Goal: Task Accomplishment & Management: Use online tool/utility

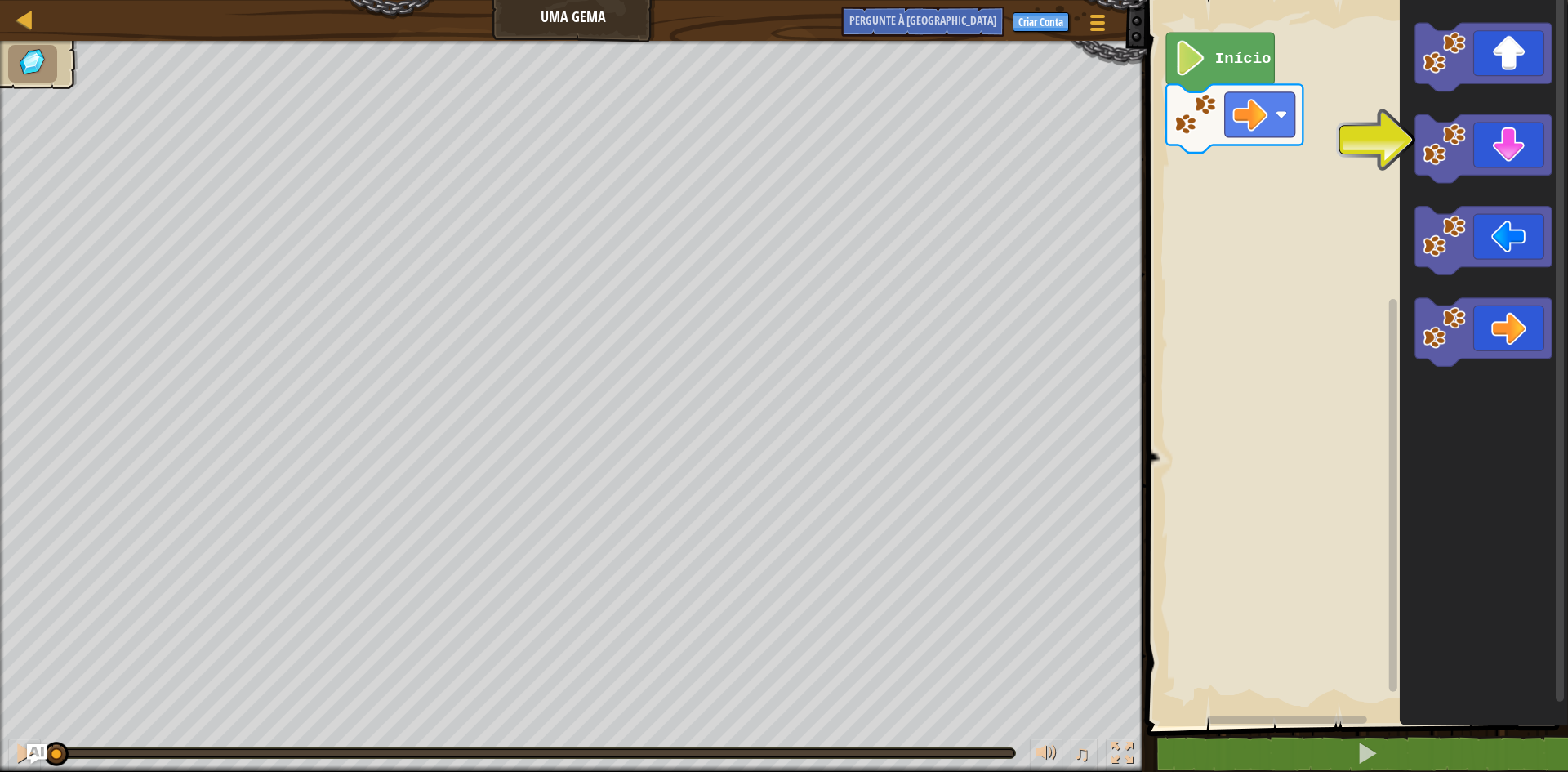
click at [1299, 165] on rect "Espaço de trabalho do Blockly" at bounding box center [1355, 358] width 426 height 734
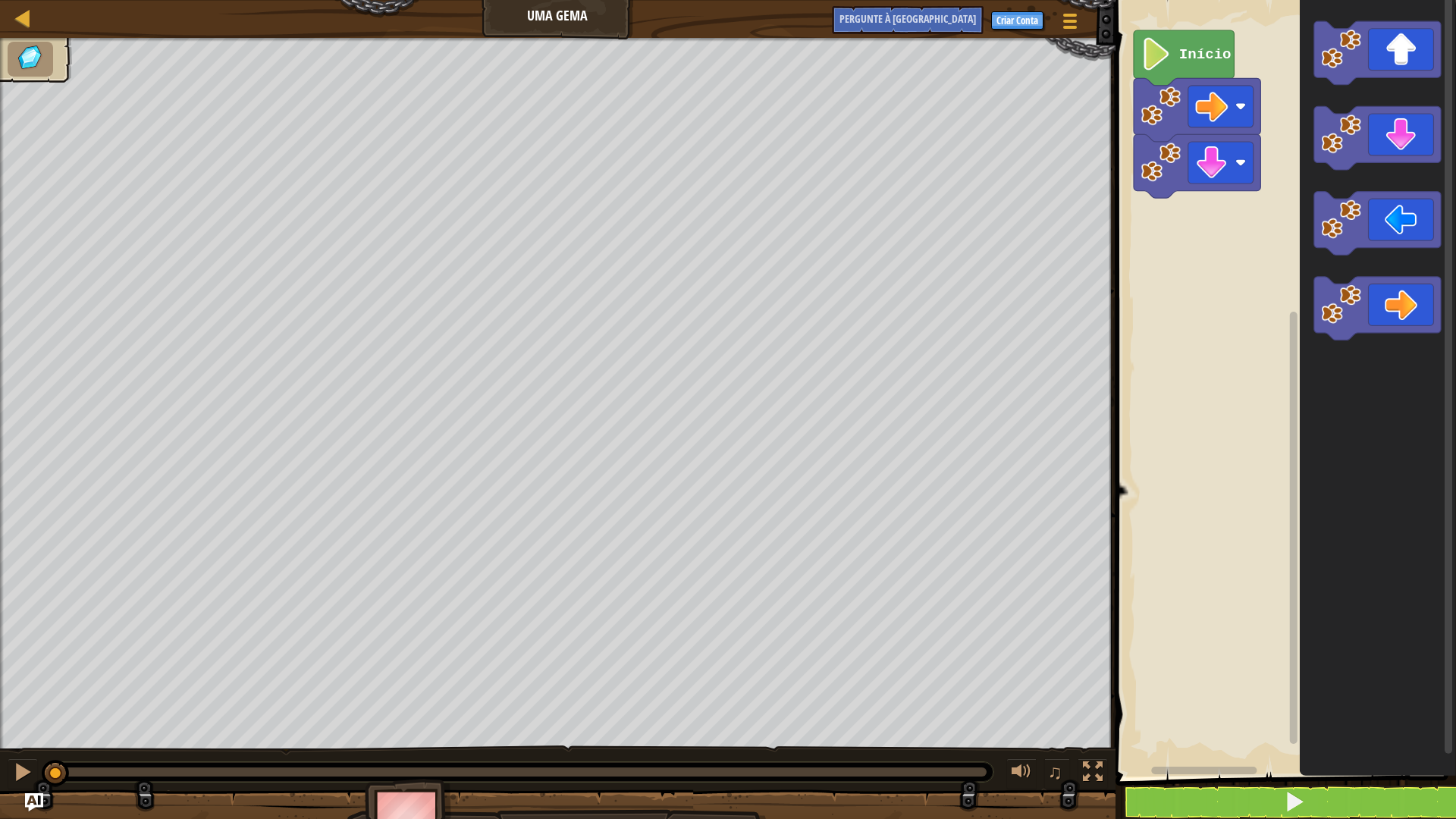
click at [1120, 224] on div "Início" at bounding box center [1283, 384] width 345 height 784
click at [1194, 196] on div "Início" at bounding box center [1283, 384] width 345 height 784
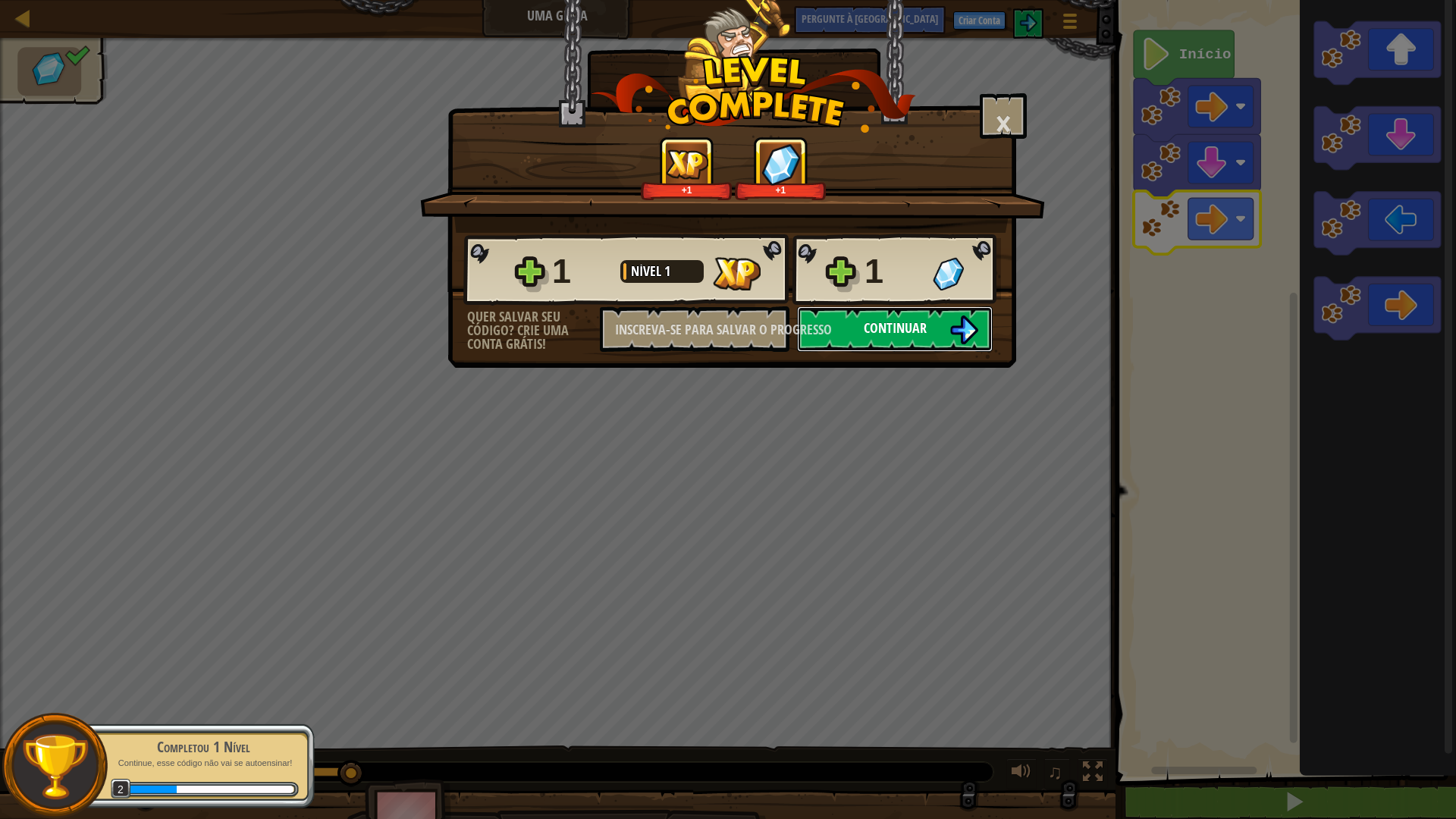
click at [890, 312] on button "Continuar" at bounding box center [895, 329] width 196 height 45
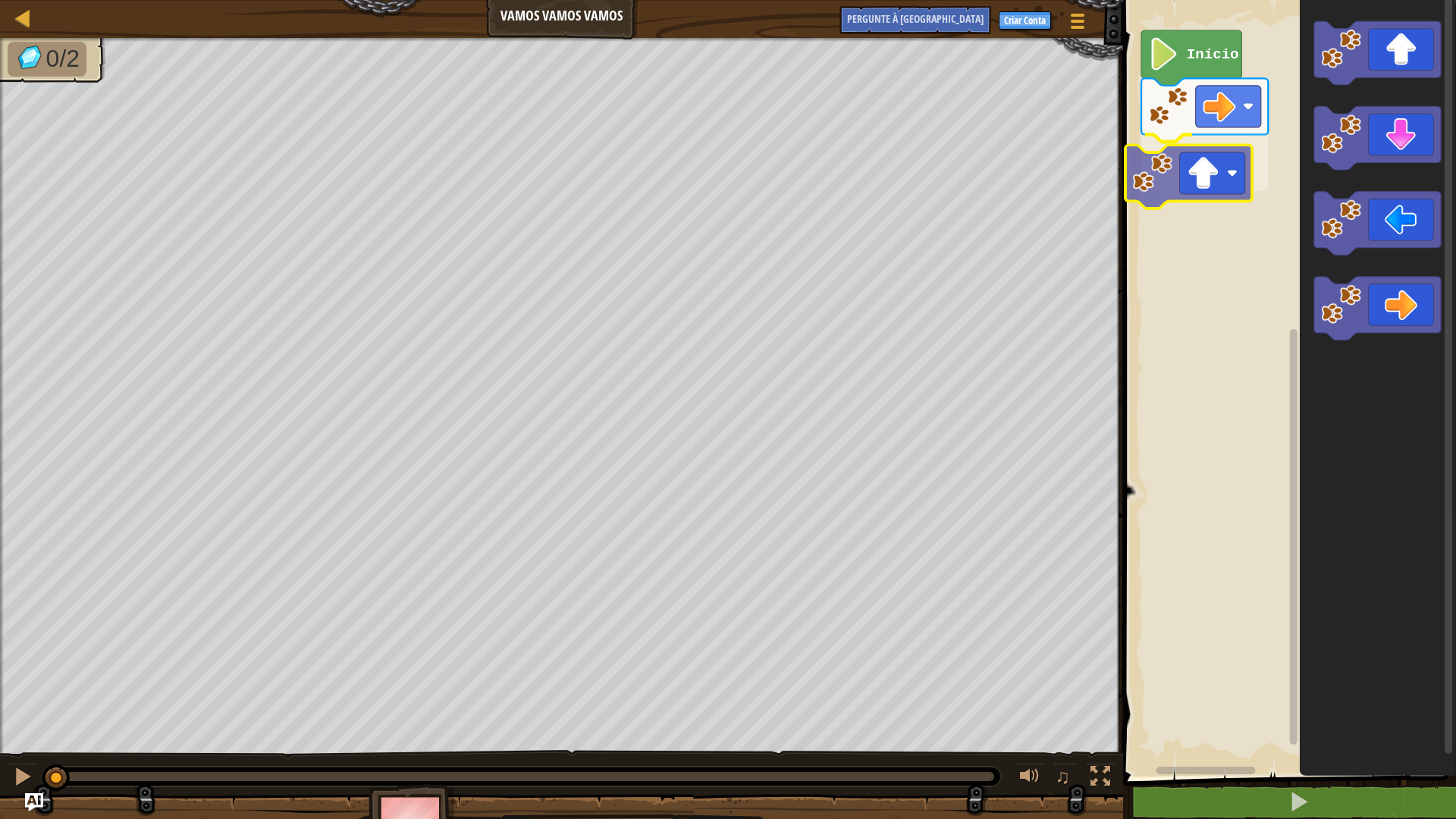
click at [1154, 182] on div "Início" at bounding box center [1287, 384] width 337 height 784
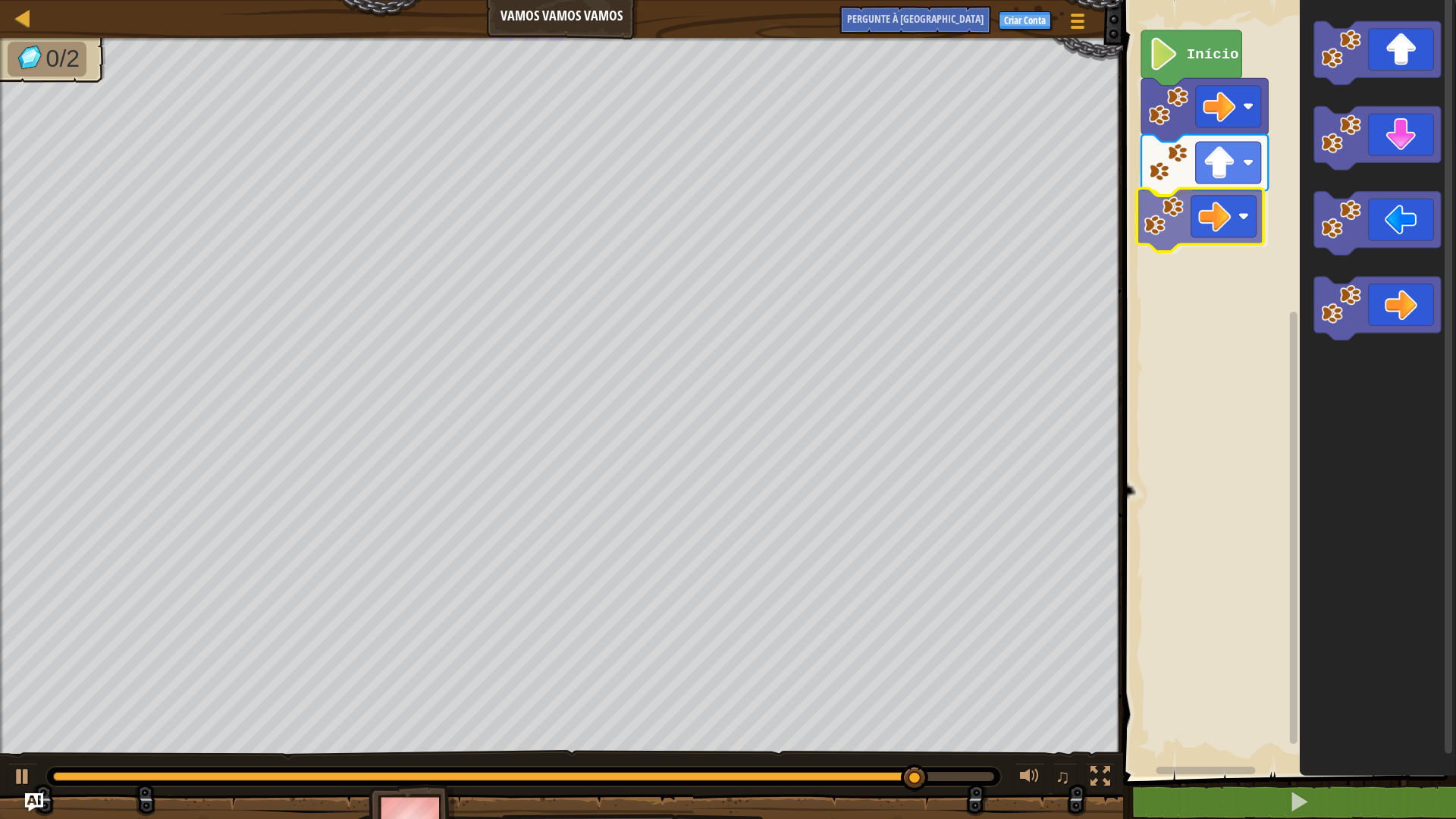
click at [1192, 219] on div "Início" at bounding box center [1287, 384] width 337 height 784
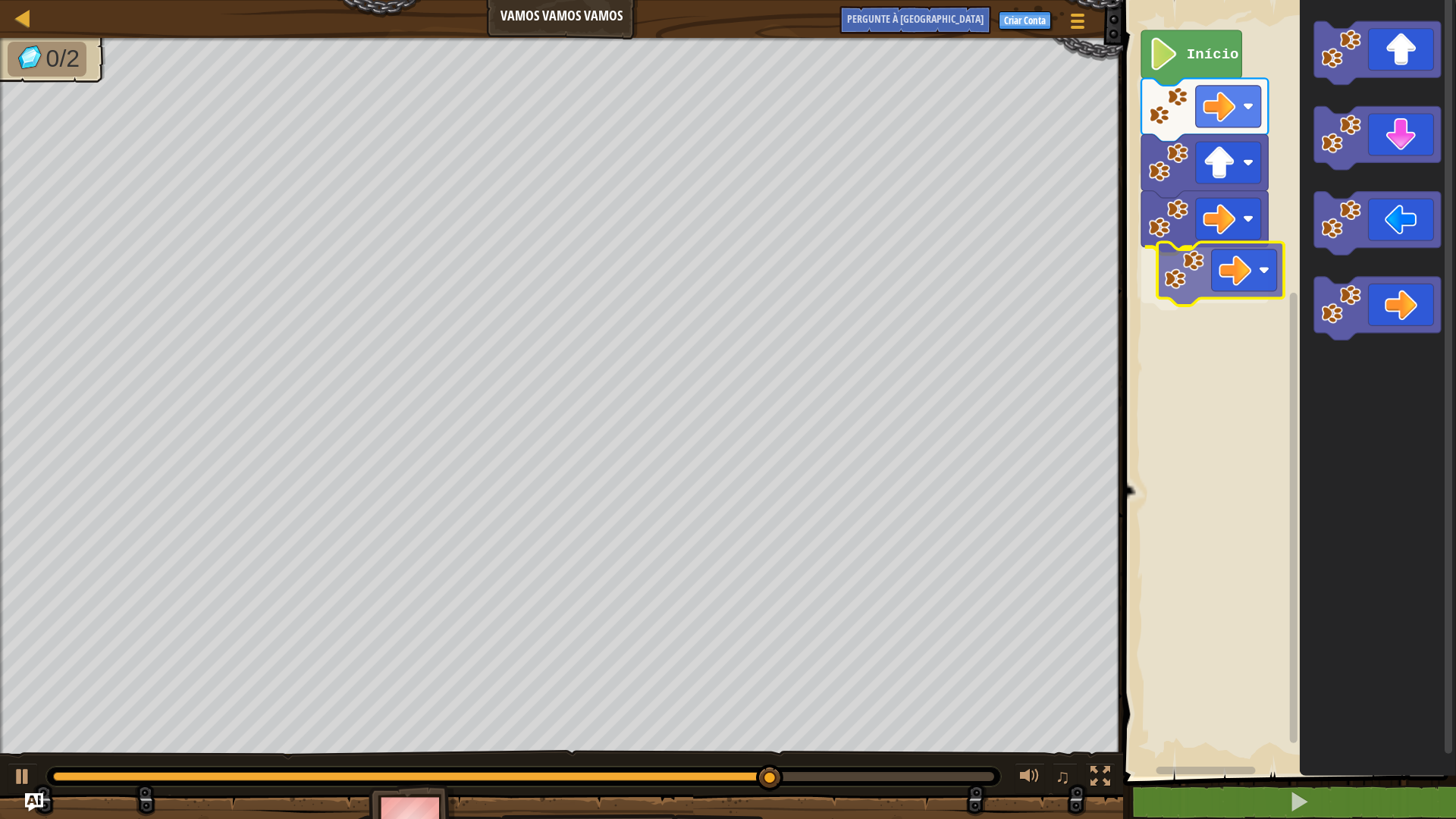
click at [1190, 282] on div "Início" at bounding box center [1287, 384] width 337 height 784
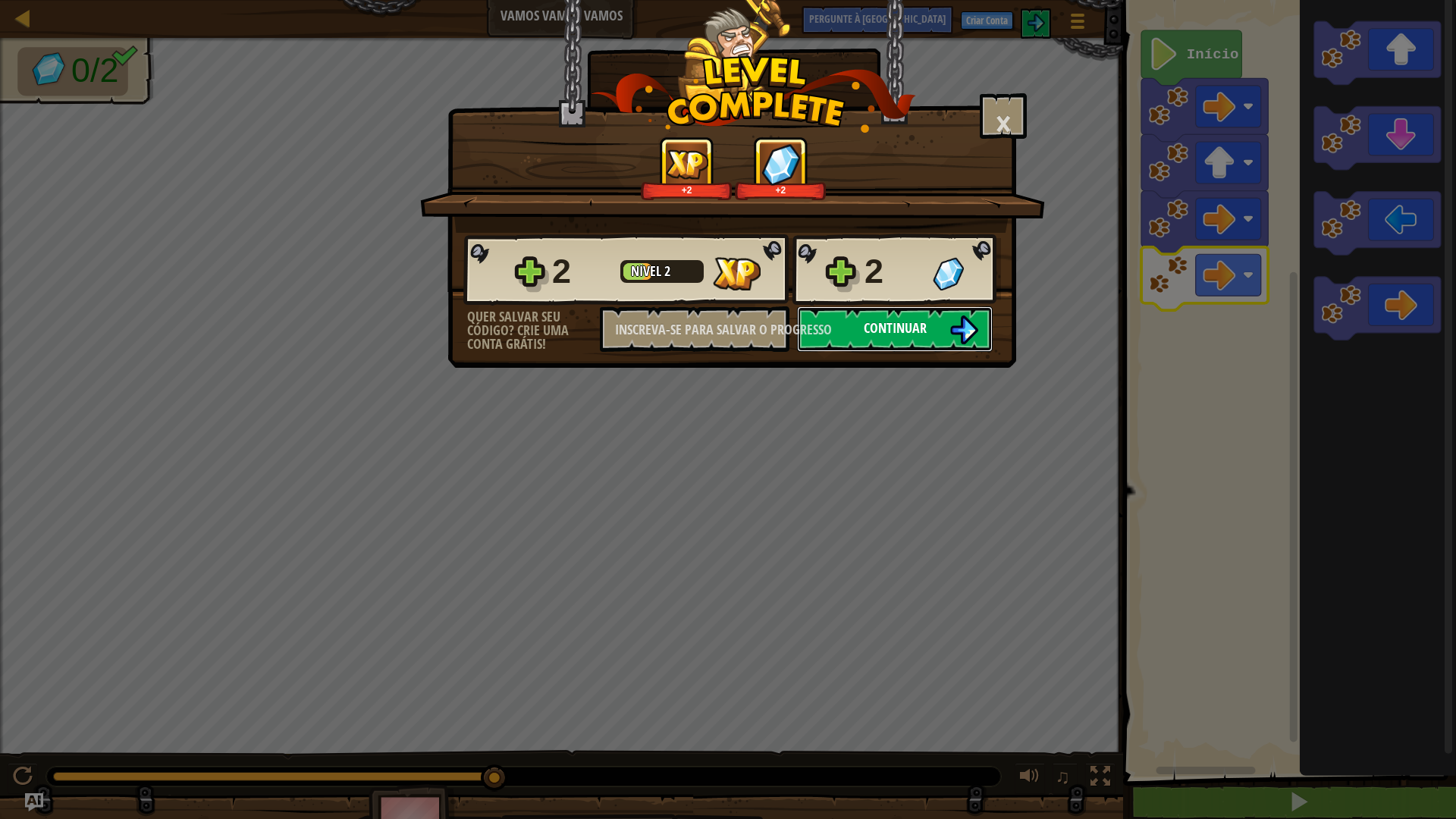
click at [849, 330] on button "Continuar" at bounding box center [895, 329] width 196 height 45
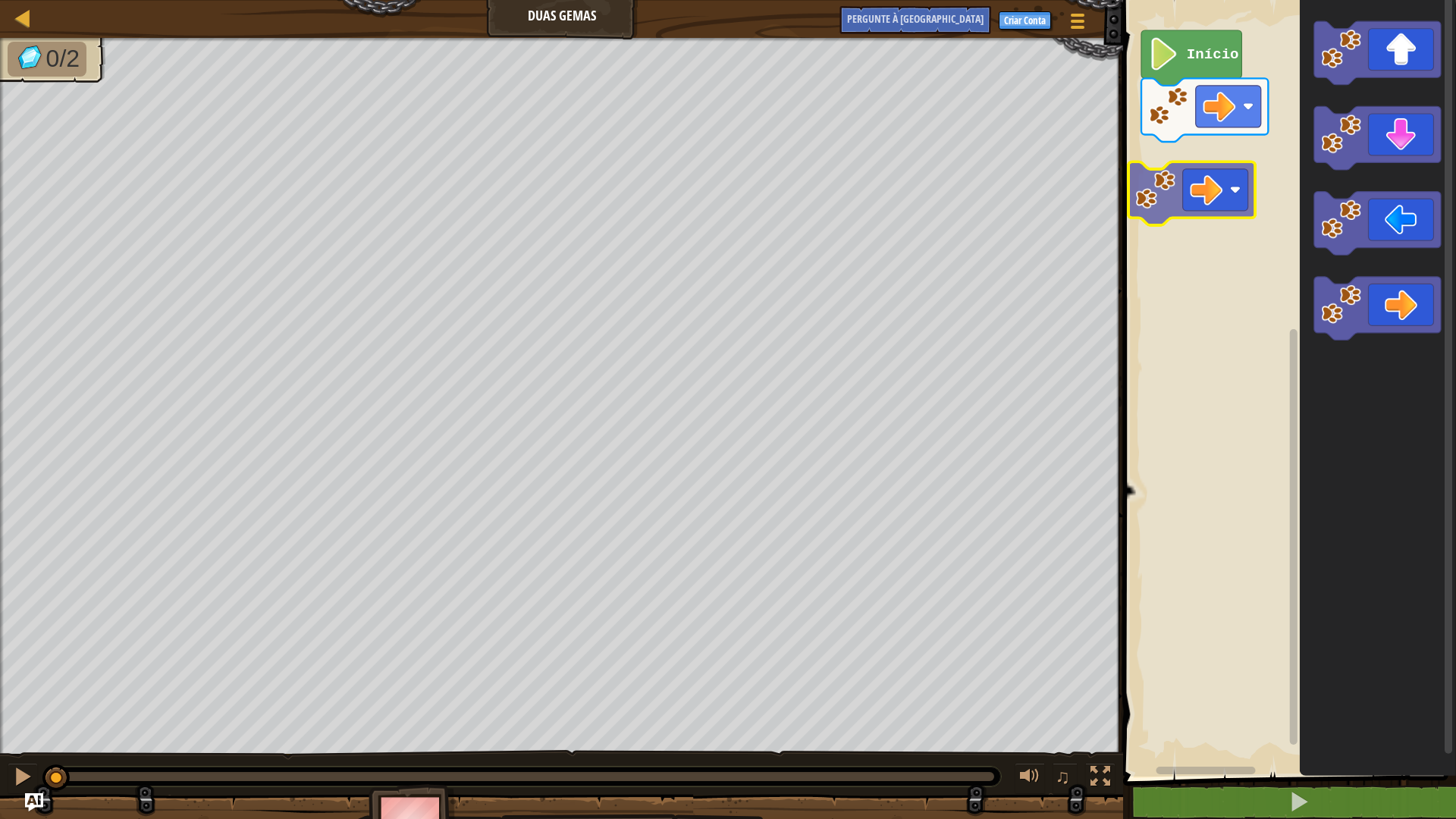
click at [1210, 173] on div "Início" at bounding box center [1287, 384] width 337 height 784
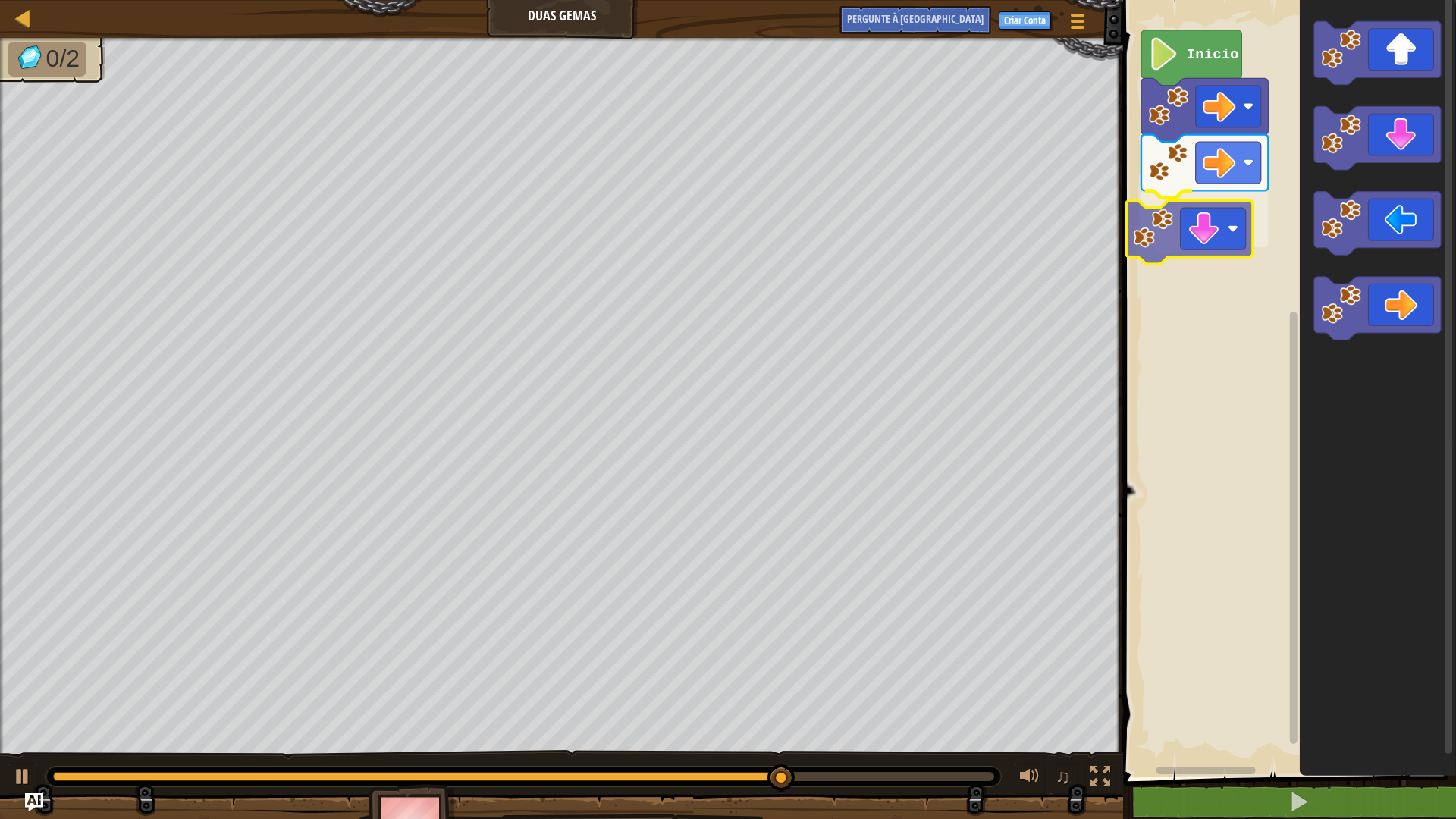
click at [1193, 238] on div "Início" at bounding box center [1287, 384] width 337 height 784
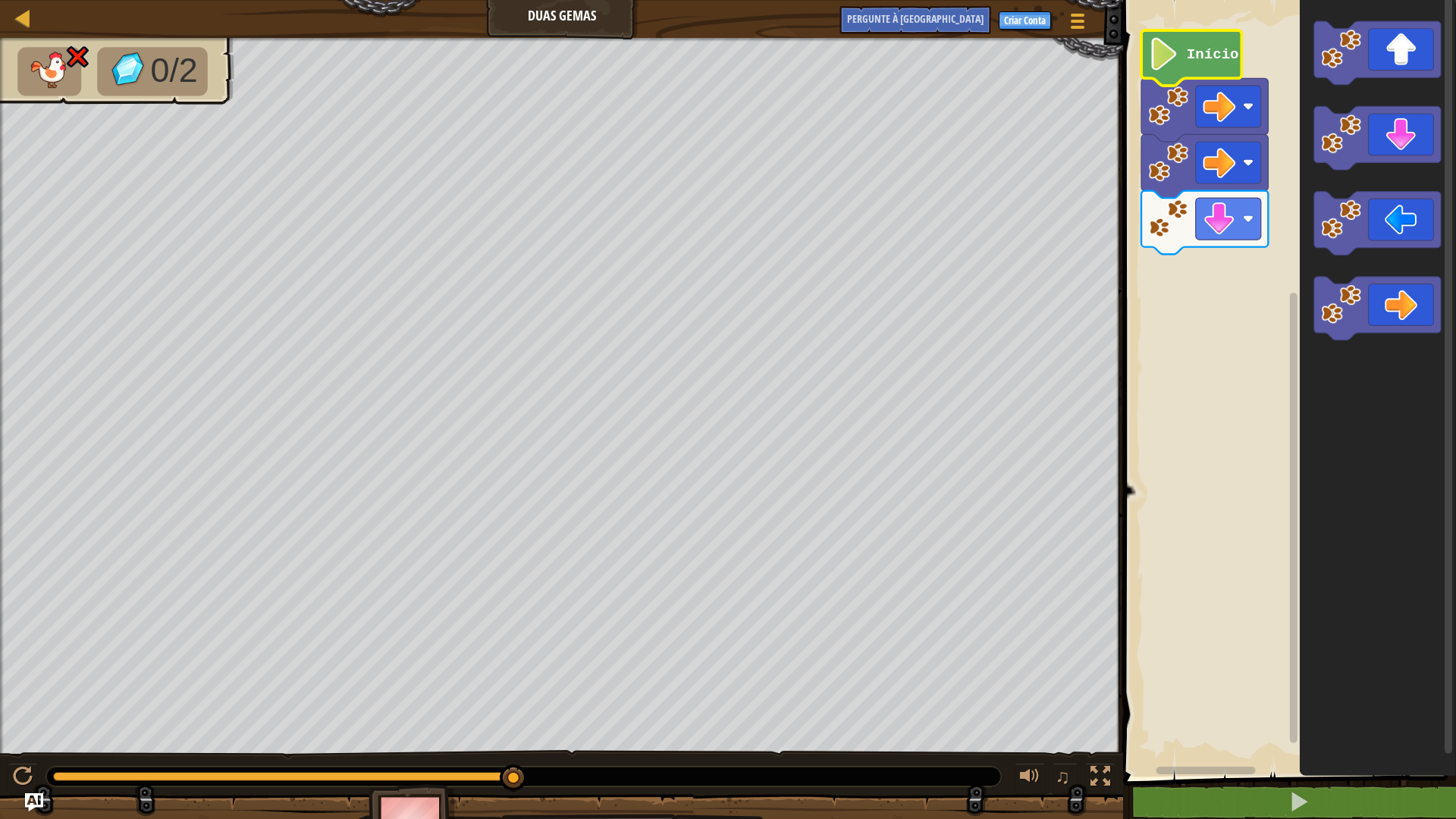
click at [1177, 69] on image "Espaço de trabalho do Blockly" at bounding box center [1164, 54] width 31 height 32
click at [1245, 716] on button at bounding box center [1298, 802] width 337 height 35
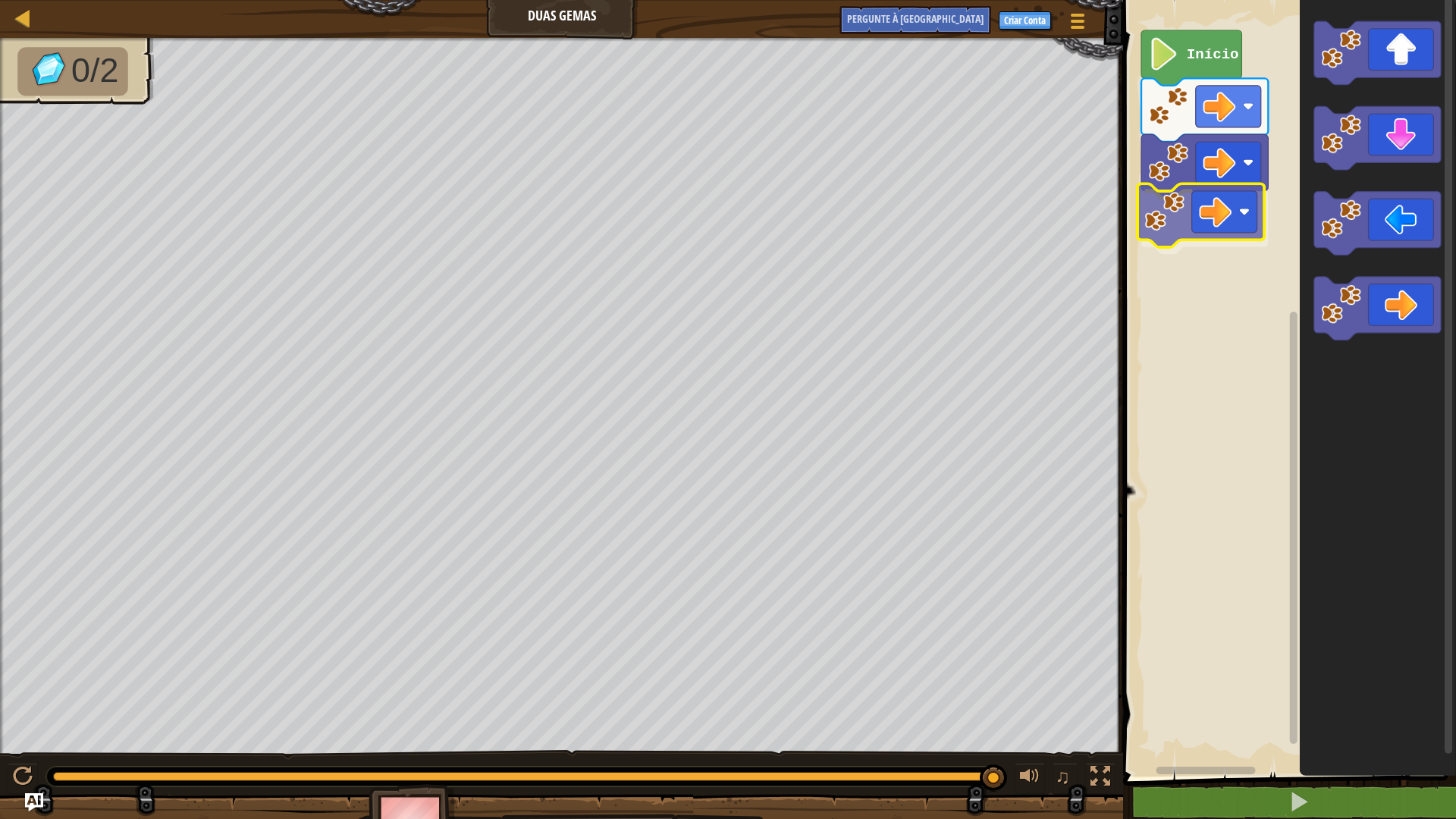
click at [1194, 230] on div "Início" at bounding box center [1287, 384] width 337 height 784
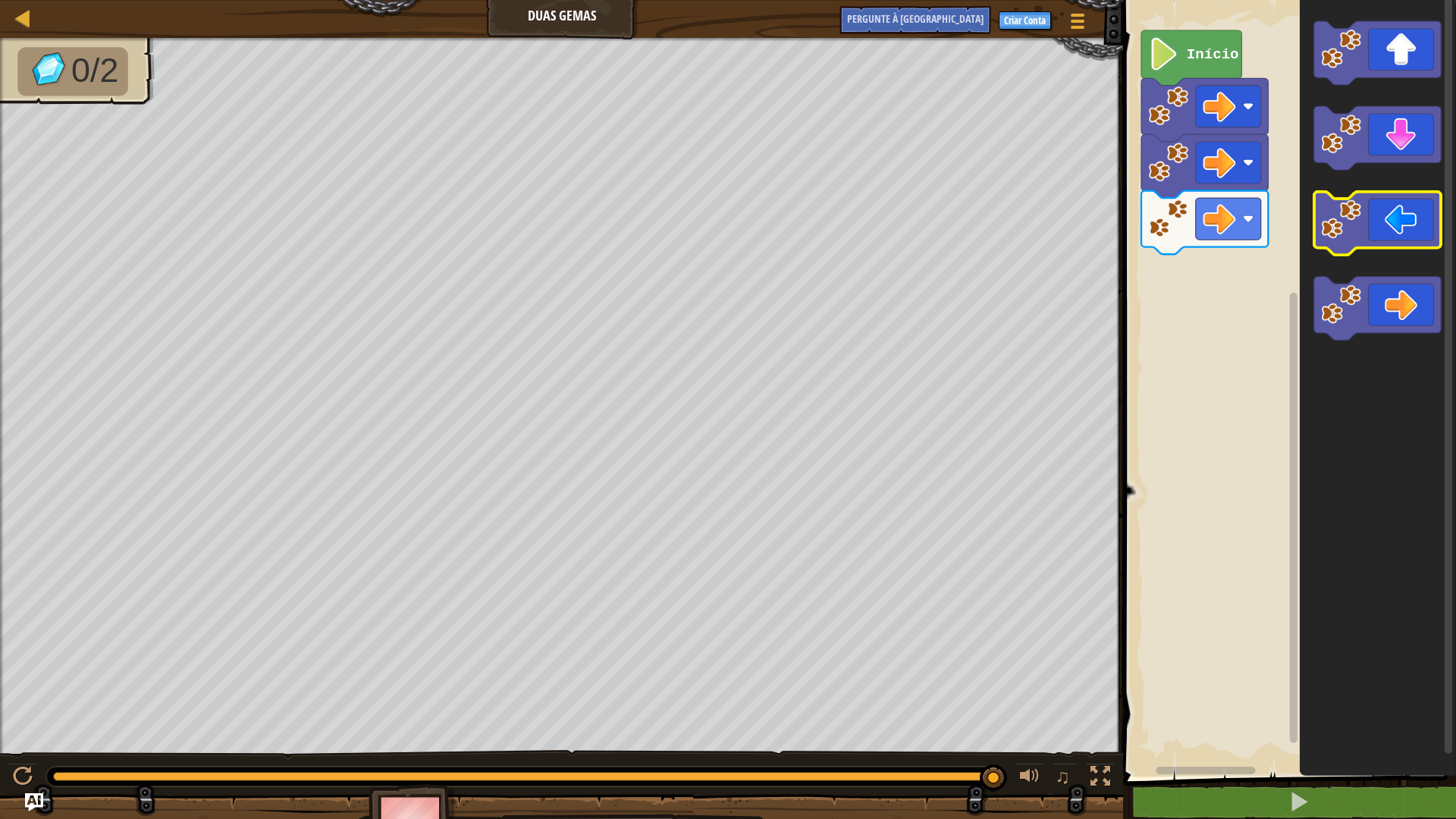
click at [1322, 207] on g "Espaço de trabalho do Blockly" at bounding box center [1378, 181] width 127 height 319
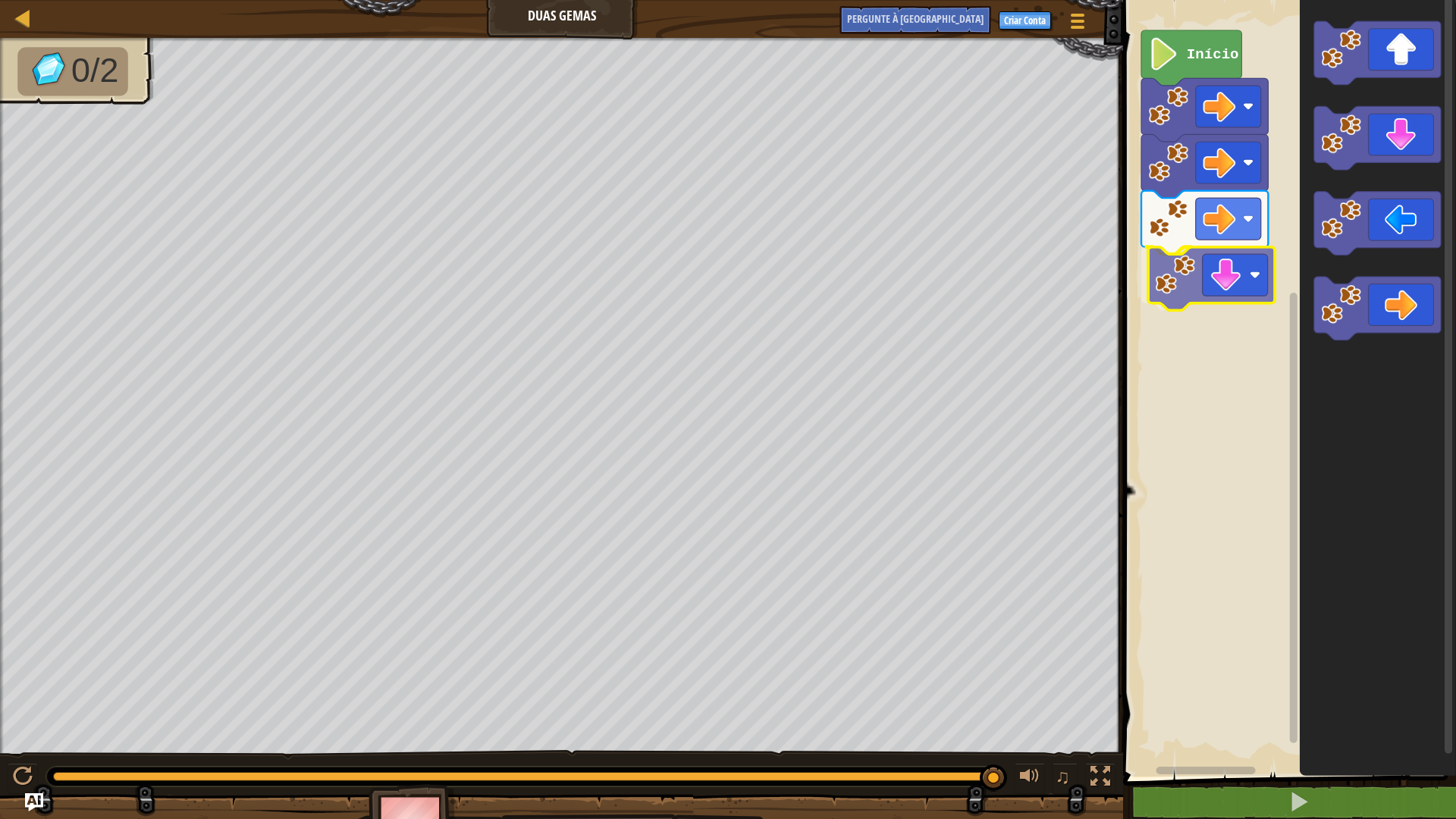
click at [1230, 265] on div "Início" at bounding box center [1287, 384] width 337 height 784
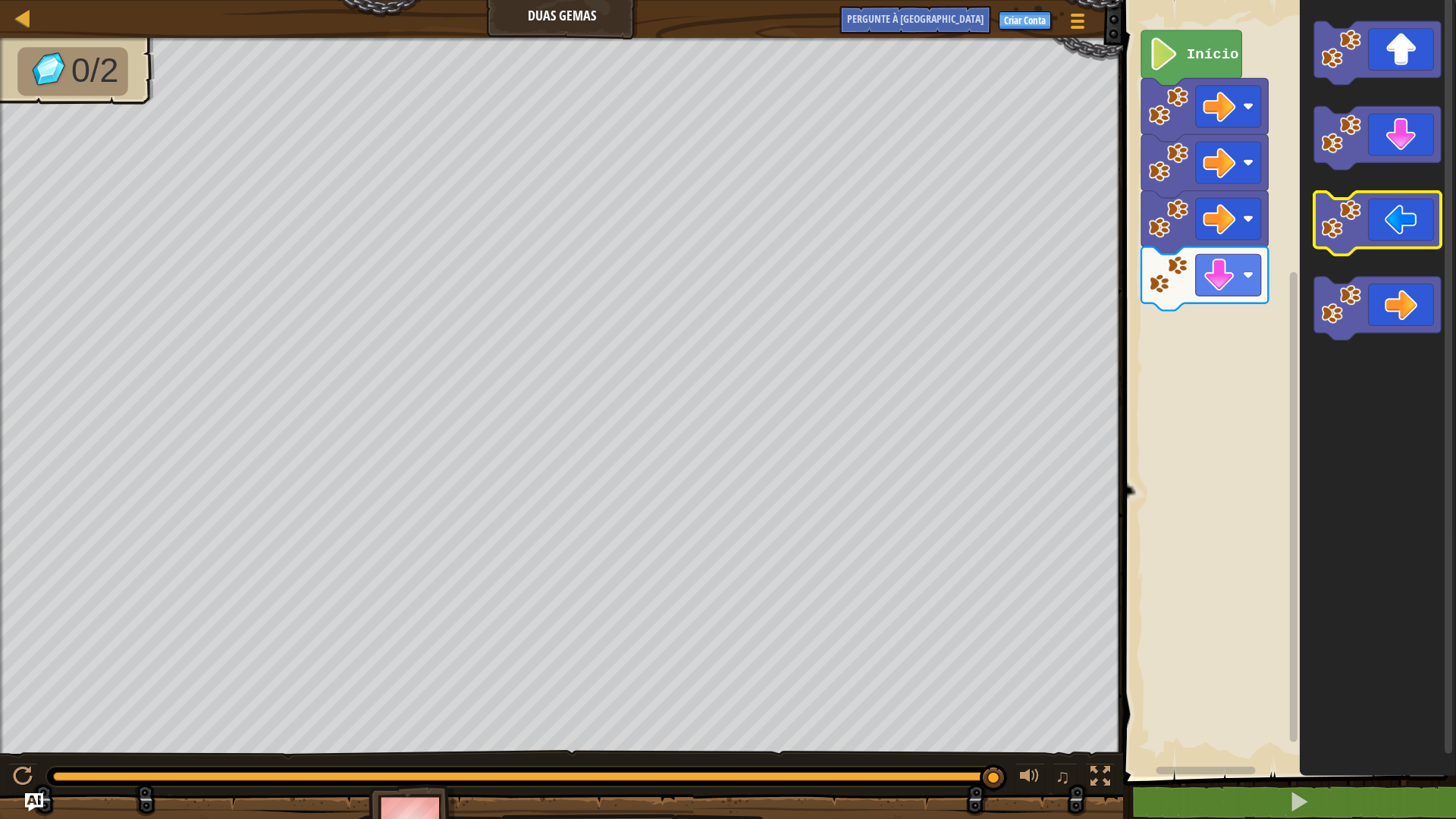
click at [1305, 229] on icon "Espaço de trabalho do Blockly" at bounding box center [1378, 384] width 156 height 784
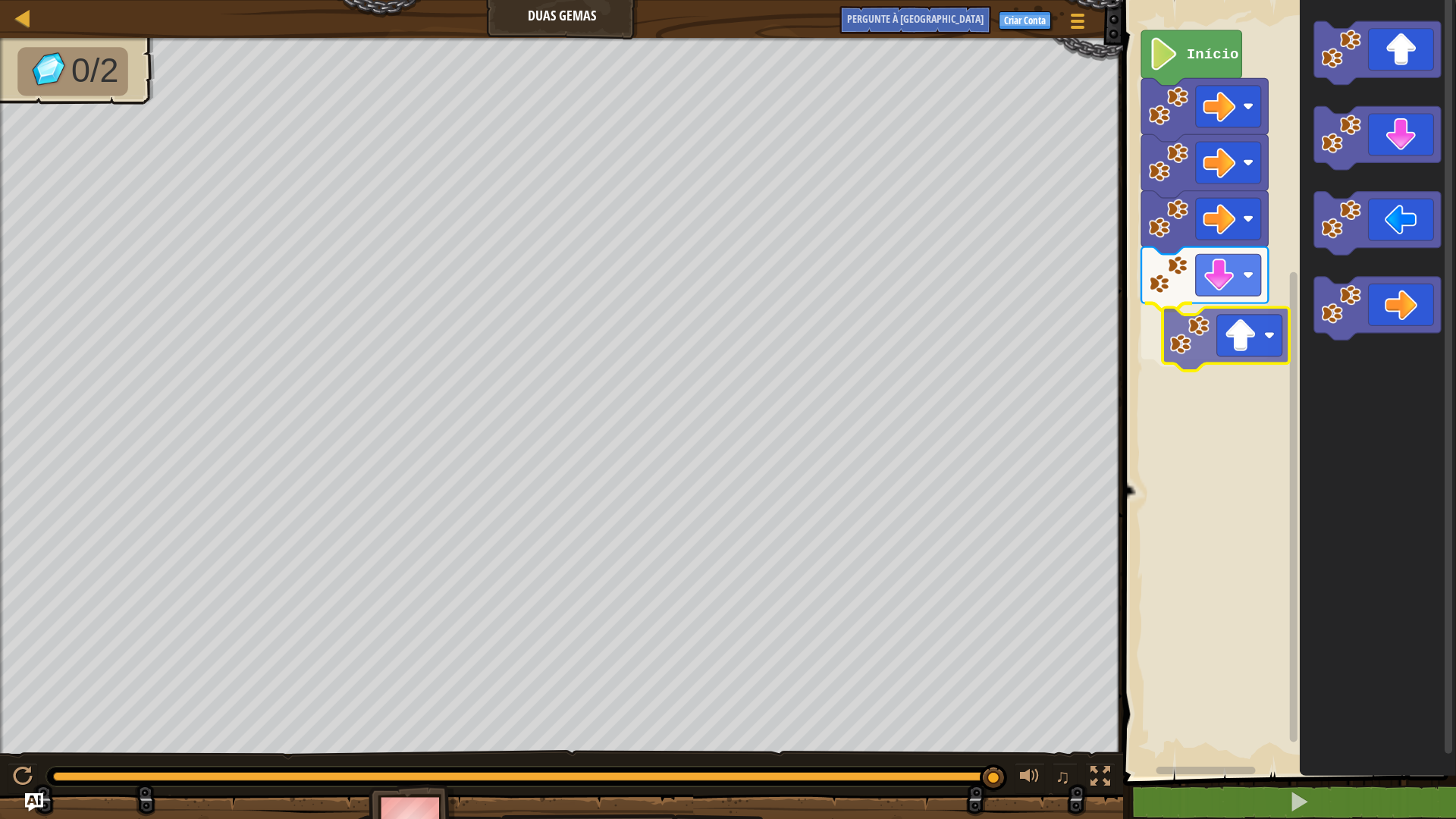
click at [1229, 343] on div "Início" at bounding box center [1287, 384] width 337 height 784
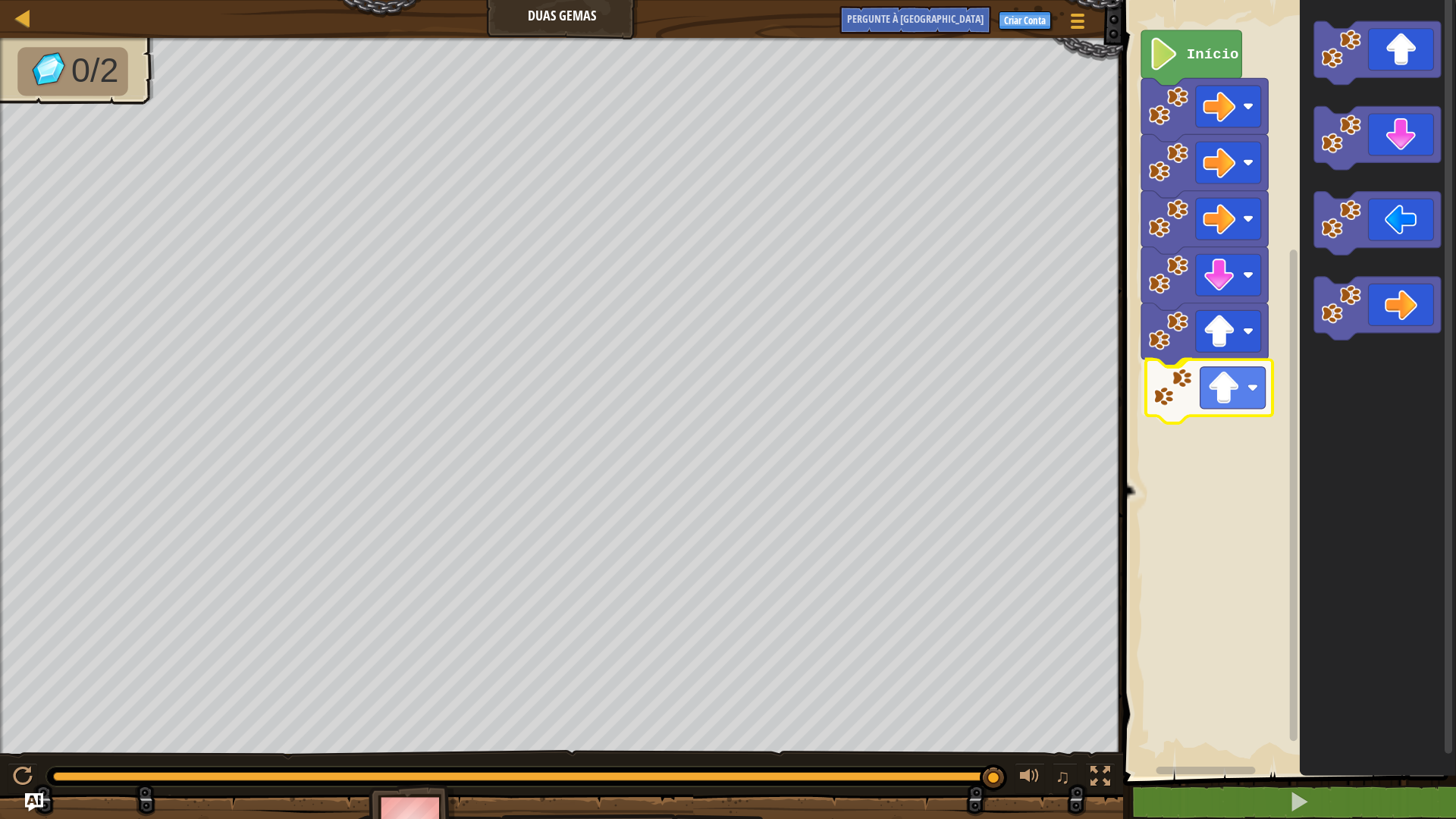
click at [1270, 378] on div "Início" at bounding box center [1287, 384] width 337 height 784
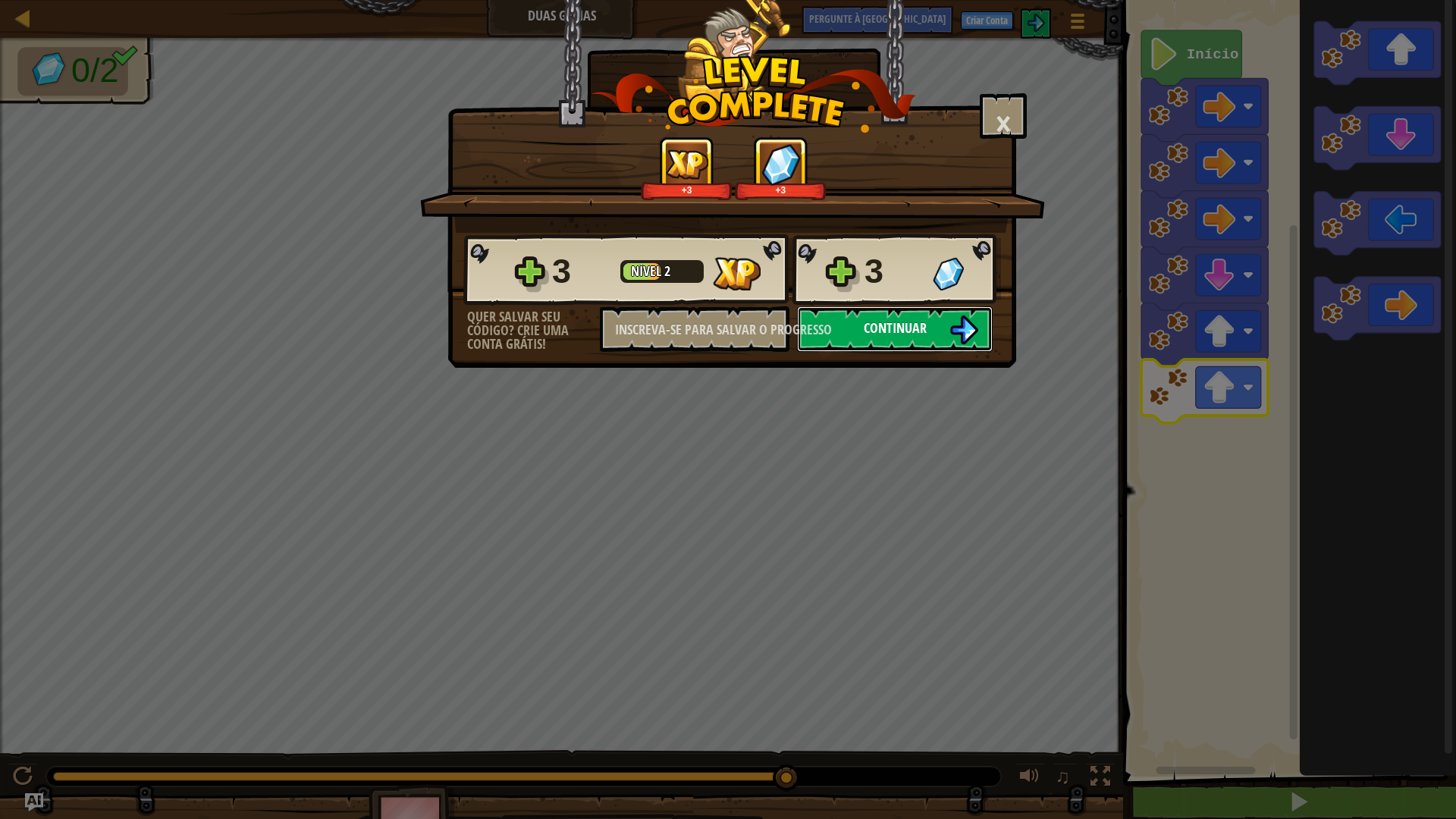
click at [857, 316] on button "Continuar" at bounding box center [895, 329] width 196 height 45
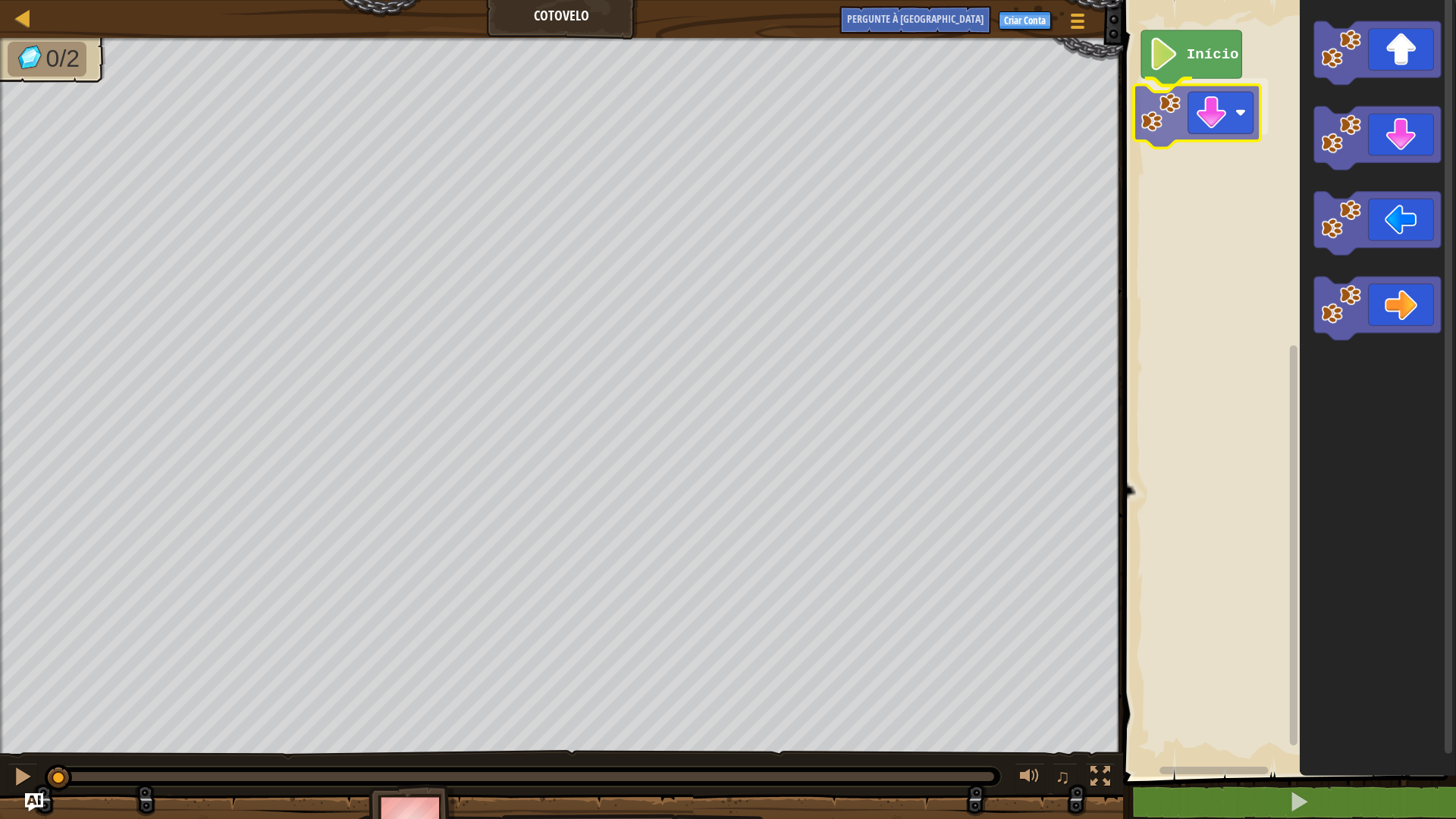
click at [1211, 120] on div "Início" at bounding box center [1287, 384] width 337 height 784
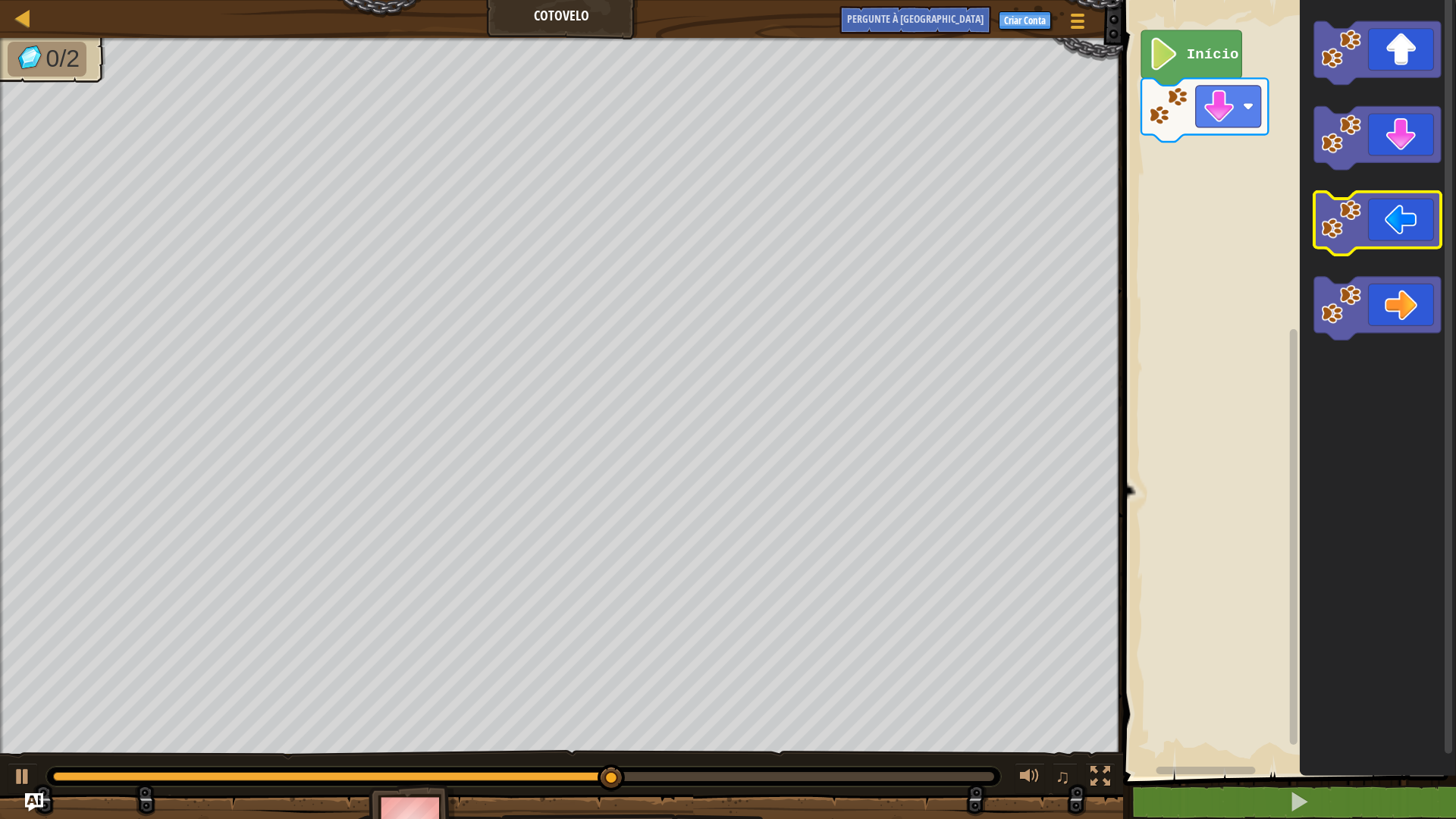
click at [1324, 227] on g "Espaço de trabalho do Blockly" at bounding box center [1378, 181] width 127 height 319
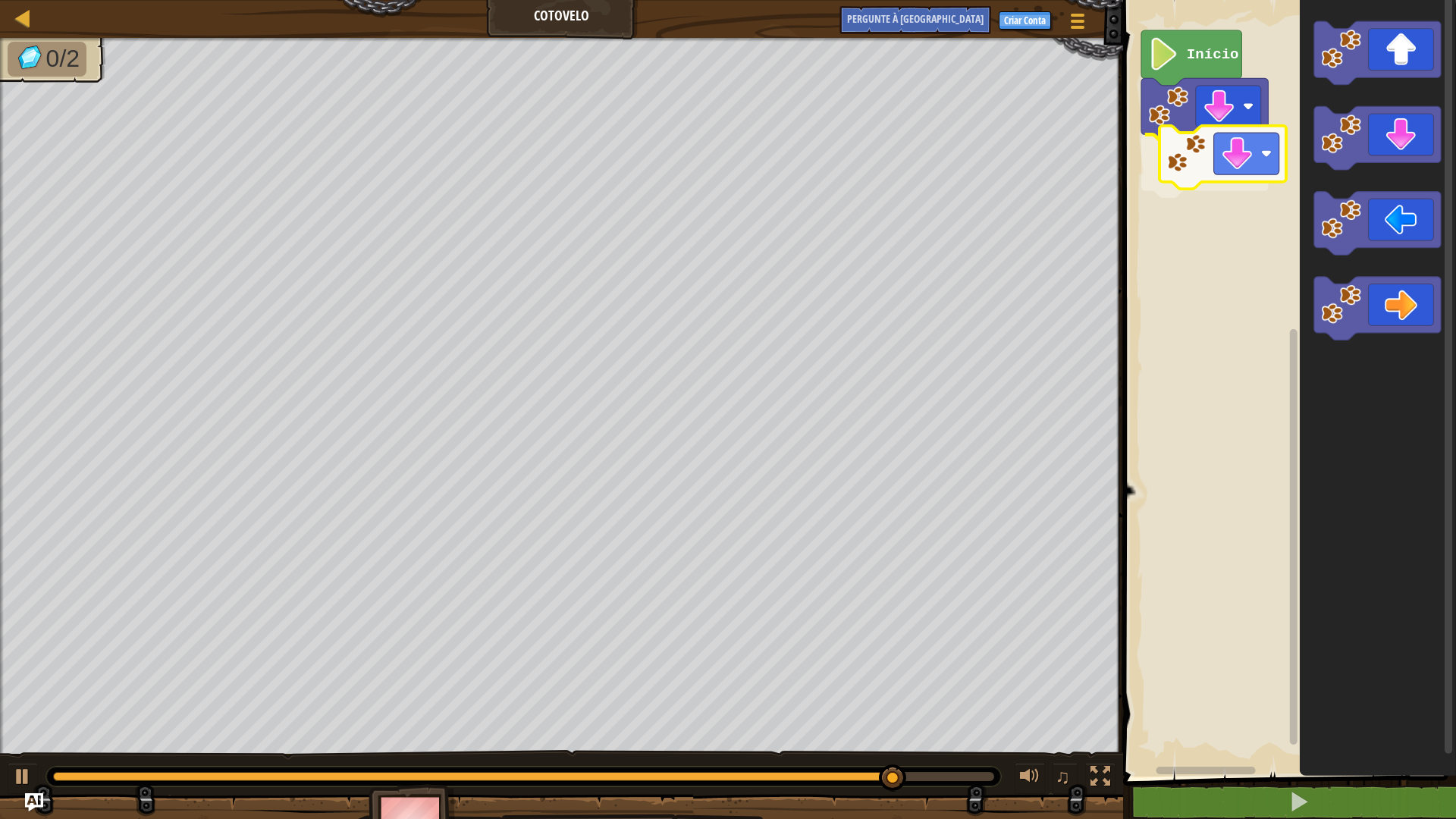
click at [1165, 151] on div "Início" at bounding box center [1287, 384] width 337 height 784
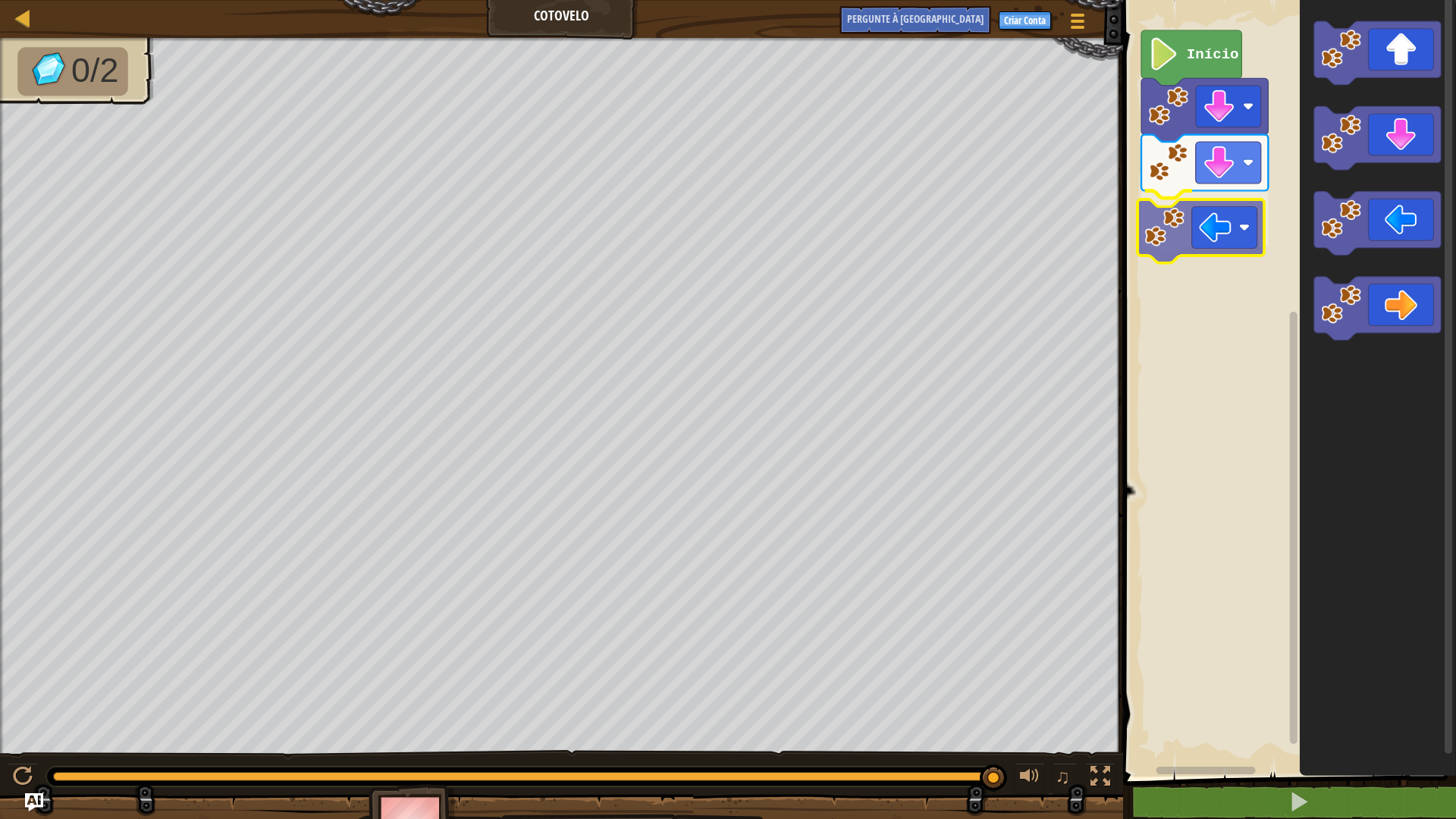
click at [1189, 245] on div "Início" at bounding box center [1287, 384] width 337 height 784
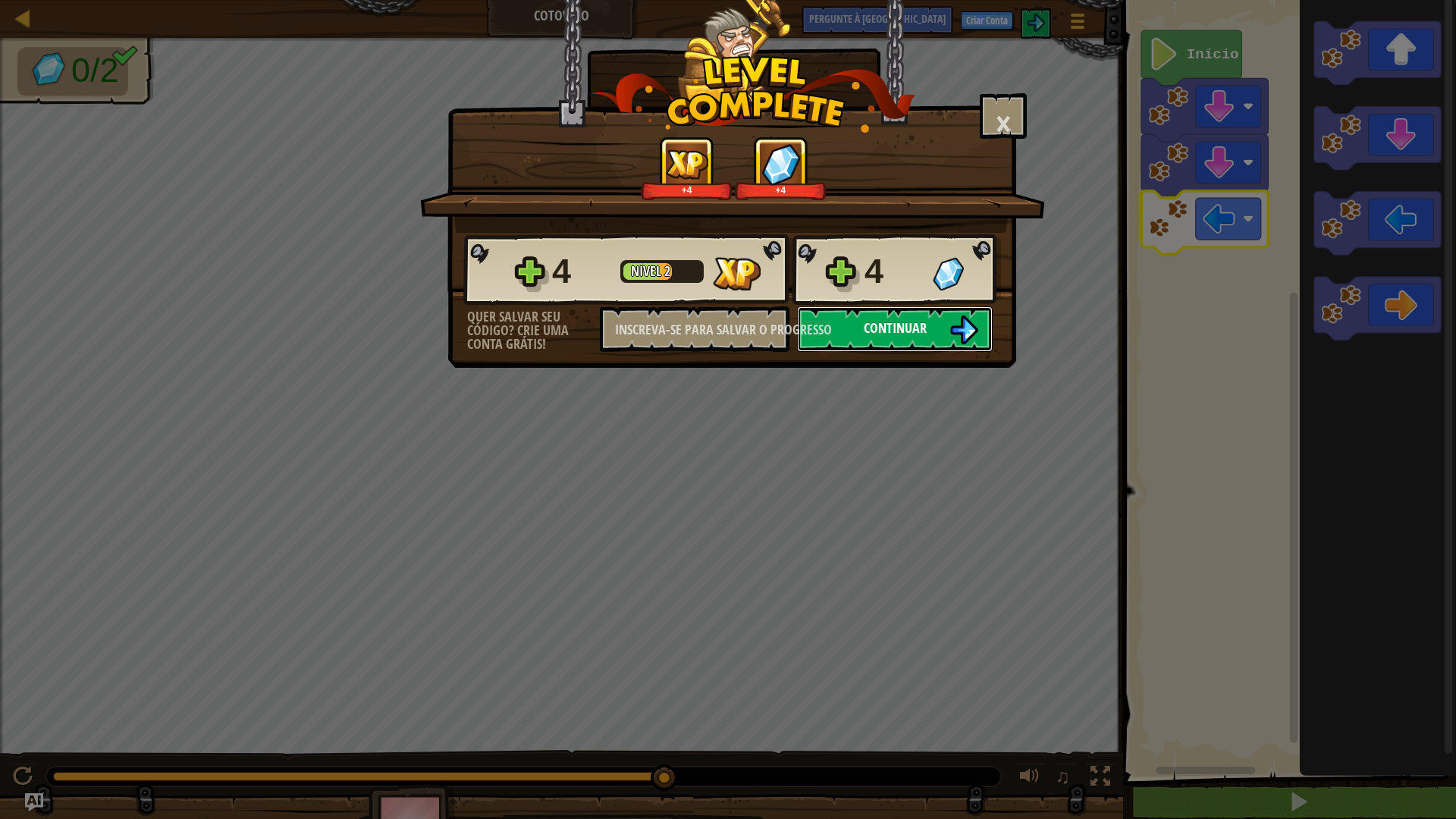
click at [898, 319] on font "Continuar" at bounding box center [895, 328] width 63 height 19
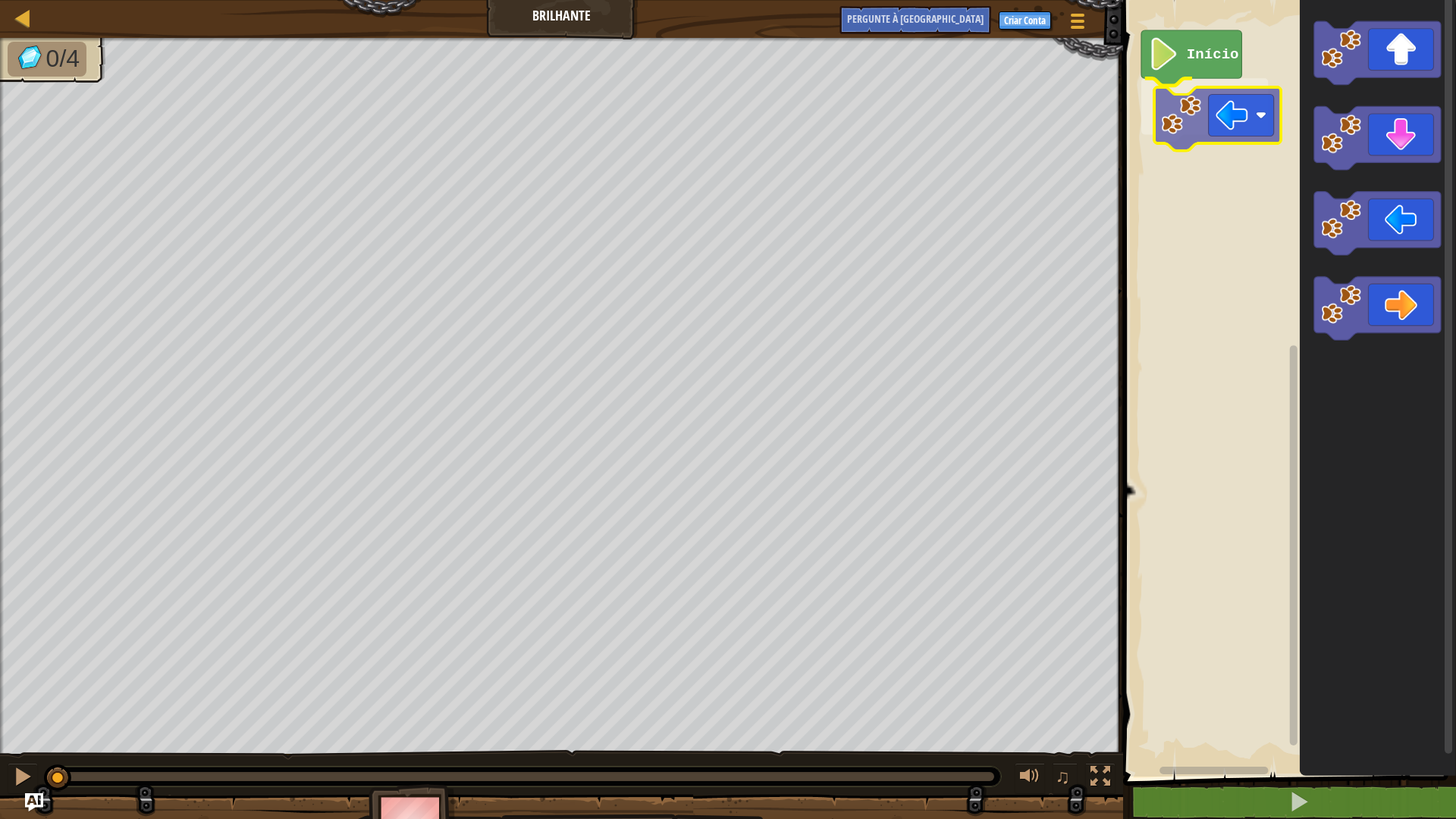
click at [1258, 100] on div "Início" at bounding box center [1287, 384] width 337 height 784
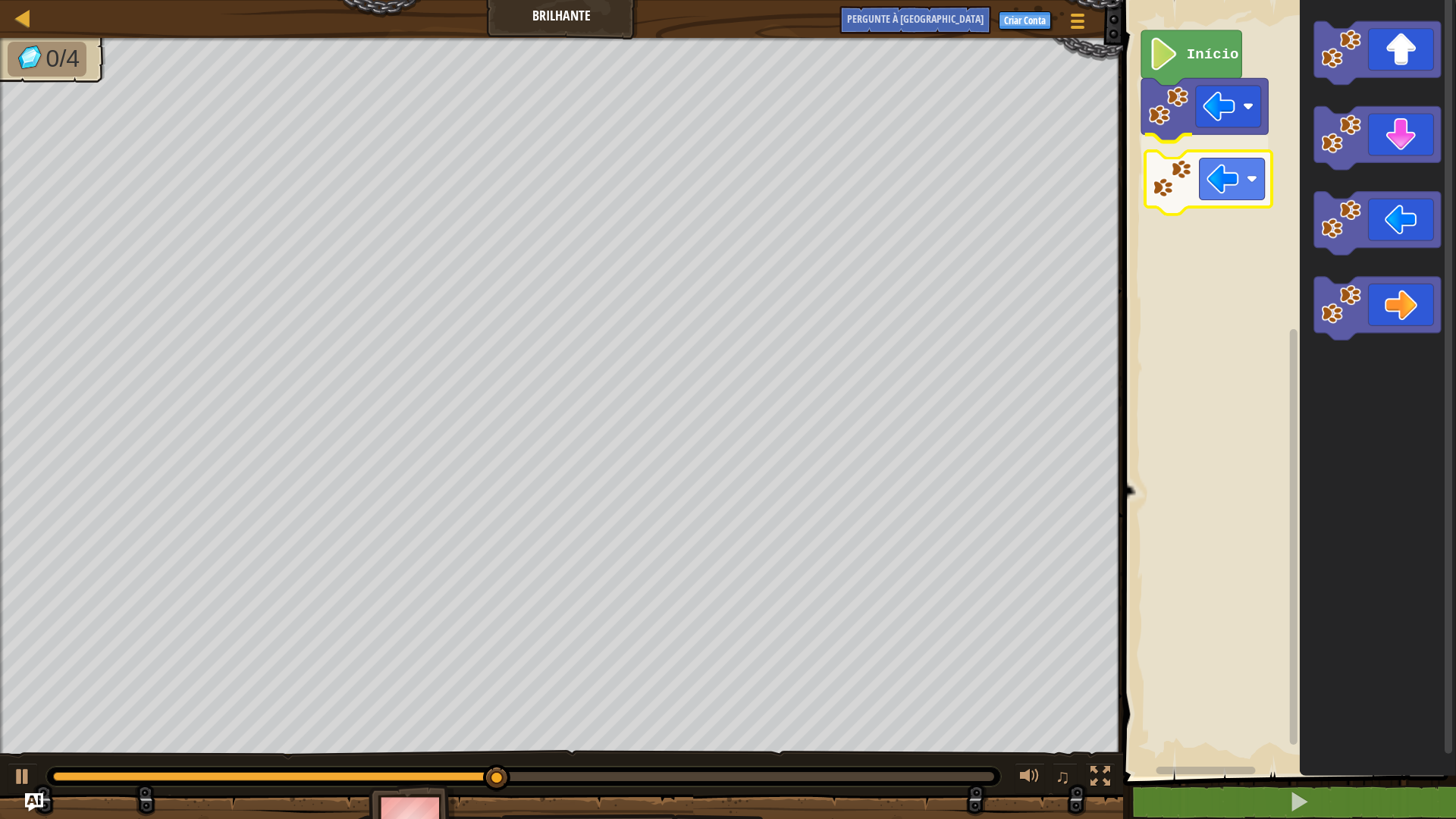
click at [1182, 166] on div "Início" at bounding box center [1287, 384] width 337 height 784
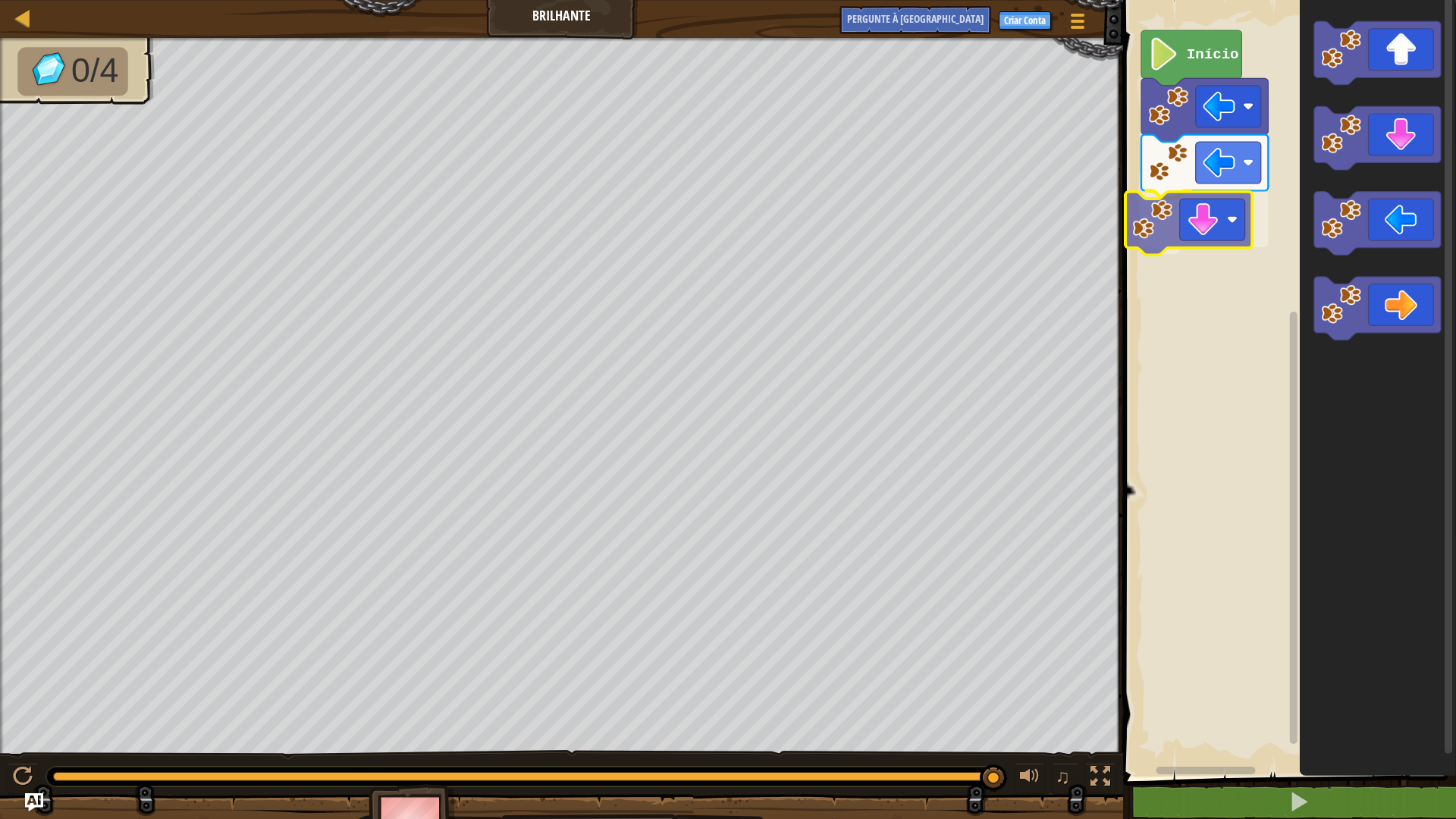
click at [1186, 240] on div "Início" at bounding box center [1287, 384] width 337 height 784
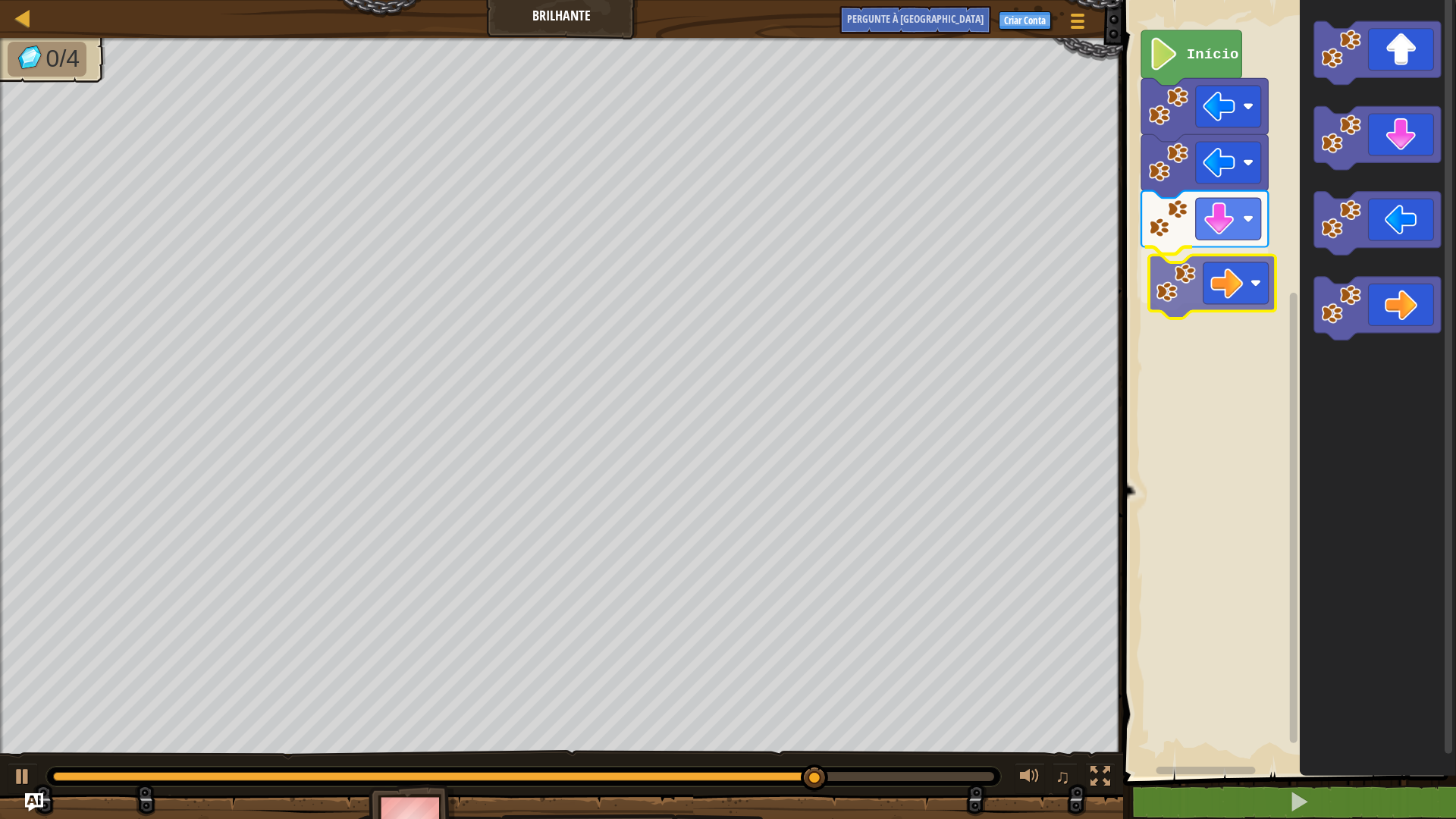
click at [1217, 268] on div "Início" at bounding box center [1287, 384] width 337 height 784
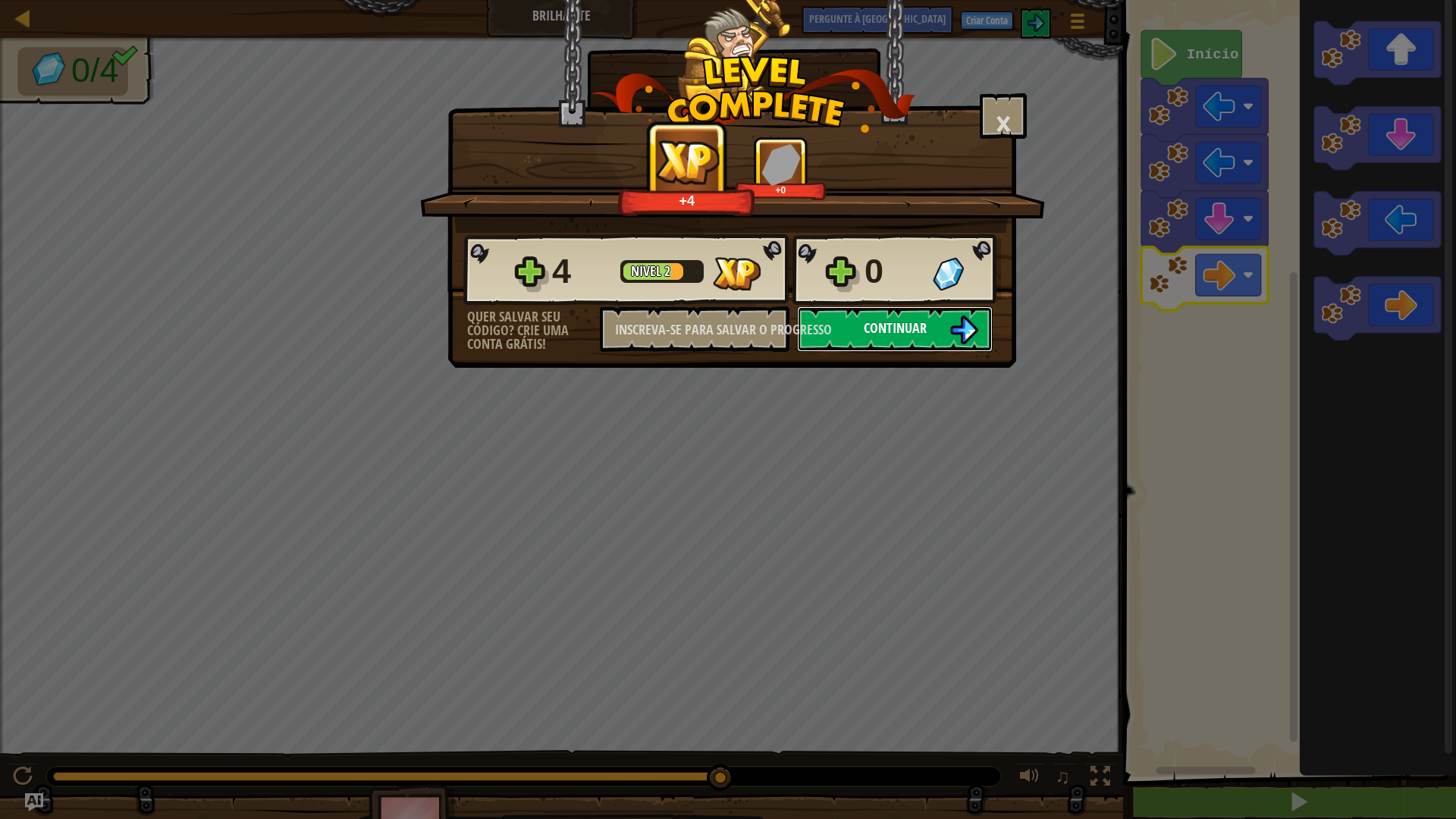
click at [914, 319] on font "Continuar" at bounding box center [895, 328] width 63 height 19
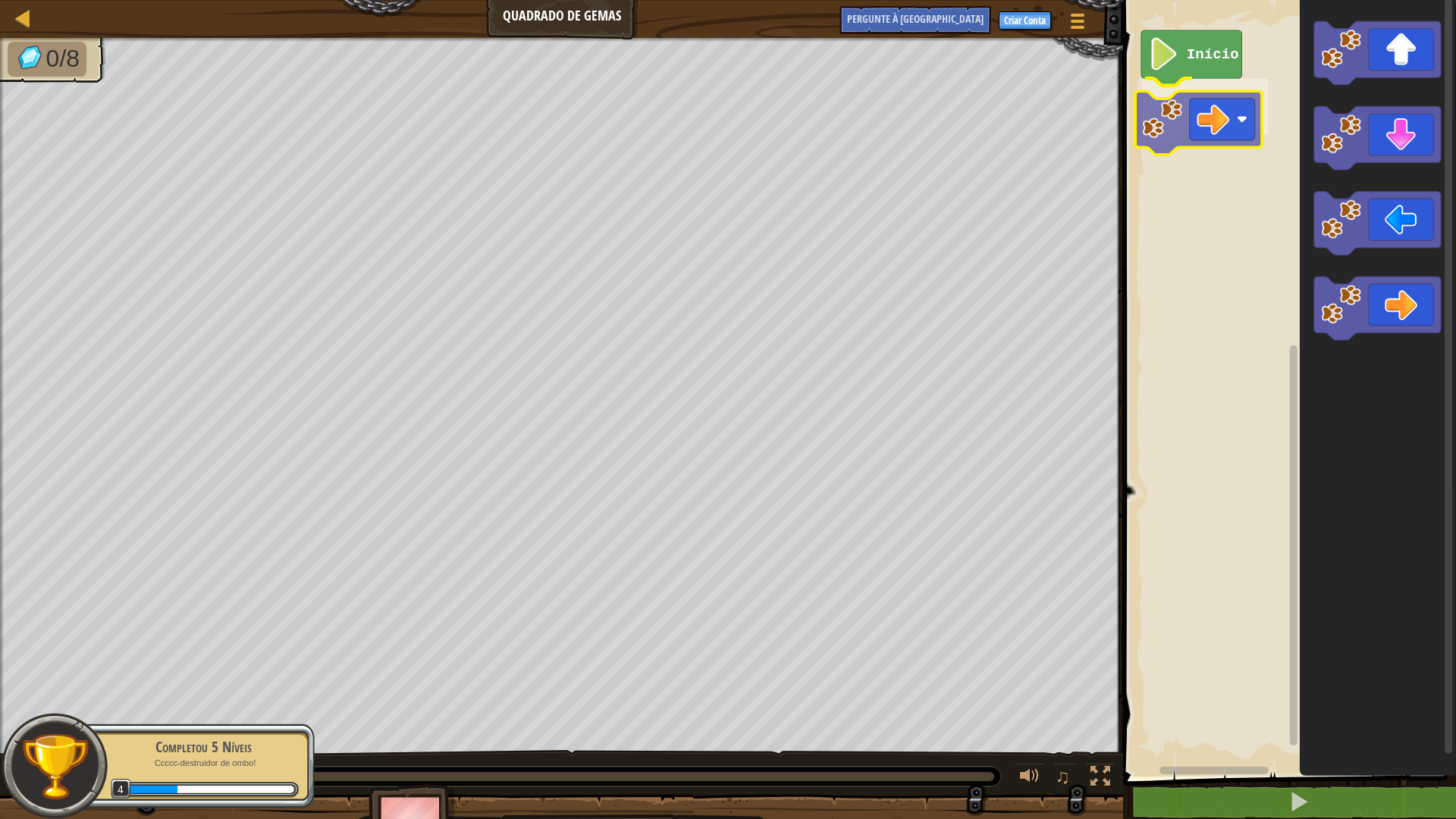
click at [1232, 124] on div "Início" at bounding box center [1287, 384] width 337 height 784
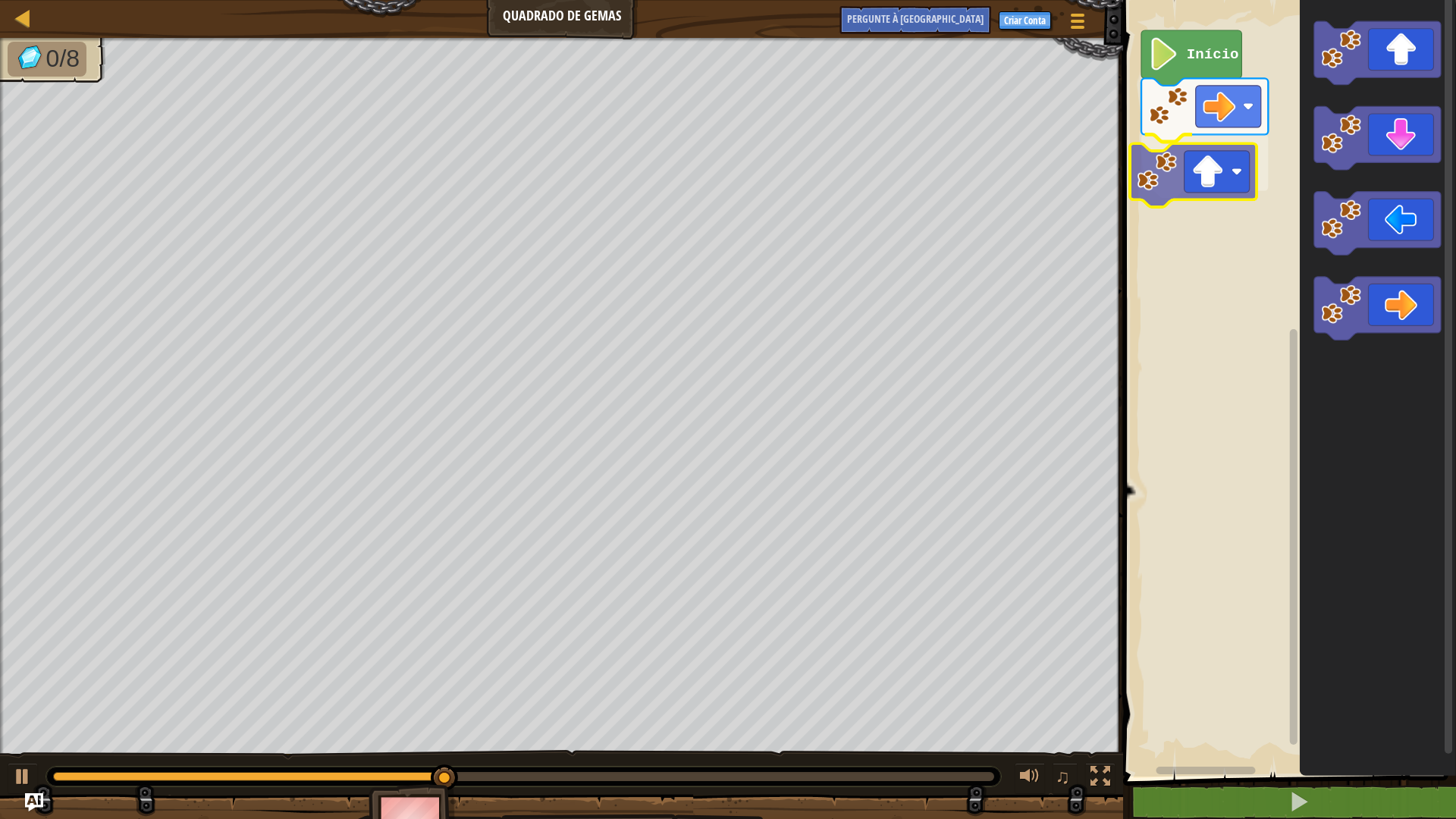
click at [1209, 185] on div "Início" at bounding box center [1287, 384] width 337 height 784
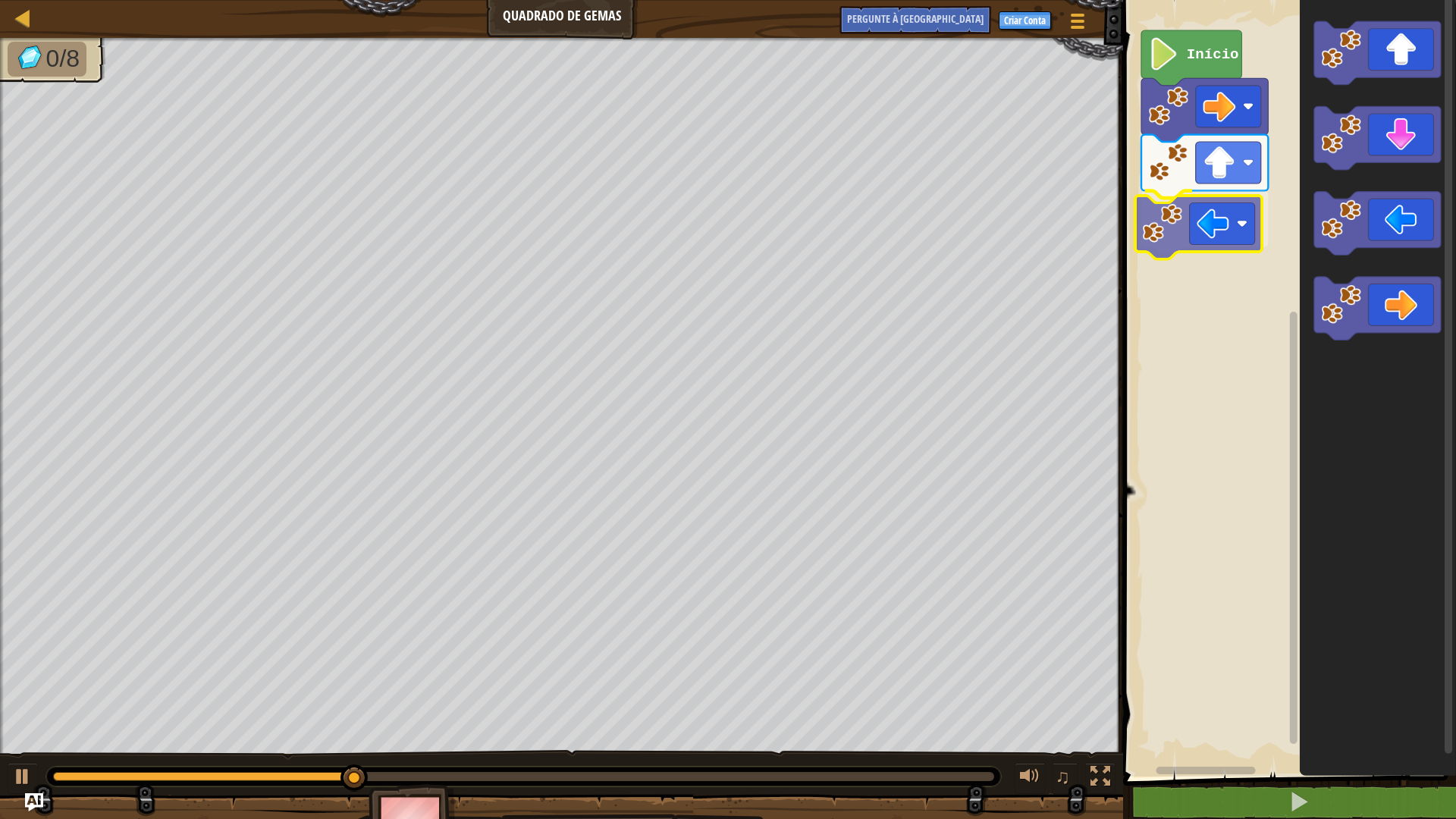
click at [1211, 223] on div "Início" at bounding box center [1287, 384] width 337 height 784
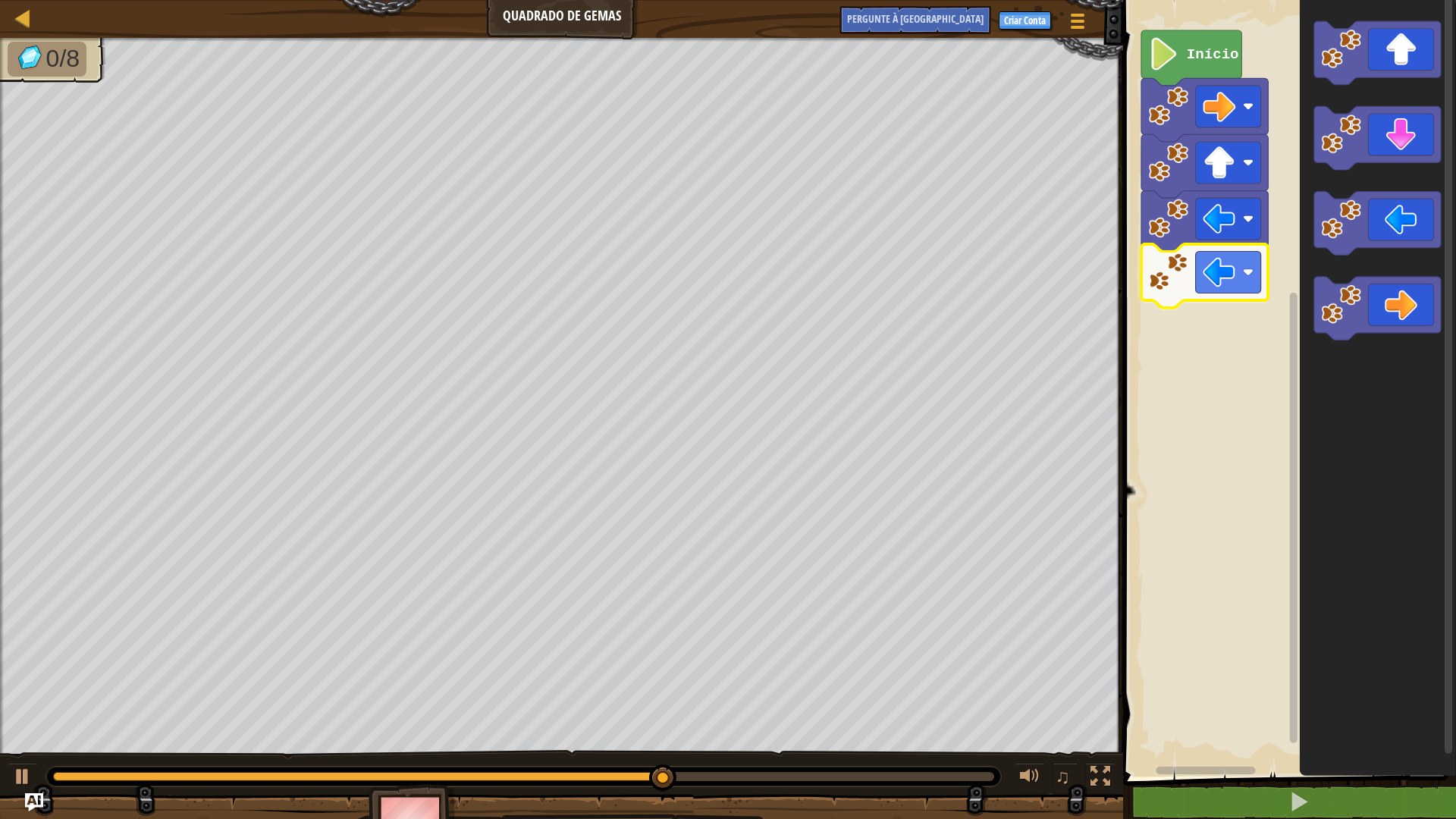
click at [1170, 269] on div "Início" at bounding box center [1287, 384] width 337 height 784
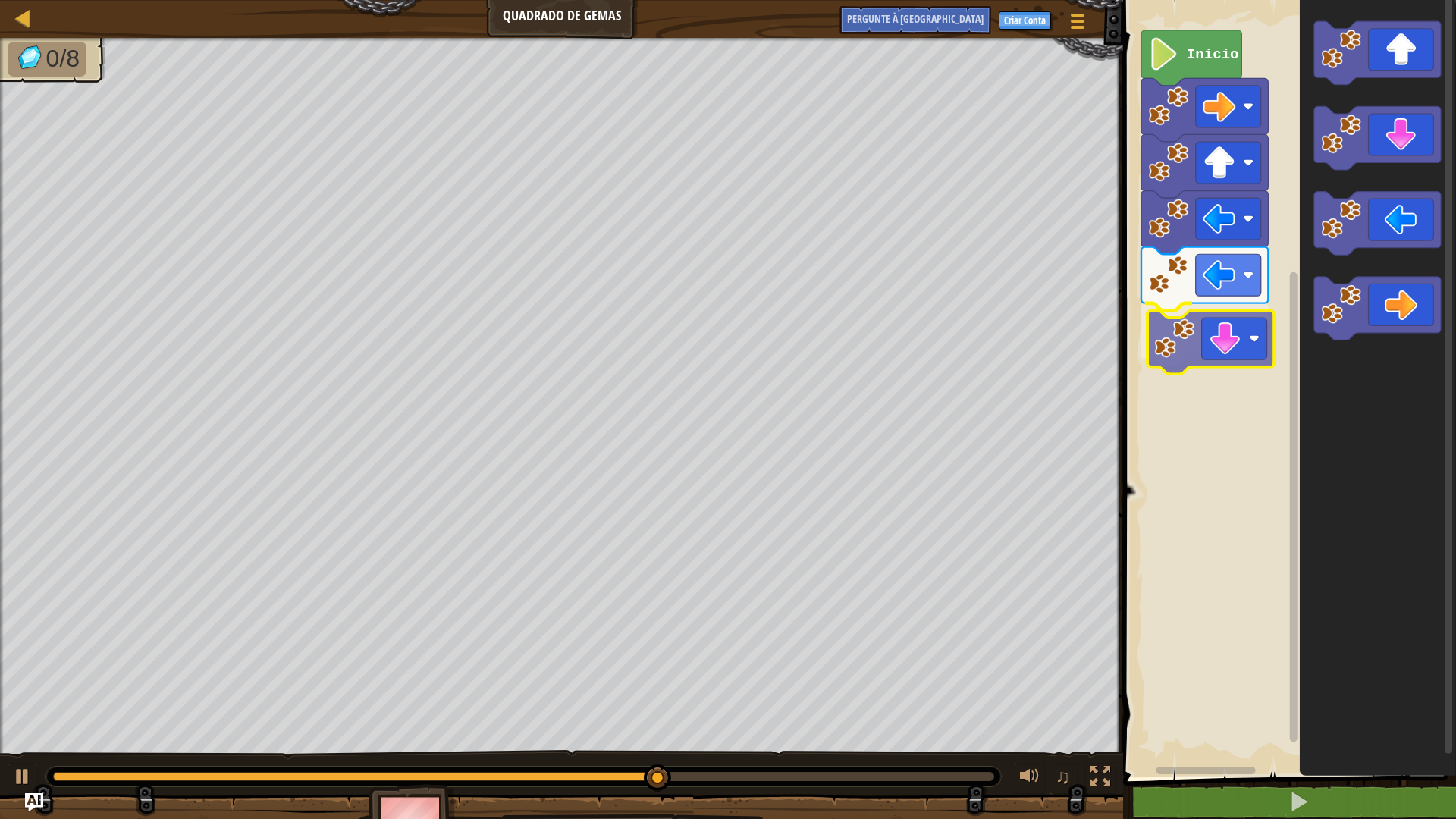
click at [1241, 354] on div "Início" at bounding box center [1287, 384] width 337 height 784
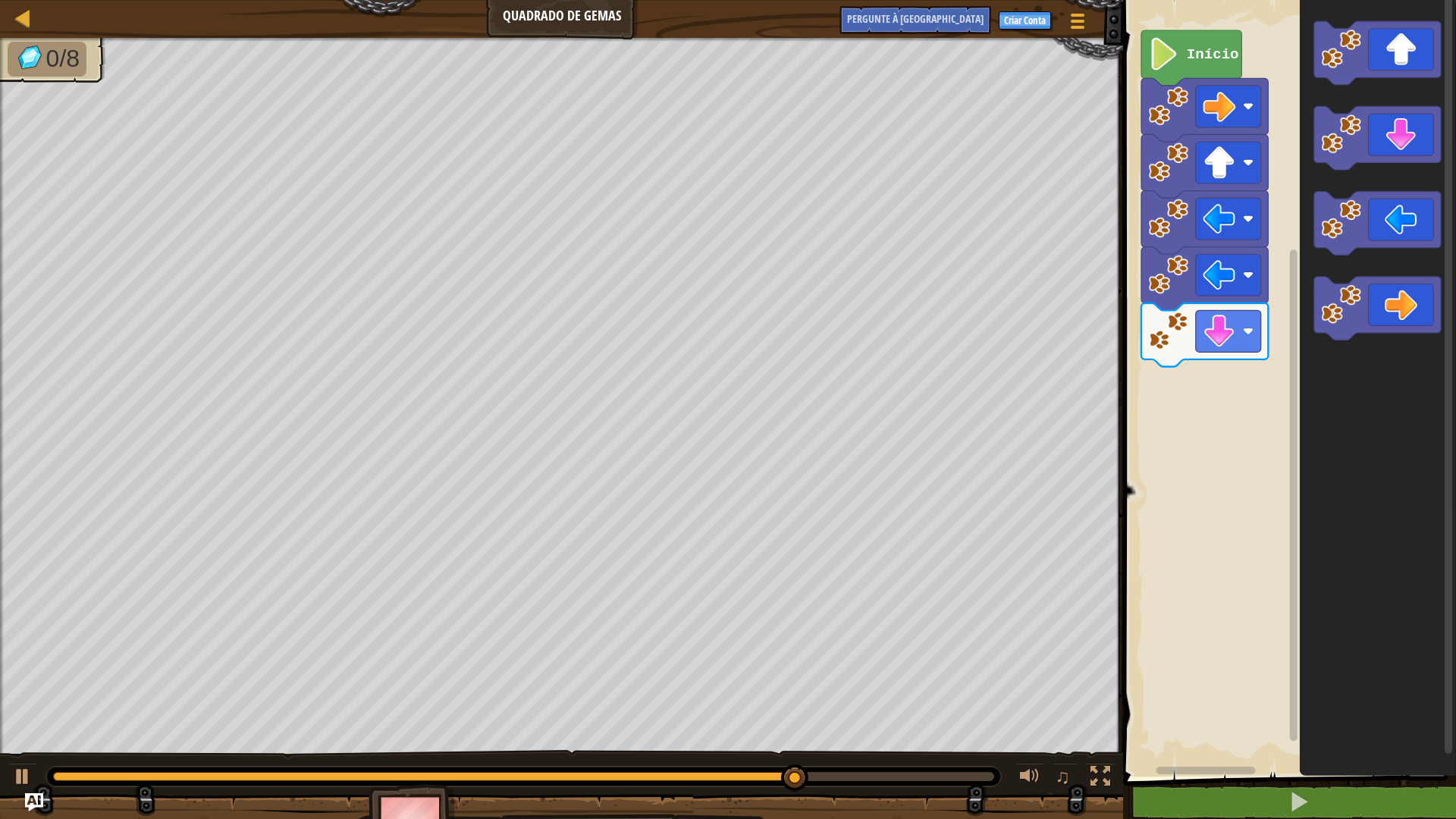
click at [1355, 235] on g "Espaço de trabalho do Blockly" at bounding box center [1378, 181] width 127 height 319
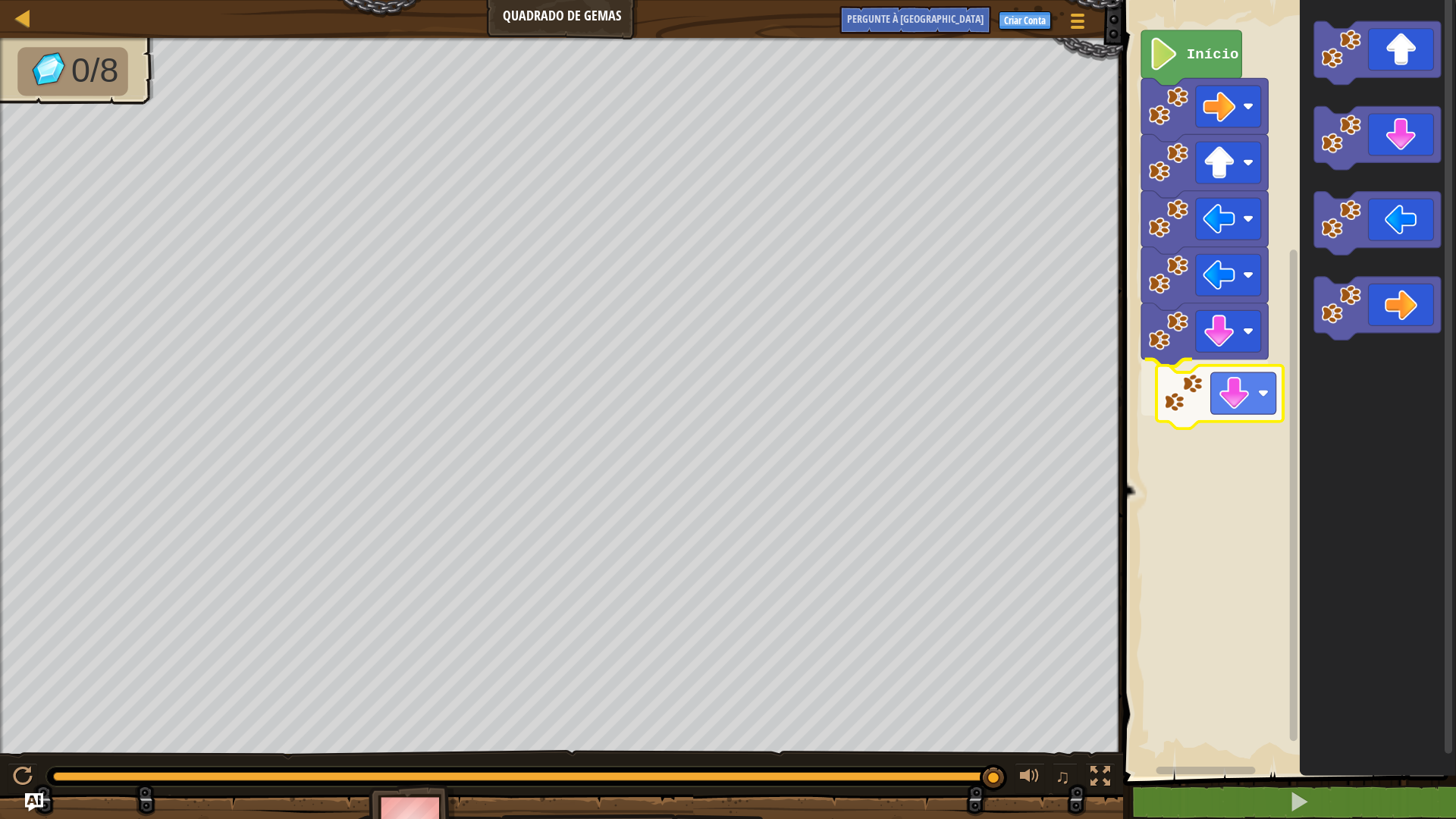
click at [1207, 395] on div "Início" at bounding box center [1287, 384] width 337 height 784
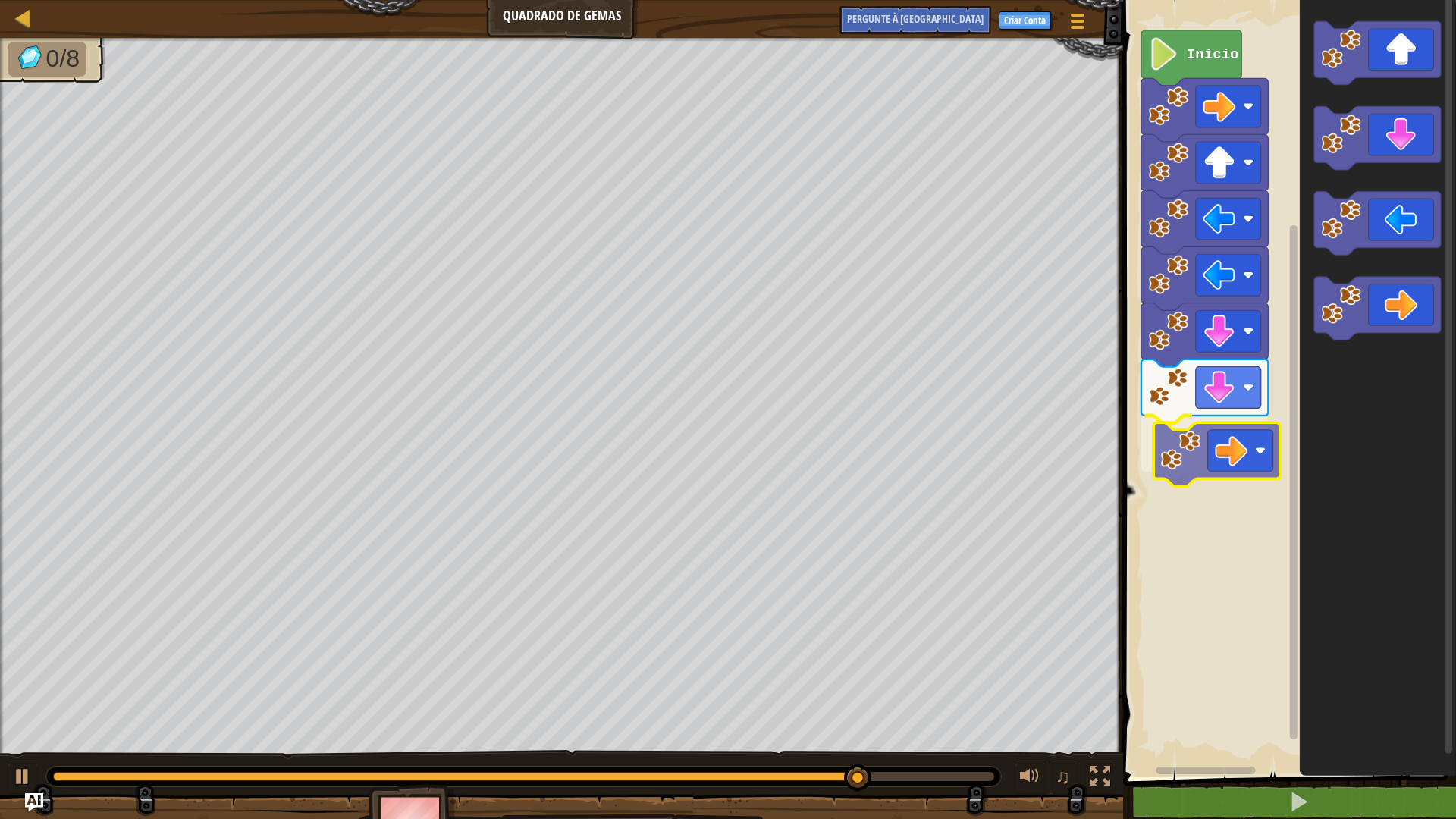
click at [1247, 439] on div "Início" at bounding box center [1287, 384] width 337 height 784
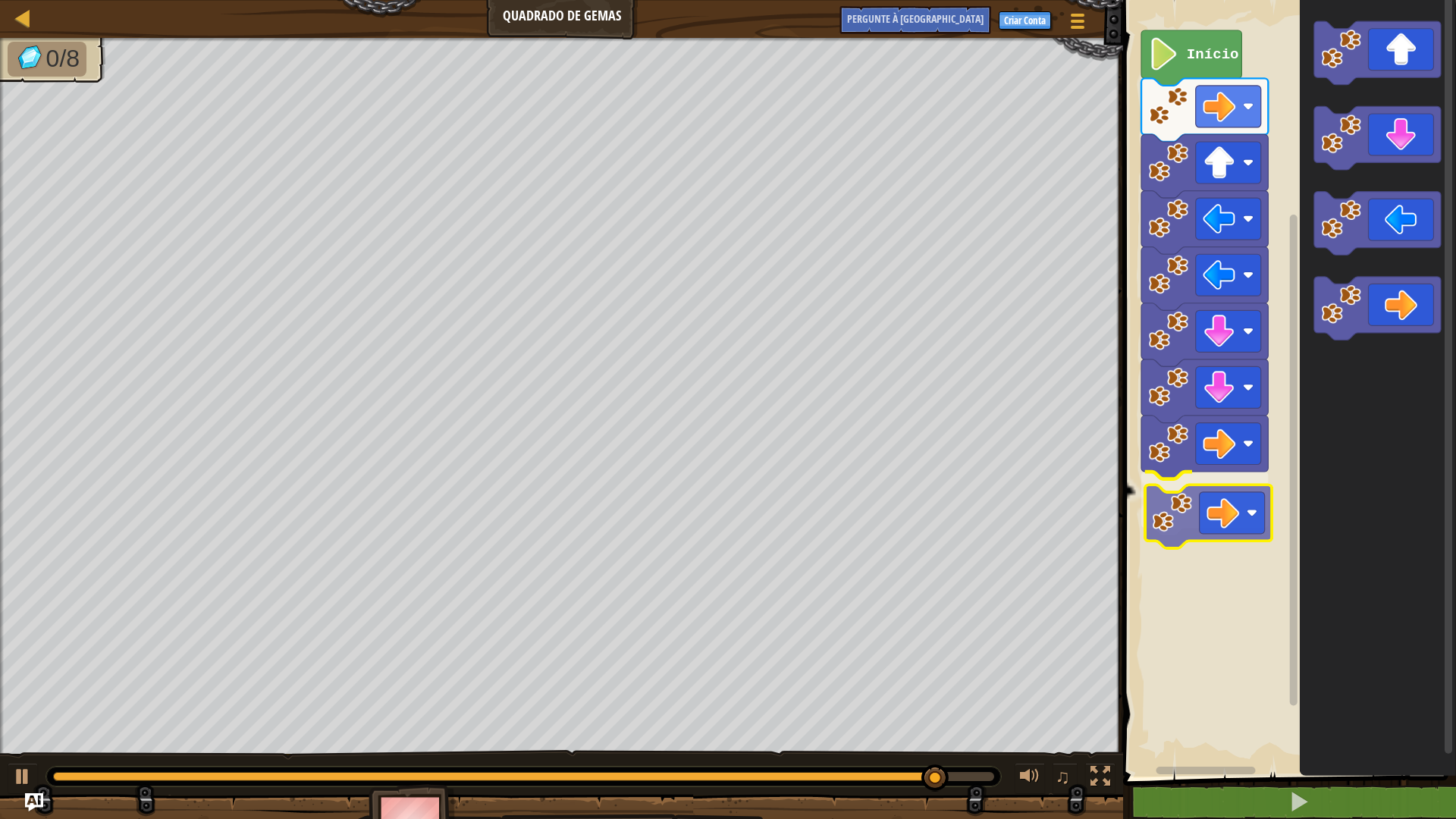
click at [1246, 524] on div "Início" at bounding box center [1287, 384] width 337 height 784
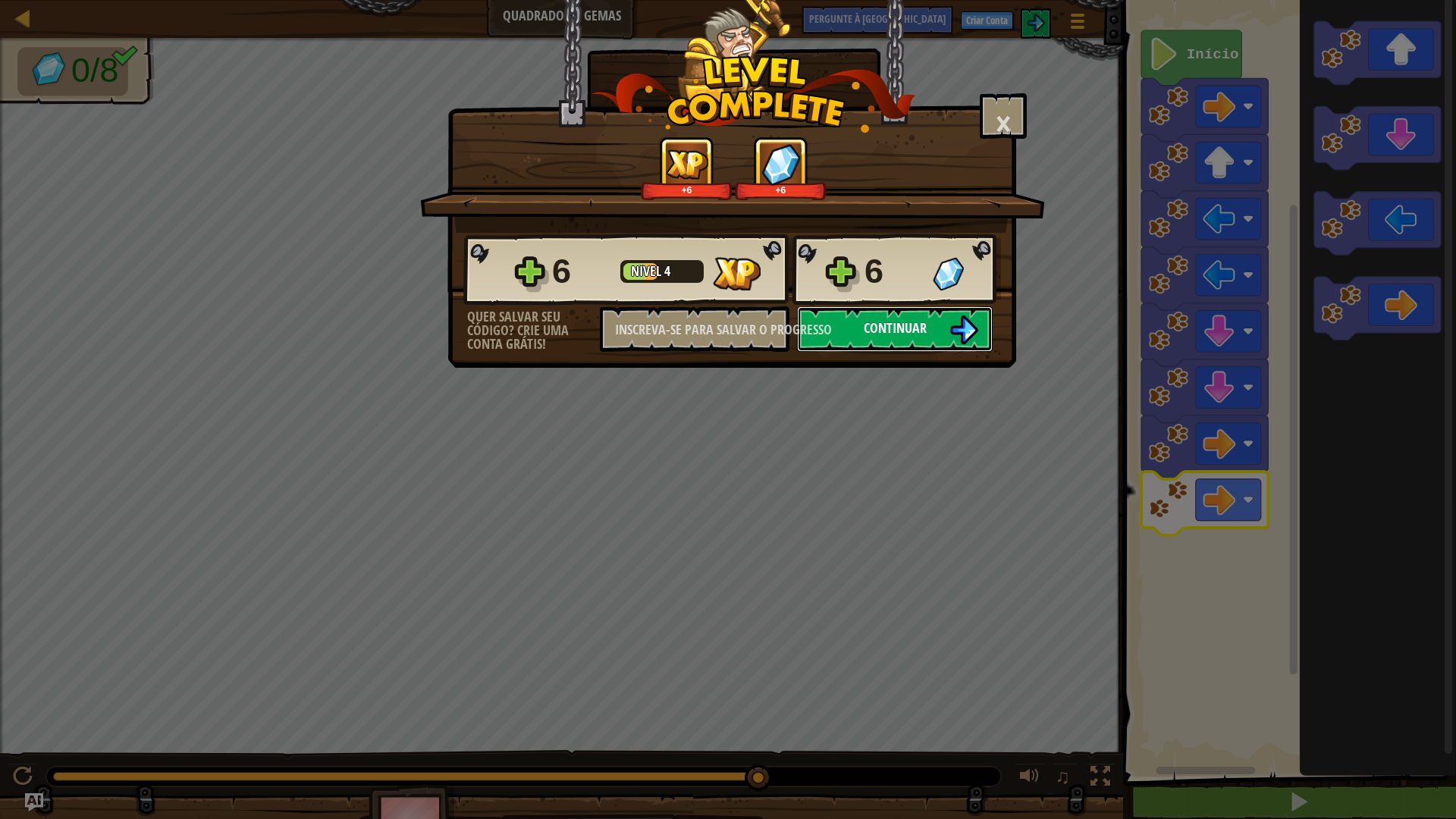
click at [895, 327] on font "Continuar" at bounding box center [895, 328] width 63 height 19
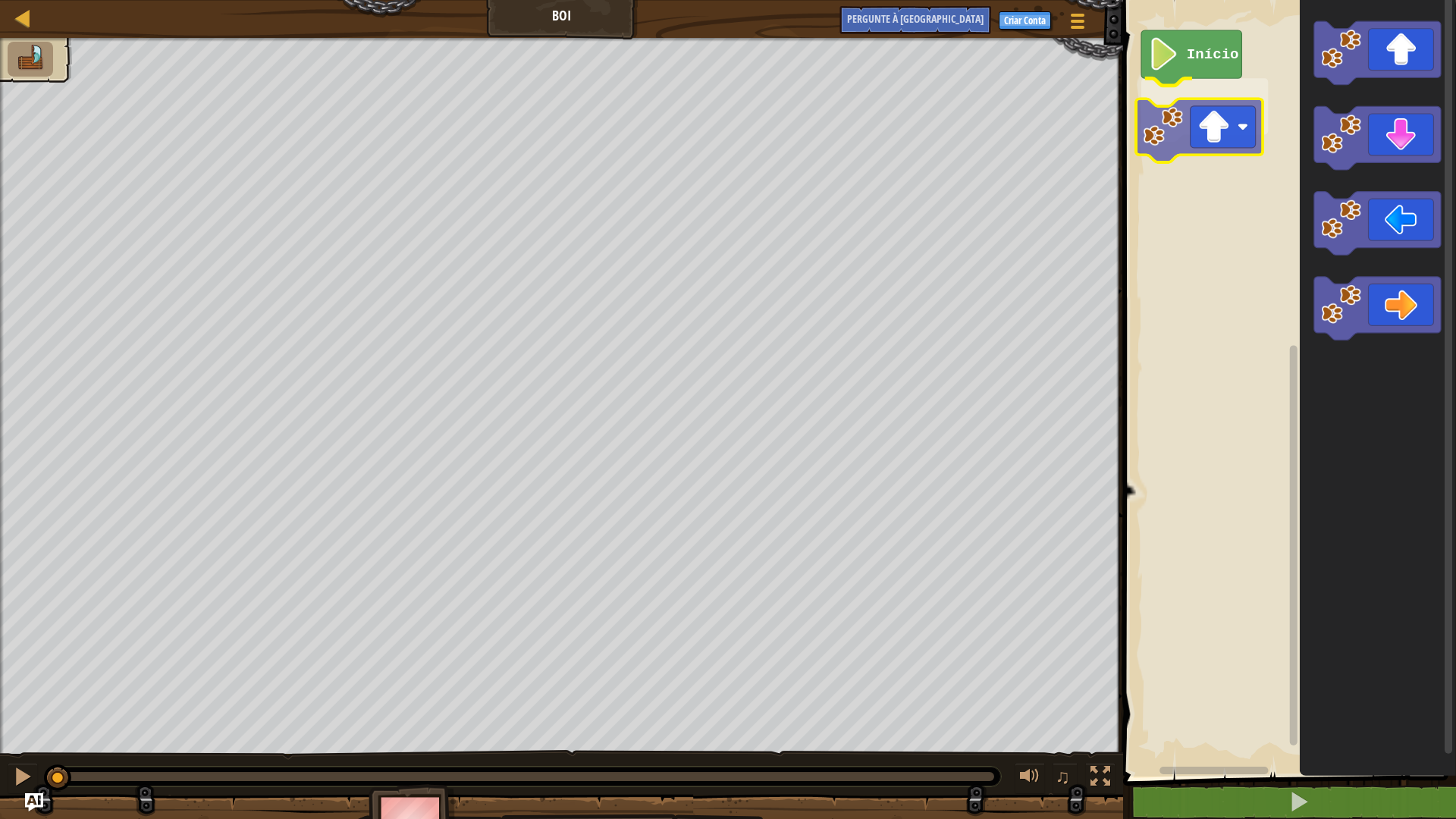
click at [1206, 139] on div "Início" at bounding box center [1287, 384] width 337 height 784
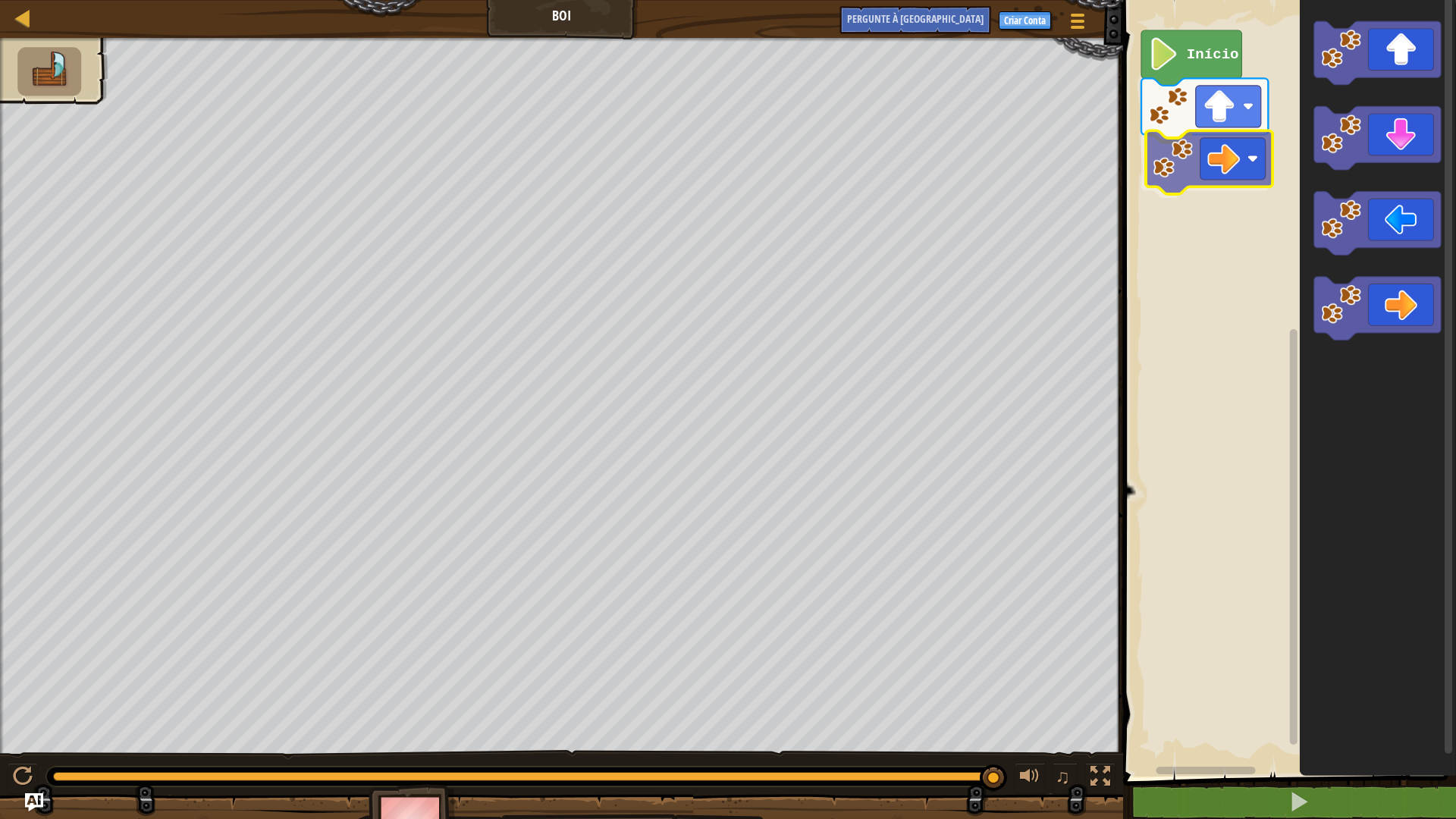
click at [1192, 170] on div "Início" at bounding box center [1287, 384] width 337 height 784
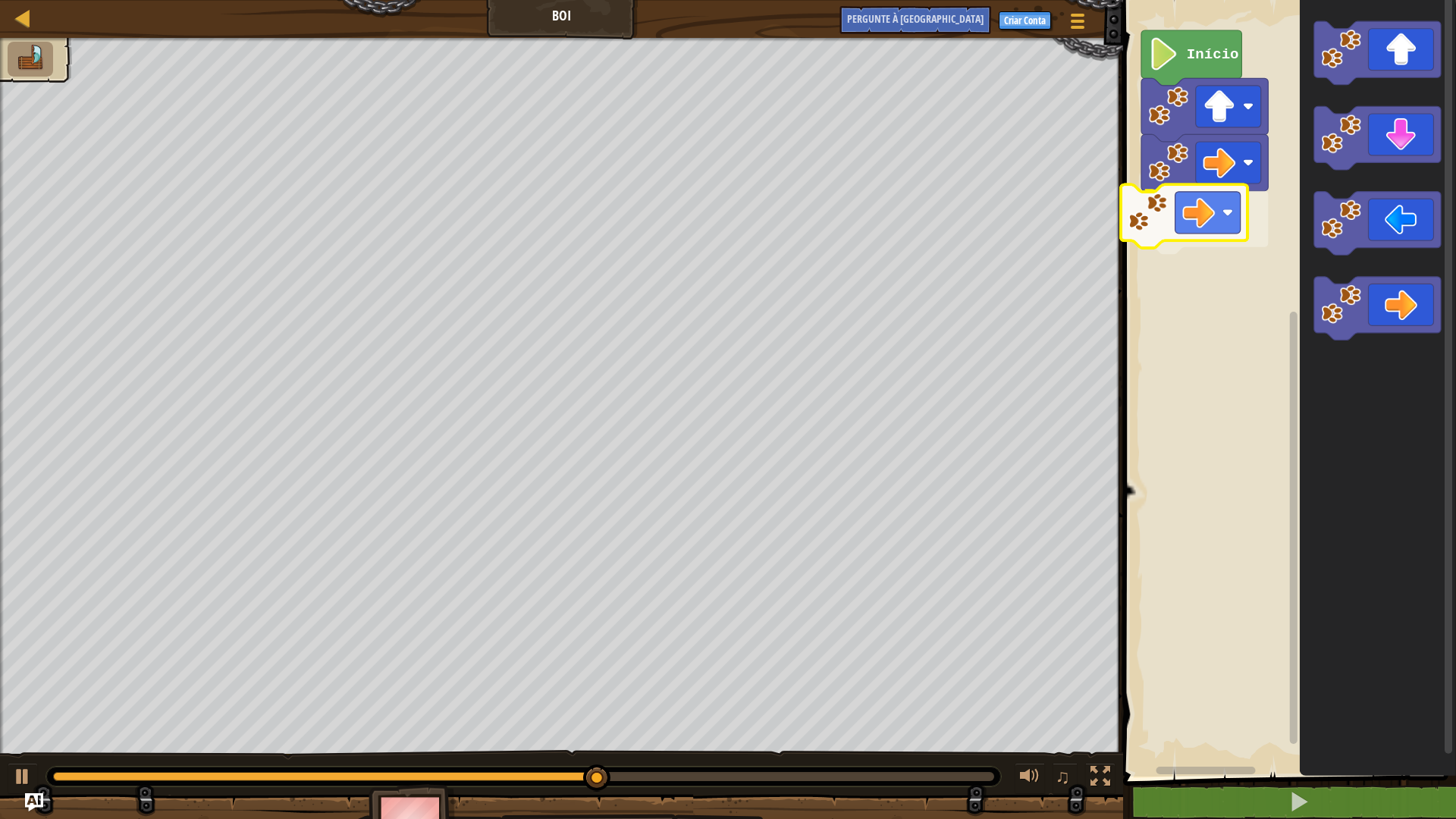
click at [1140, 215] on div "Início" at bounding box center [1287, 384] width 337 height 784
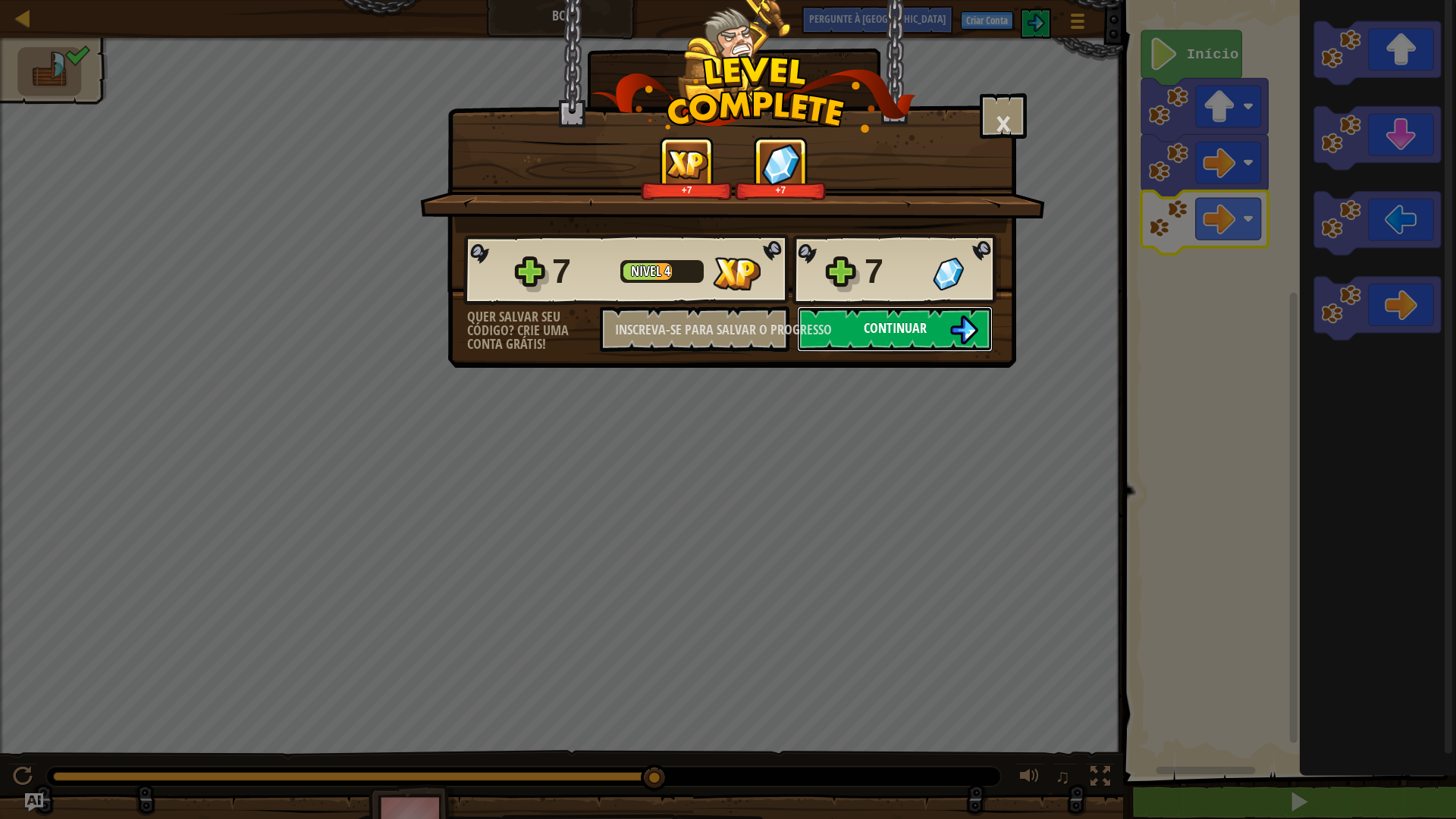
click at [891, 332] on font "Continuar" at bounding box center [895, 328] width 63 height 19
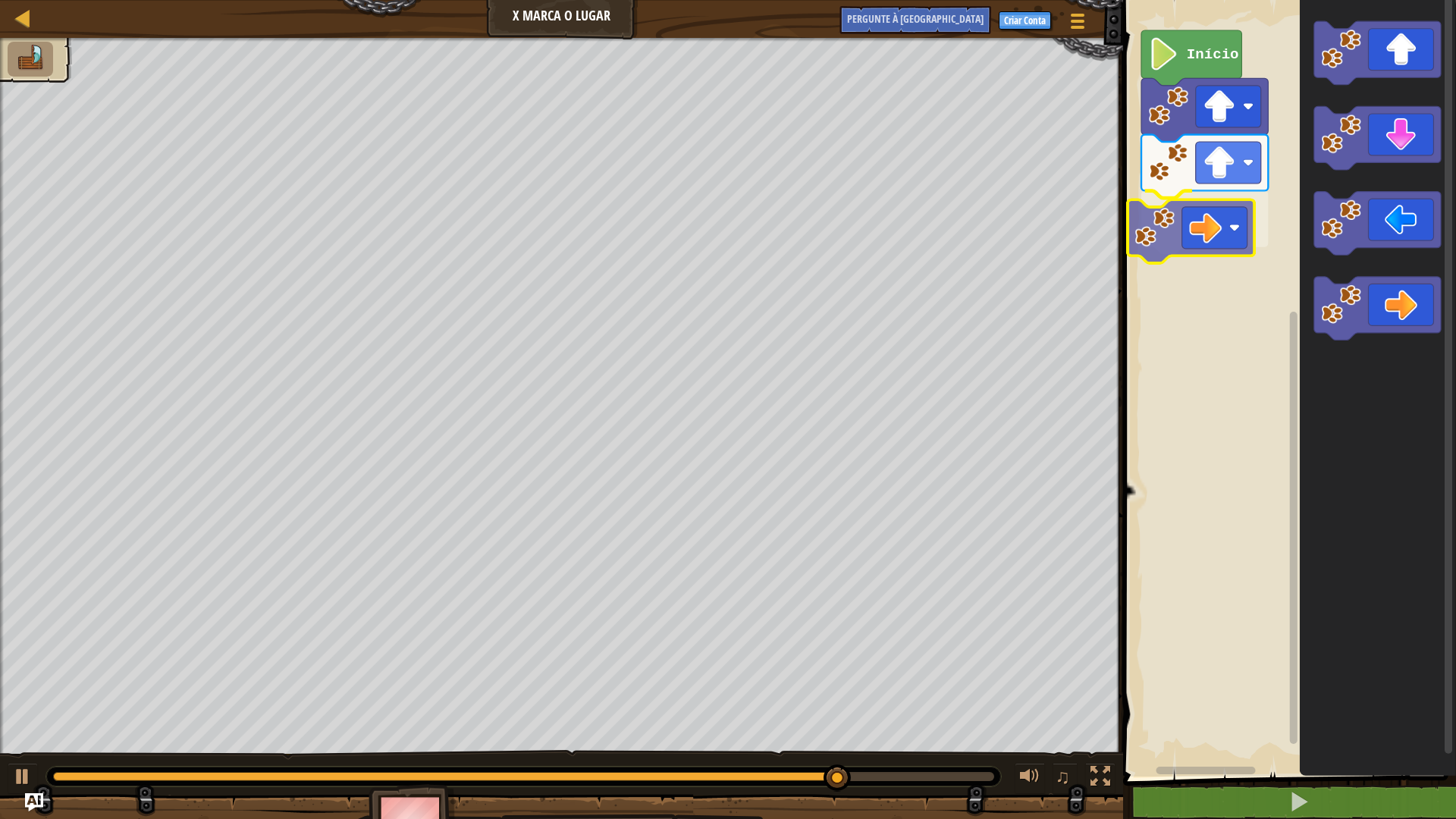
click at [1178, 225] on div "Início" at bounding box center [1287, 384] width 337 height 784
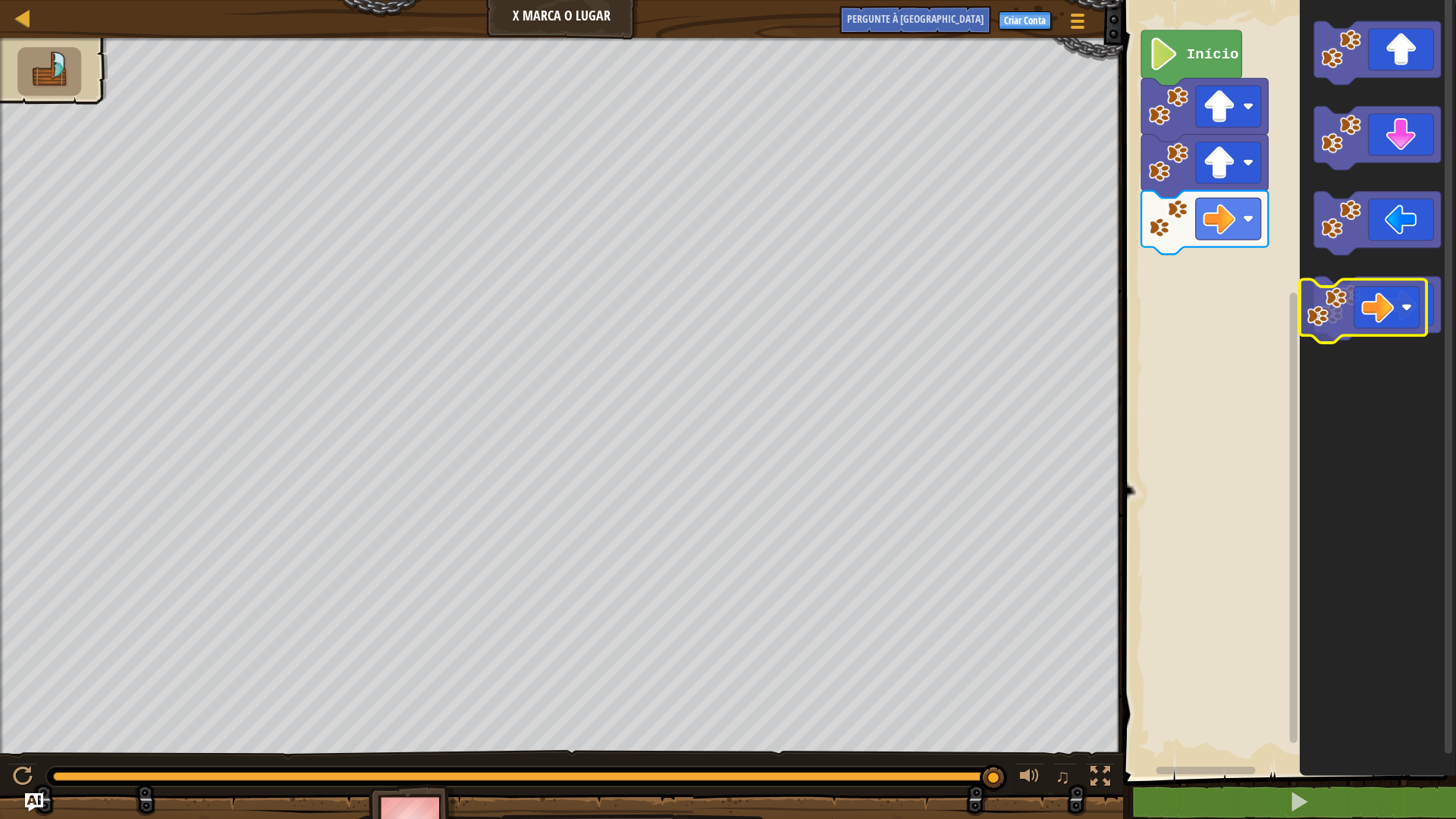
click at [1365, 296] on icon "Espaço de trabalho do Blockly" at bounding box center [1378, 309] width 127 height 63
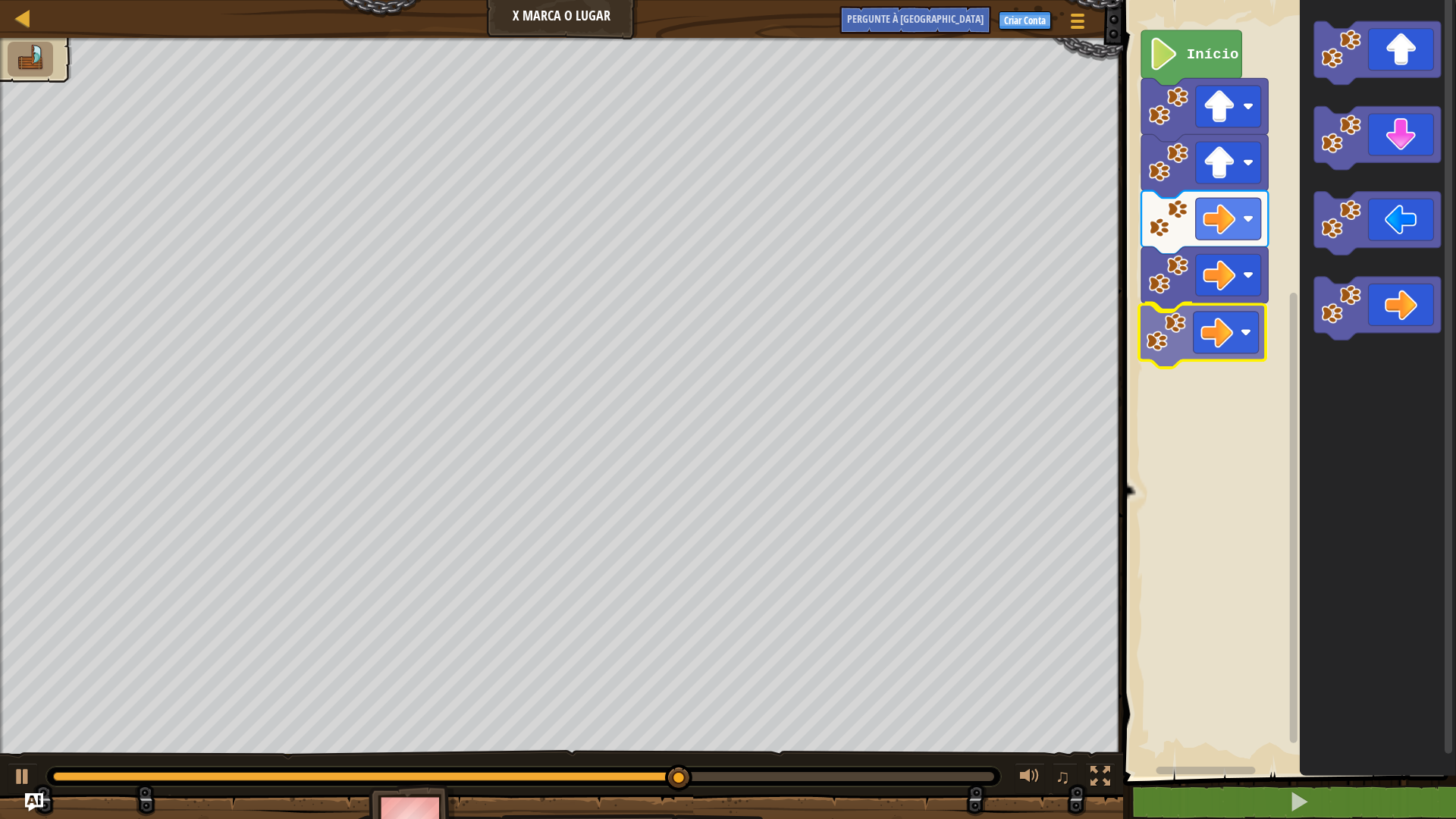
click at [1207, 332] on div "Início" at bounding box center [1287, 384] width 337 height 784
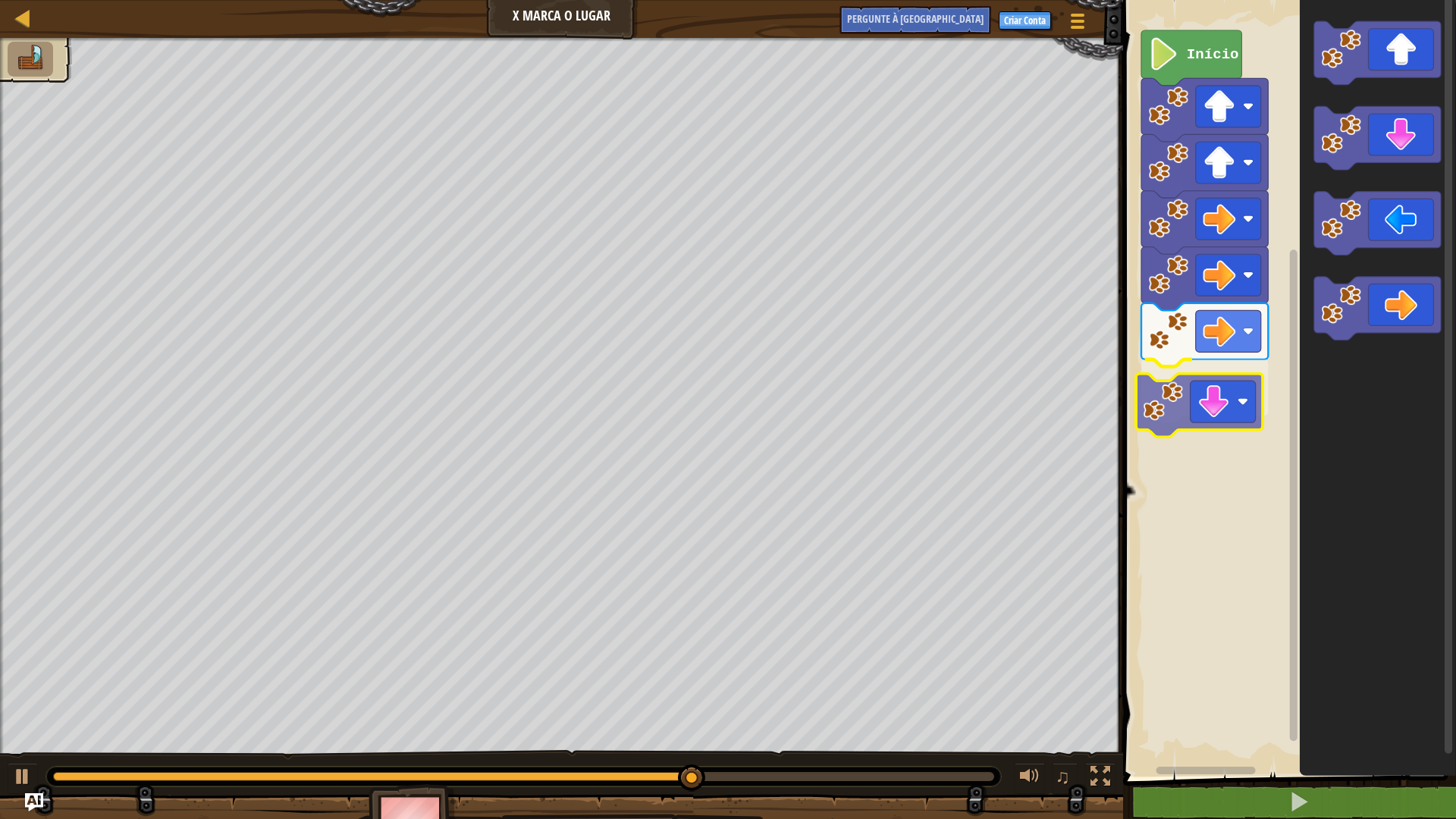
click at [1196, 402] on div "Início" at bounding box center [1287, 384] width 337 height 784
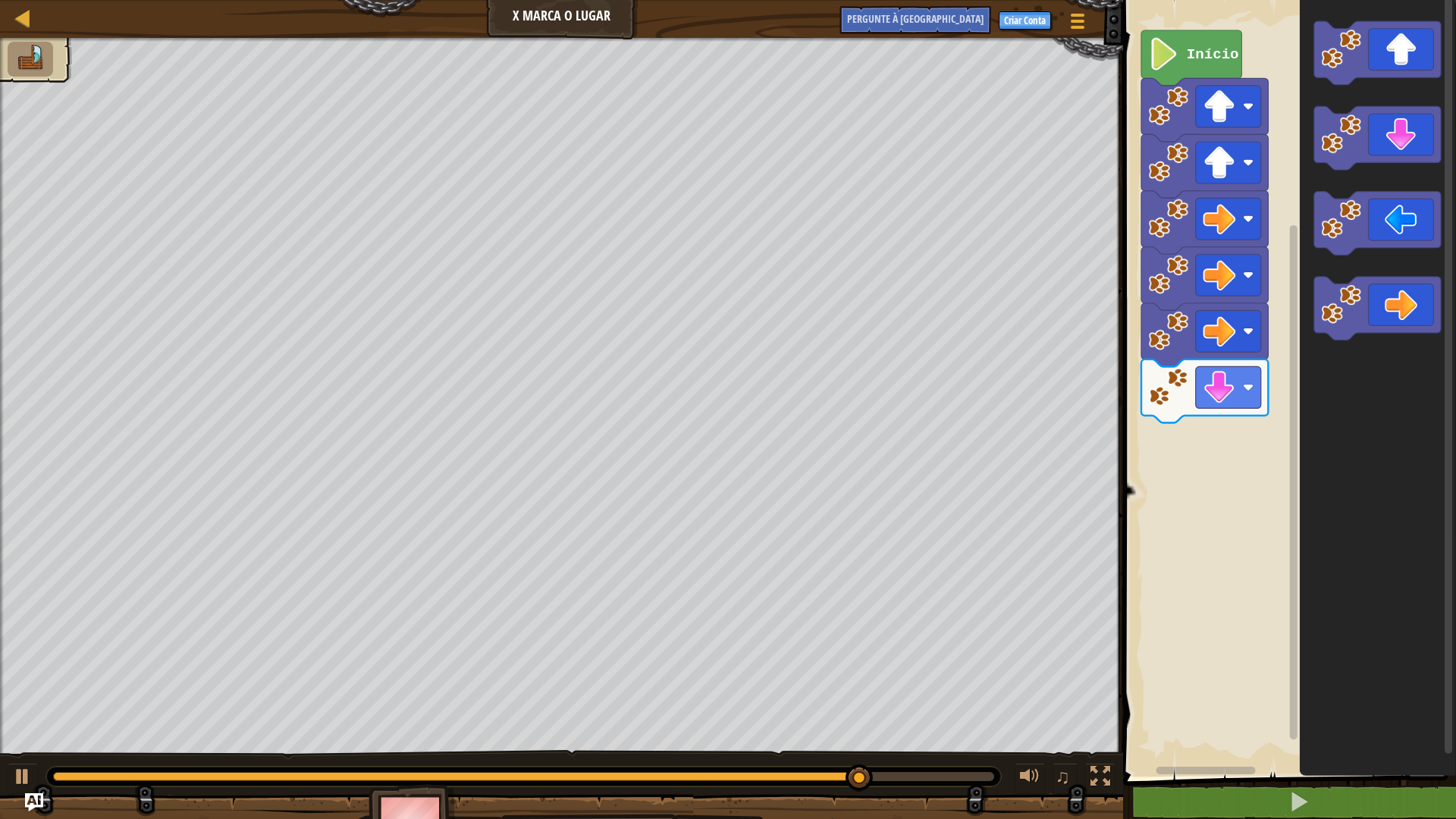
click at [1391, 176] on icon "Espaço de trabalho do Blockly" at bounding box center [1378, 384] width 156 height 784
click at [1341, 211] on g "Espaço de trabalho do Blockly" at bounding box center [1378, 181] width 127 height 319
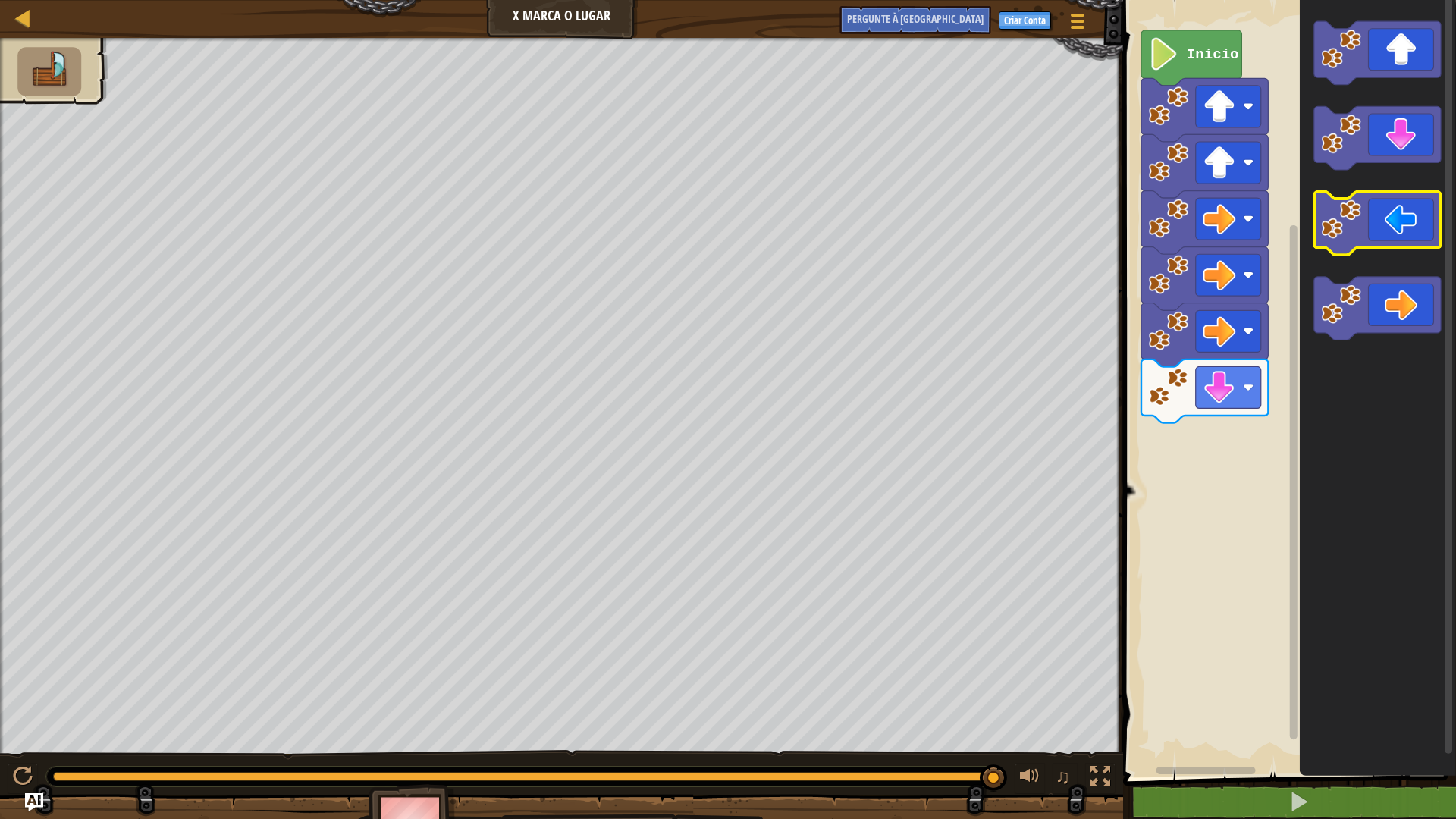
click at [1355, 260] on icon "Espaço de trabalho do Blockly" at bounding box center [1378, 384] width 156 height 784
click at [1332, 180] on icon "Espaço de trabalho do Blockly" at bounding box center [1378, 384] width 156 height 784
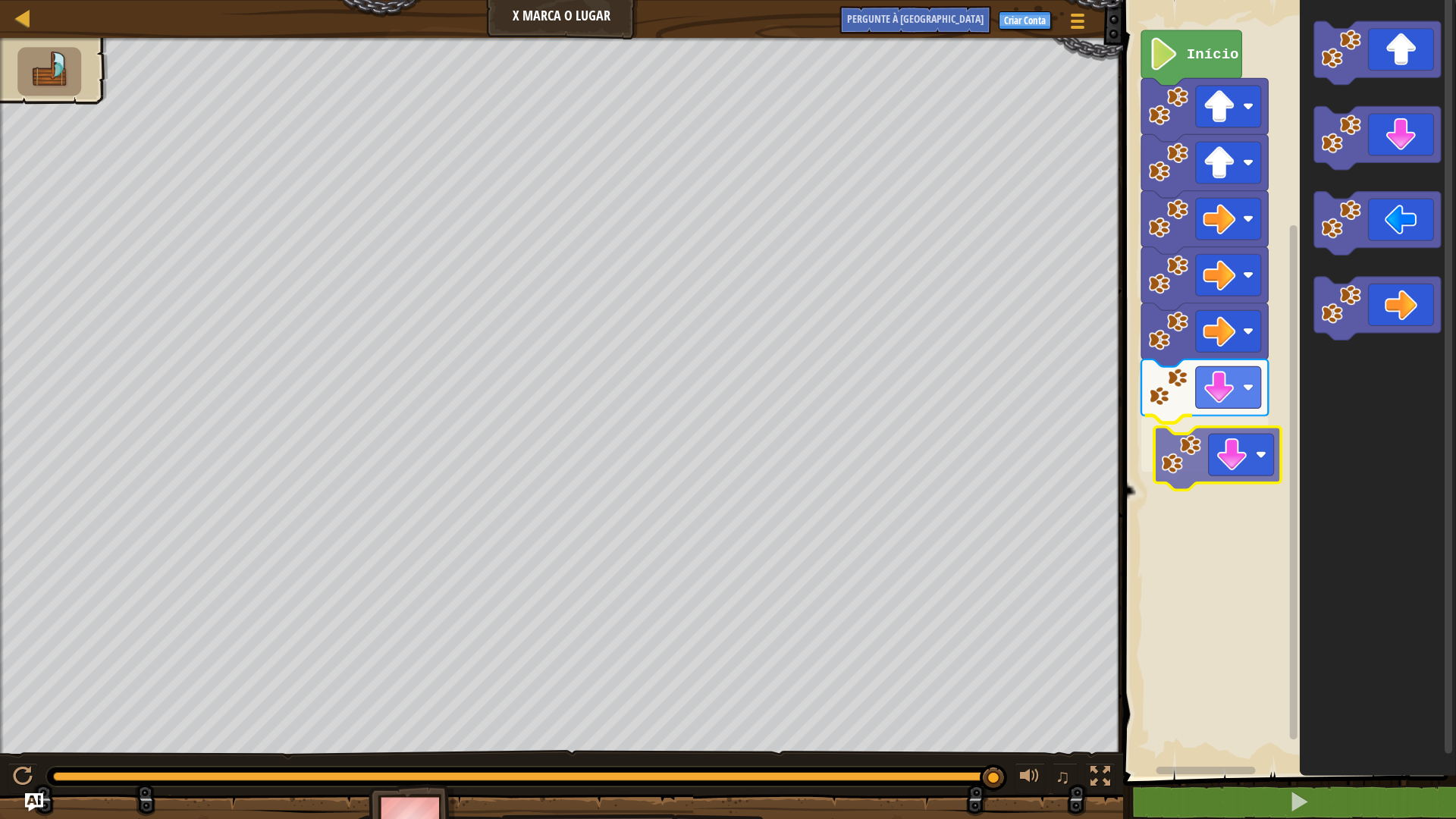
click at [1202, 451] on div "Início" at bounding box center [1287, 384] width 337 height 784
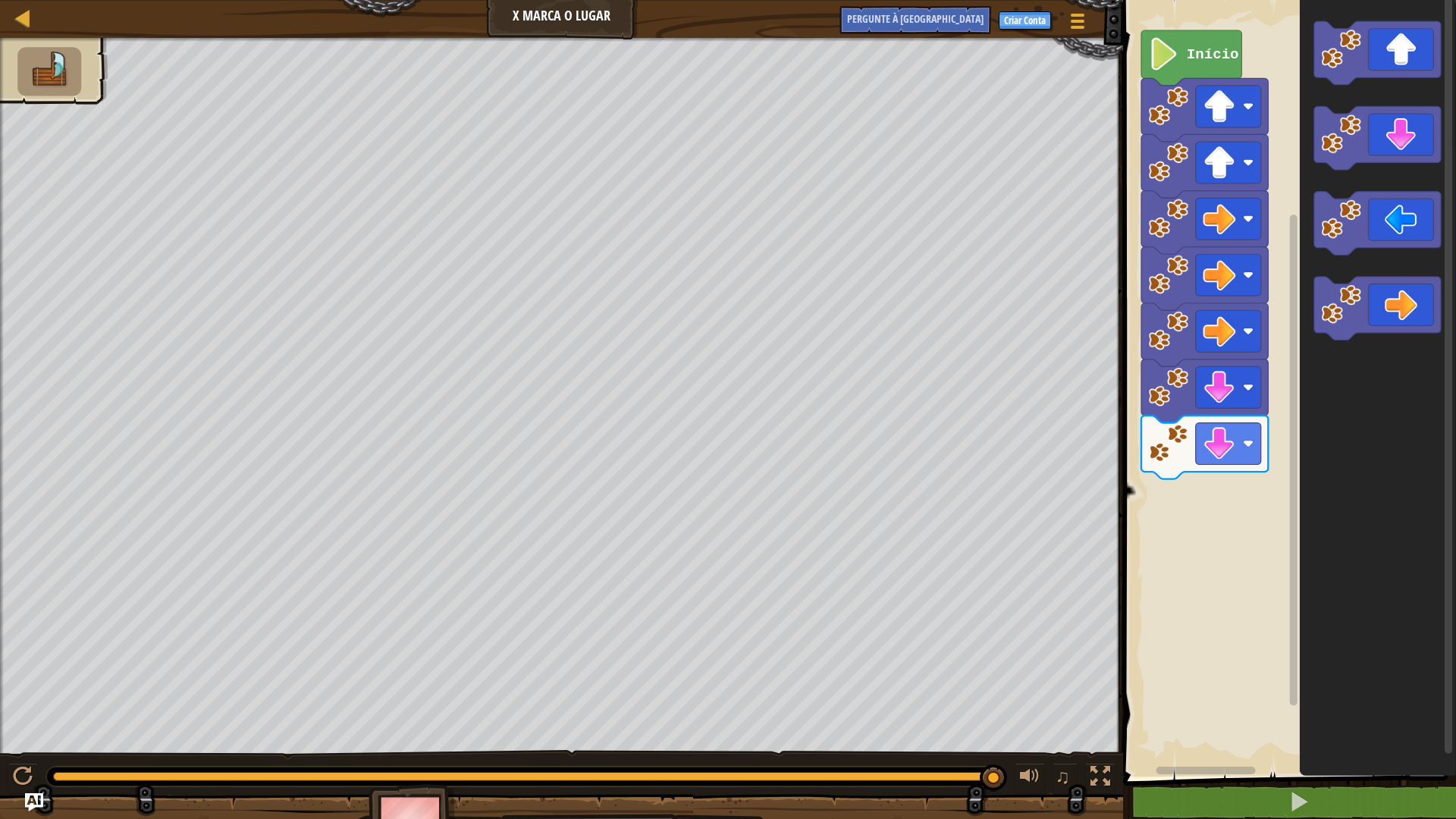
click at [1326, 284] on g "Espaço de trabalho do Blockly" at bounding box center [1378, 181] width 127 height 319
click at [1295, 393] on div "Início" at bounding box center [1287, 384] width 337 height 784
click at [1371, 335] on g "Espaço de trabalho do Blockly" at bounding box center [1378, 181] width 127 height 319
click at [1351, 276] on icon "Espaço de trabalho do Blockly" at bounding box center [1378, 384] width 156 height 784
click at [1359, 241] on g "Espaço de trabalho do Blockly" at bounding box center [1378, 223] width 127 height 63
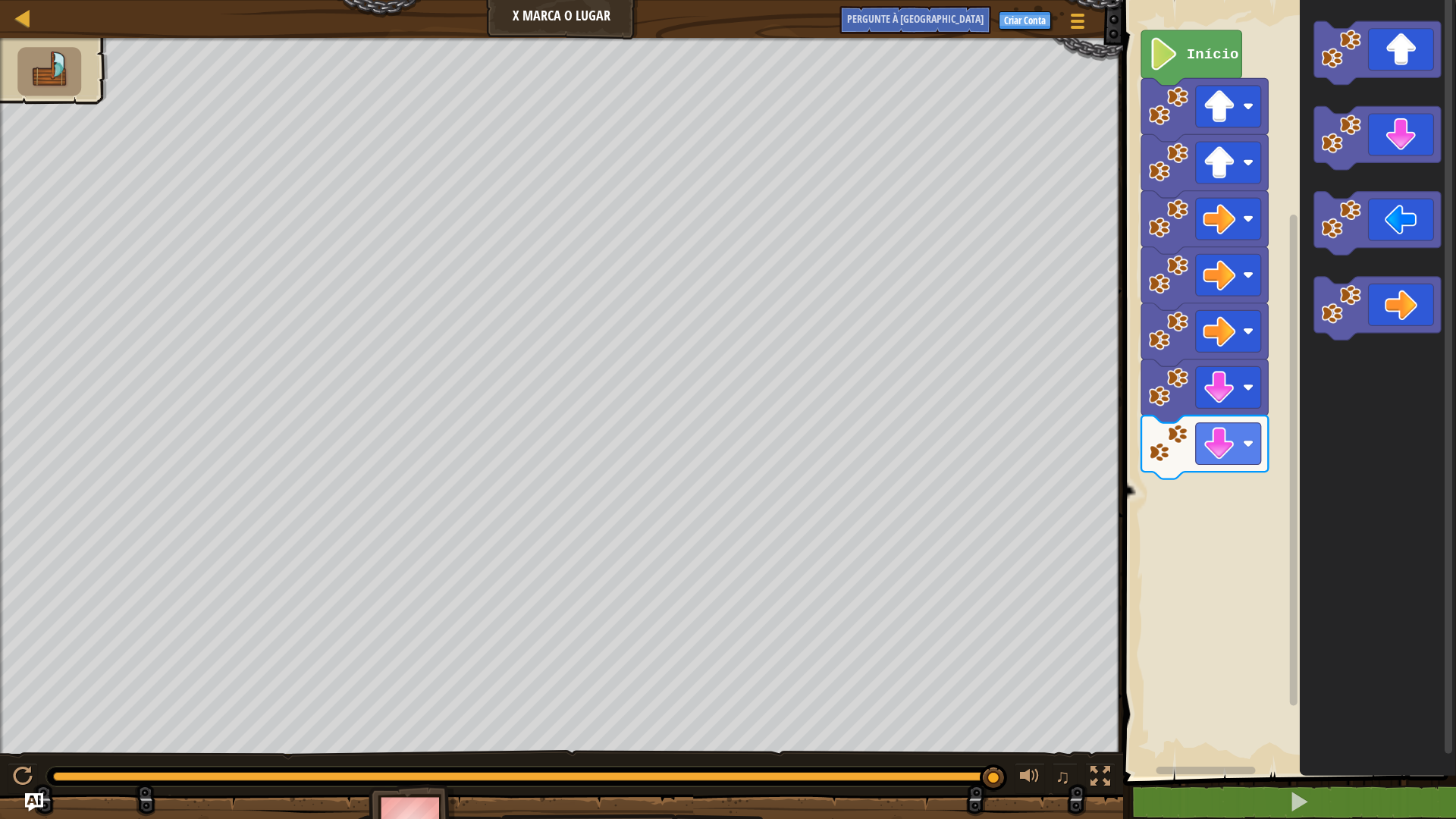
click at [1343, 261] on icon "Espaço de trabalho do Blockly" at bounding box center [1378, 384] width 156 height 784
click at [1204, 512] on div "Início" at bounding box center [1287, 384] width 337 height 784
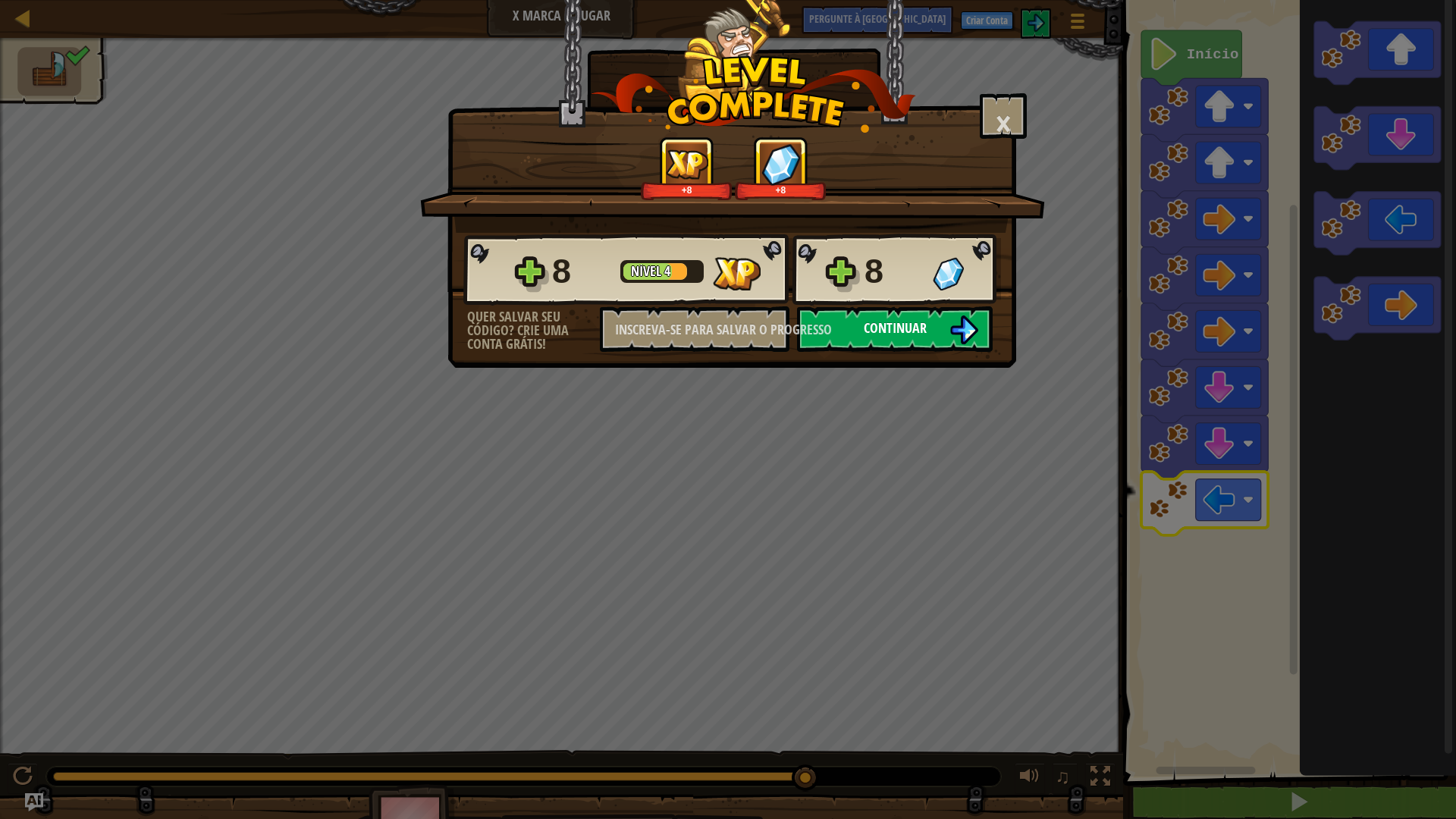
click at [891, 326] on font "Continuar" at bounding box center [895, 328] width 63 height 19
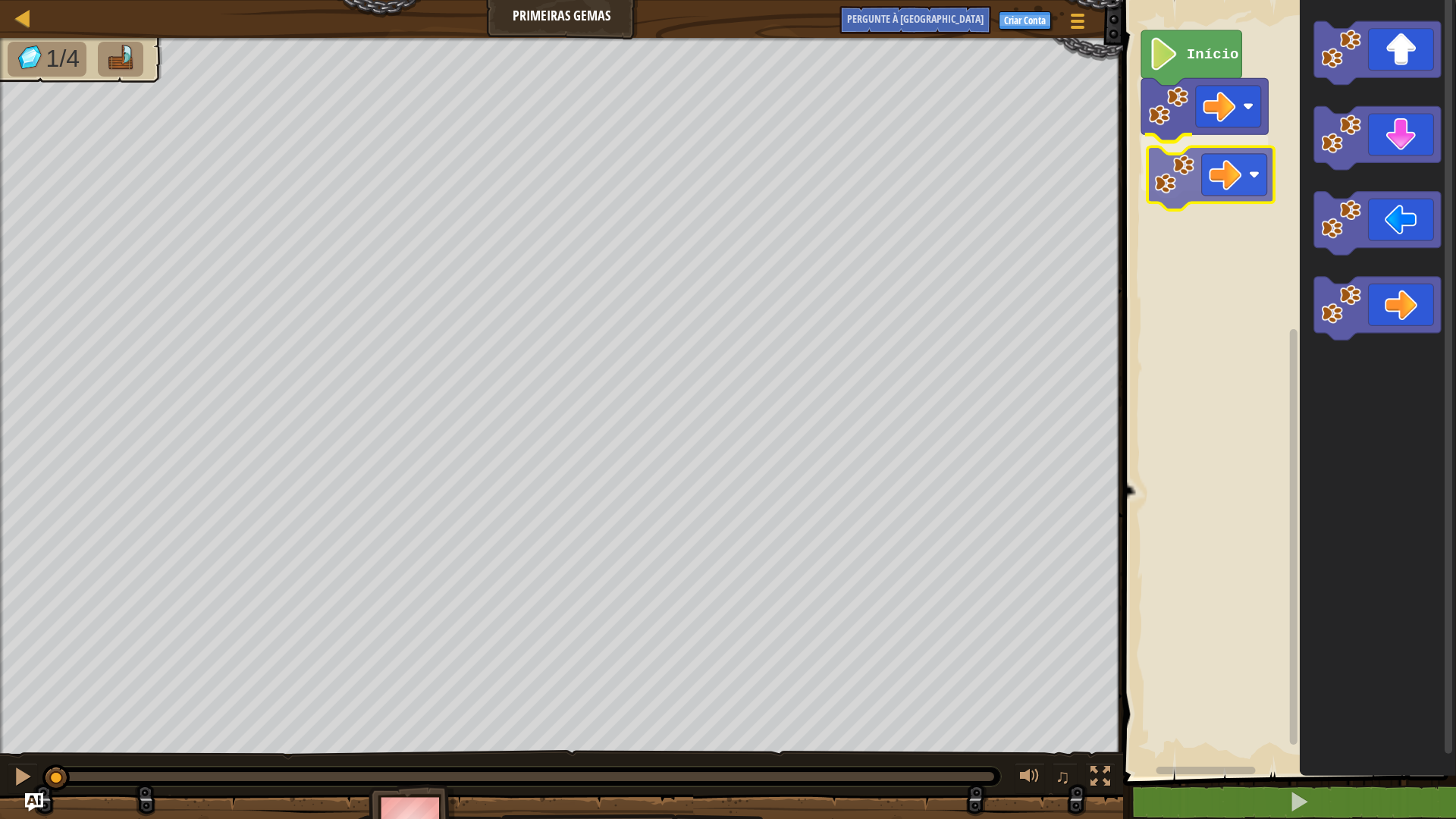
click at [1191, 189] on div "Início" at bounding box center [1287, 384] width 337 height 784
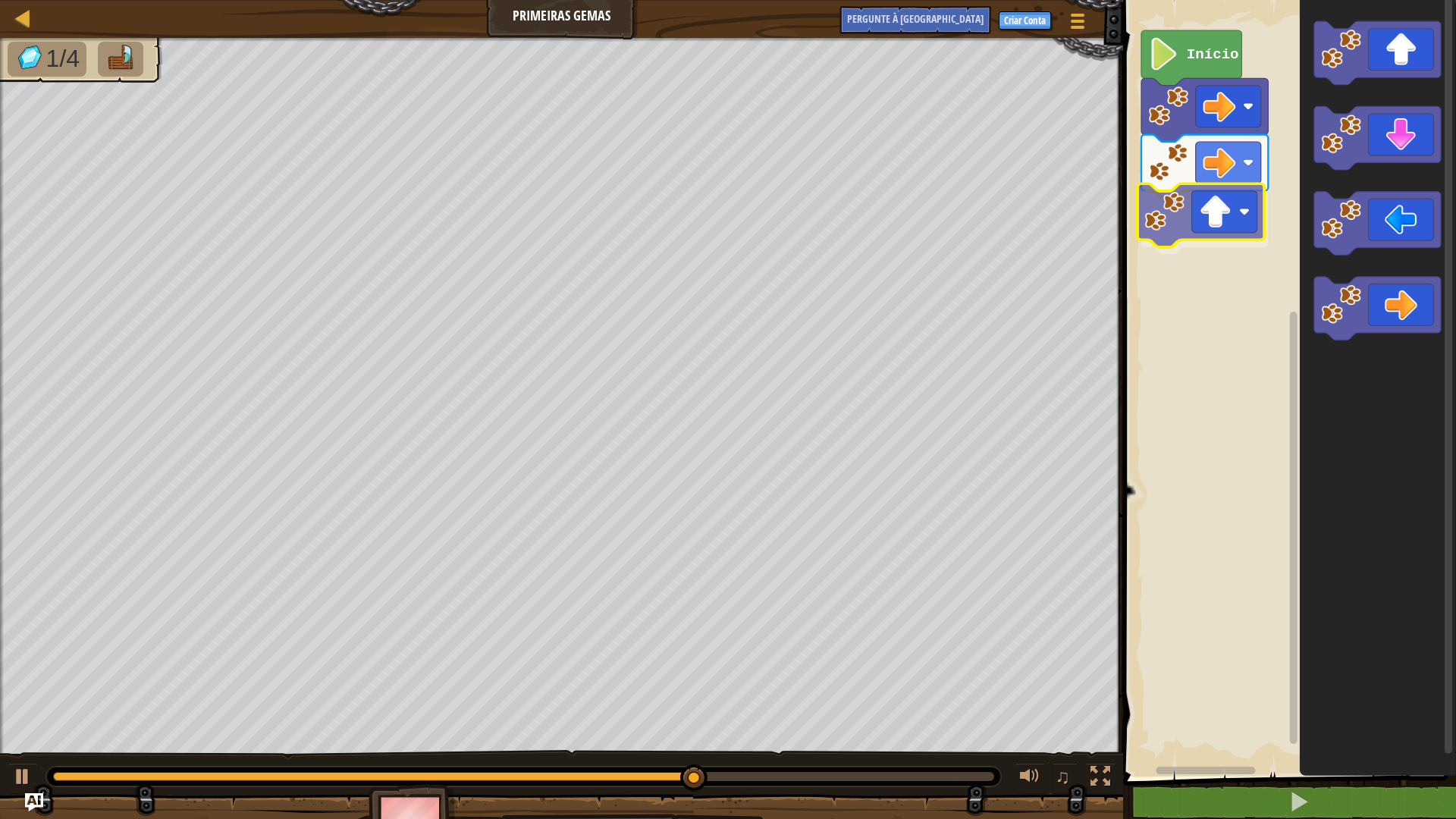
click at [1172, 234] on div "Início" at bounding box center [1287, 384] width 337 height 784
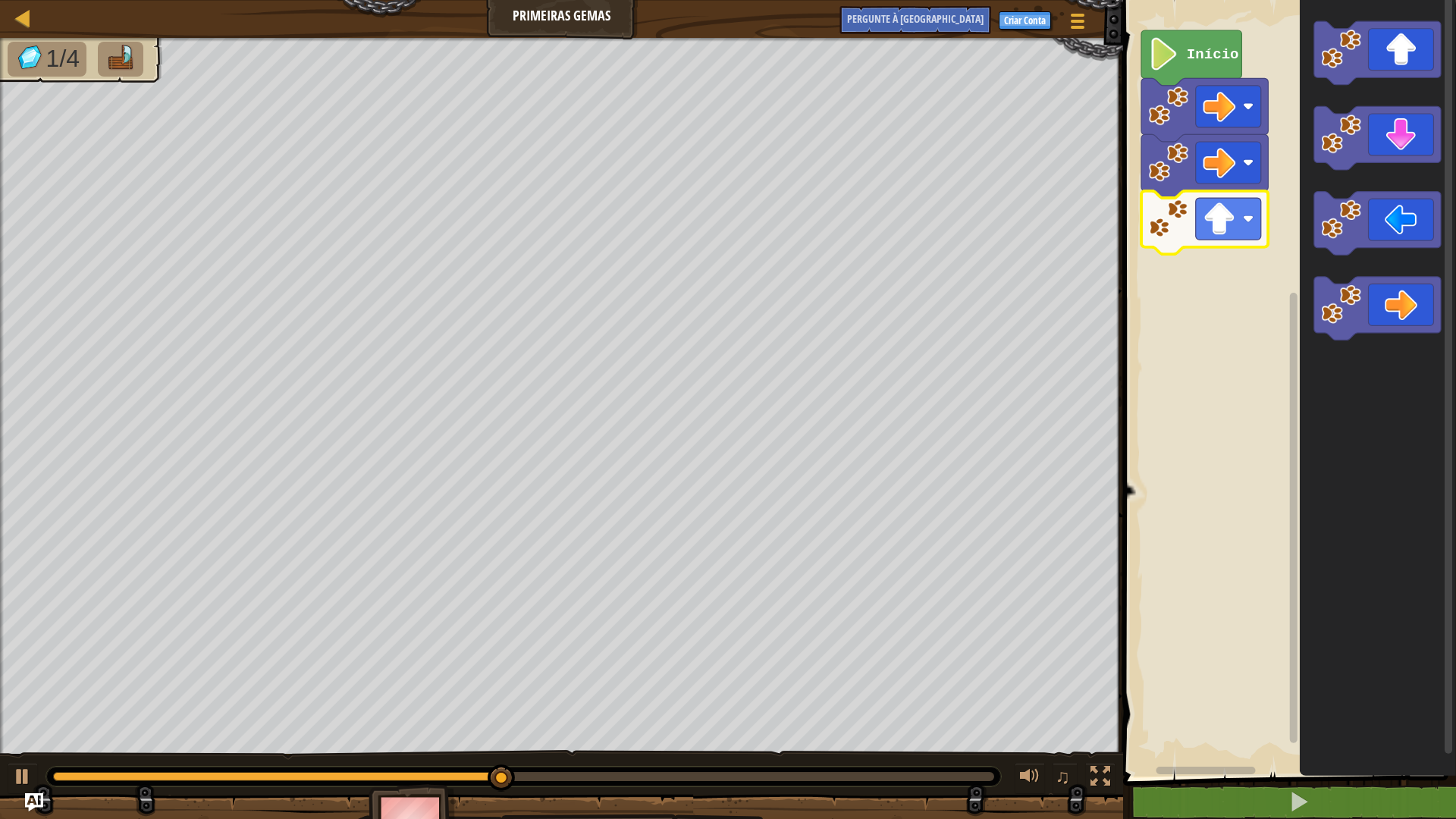
click at [1401, 170] on icon "Espaço de trabalho do Blockly" at bounding box center [1378, 384] width 156 height 784
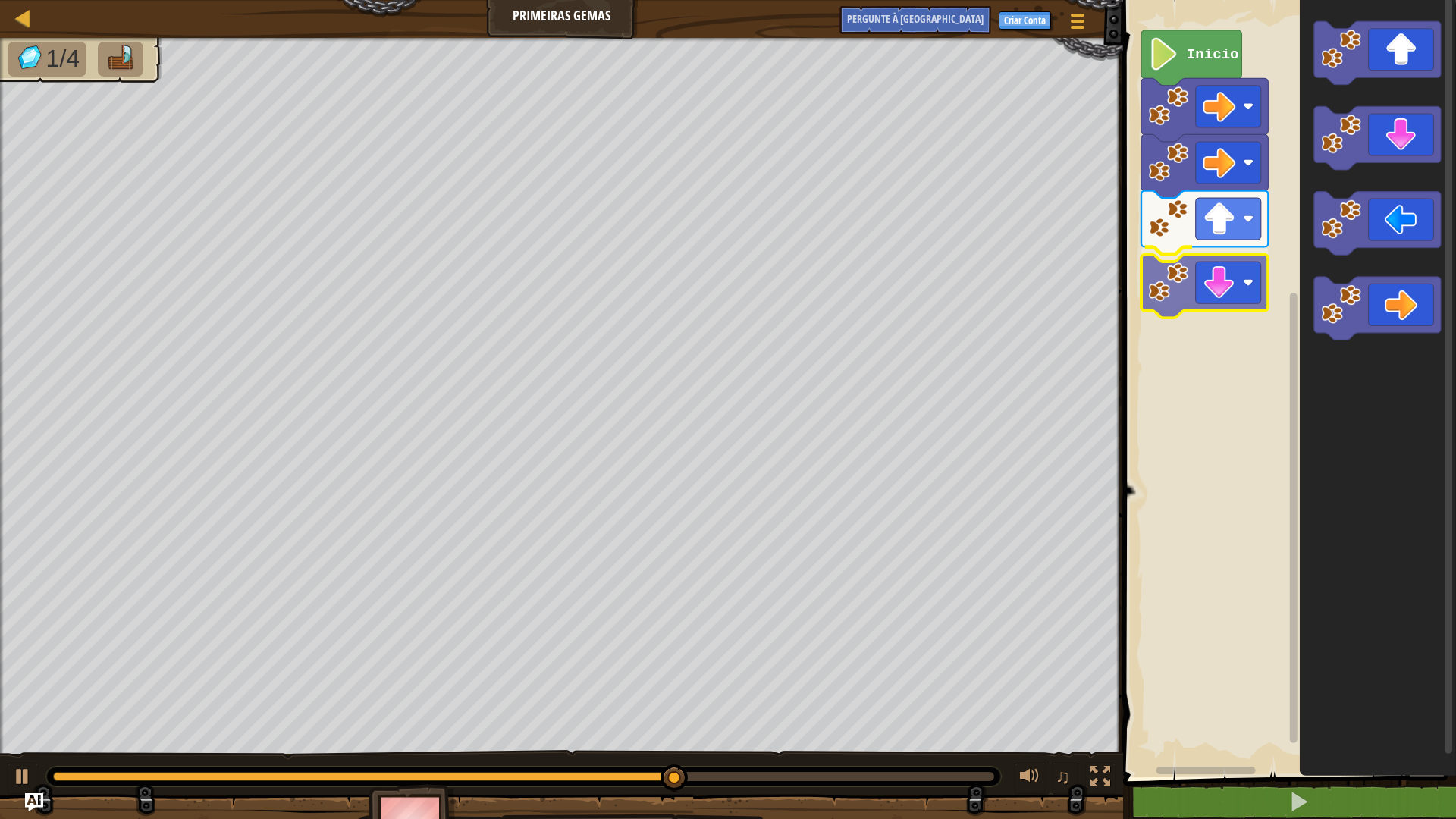
click at [1196, 275] on div "Início" at bounding box center [1287, 384] width 337 height 784
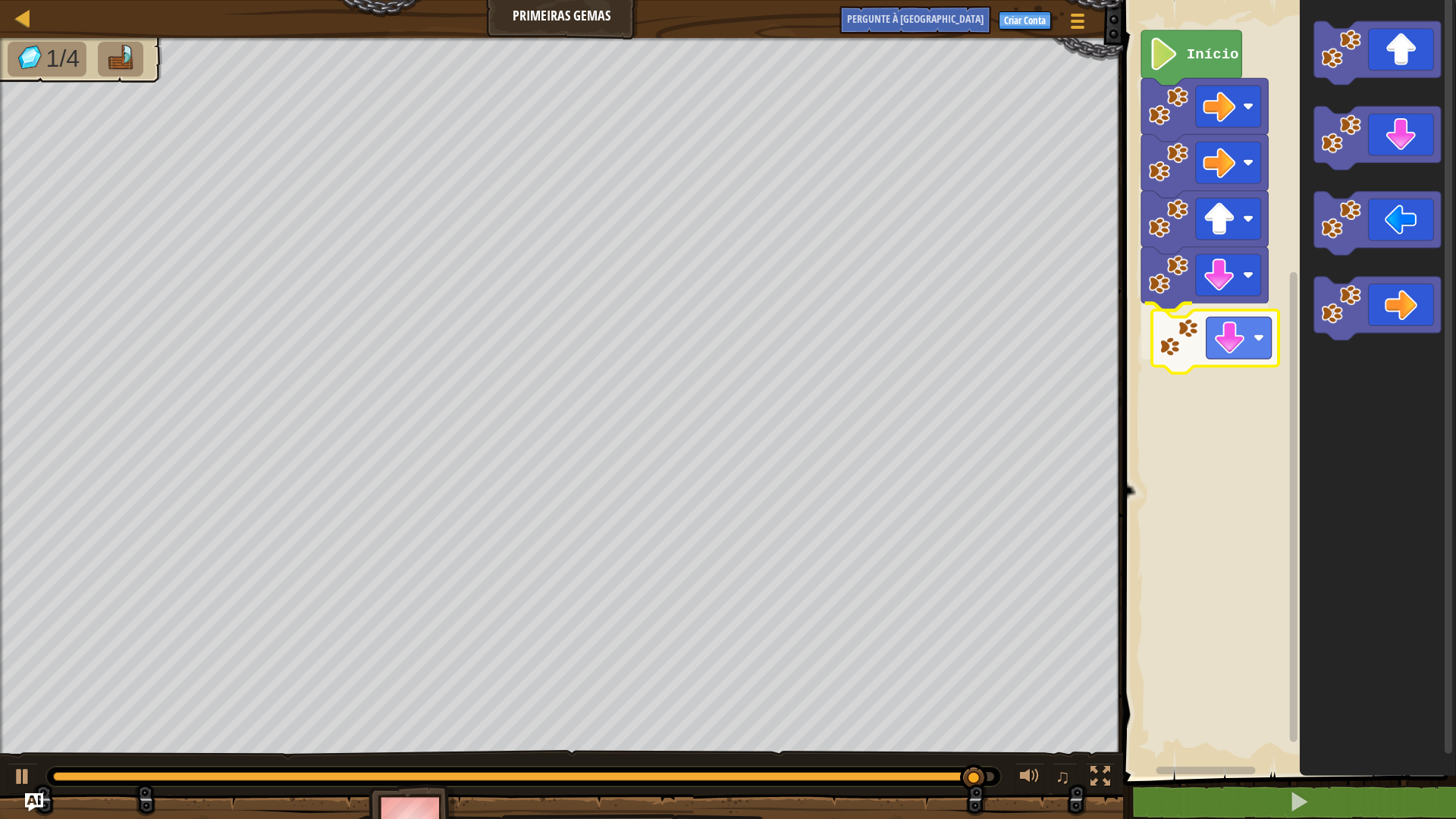
click at [1215, 341] on div "Início" at bounding box center [1287, 384] width 337 height 784
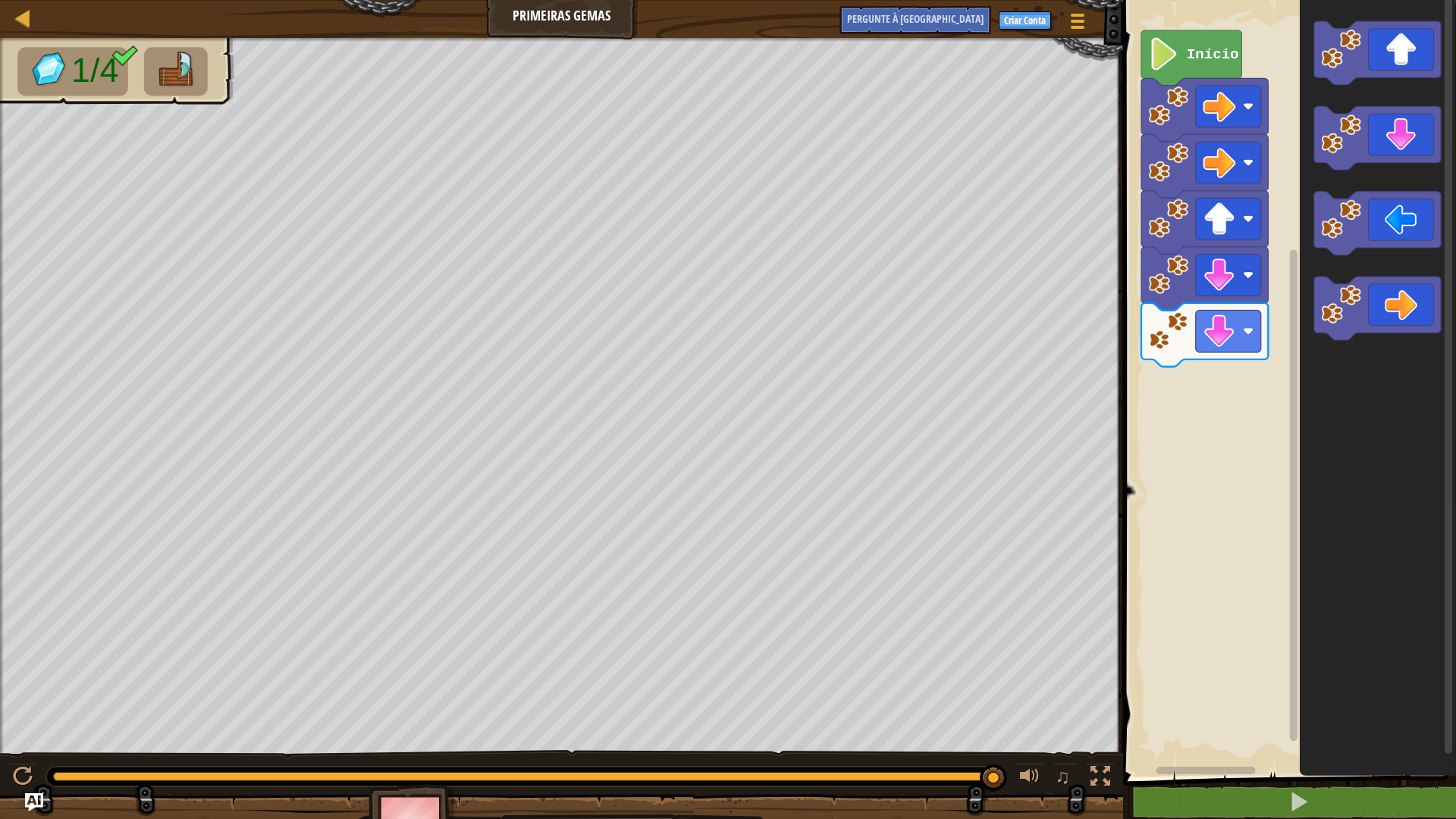
click at [1300, 248] on icon "Espaço de trabalho do Blockly" at bounding box center [1378, 384] width 156 height 784
click at [1283, 310] on div "Início" at bounding box center [1287, 384] width 337 height 784
click at [1177, 398] on div "Início" at bounding box center [1287, 384] width 337 height 784
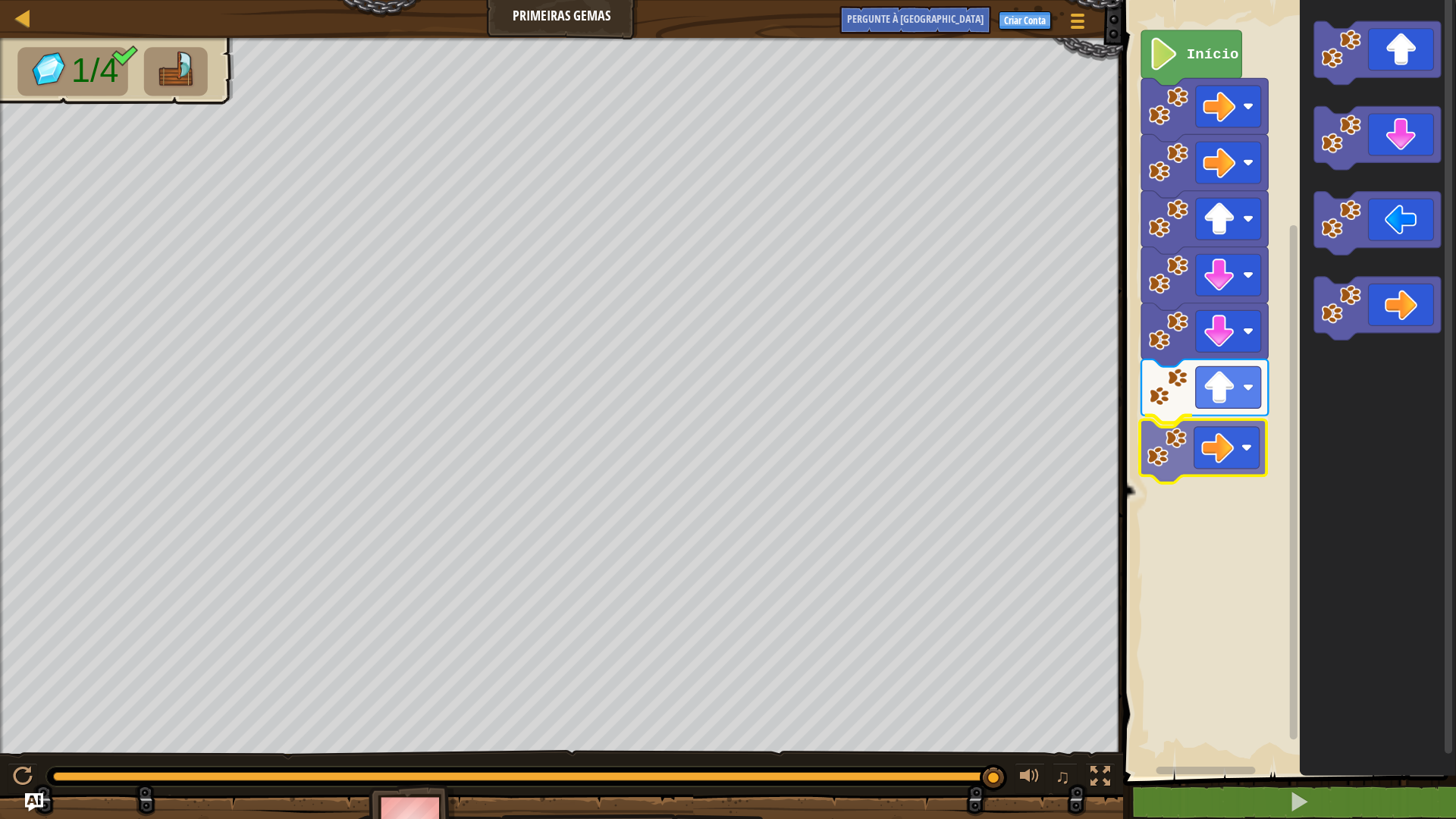
click at [1207, 462] on div "Início" at bounding box center [1287, 384] width 337 height 784
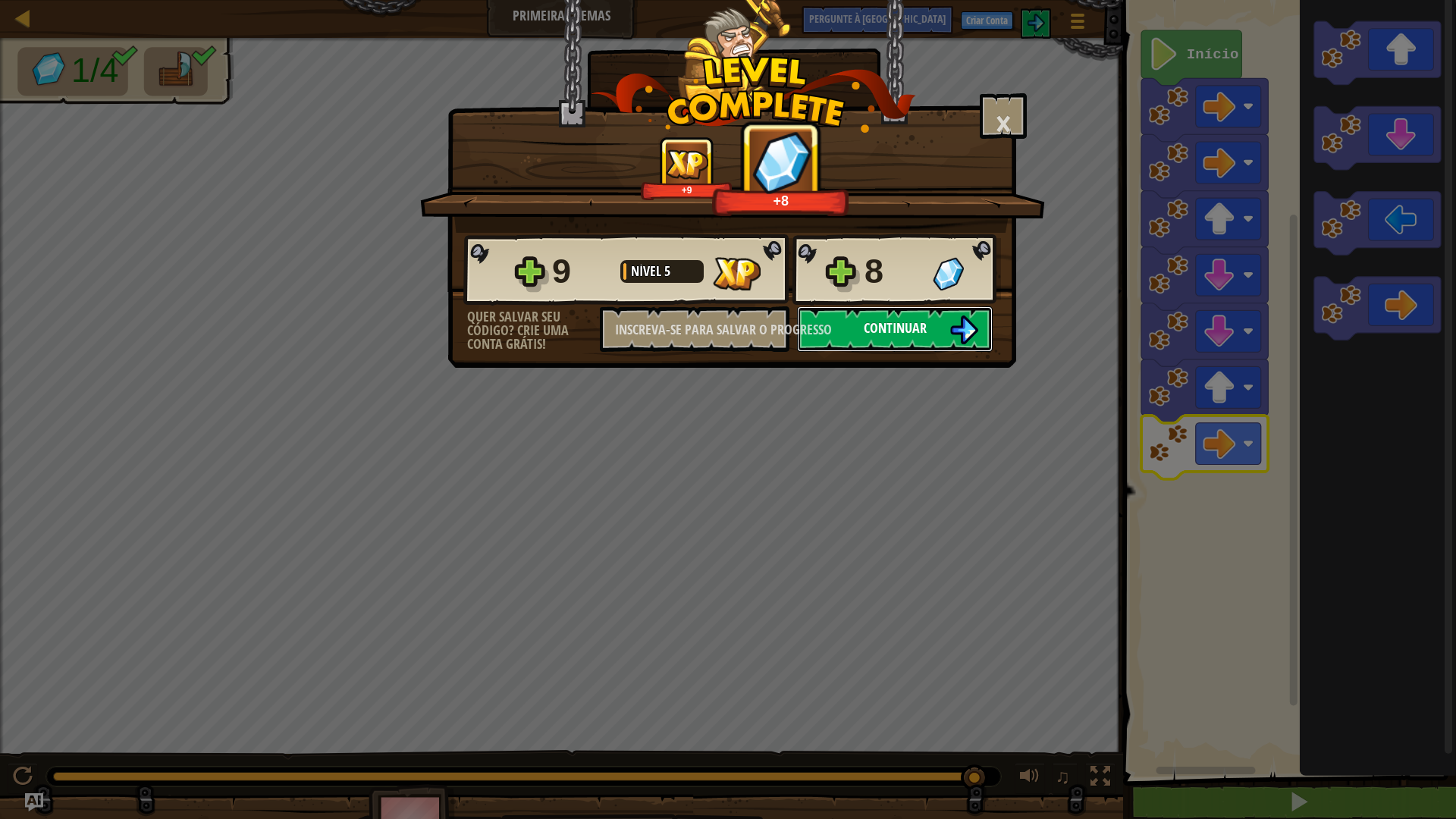
click at [888, 330] on font "Continuar" at bounding box center [895, 328] width 63 height 19
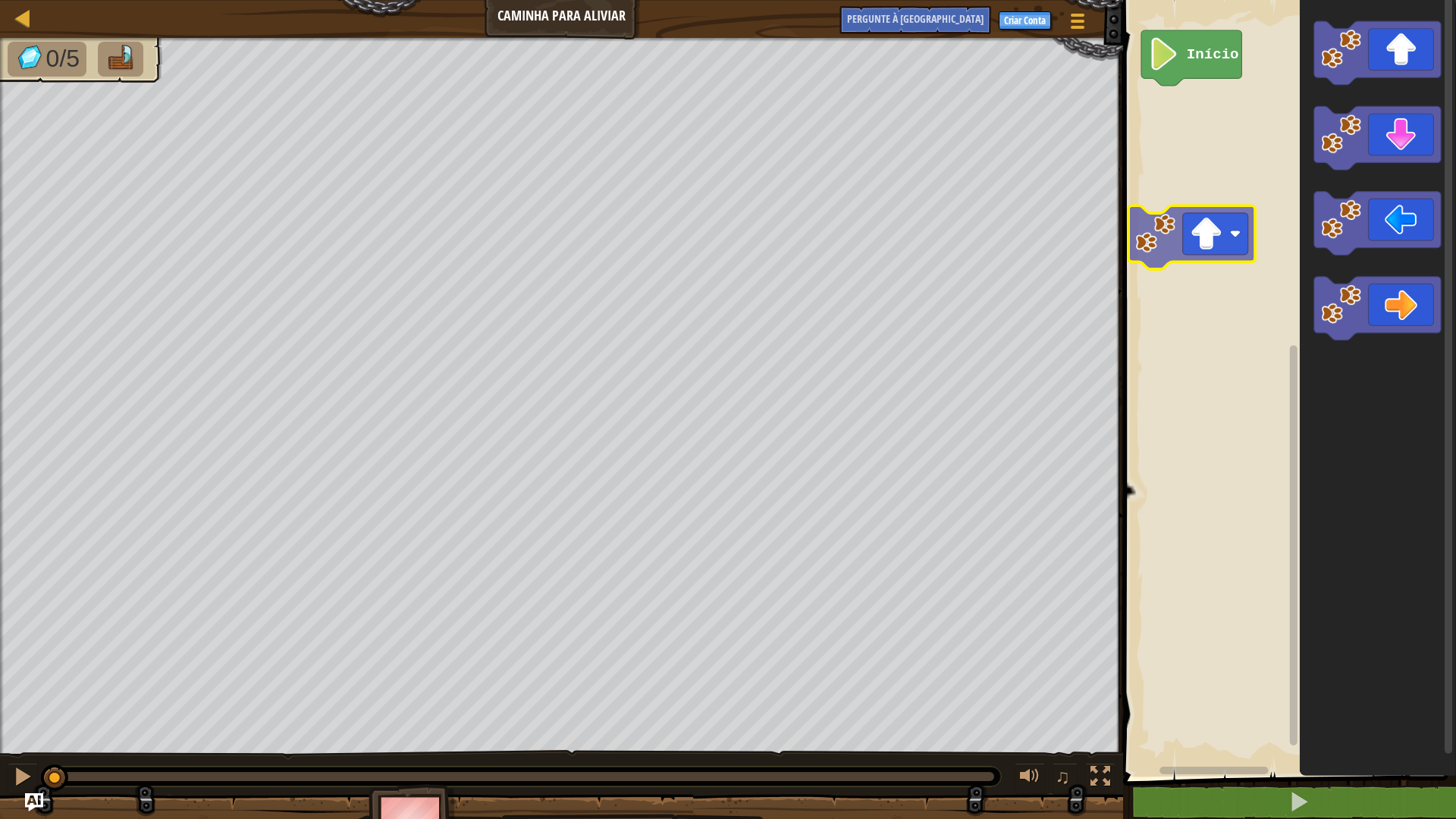
click at [1177, 223] on div "Início" at bounding box center [1287, 384] width 337 height 784
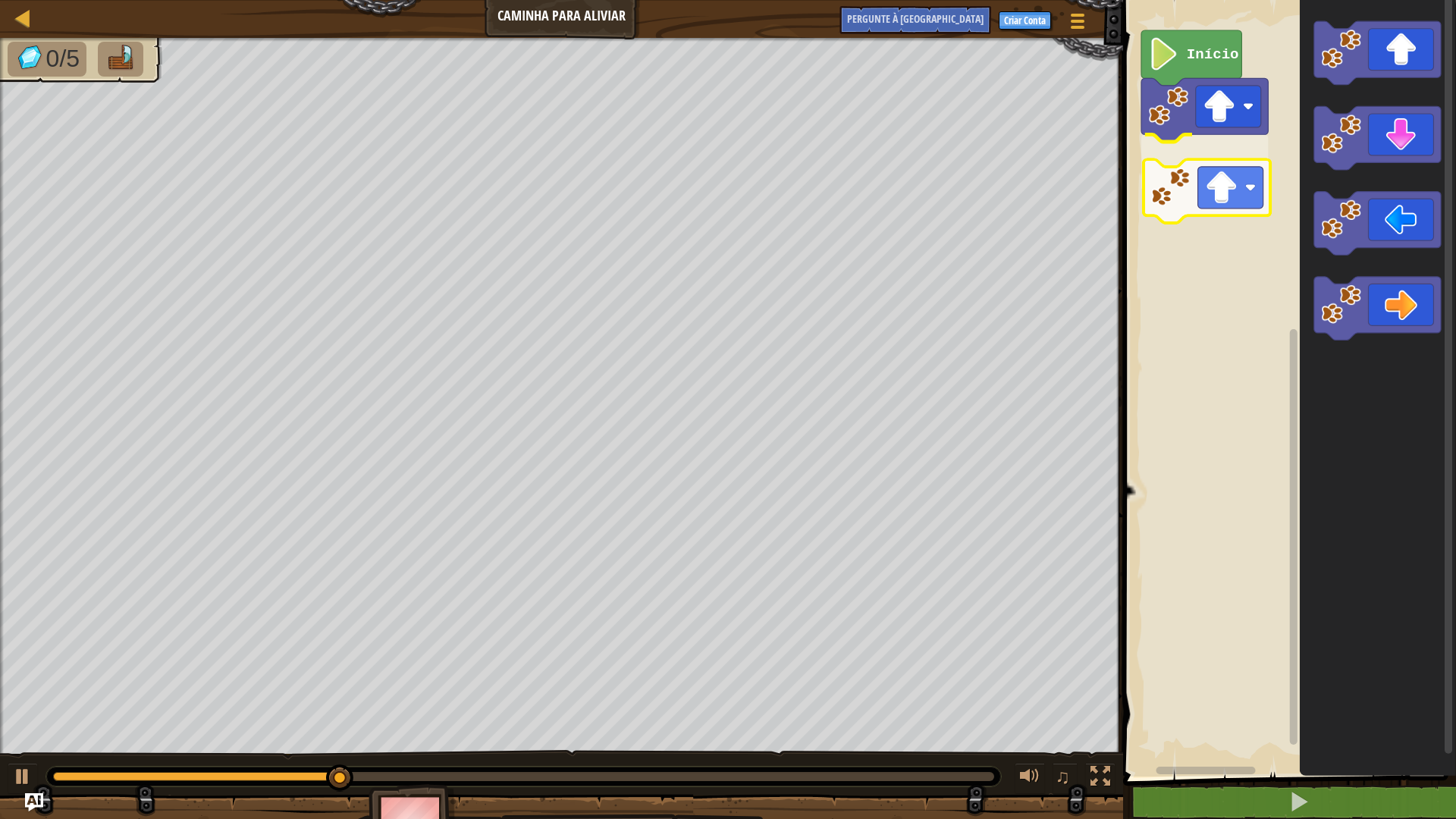
click at [1246, 158] on div "Início" at bounding box center [1287, 384] width 337 height 784
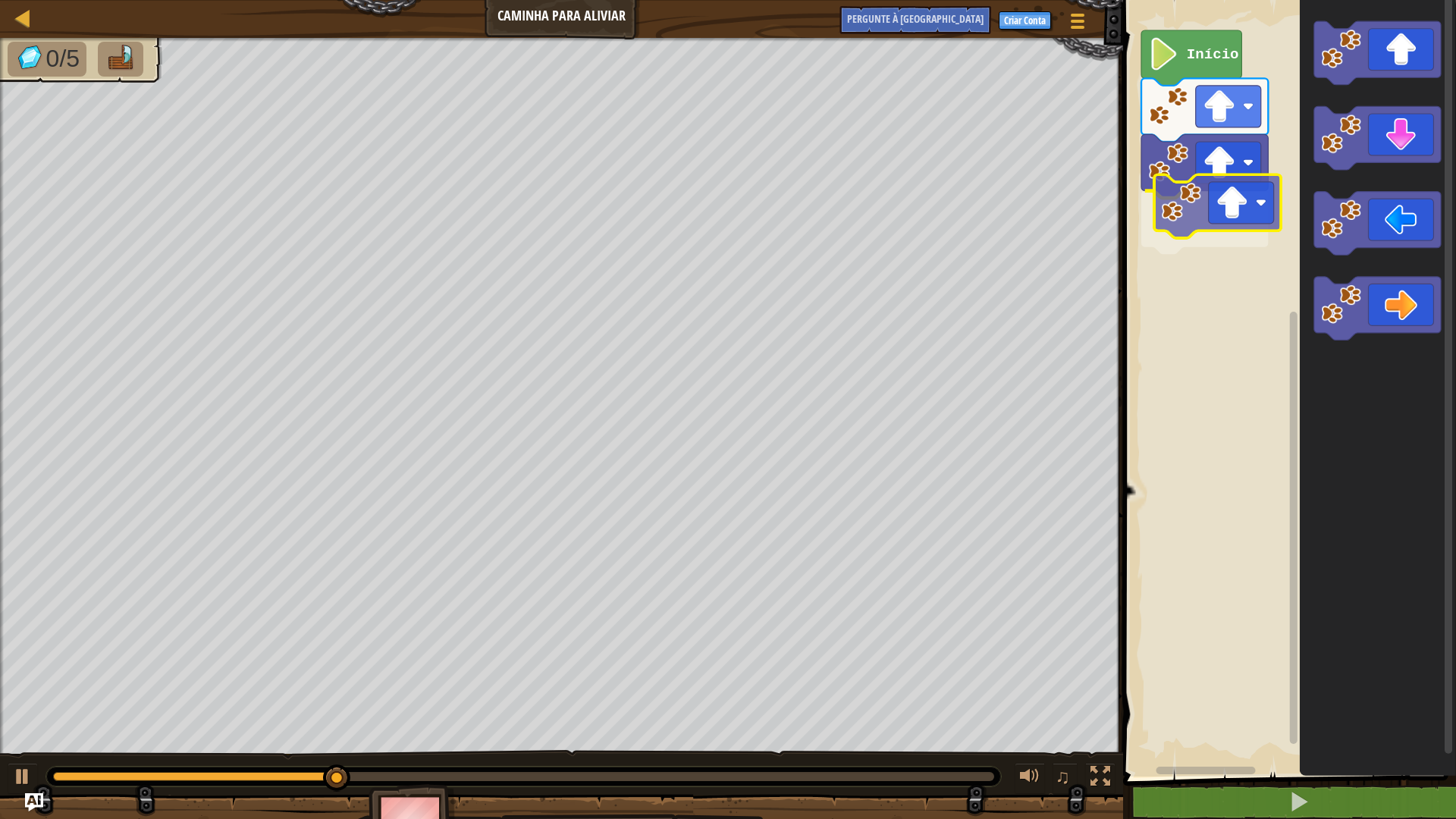
click at [1234, 233] on div "Início" at bounding box center [1287, 384] width 337 height 784
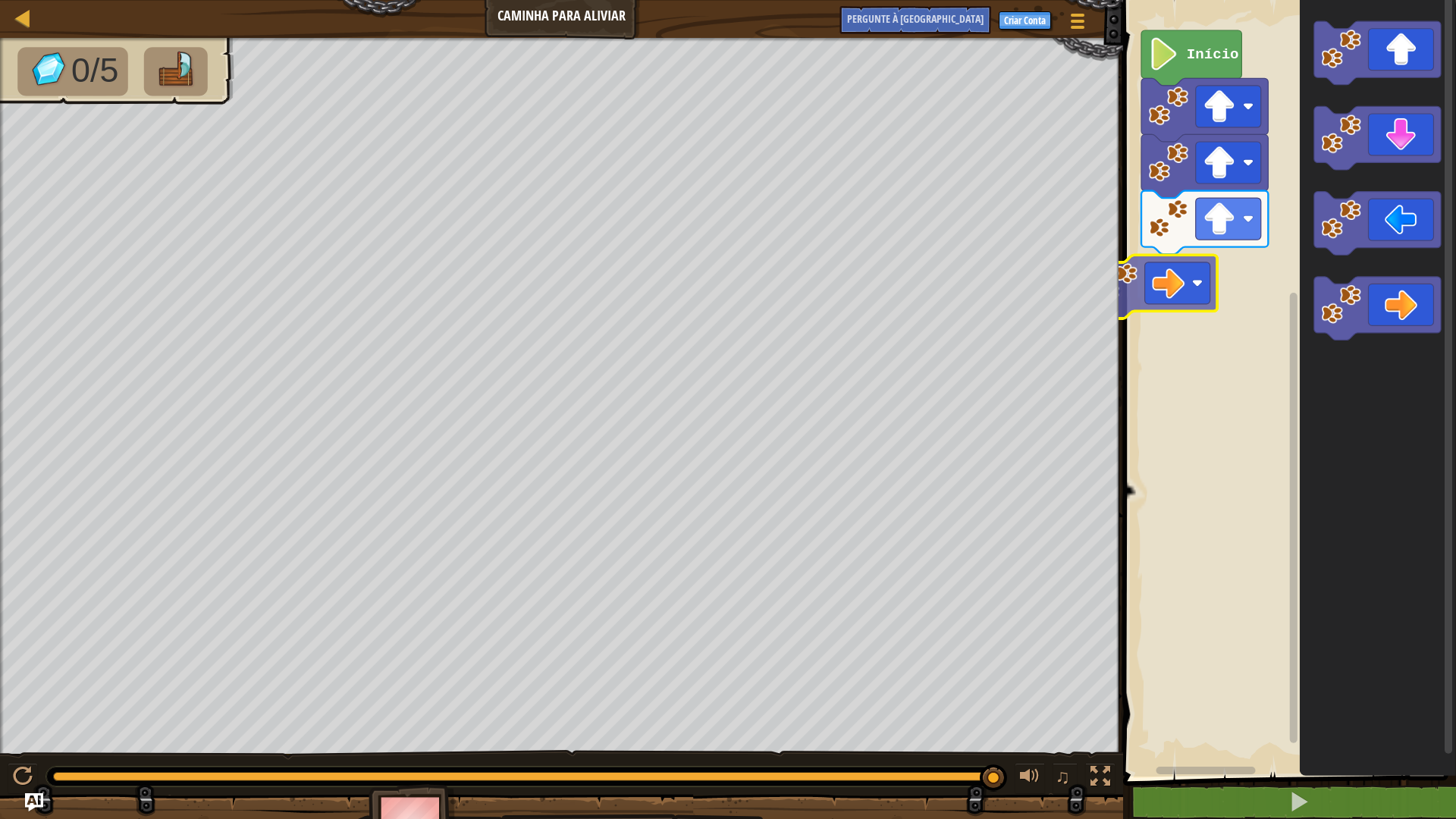
click at [1120, 256] on div "Início" at bounding box center [1287, 384] width 337 height 784
click at [1120, 256] on rect "Espaço de trabalho do Blockly" at bounding box center [1287, 384] width 337 height 784
click at [1211, 302] on div "Início" at bounding box center [1287, 384] width 337 height 784
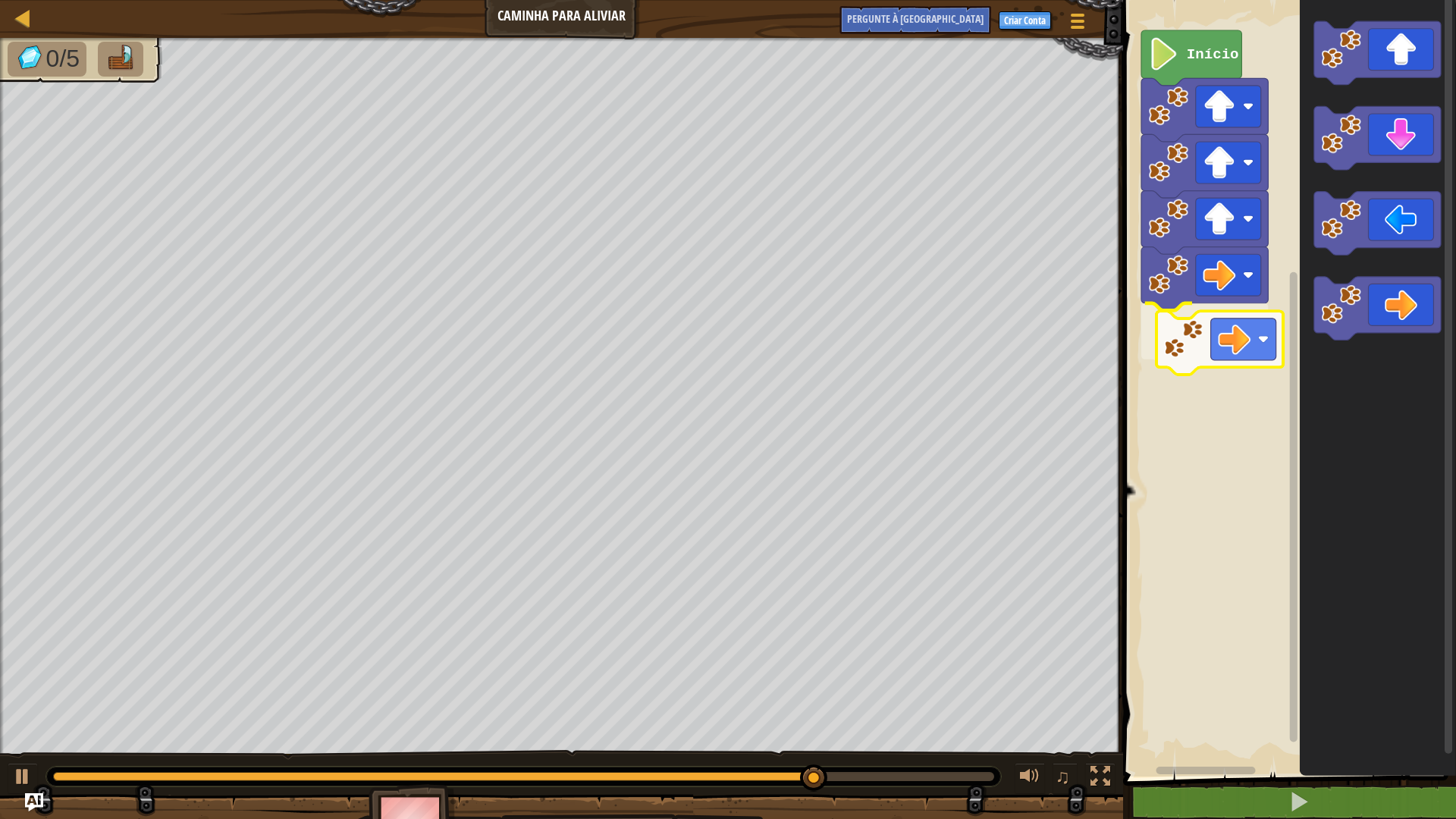
click at [1209, 348] on div "Início" at bounding box center [1287, 384] width 337 height 784
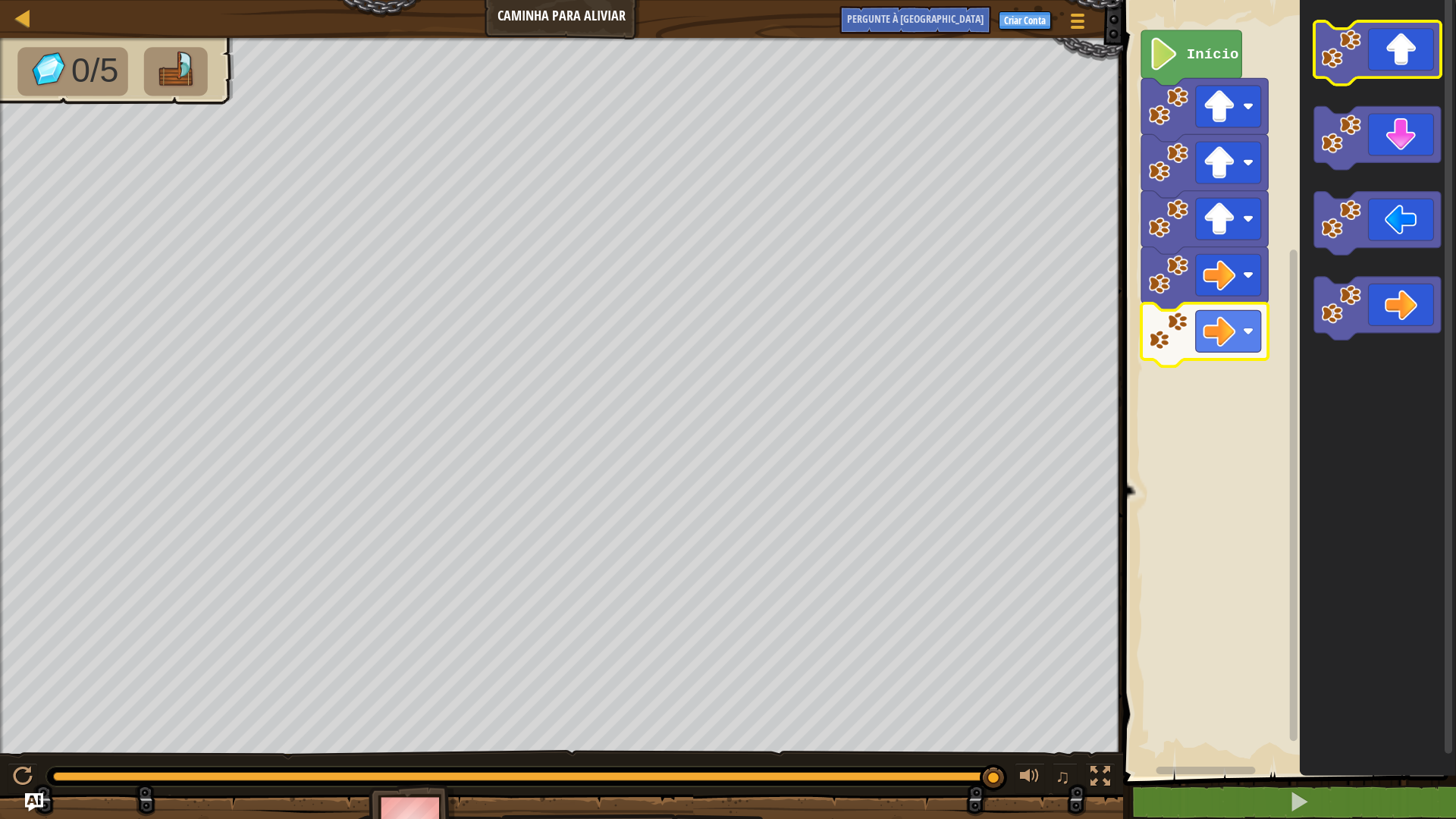
click at [1409, 37] on icon "Espaço de trabalho do Blockly" at bounding box center [1378, 53] width 127 height 63
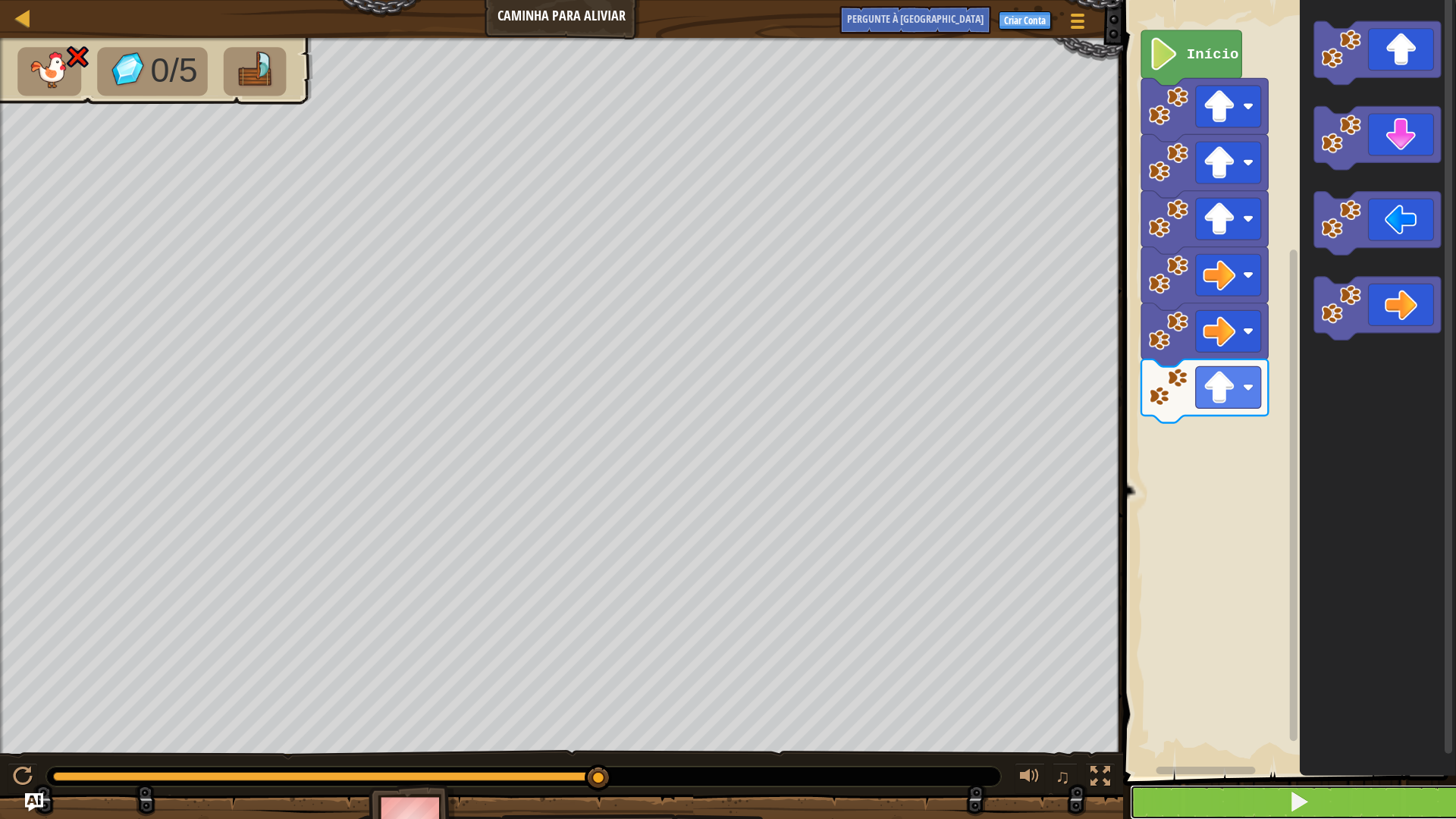
click at [1244, 716] on button at bounding box center [1298, 802] width 337 height 35
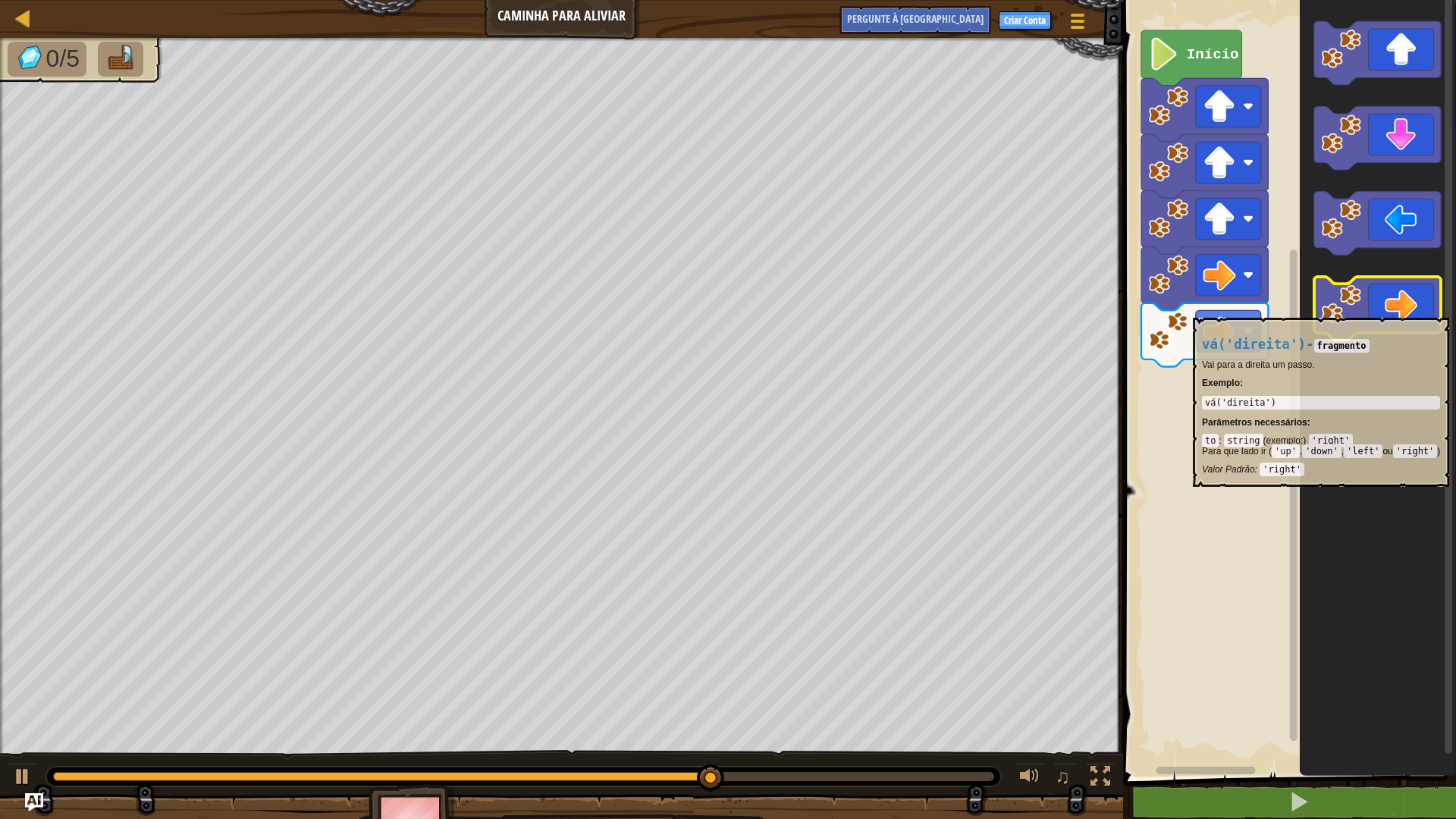
click at [1360, 310] on image "Espaço de trabalho do Blockly" at bounding box center [1340, 304] width 40 height 40
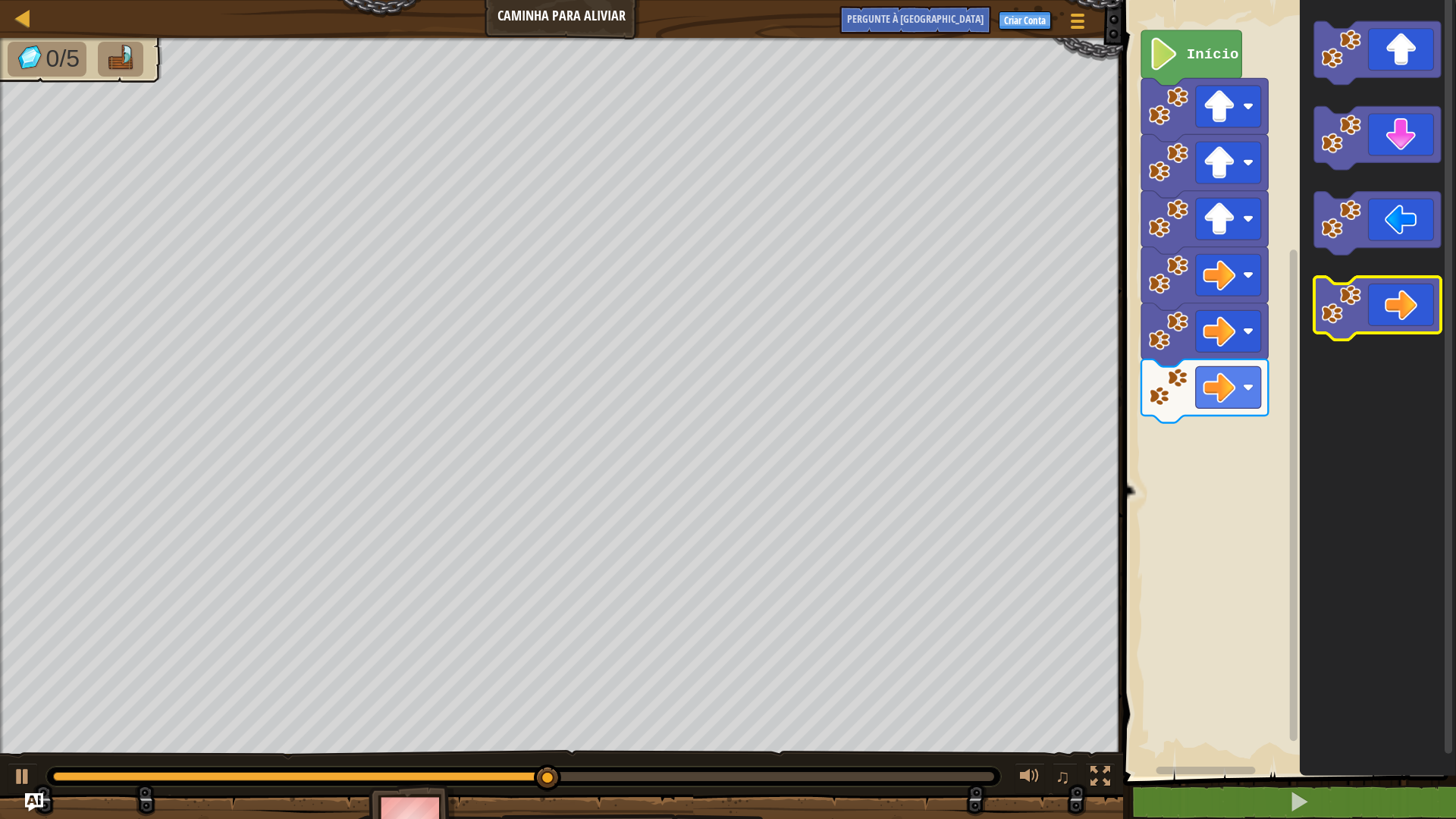
click at [1355, 317] on image "Espaço de trabalho do Blockly" at bounding box center [1340, 304] width 40 height 40
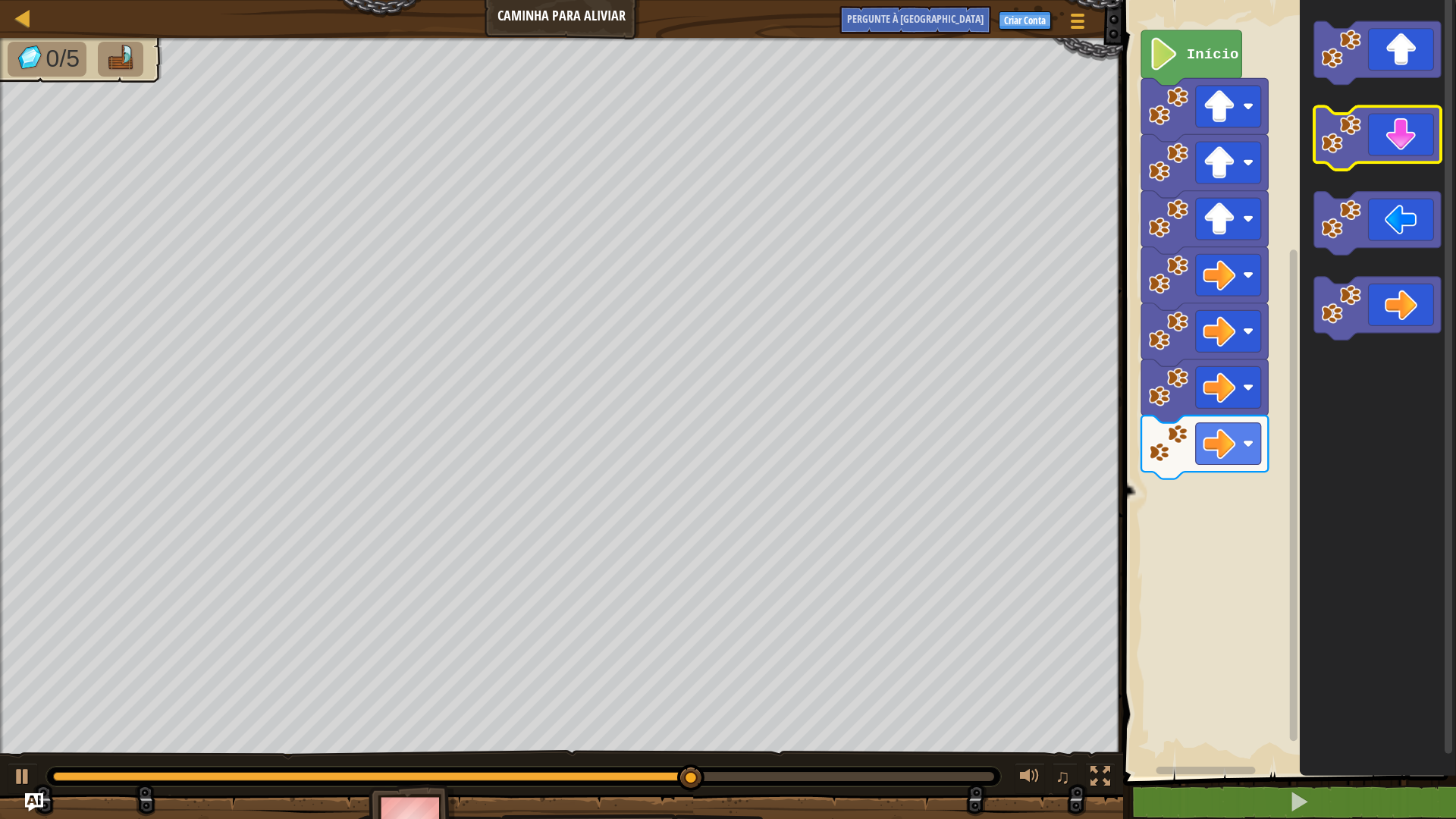
click at [1386, 139] on icon "Espaço de trabalho do Blockly" at bounding box center [1378, 139] width 127 height 63
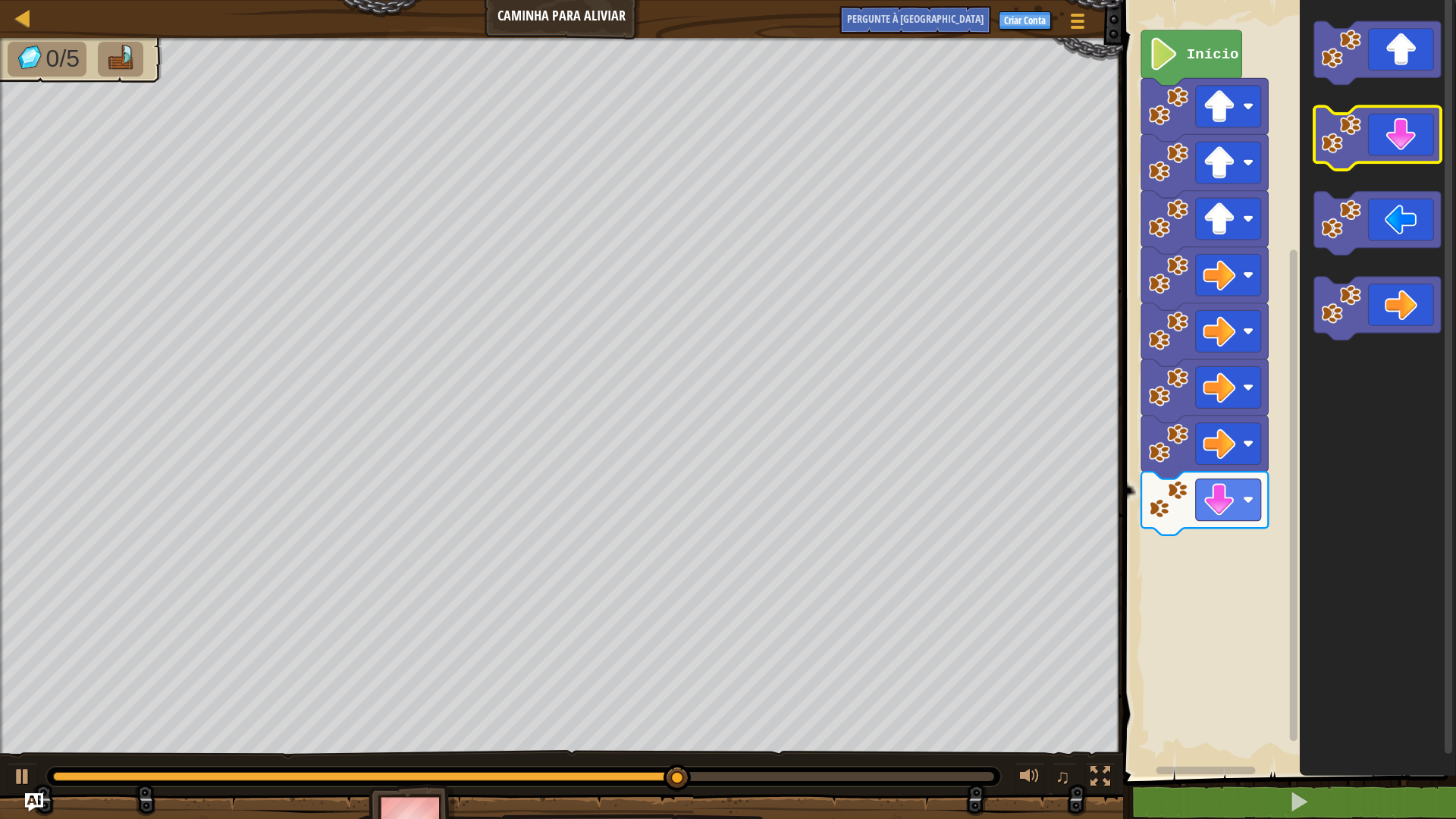
click at [1386, 139] on icon "Espaço de trabalho do Blockly" at bounding box center [1378, 139] width 127 height 63
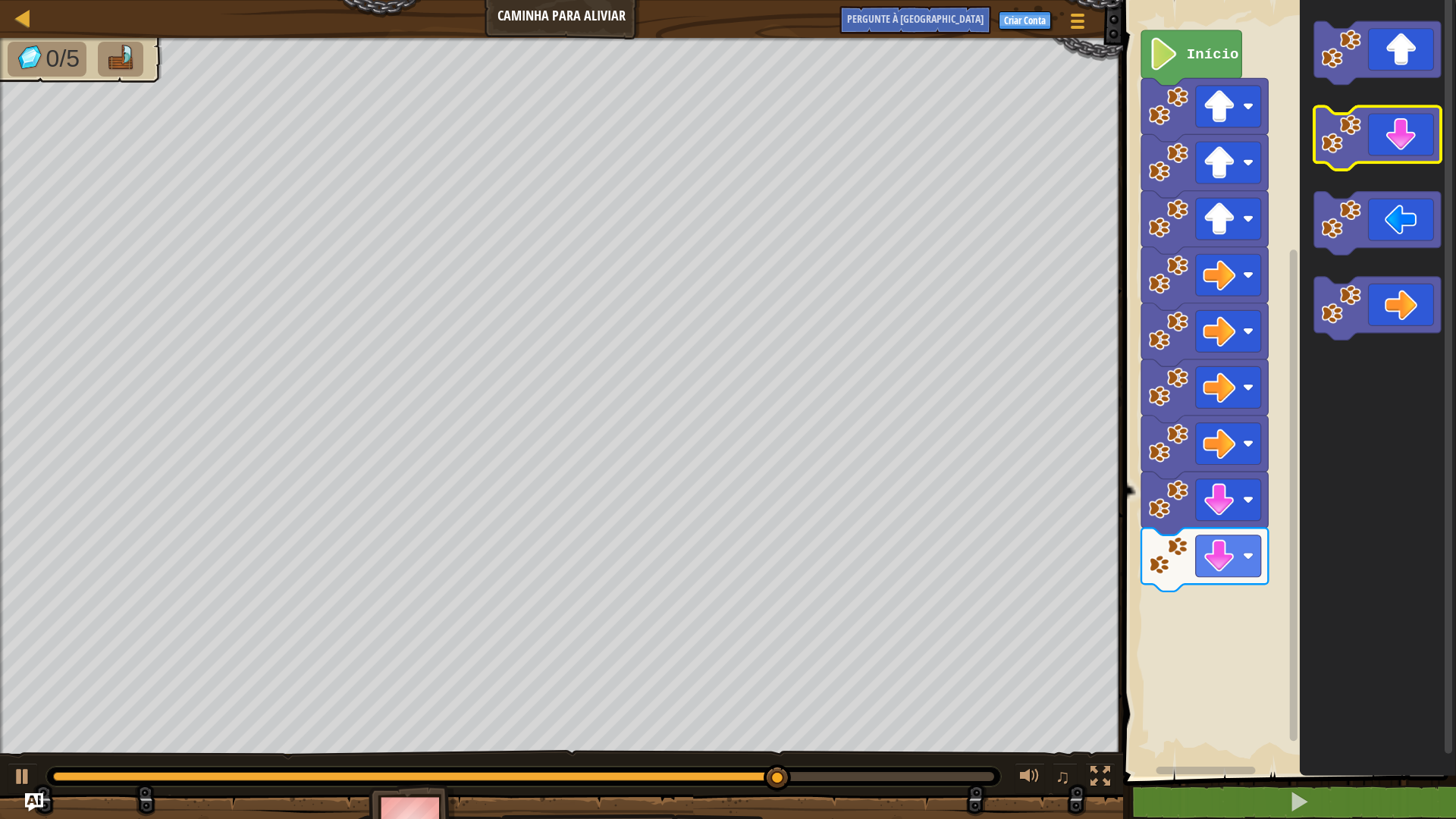
click at [1386, 139] on icon "Espaço de trabalho do Blockly" at bounding box center [1378, 139] width 127 height 63
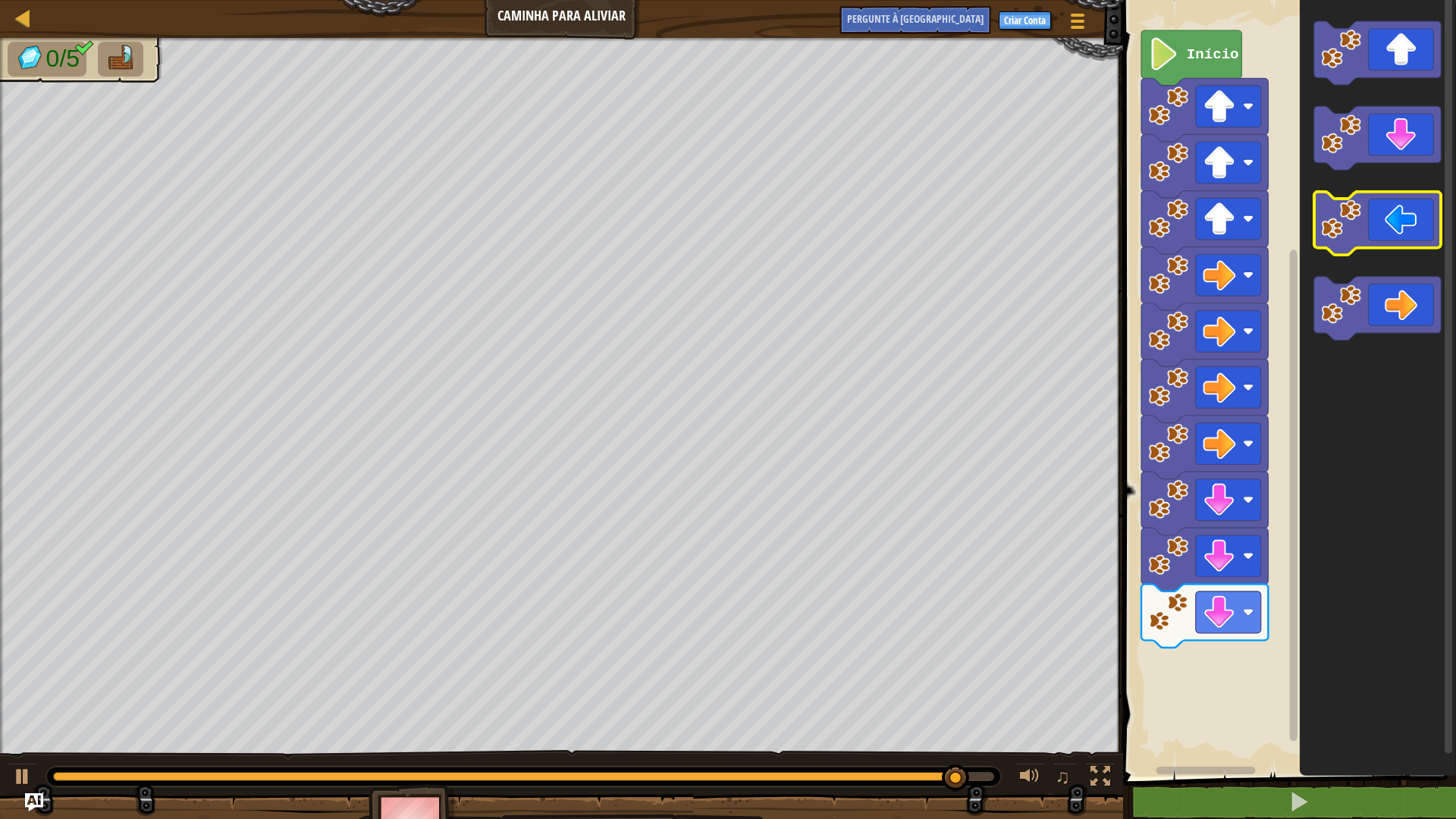
click at [1369, 231] on icon "Espaço de trabalho do Blockly" at bounding box center [1378, 223] width 127 height 63
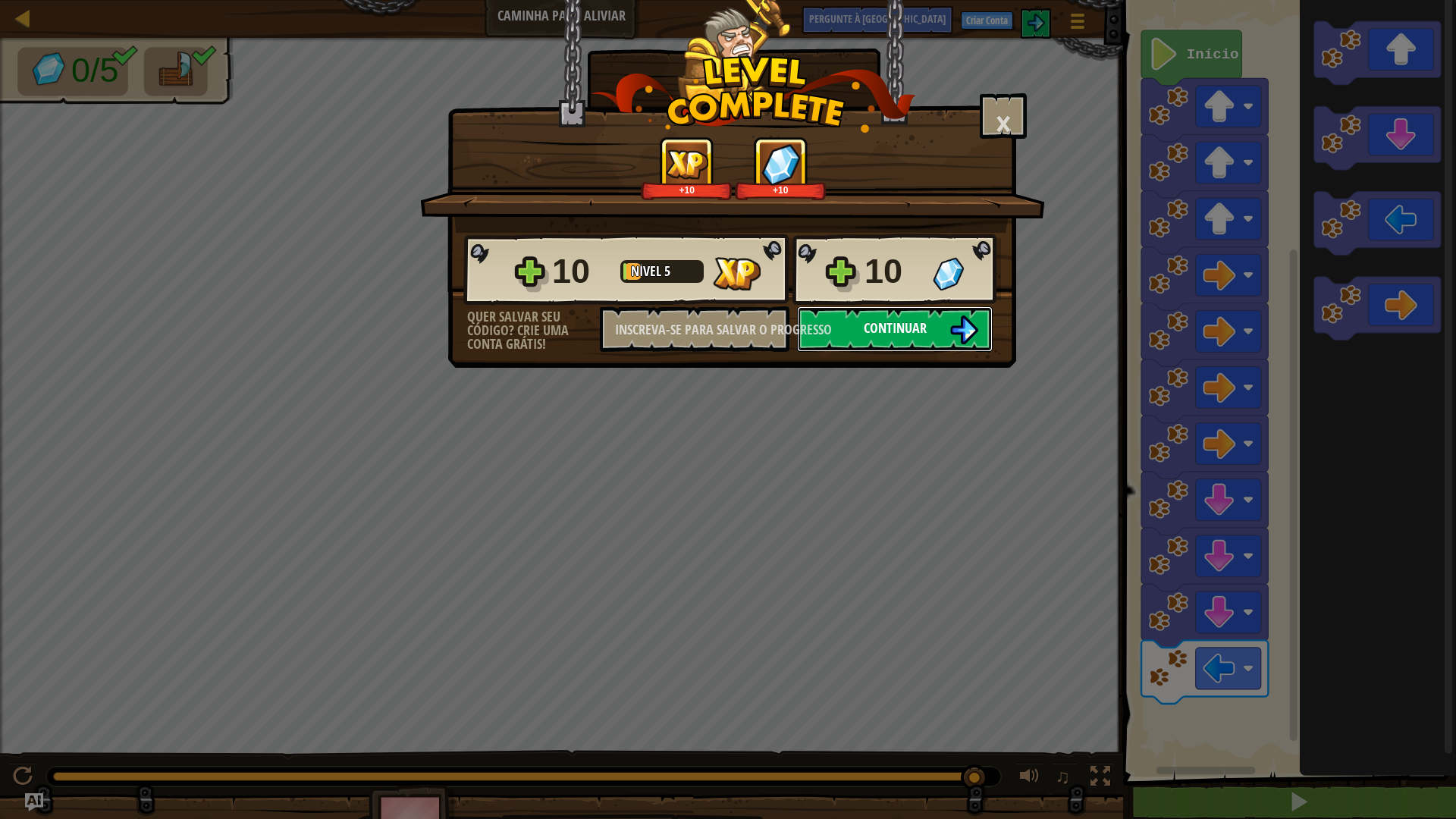
click at [956, 327] on img at bounding box center [964, 330] width 29 height 29
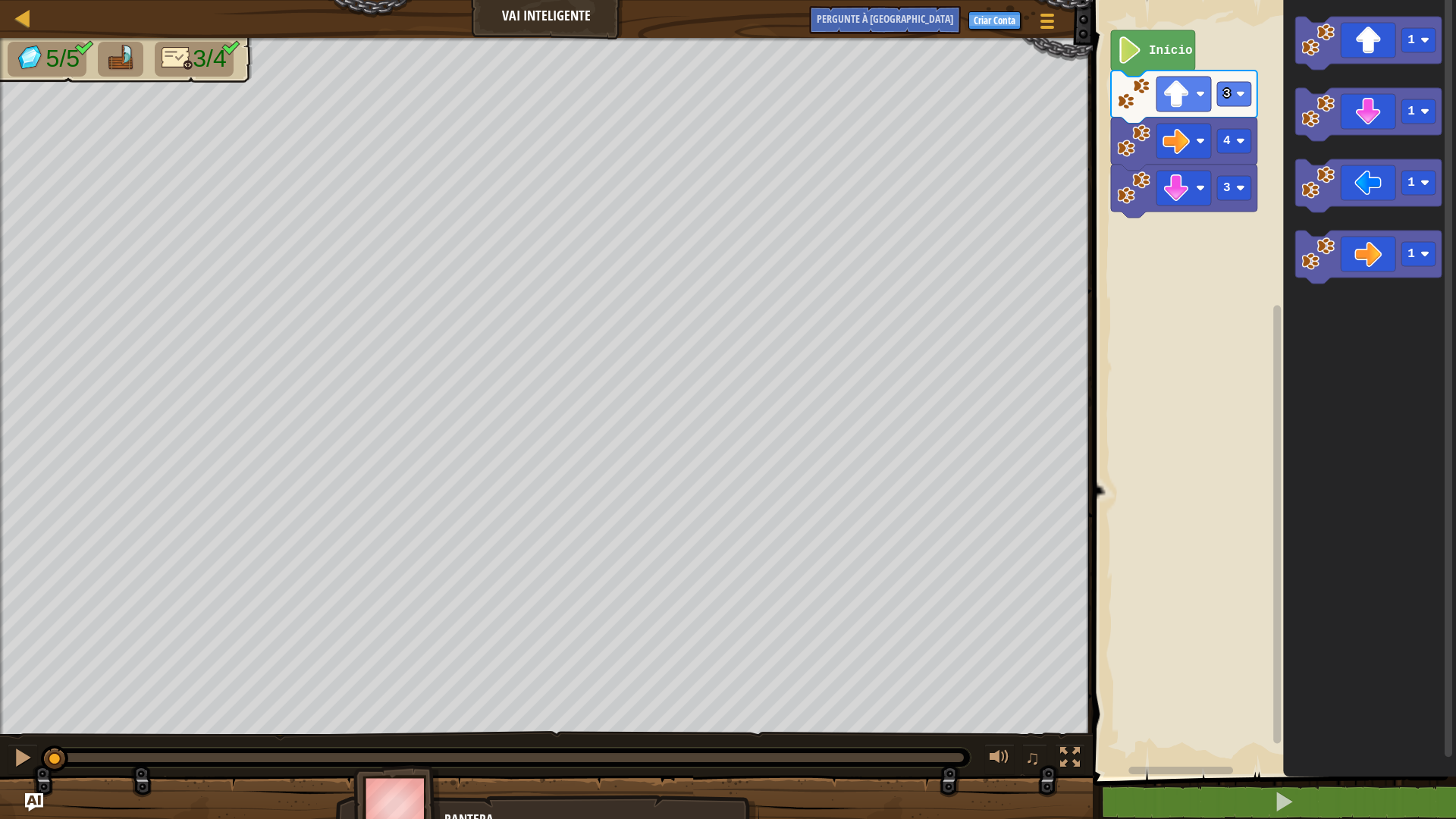
click at [1213, 429] on rect "Espaço de trabalho do Blockly" at bounding box center [1272, 384] width 368 height 784
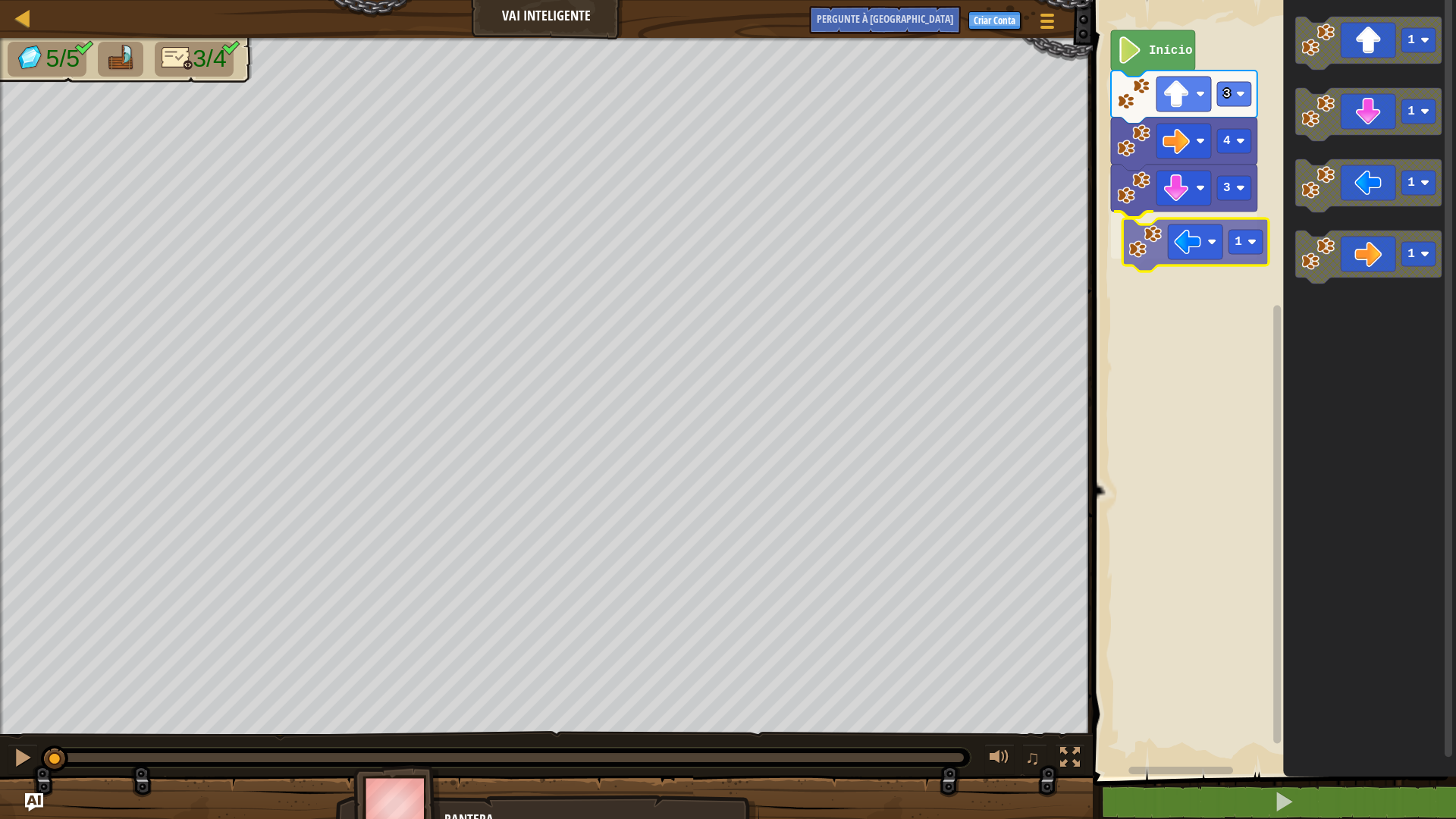
click at [1176, 250] on div "3 1 4 3 Início 1 1 1 1 1" at bounding box center [1272, 384] width 368 height 784
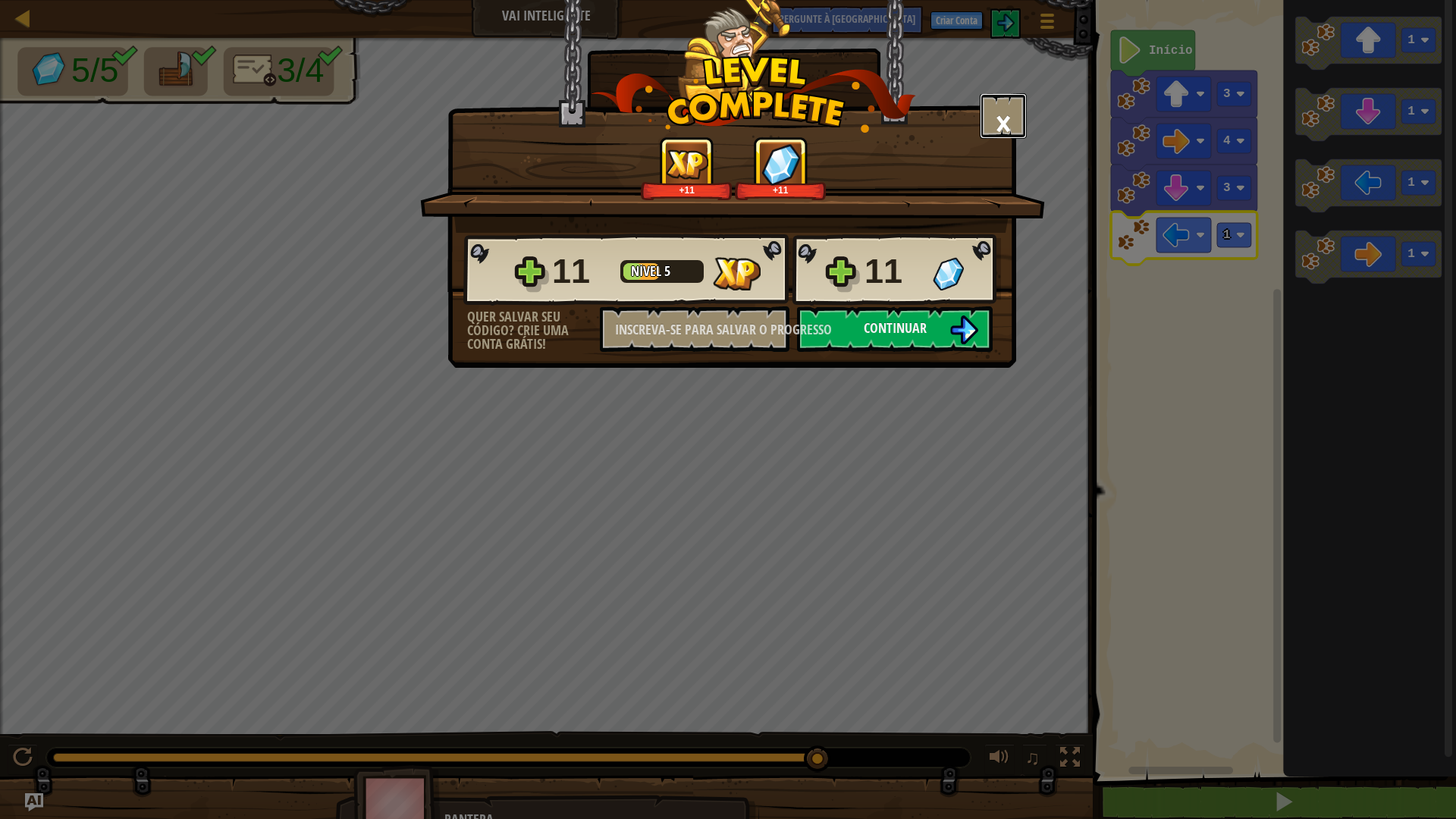
click at [984, 114] on button "×" at bounding box center [1002, 116] width 47 height 45
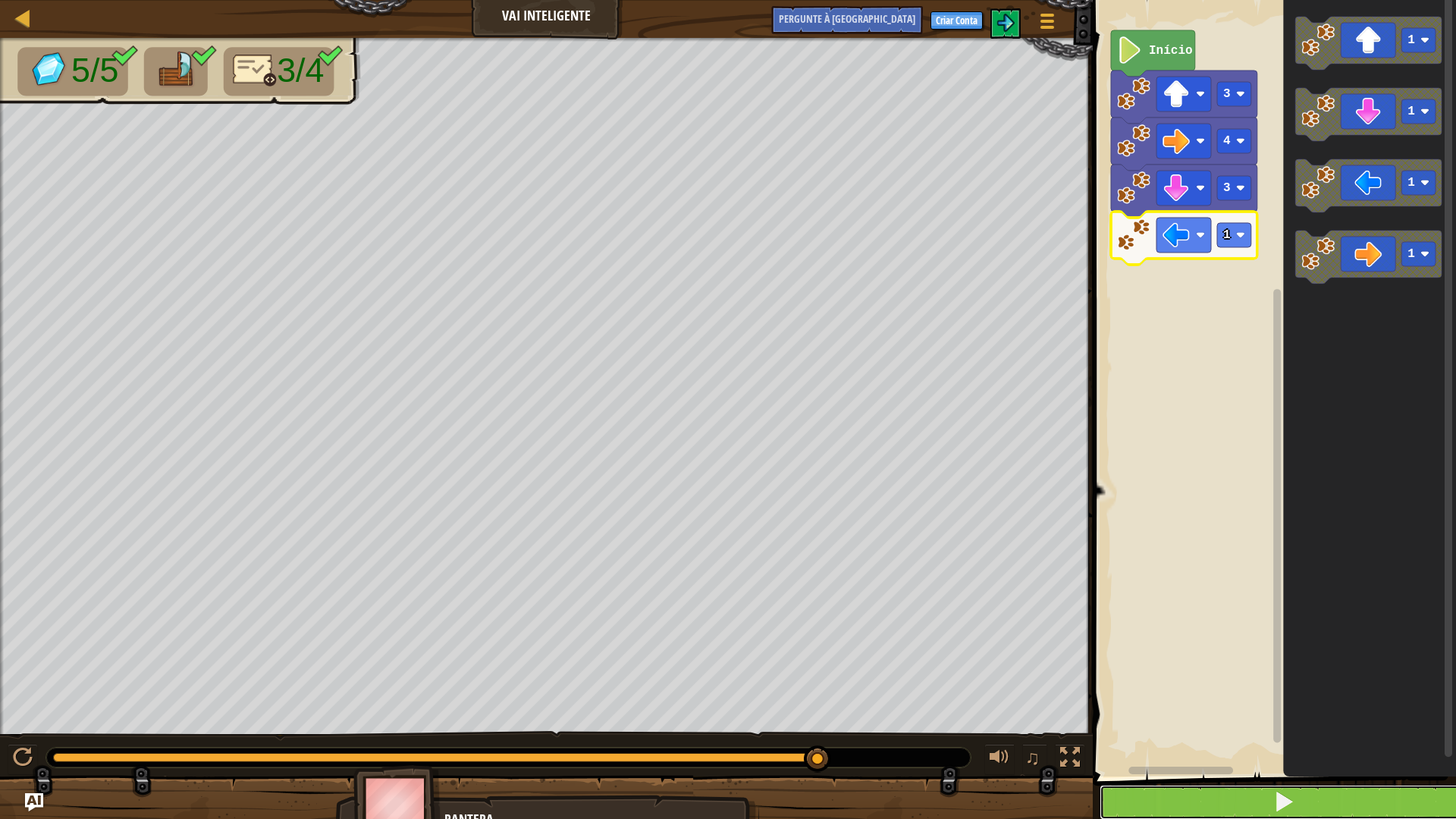
click at [1237, 716] on button at bounding box center [1283, 802] width 368 height 35
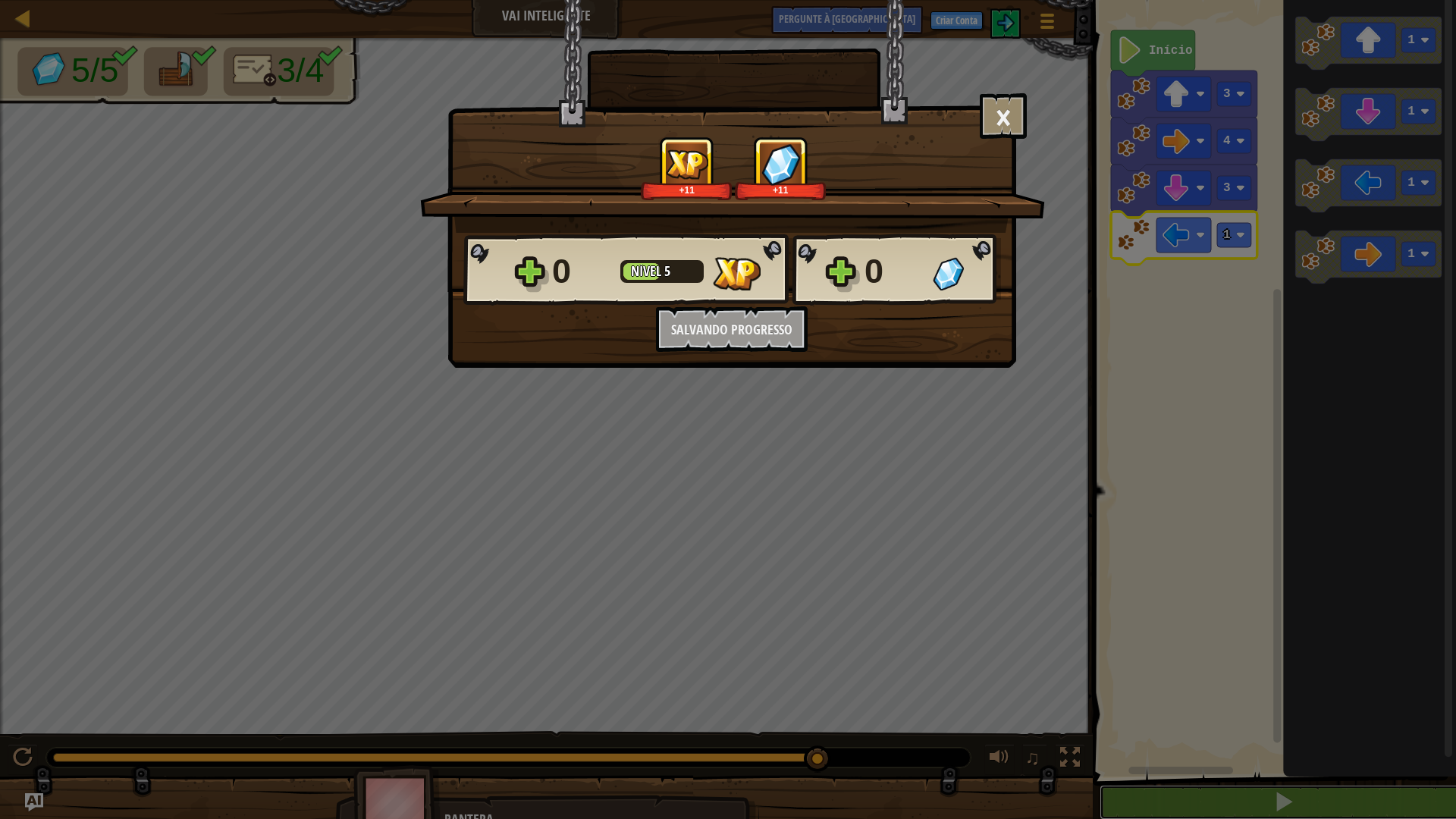
scroll to position [1, 0]
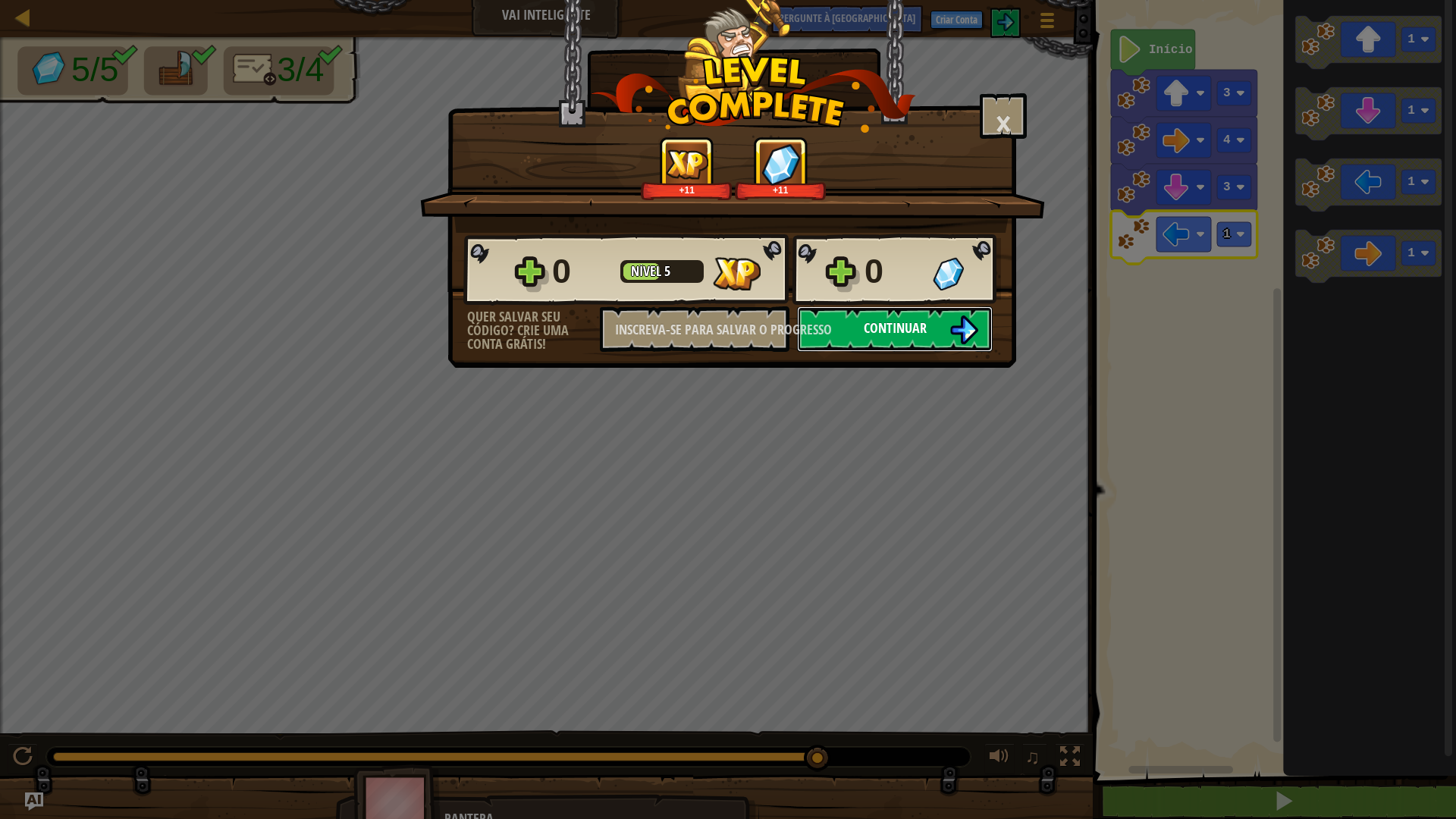
click at [914, 320] on font "Continuar" at bounding box center [895, 328] width 63 height 19
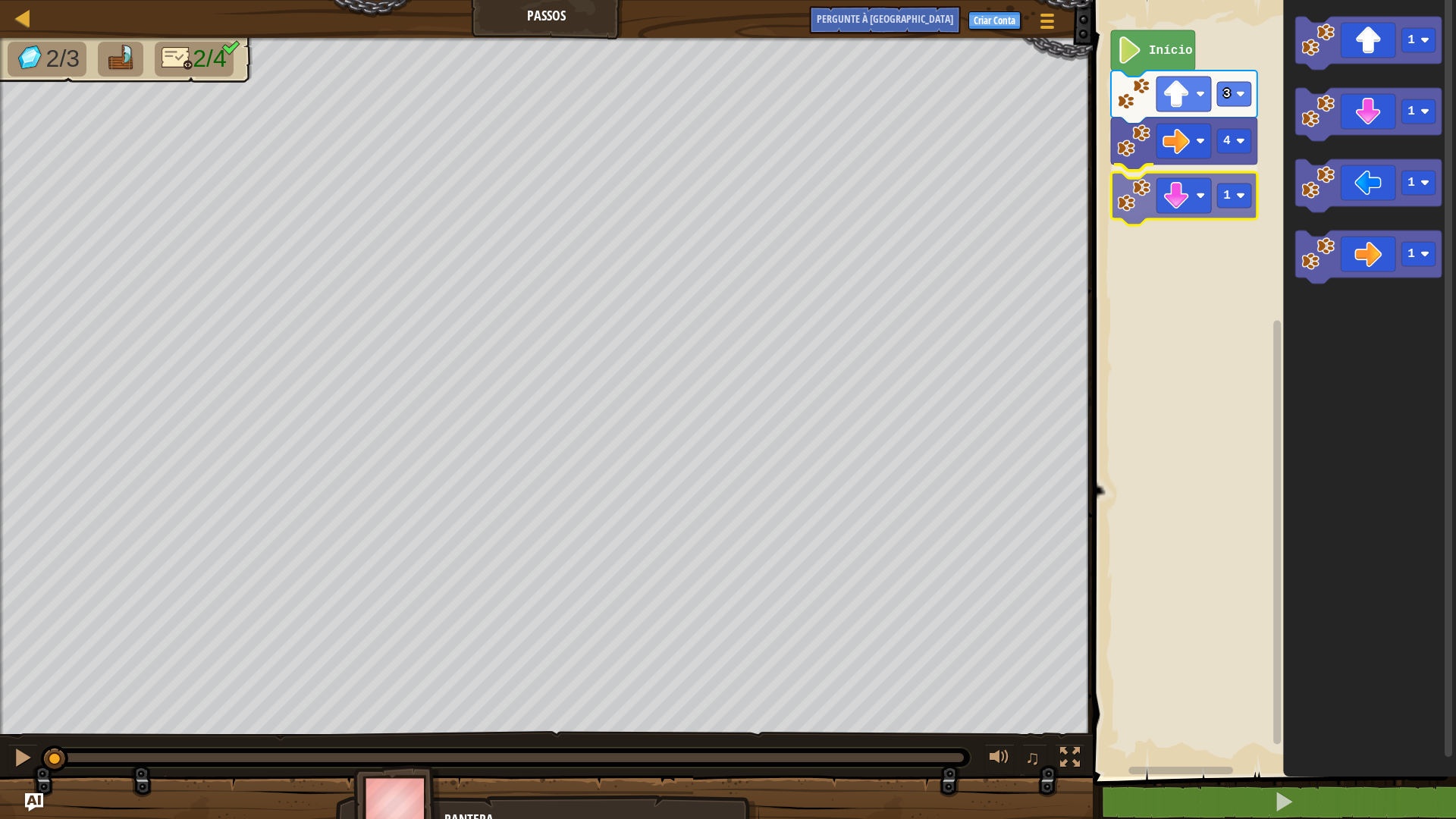
click at [1173, 194] on div "4 1 3 Início 1 1 1 1 1" at bounding box center [1272, 384] width 368 height 784
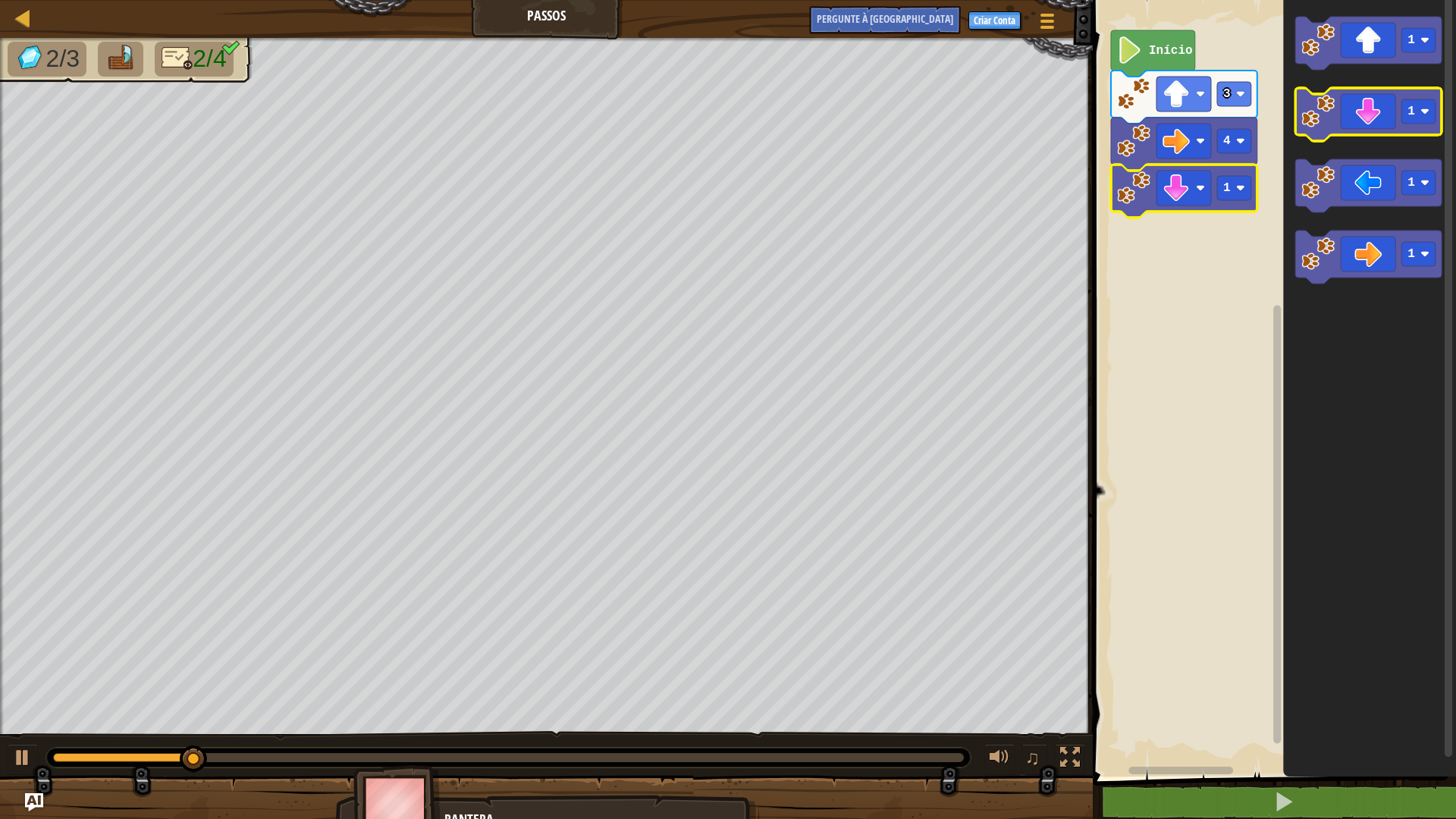
click at [1386, 115] on icon "Espaço de trabalho do Blockly" at bounding box center [1368, 114] width 146 height 53
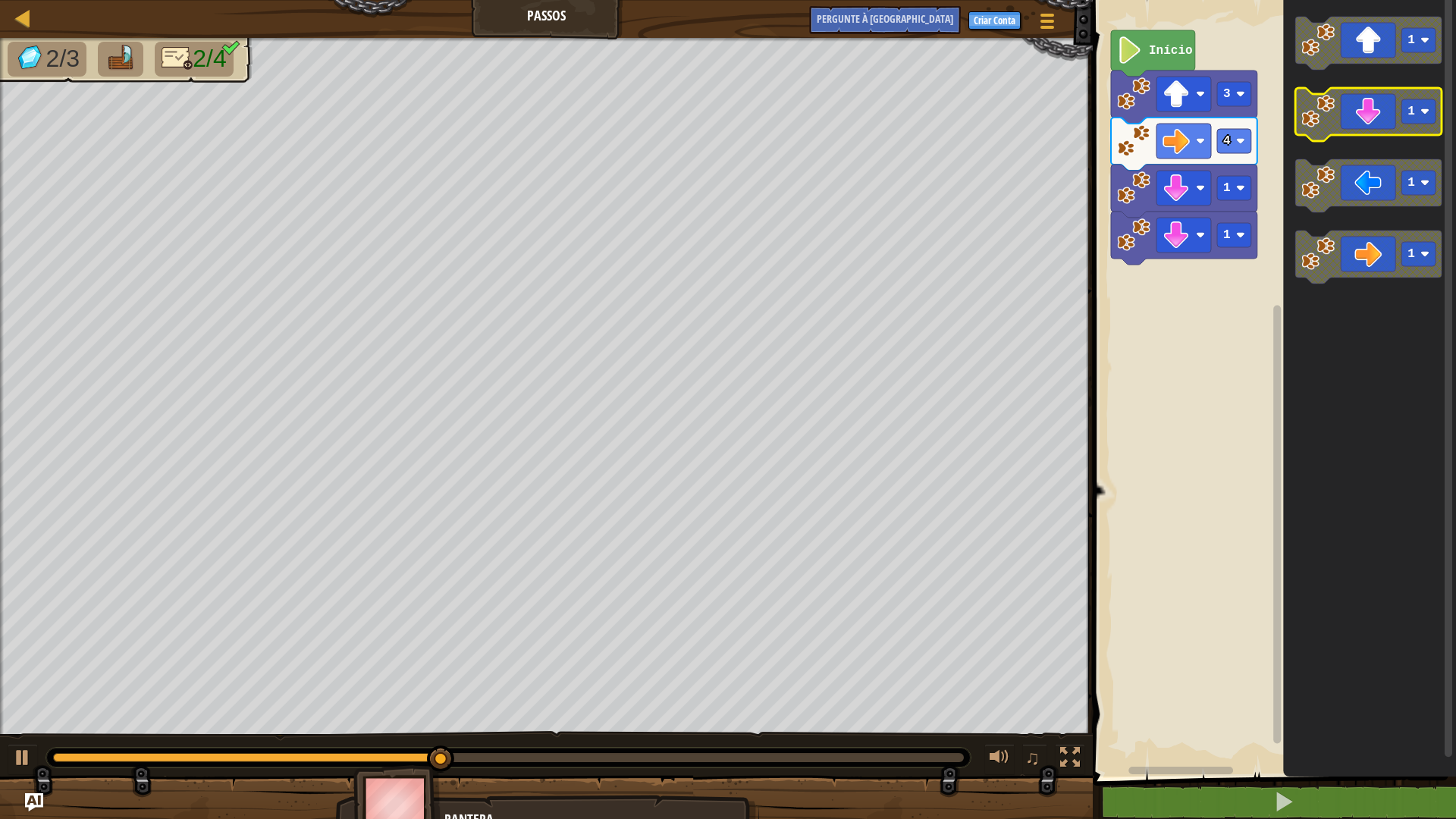
click at [1364, 131] on icon "Espaço de trabalho do Blockly" at bounding box center [1368, 114] width 146 height 53
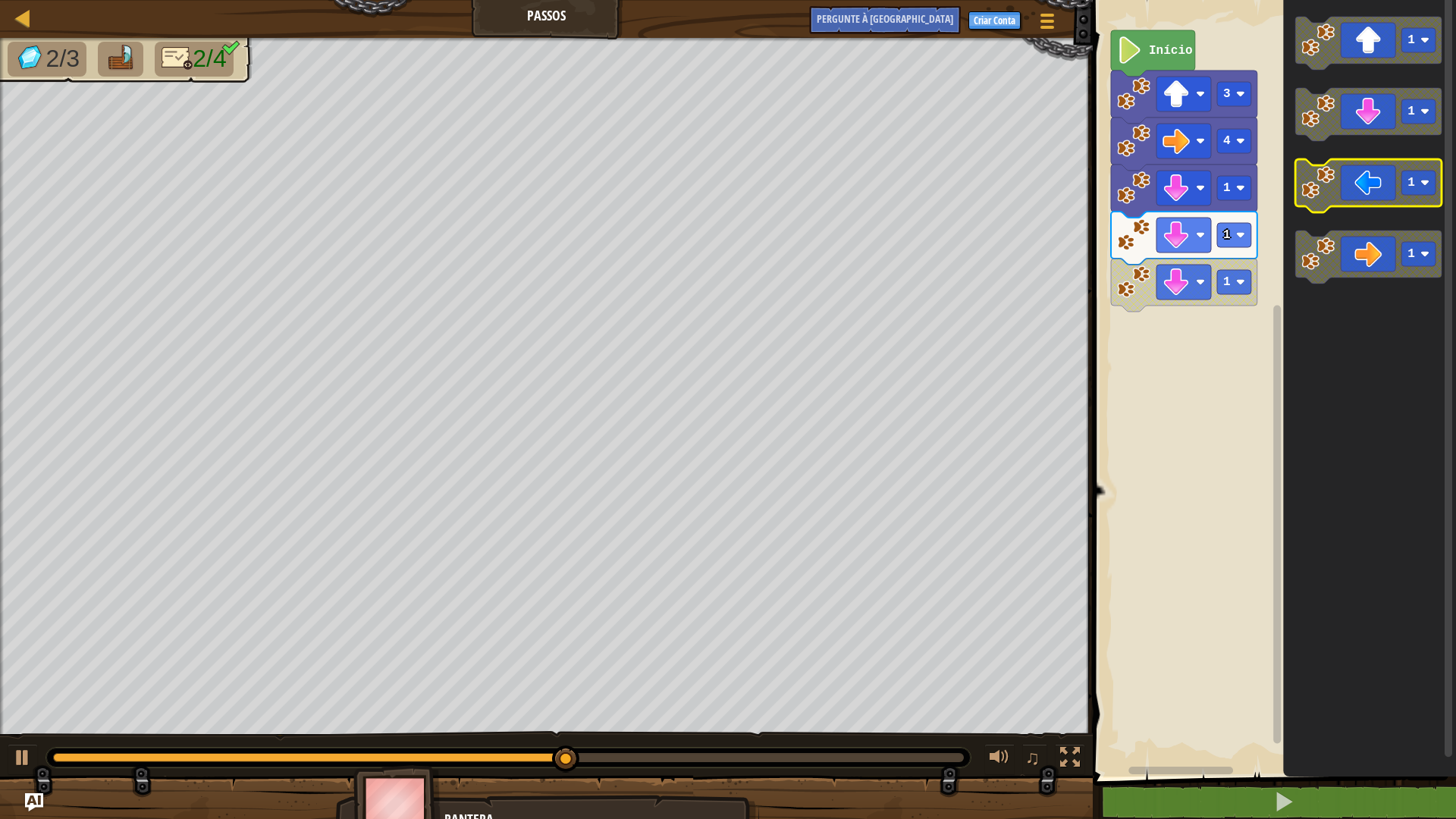
click at [1355, 184] on icon "Espaço de trabalho do Blockly" at bounding box center [1368, 185] width 146 height 53
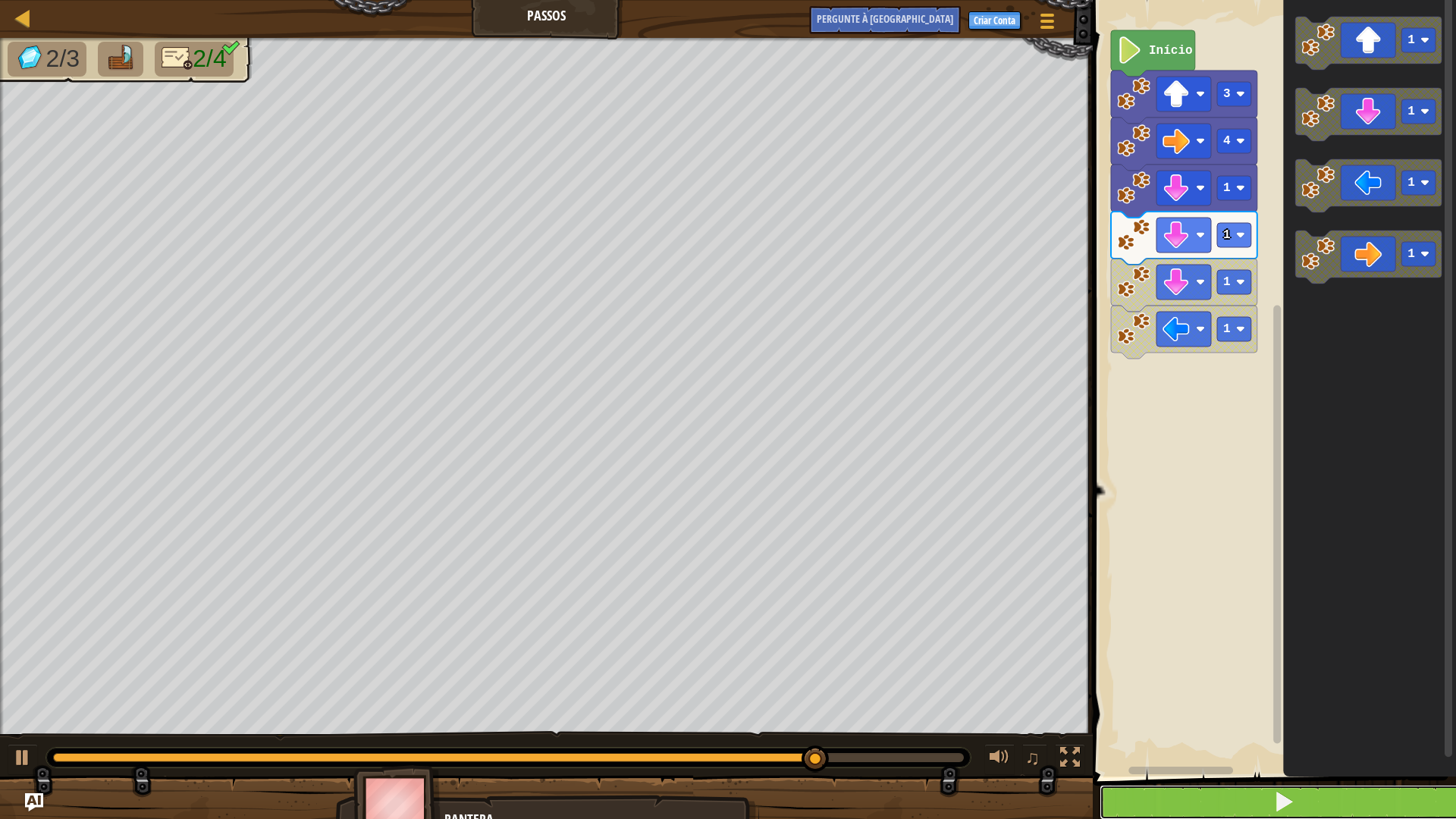
click at [1339, 716] on button at bounding box center [1283, 802] width 368 height 35
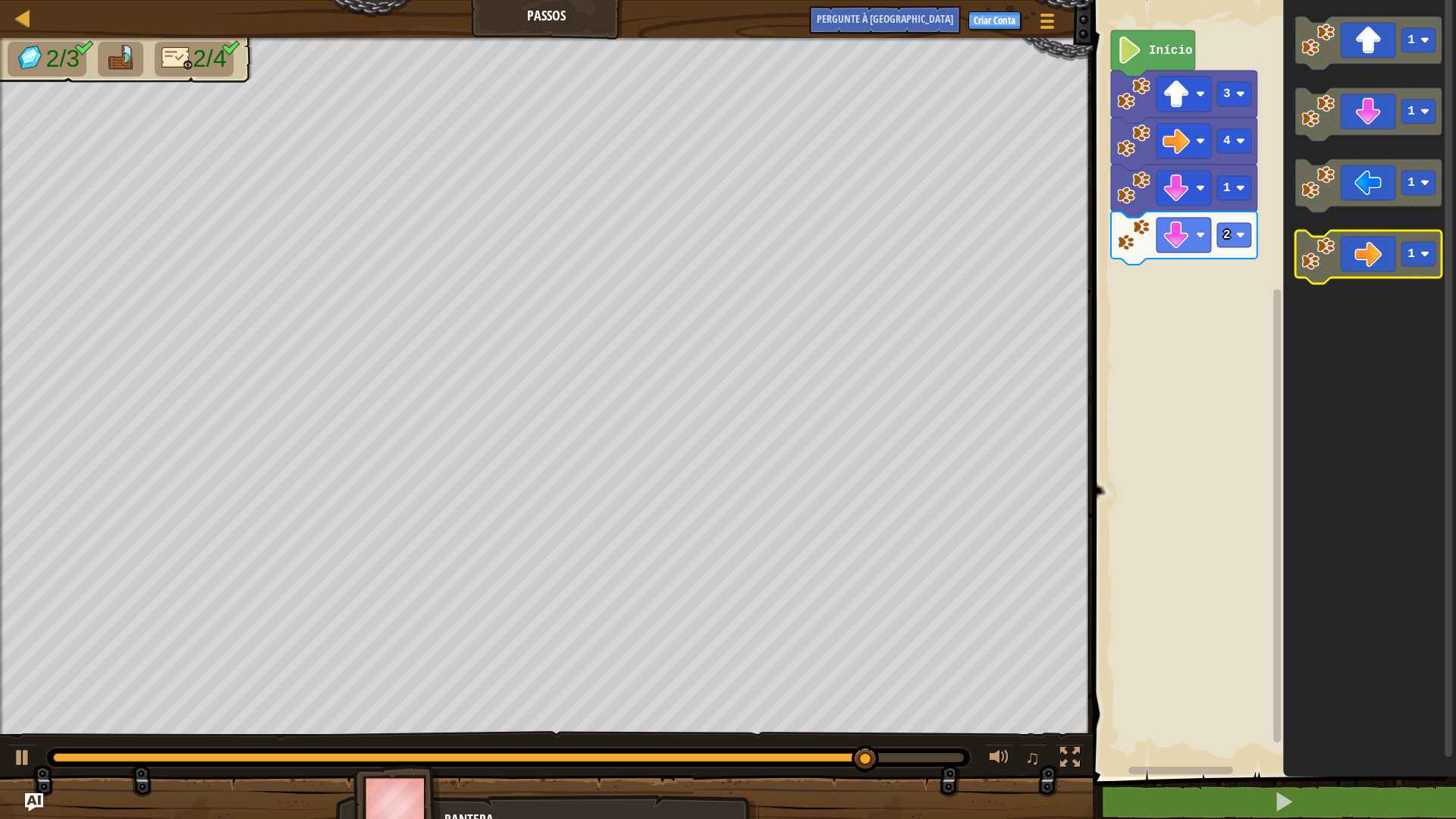
click at [1296, 265] on g "1 1 1 1" at bounding box center [1368, 150] width 146 height 267
click at [1325, 204] on icon "Espaço de trabalho do Blockly" at bounding box center [1368, 185] width 146 height 53
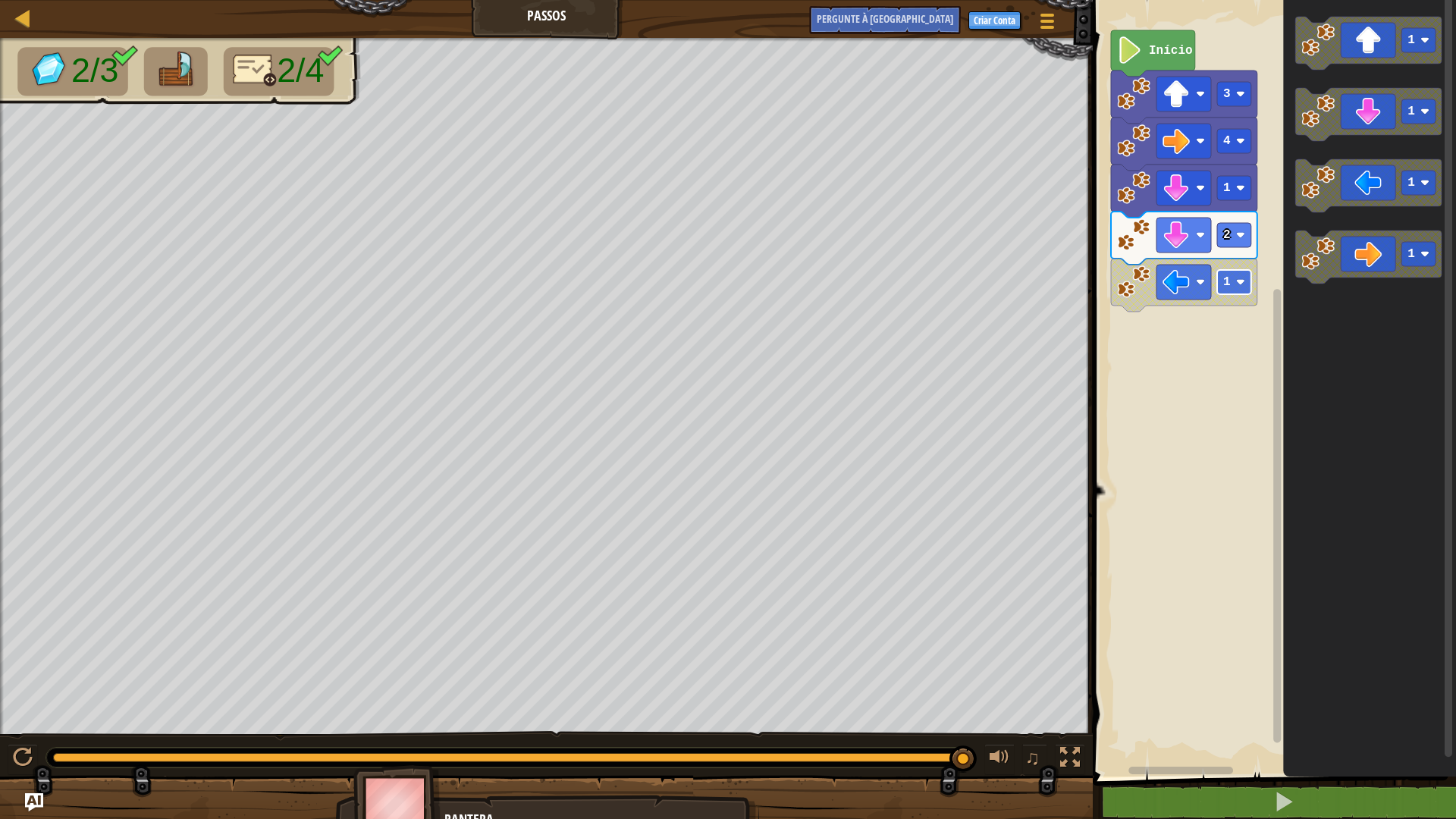
click at [1241, 280] on image "Espaço de trabalho do Blockly" at bounding box center [1240, 282] width 9 height 9
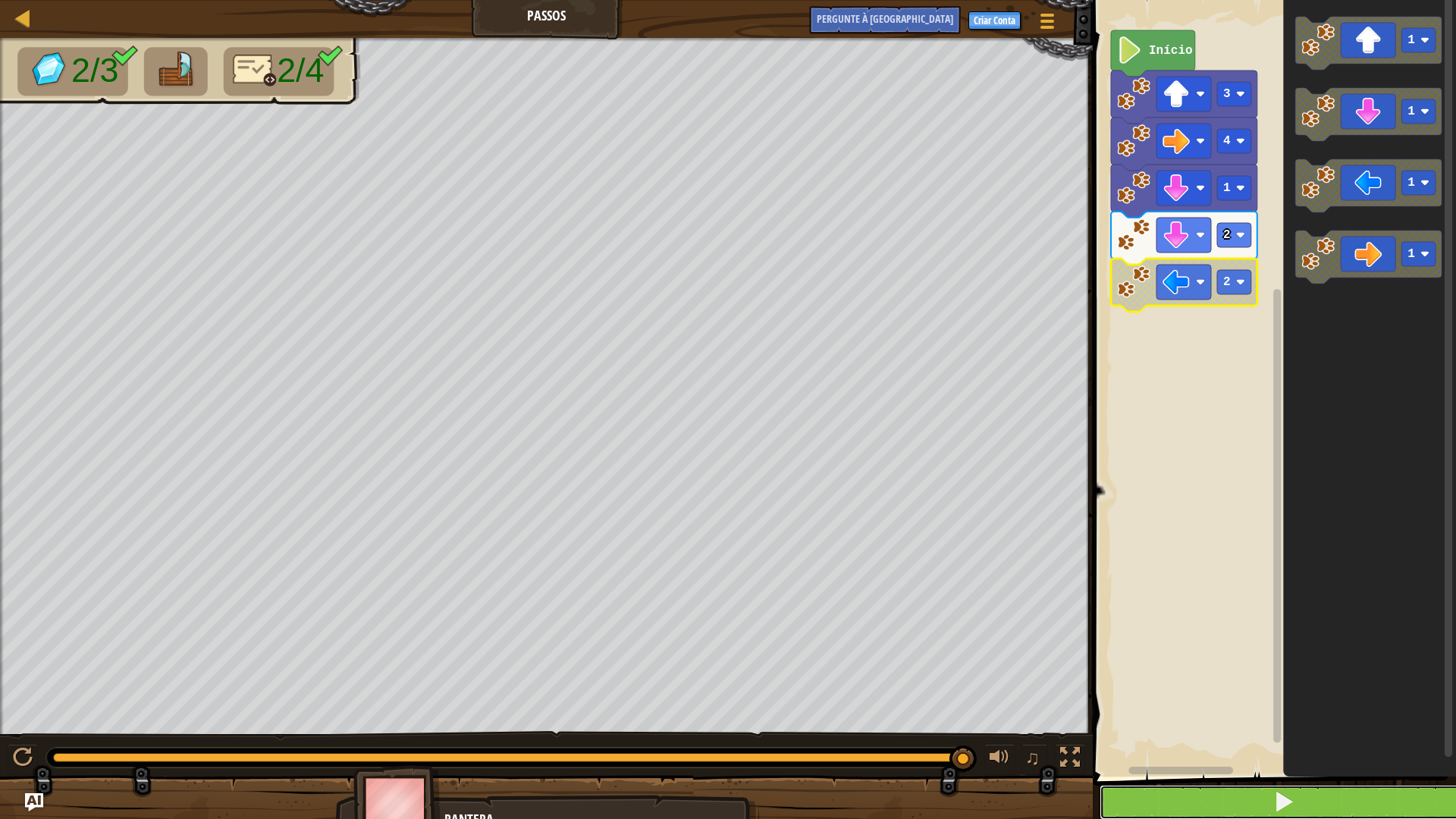
click at [1158, 716] on button at bounding box center [1283, 802] width 368 height 35
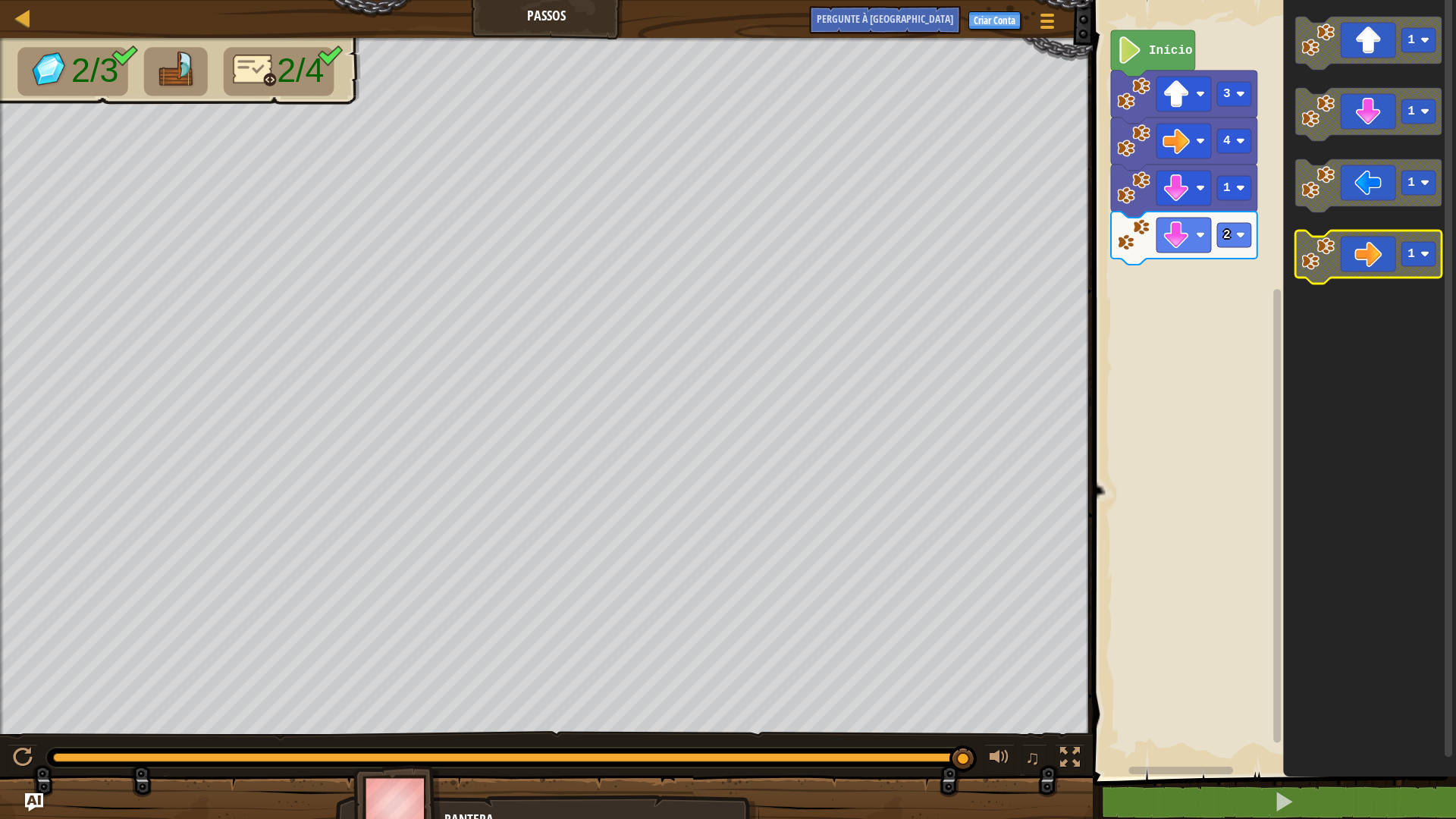
click at [1321, 232] on g "1 1 1 1" at bounding box center [1368, 150] width 146 height 267
click at [1334, 186] on image "Espaço de trabalho do Blockly" at bounding box center [1318, 183] width 33 height 33
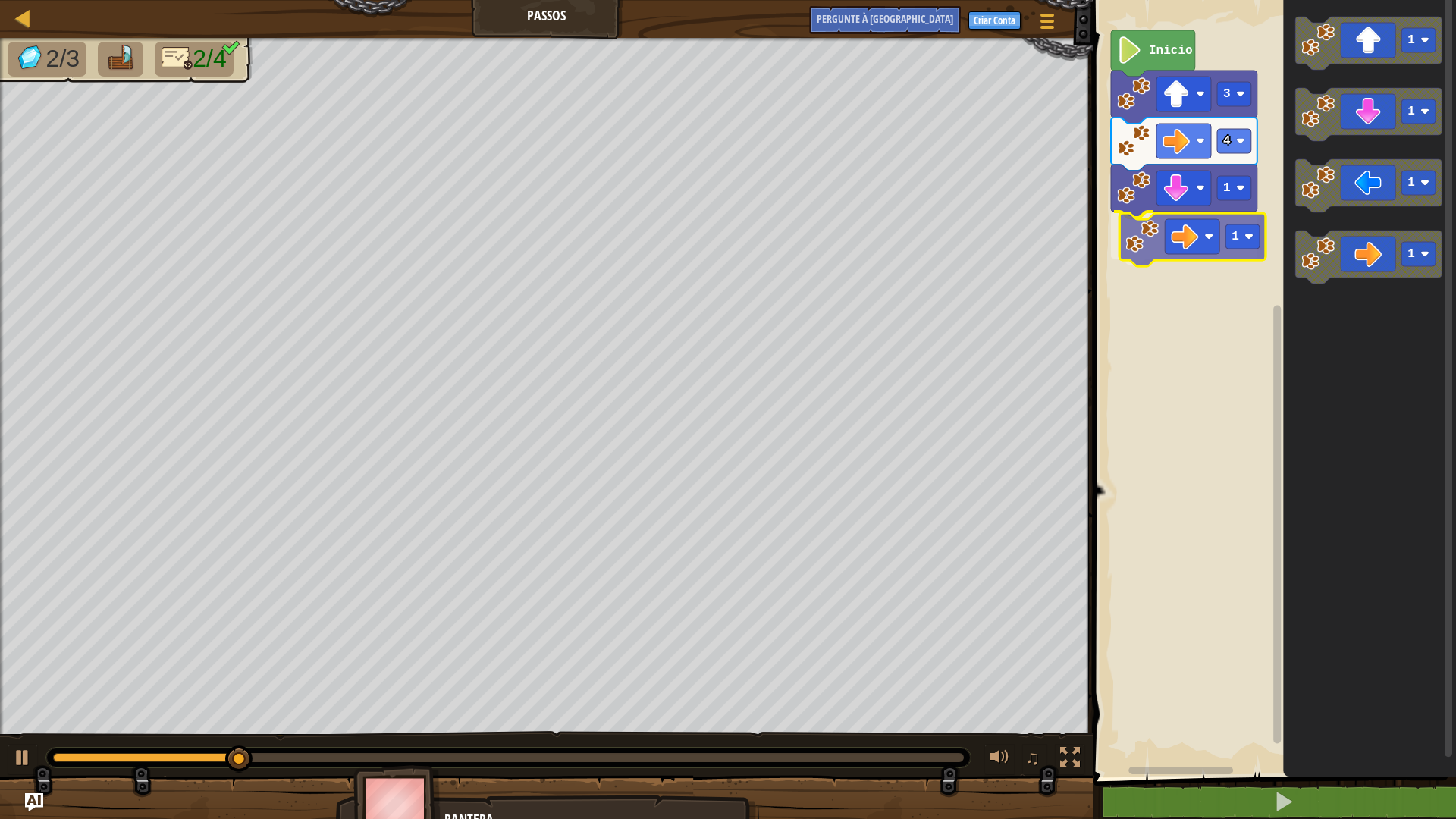
click at [1178, 237] on div "Início 3 4 1 1 1 1 1 1 1" at bounding box center [1272, 384] width 368 height 784
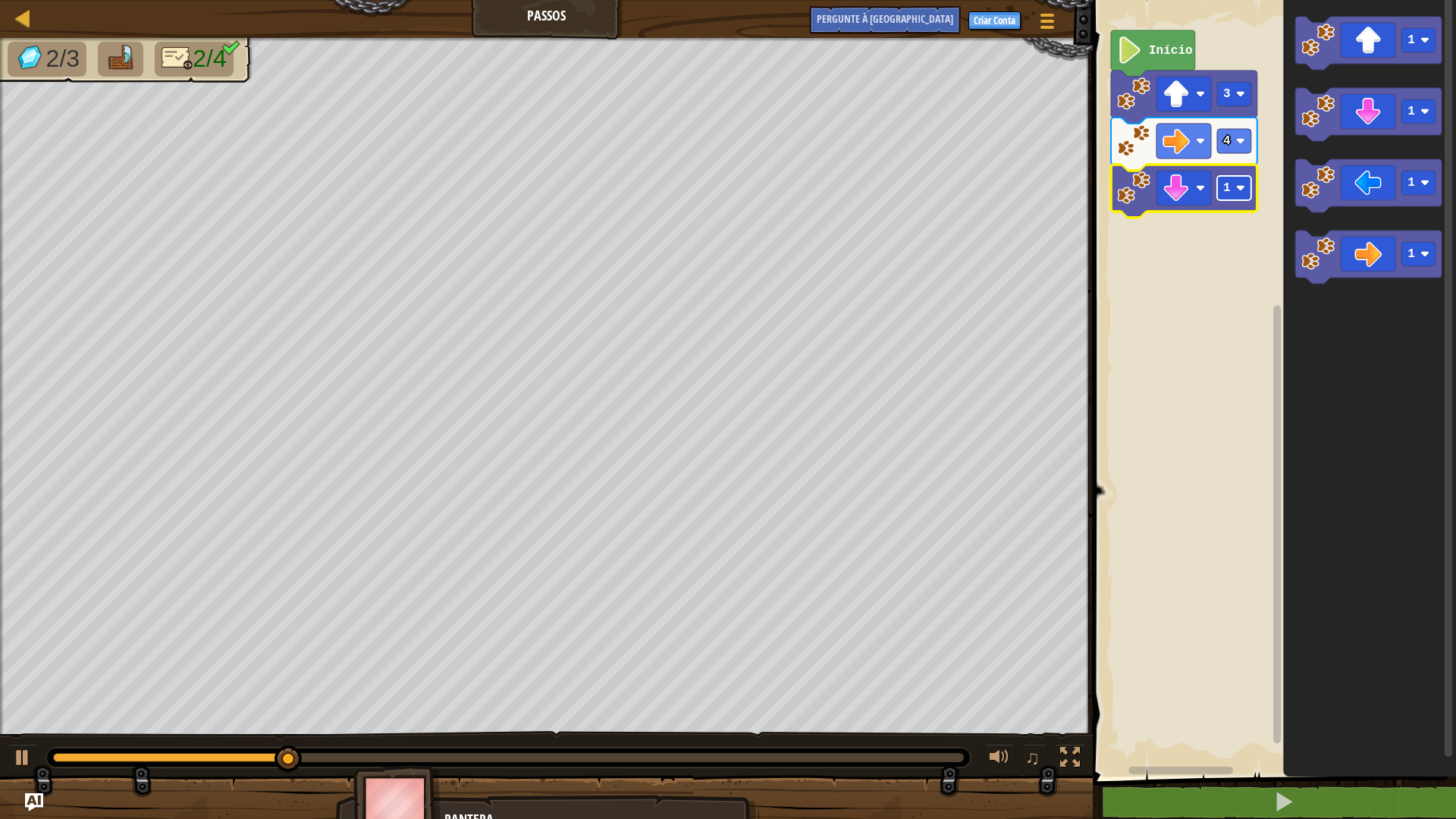
click at [1230, 193] on rect "Espaço de trabalho do Blockly" at bounding box center [1234, 188] width 34 height 25
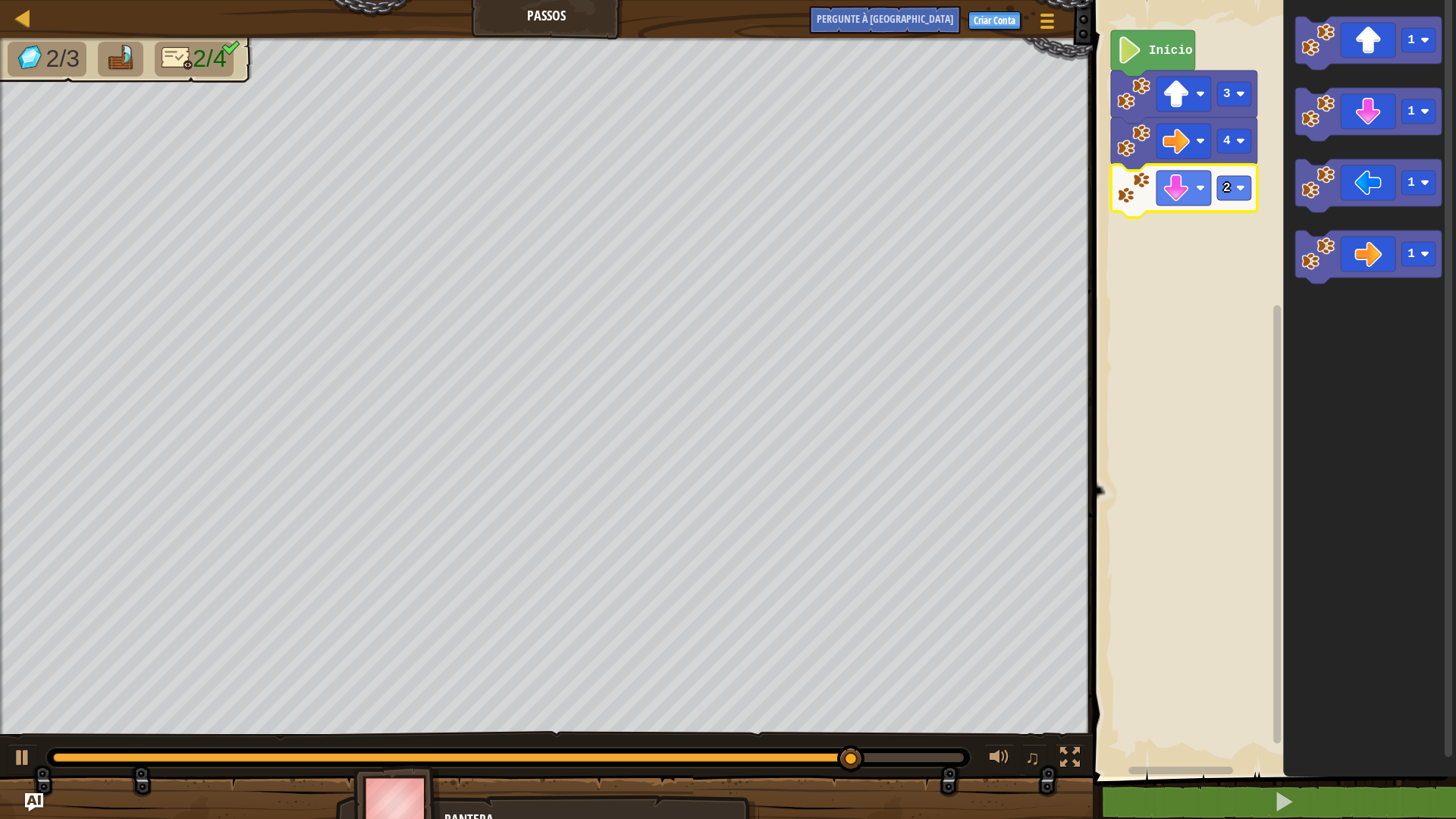
click at [1230, 202] on icon "Espaço de trabalho do Blockly" at bounding box center [1184, 191] width 146 height 53
click at [1231, 188] on rect "Espaço de trabalho do Blockly" at bounding box center [1234, 188] width 34 height 25
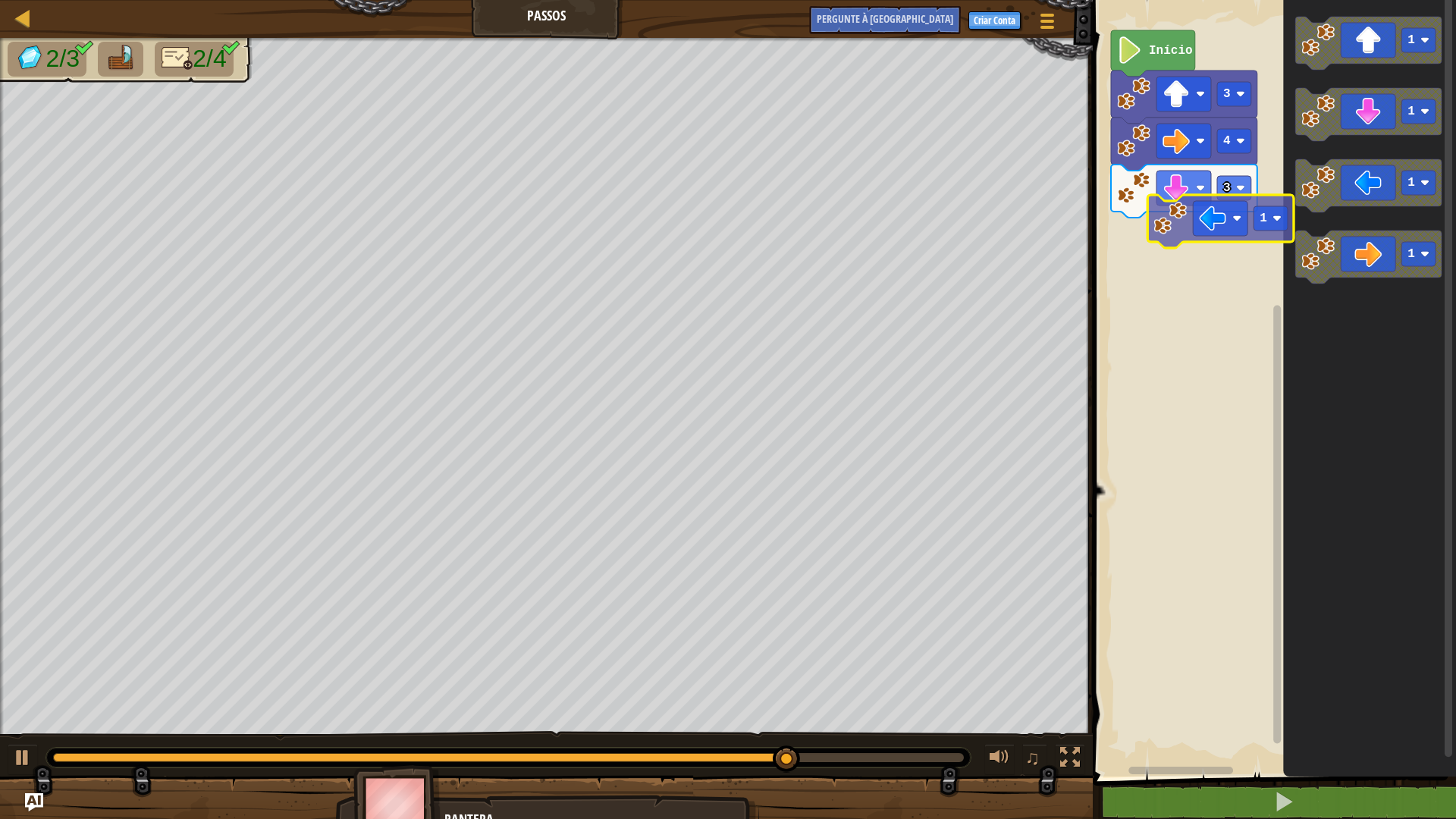
click at [1197, 238] on div "Início 3 4 3 1 1 1 1 1" at bounding box center [1272, 384] width 368 height 784
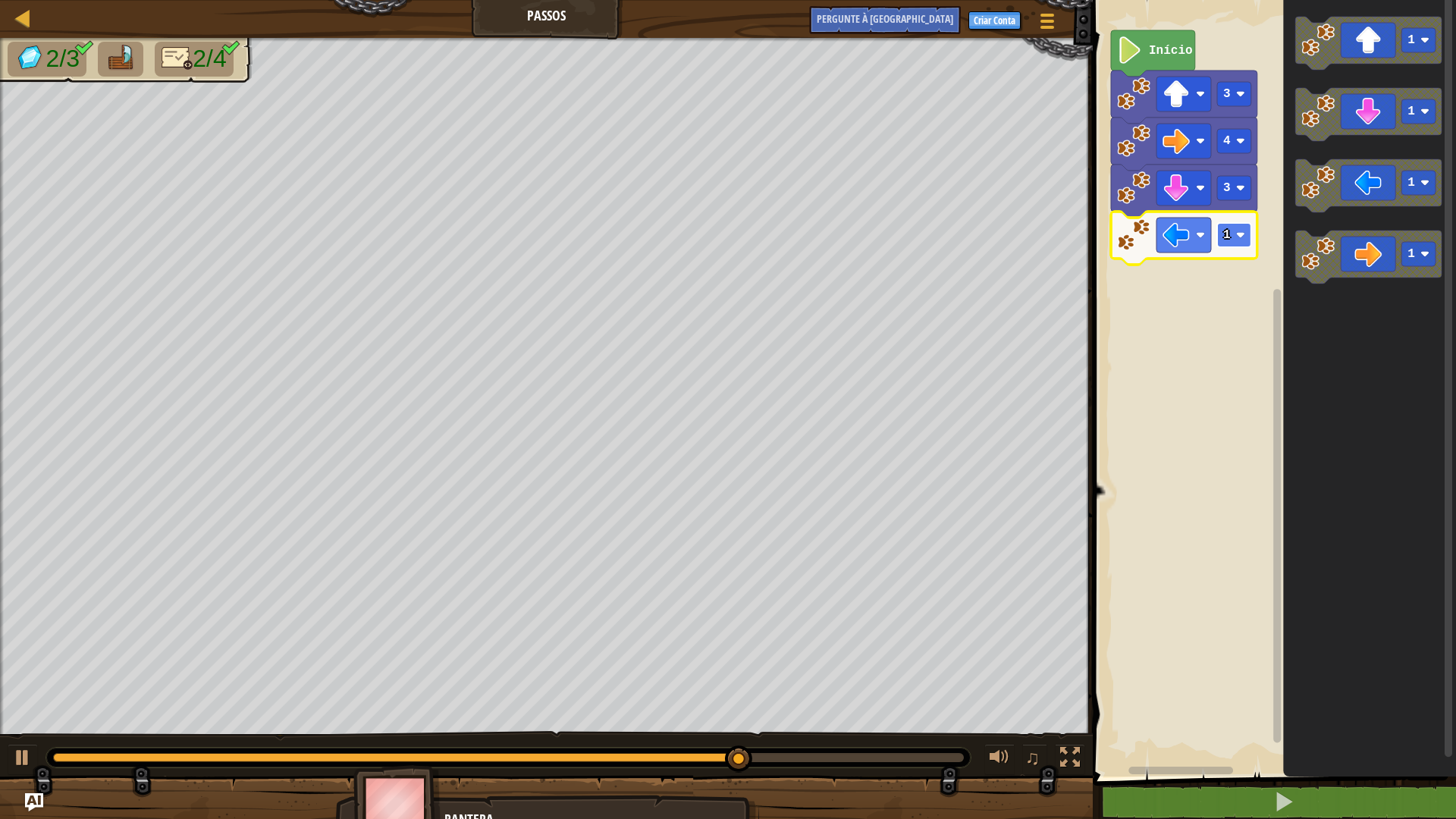
click at [1236, 238] on image "Espaço de trabalho do Blockly" at bounding box center [1240, 234] width 9 height 9
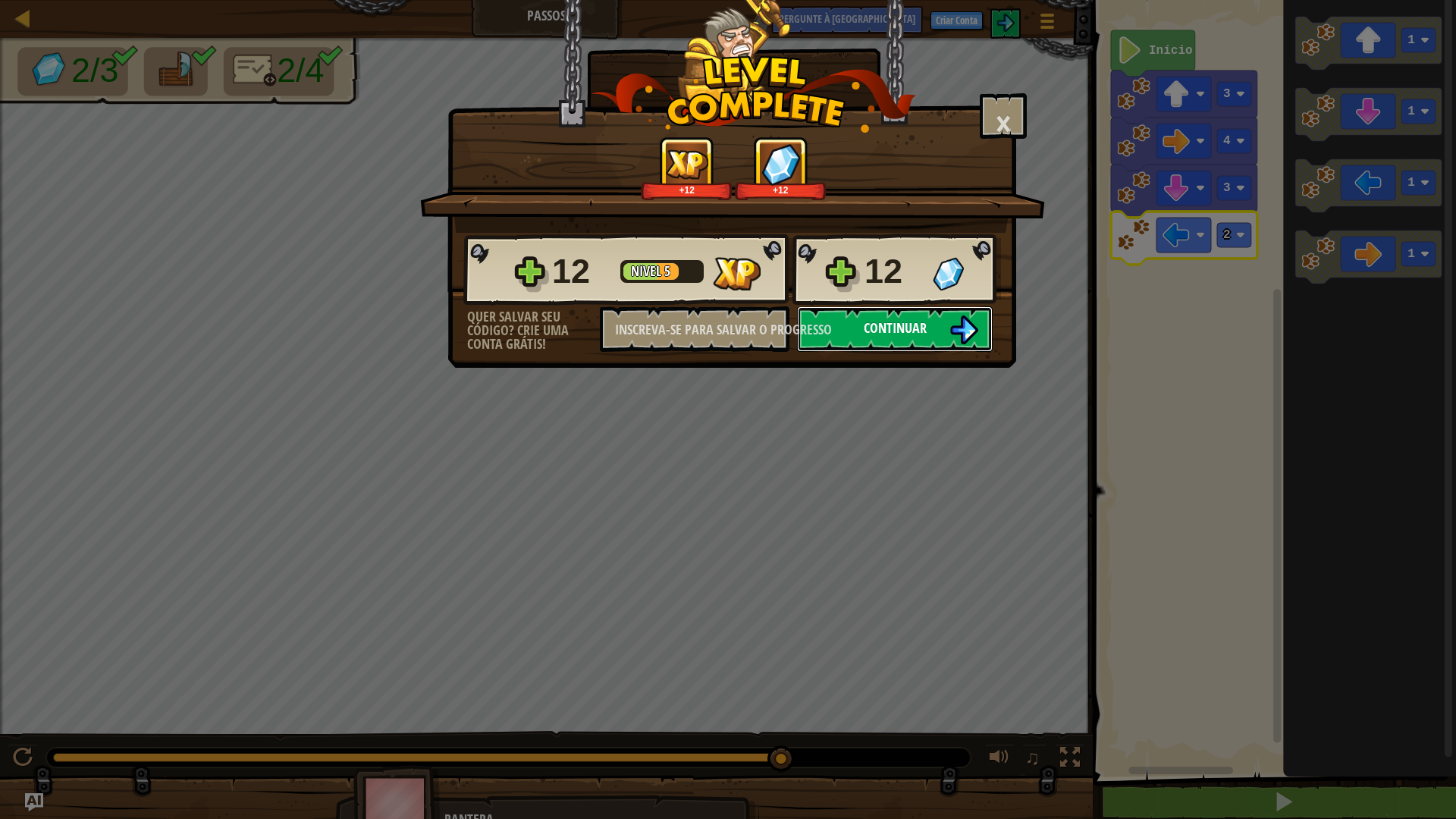
click at [918, 336] on font "Continuar" at bounding box center [895, 328] width 63 height 19
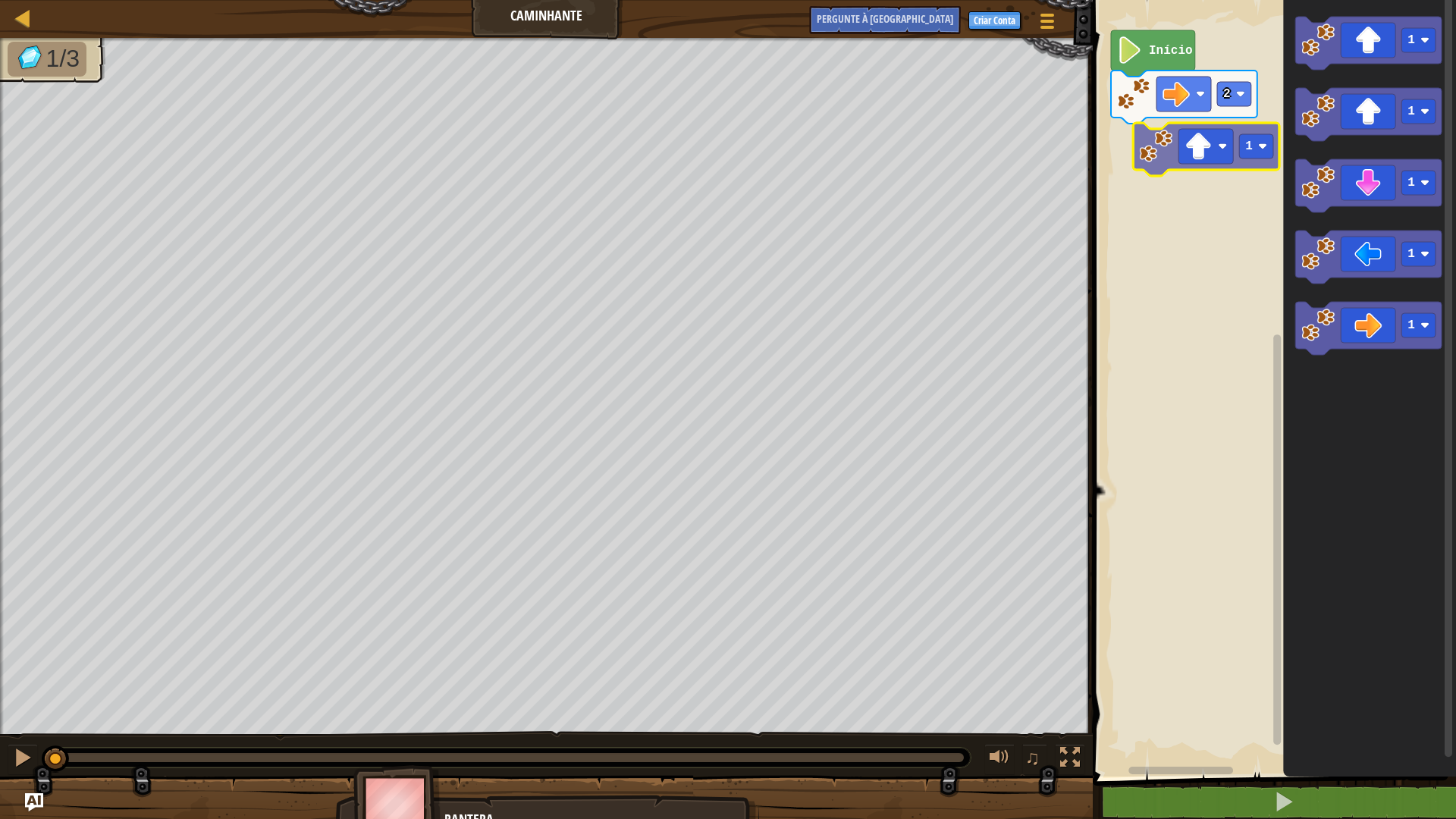
click at [1207, 146] on div "2 Início 1 1 1 1 1 1" at bounding box center [1272, 384] width 368 height 784
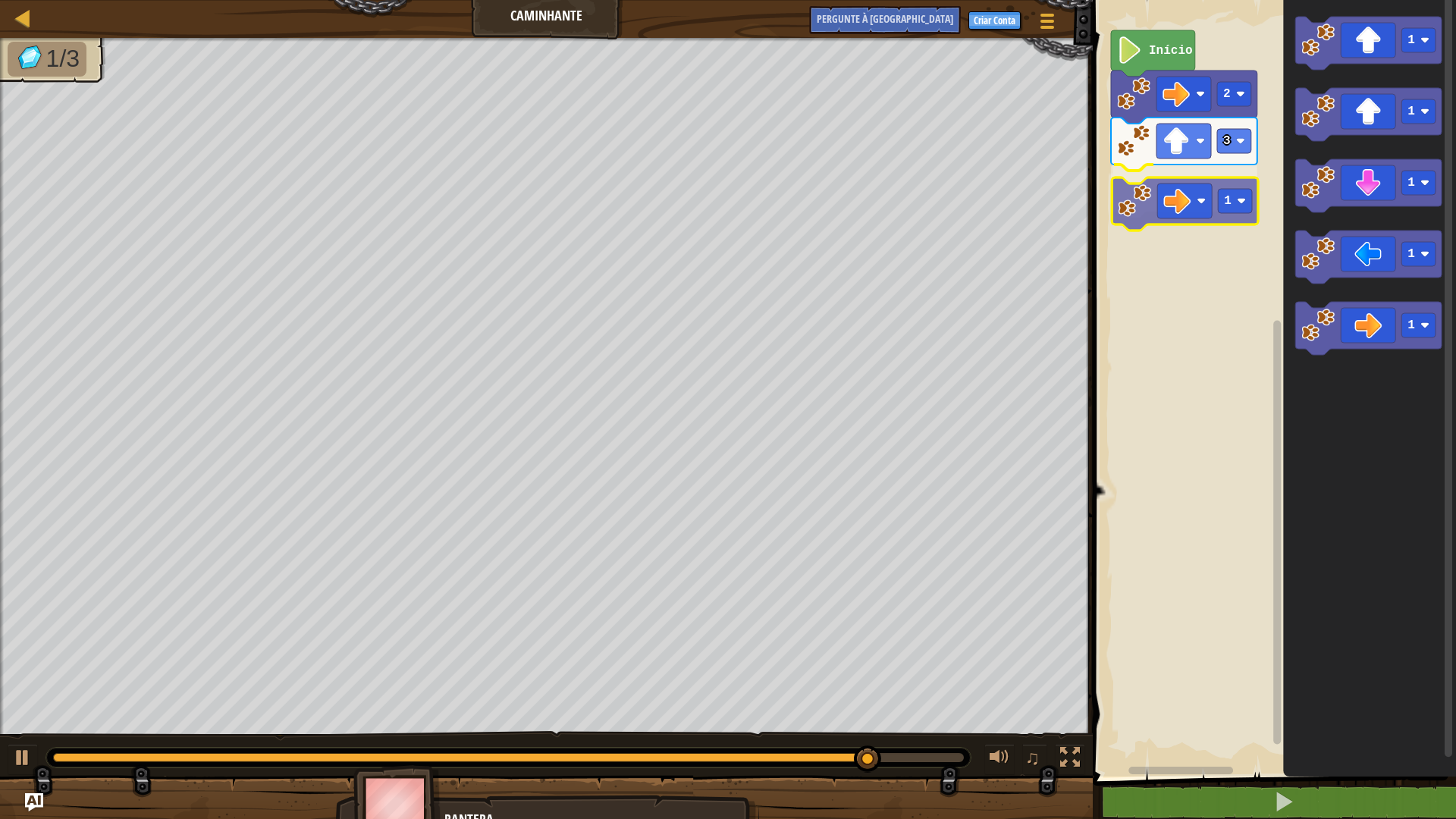
click at [1141, 210] on div "Início 2 3 1 1 1 1 1 1 1" at bounding box center [1272, 384] width 368 height 784
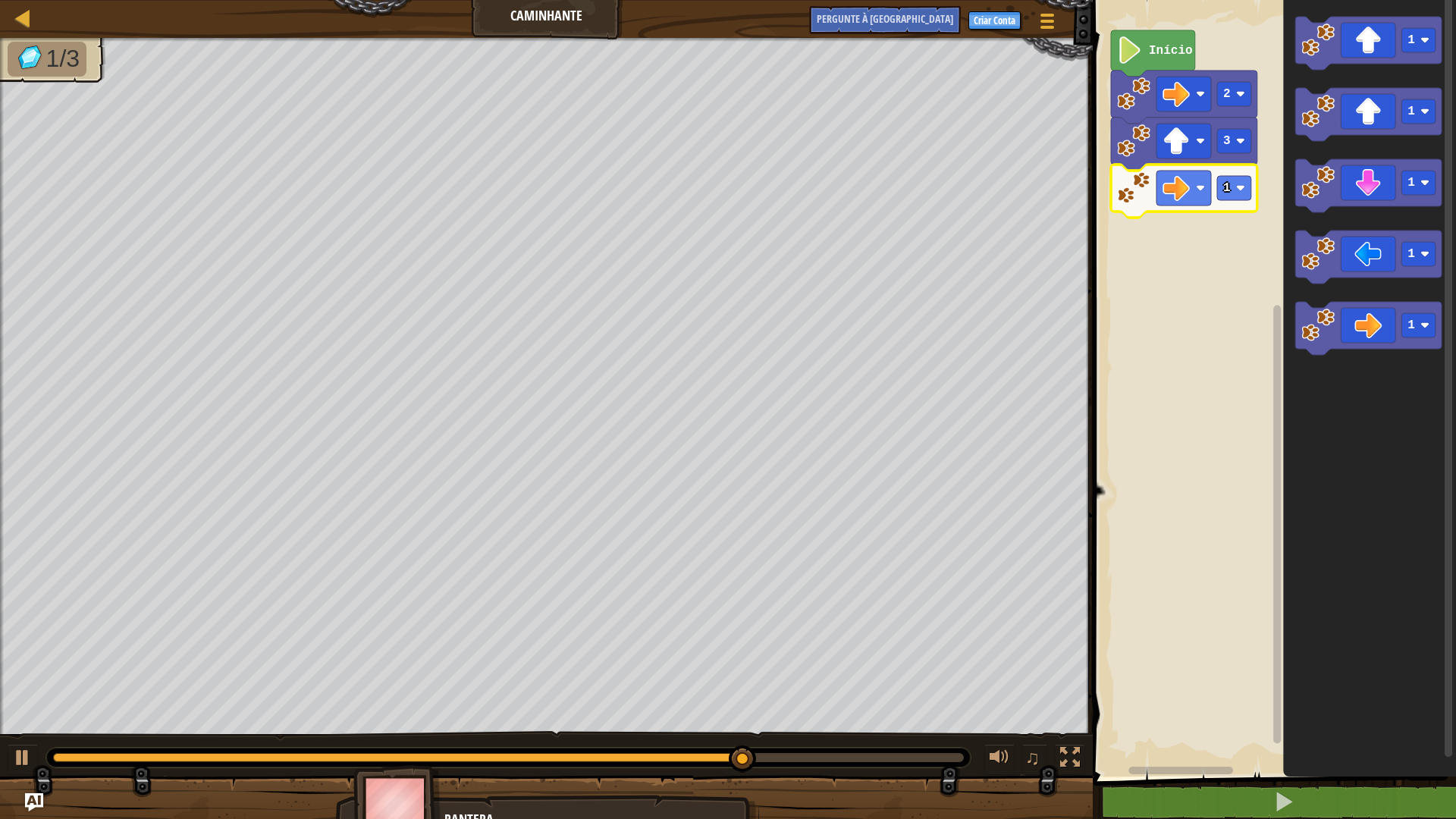
click at [1223, 202] on icon "Espaço de trabalho do Blockly" at bounding box center [1184, 191] width 146 height 53
click at [1235, 190] on rect "Espaço de trabalho do Blockly" at bounding box center [1234, 188] width 34 height 25
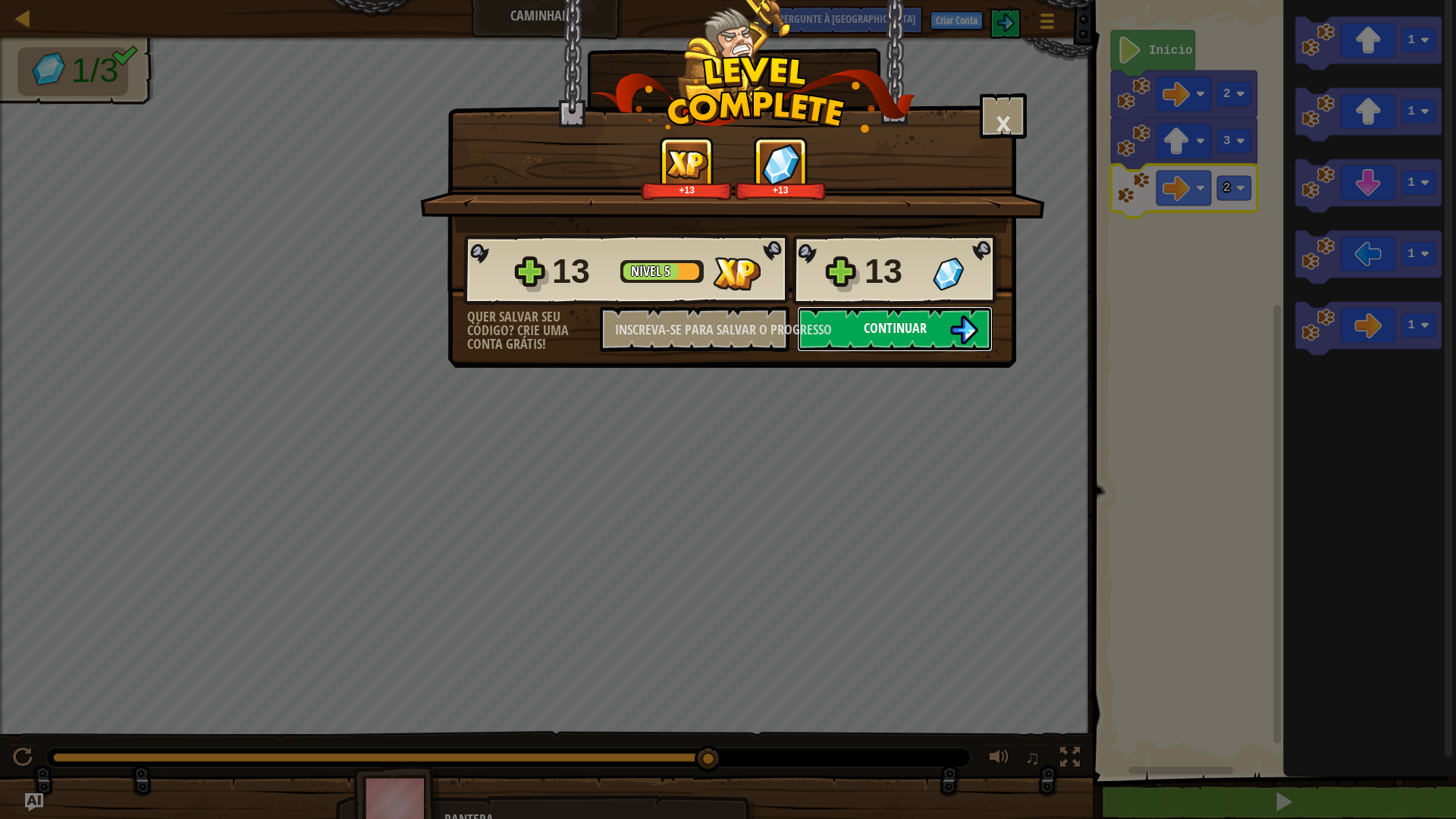
click at [910, 326] on font "Continuar" at bounding box center [895, 328] width 63 height 19
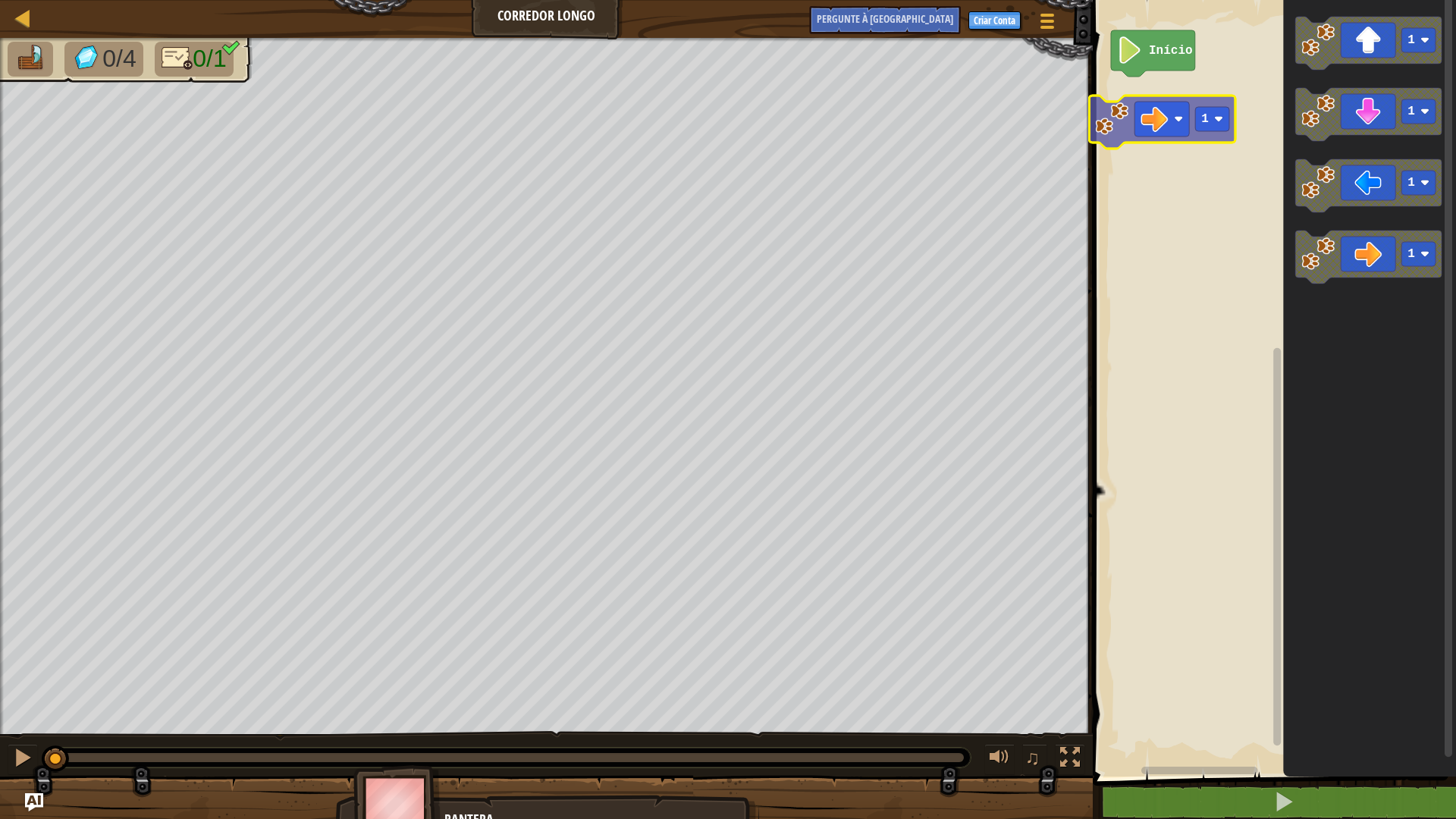
click at [1135, 116] on div "Início 1 1 1 1 1" at bounding box center [1272, 384] width 368 height 784
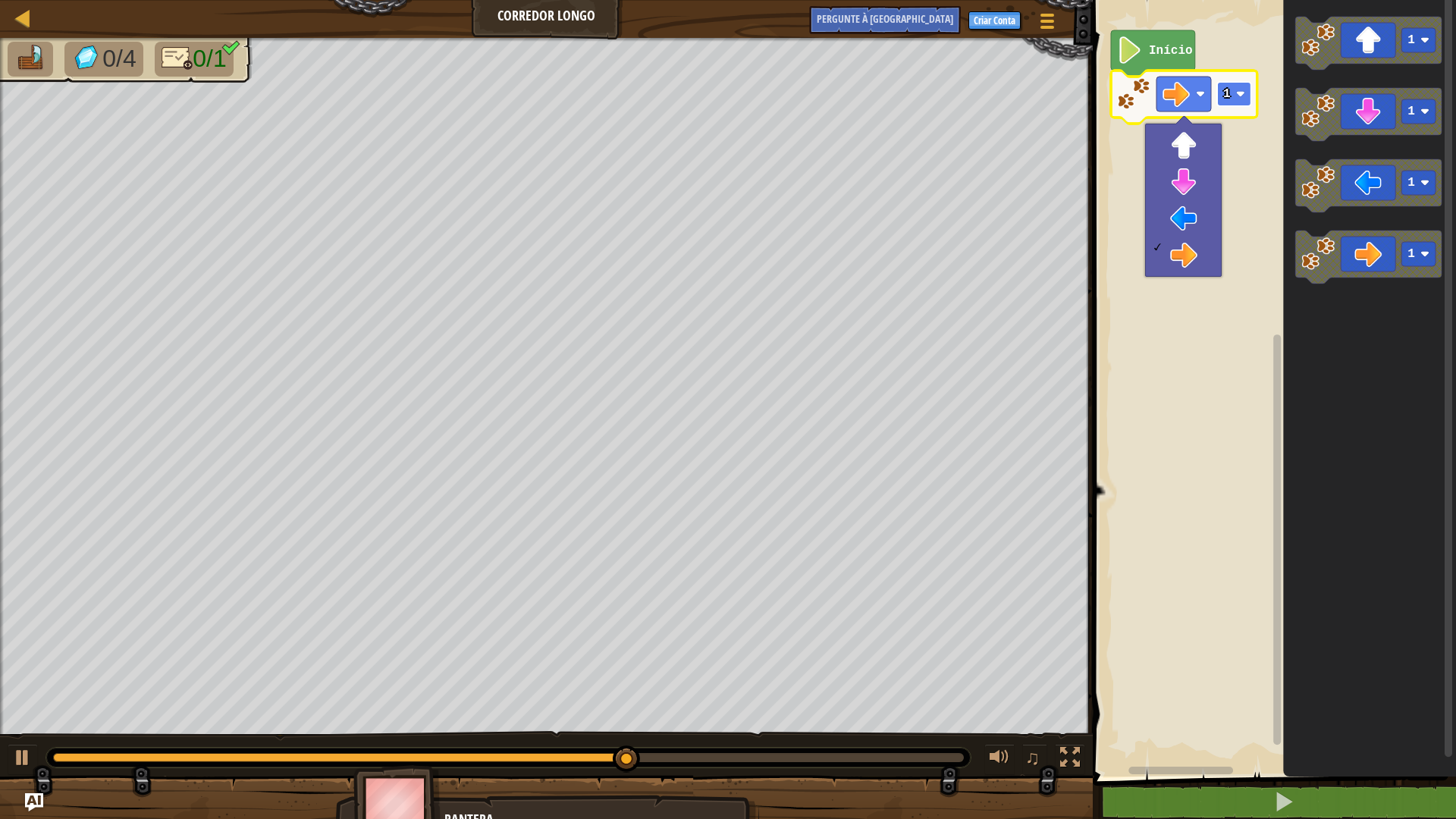
click at [1242, 99] on image "Espaço de trabalho do Blockly" at bounding box center [1240, 93] width 9 height 9
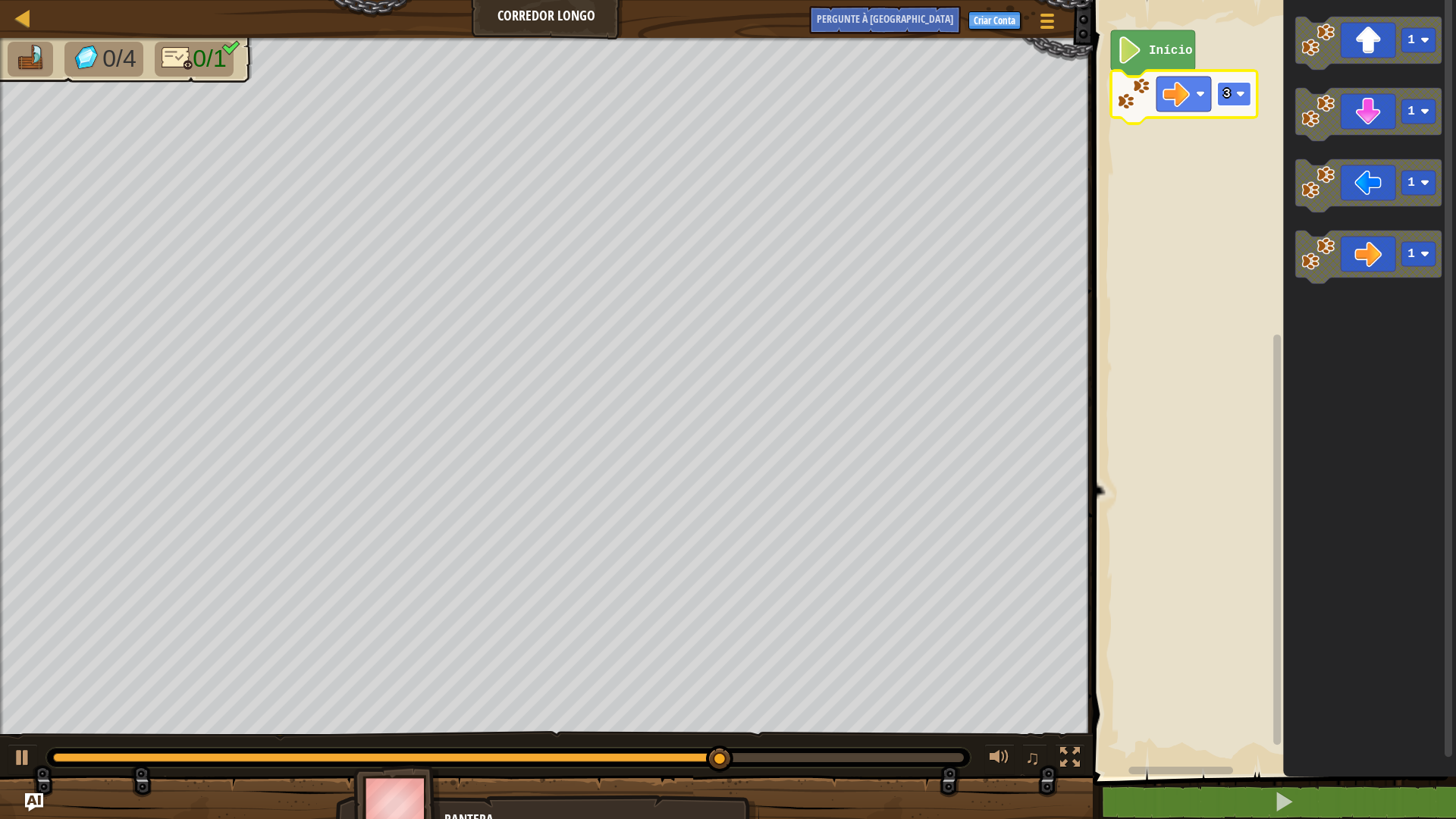
click at [1241, 89] on rect "Espaço de trabalho do Blockly" at bounding box center [1234, 93] width 34 height 25
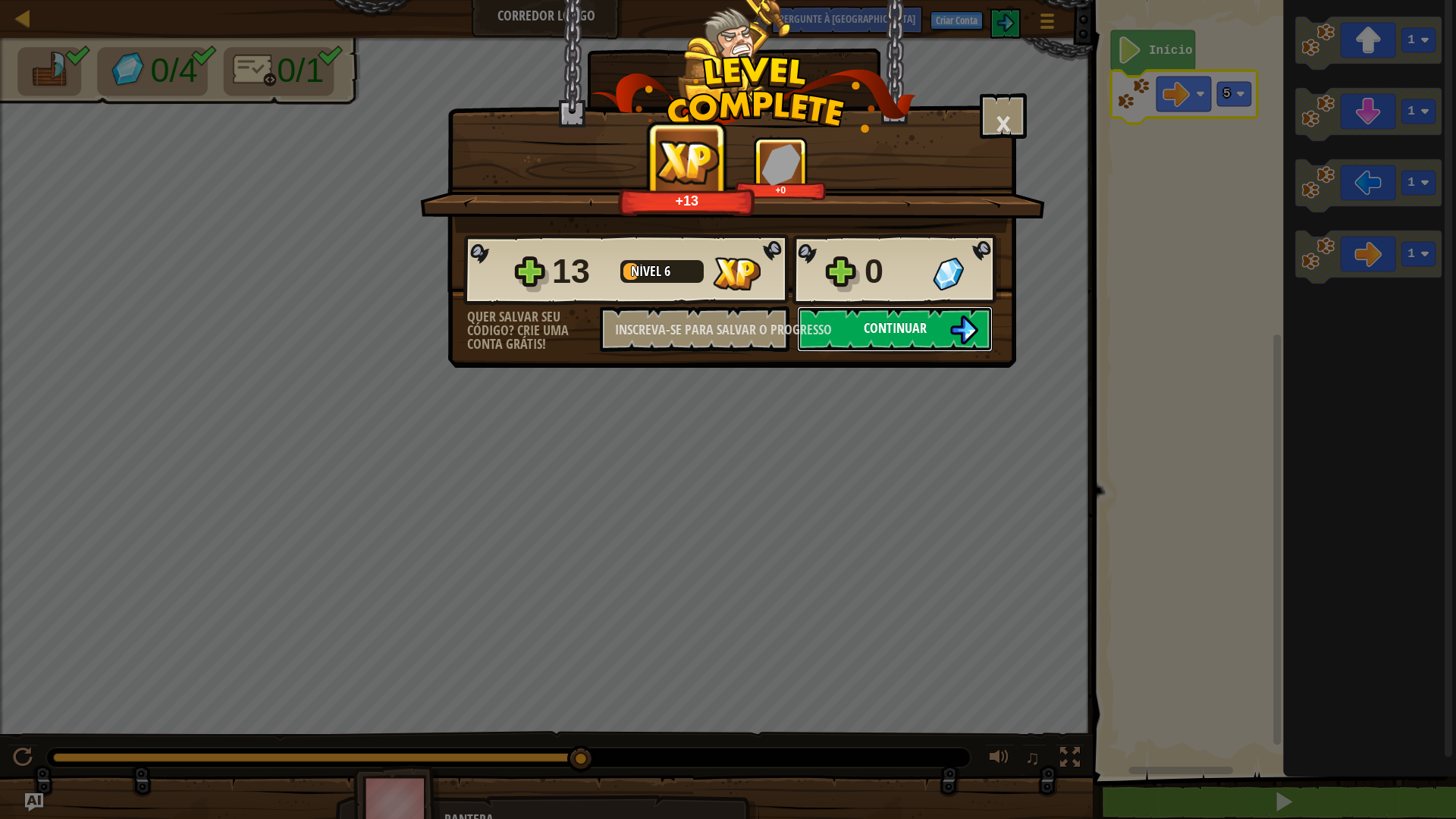
click at [937, 331] on button "Continuar" at bounding box center [895, 329] width 196 height 45
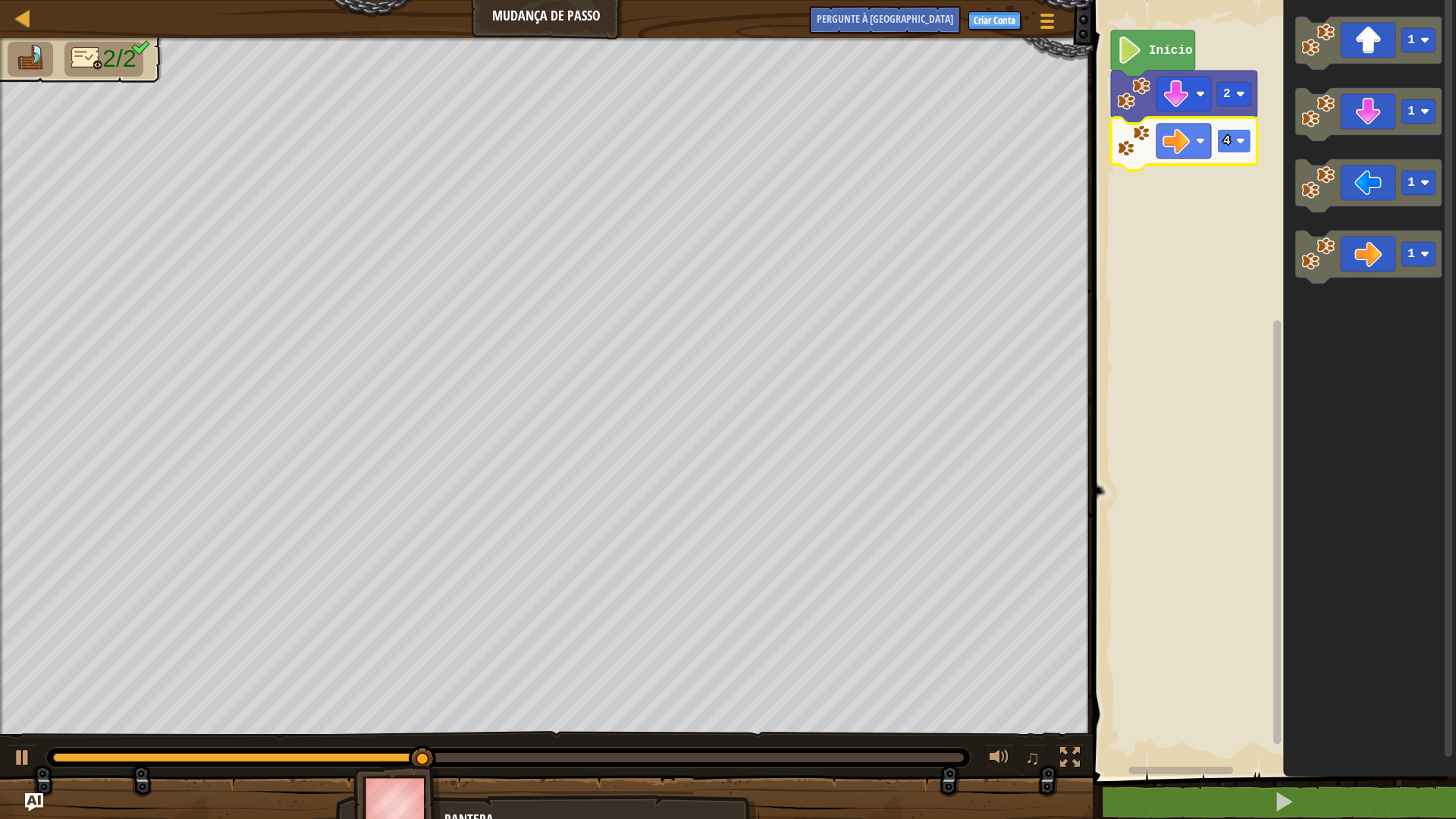
click at [1237, 144] on image "Espaço de trabalho do Blockly" at bounding box center [1240, 140] width 9 height 9
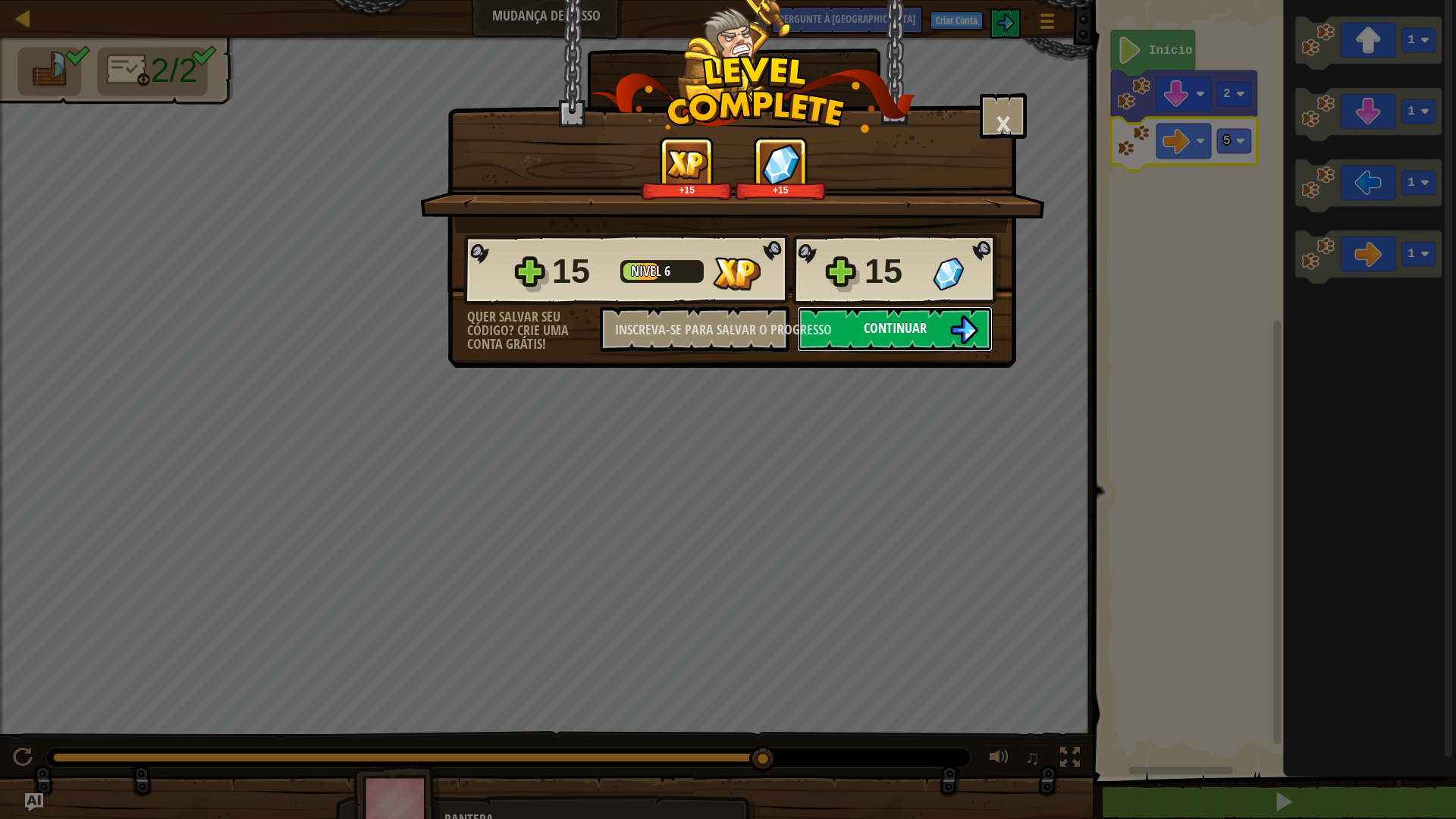
click at [895, 325] on font "Continuar" at bounding box center [895, 328] width 63 height 19
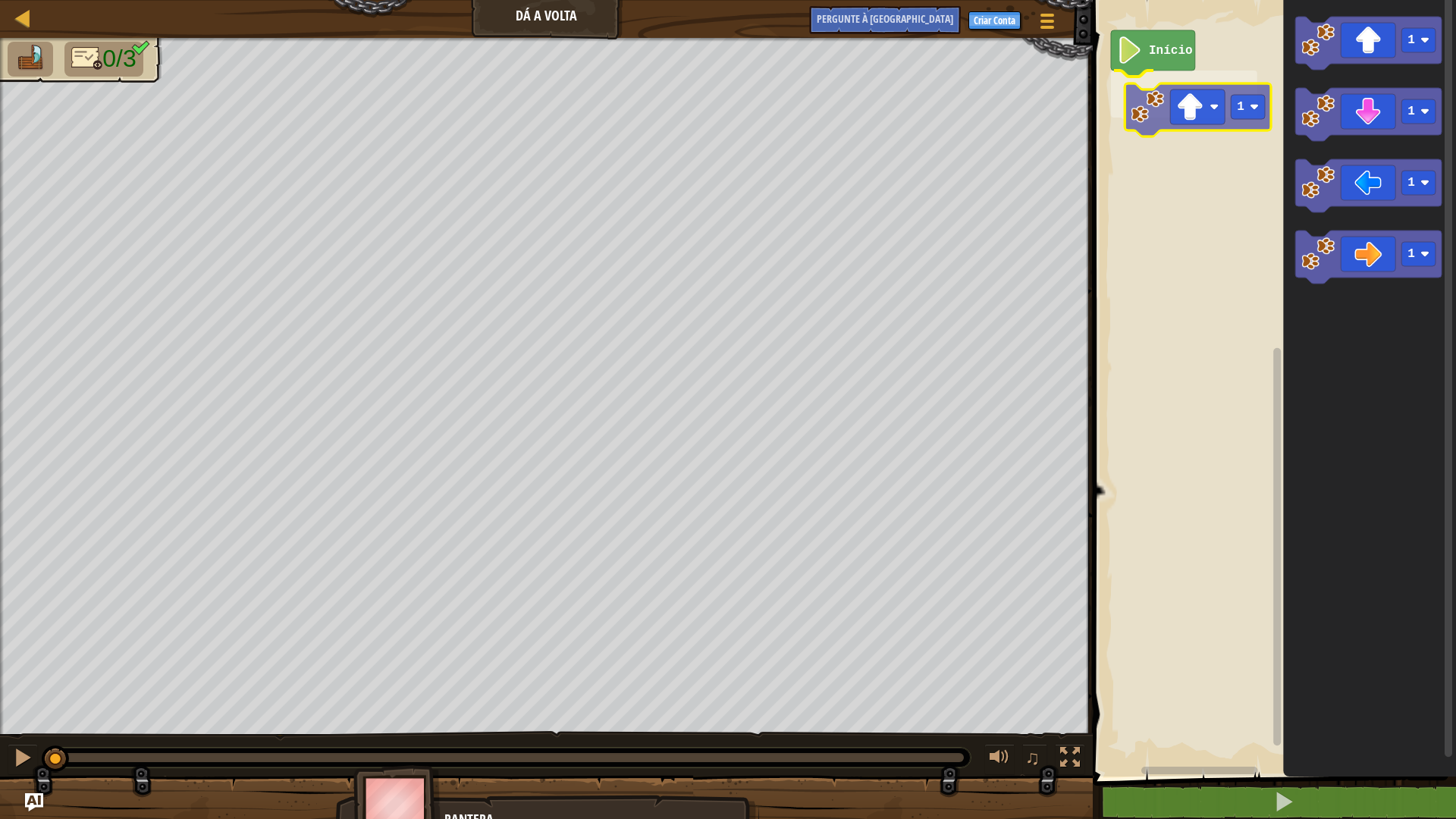
click at [1183, 106] on div "Início 1 1 1 1 1 1" at bounding box center [1272, 384] width 368 height 784
click at [1239, 92] on image "Espaço de trabalho do Blockly" at bounding box center [1240, 93] width 9 height 9
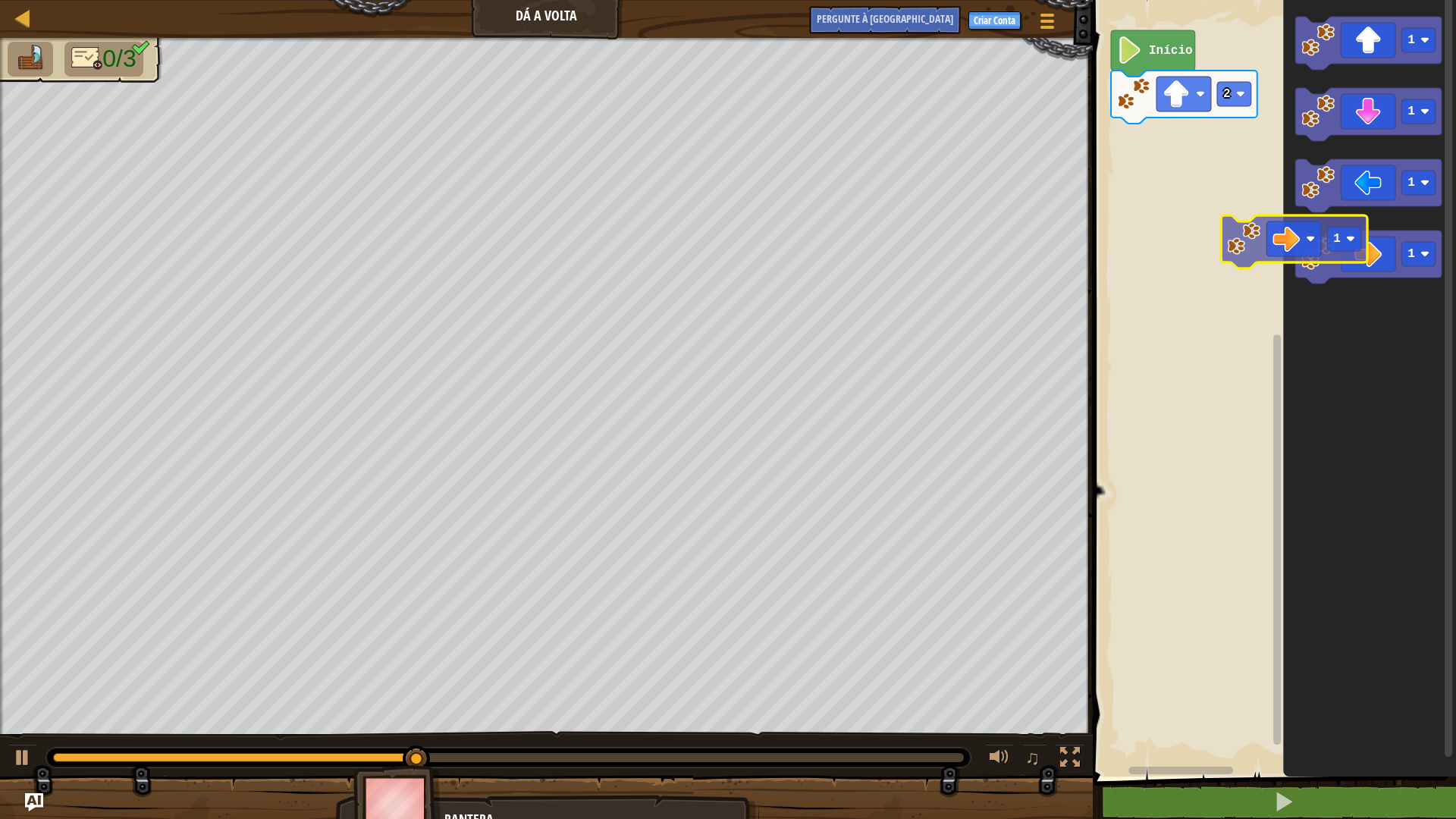
click at [1256, 210] on div "Início 2 1 1 1 1 1" at bounding box center [1272, 384] width 368 height 784
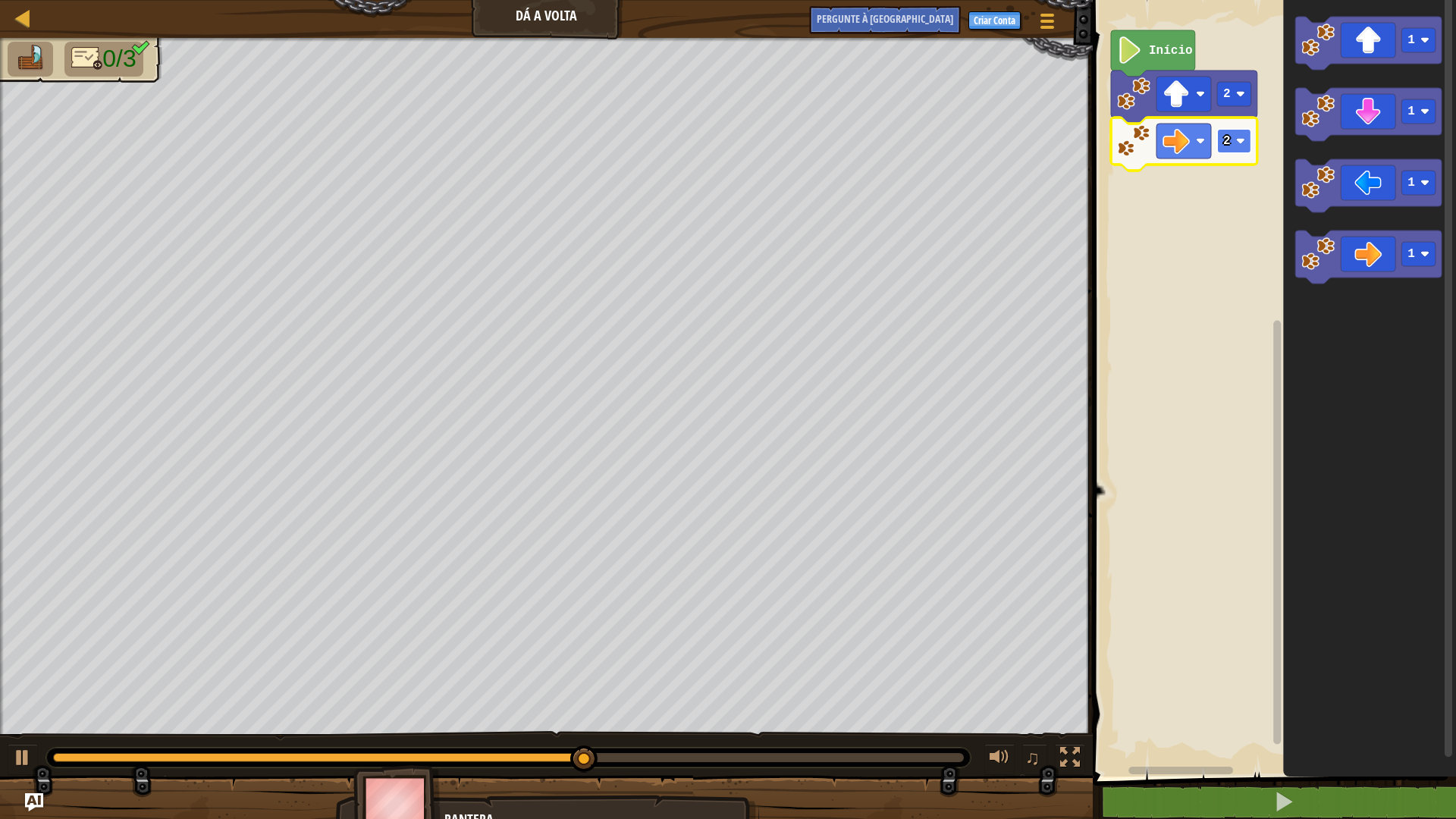
click at [1233, 137] on rect "Espaço de trabalho do Blockly" at bounding box center [1234, 141] width 34 height 25
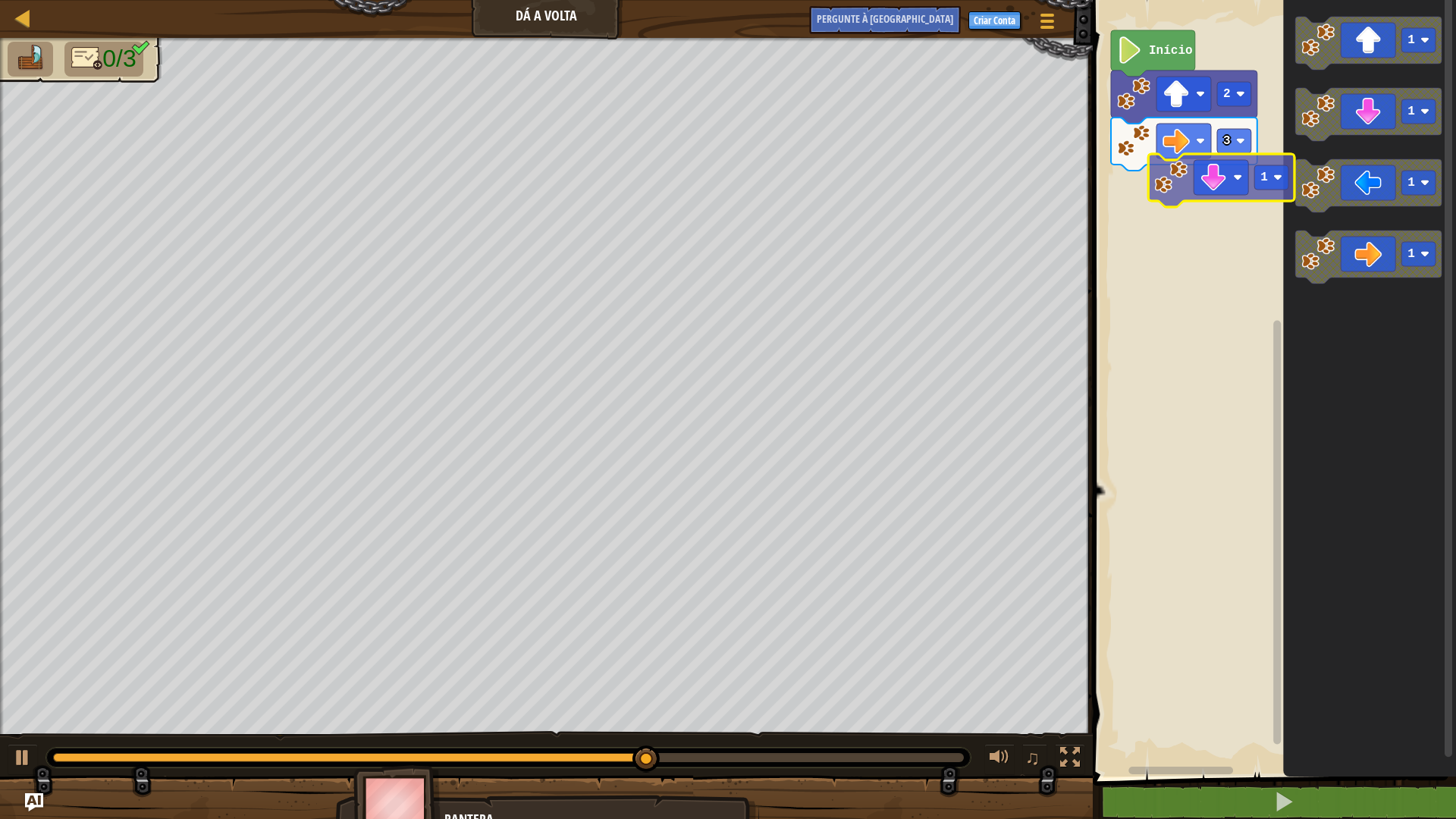
click at [1234, 165] on div "Início 2 3 1 1 1 1 1" at bounding box center [1272, 384] width 368 height 784
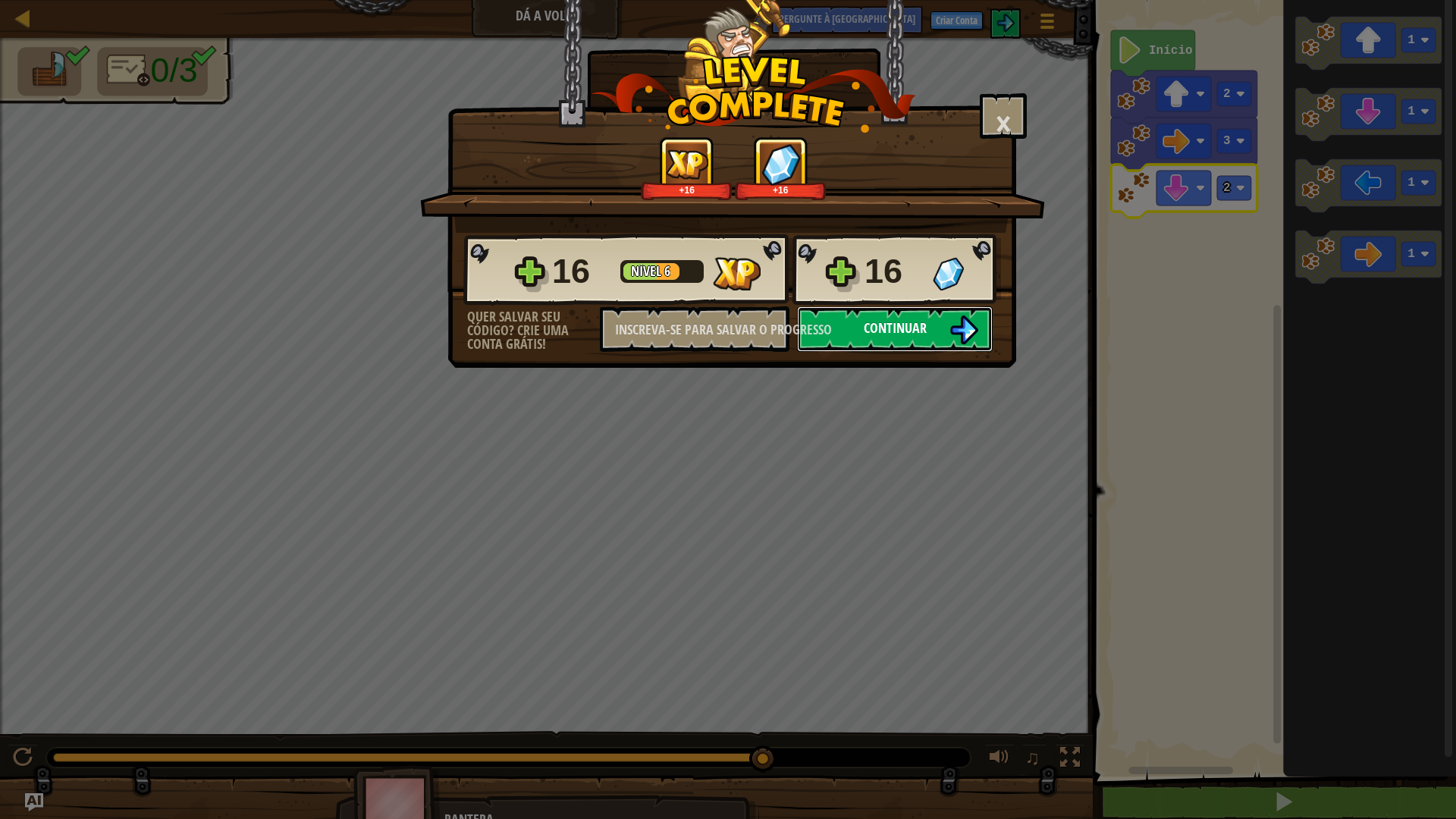
click at [885, 313] on button "Continuar" at bounding box center [895, 329] width 196 height 45
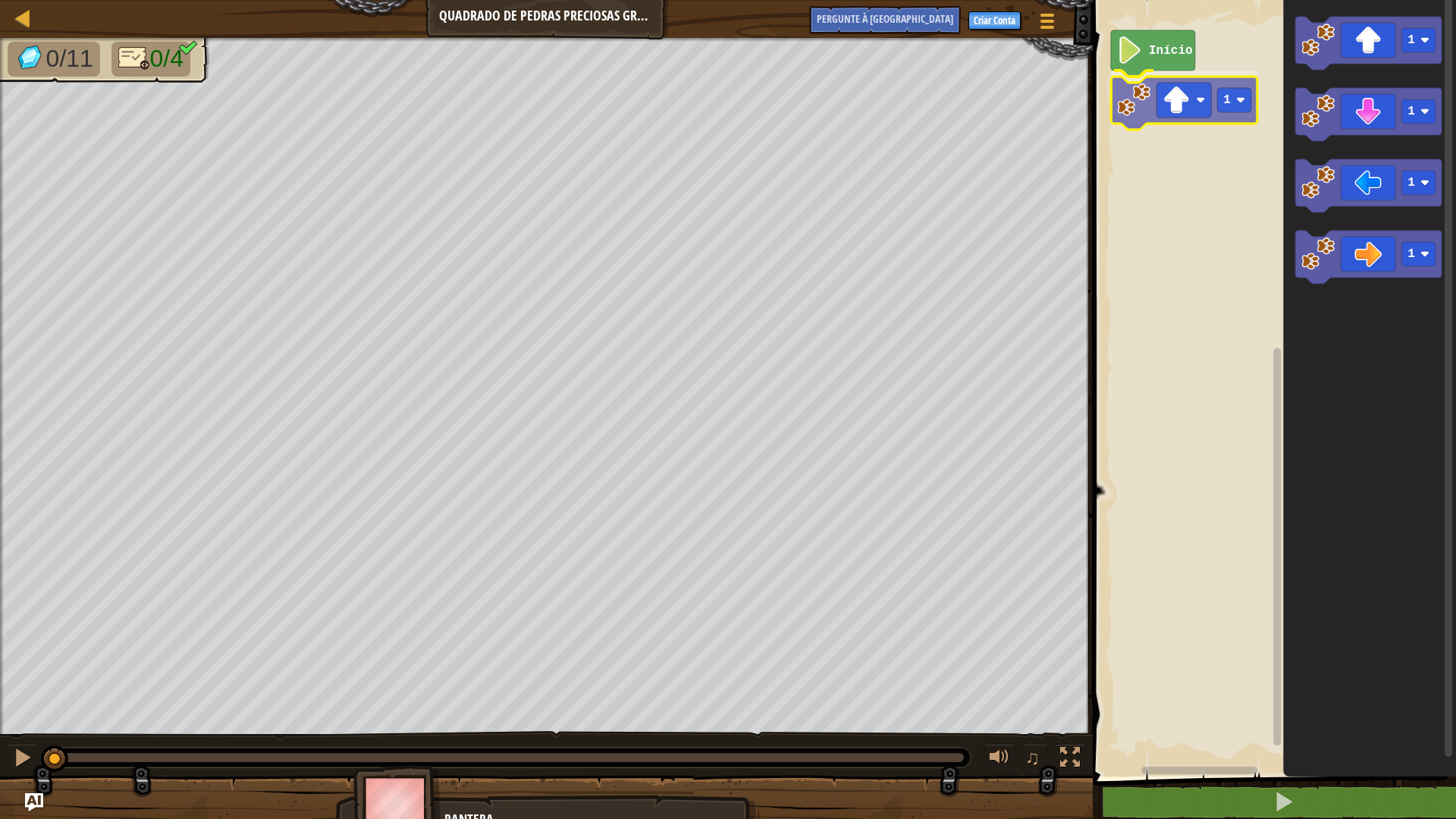
click at [1181, 107] on div "Início 1 1 1 1 1 1" at bounding box center [1272, 384] width 368 height 784
click at [1225, 87] on text "1" at bounding box center [1227, 93] width 8 height 13
click at [1224, 78] on icon "Espaço de trabalho do Blockly" at bounding box center [1184, 97] width 146 height 53
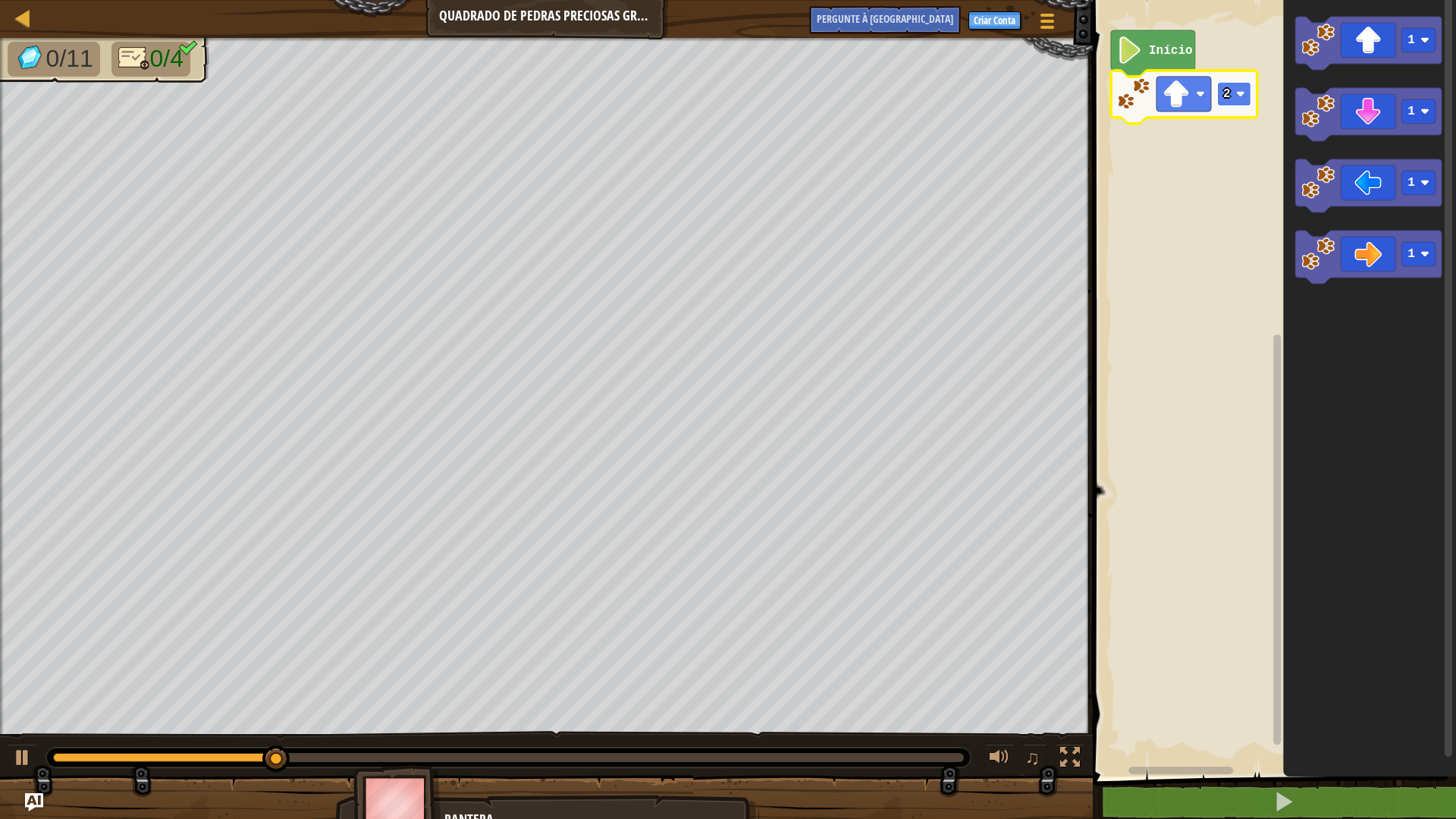
click at [1224, 94] on text "2" at bounding box center [1227, 93] width 8 height 13
click at [1230, 107] on icon "Espaço de trabalho do Blockly" at bounding box center [1184, 97] width 146 height 53
click at [1231, 88] on rect "Espaço de trabalho do Blockly" at bounding box center [1234, 93] width 34 height 25
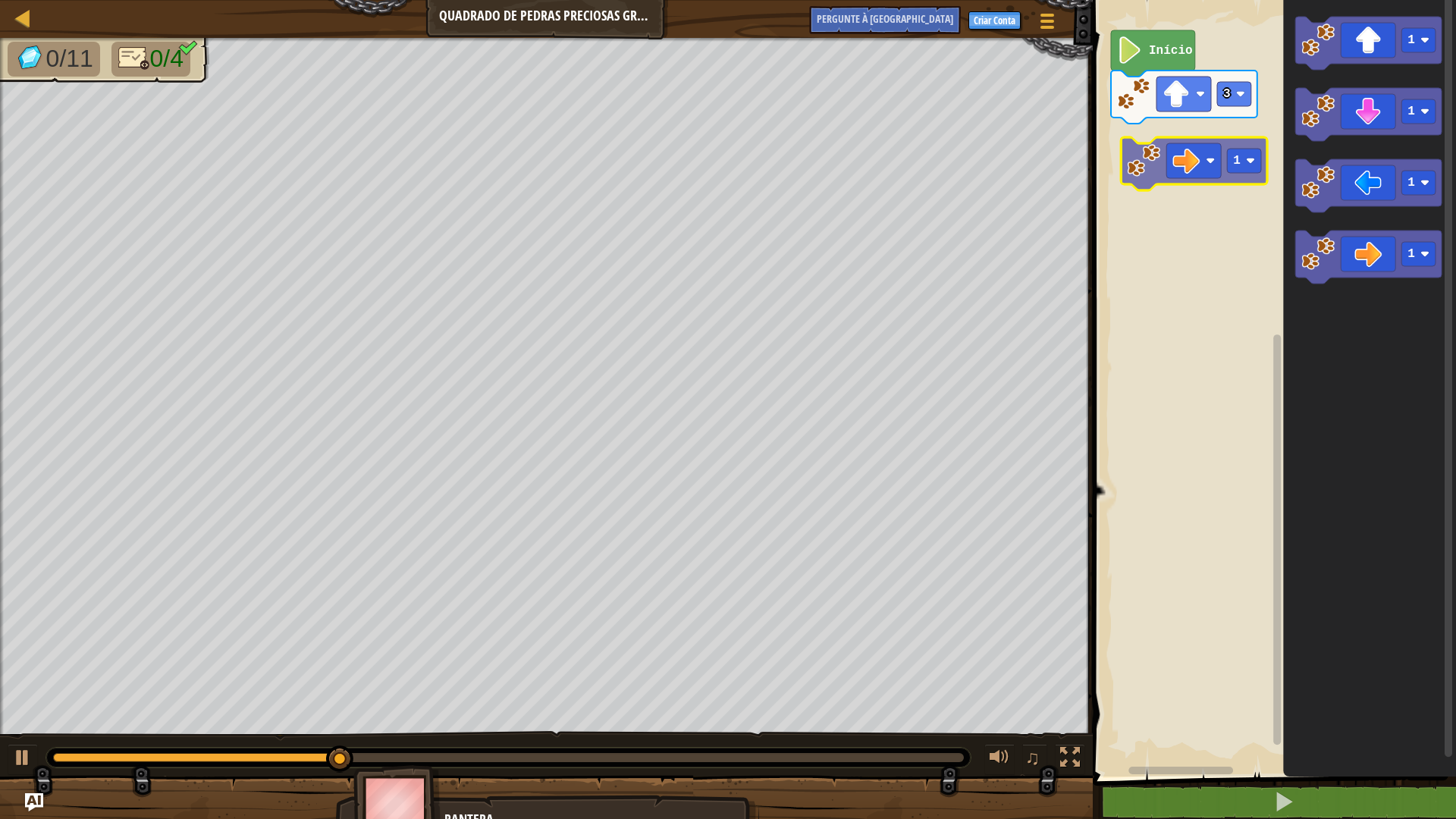
click at [1203, 118] on div "Início 3 1 1 1 1 1" at bounding box center [1272, 384] width 368 height 784
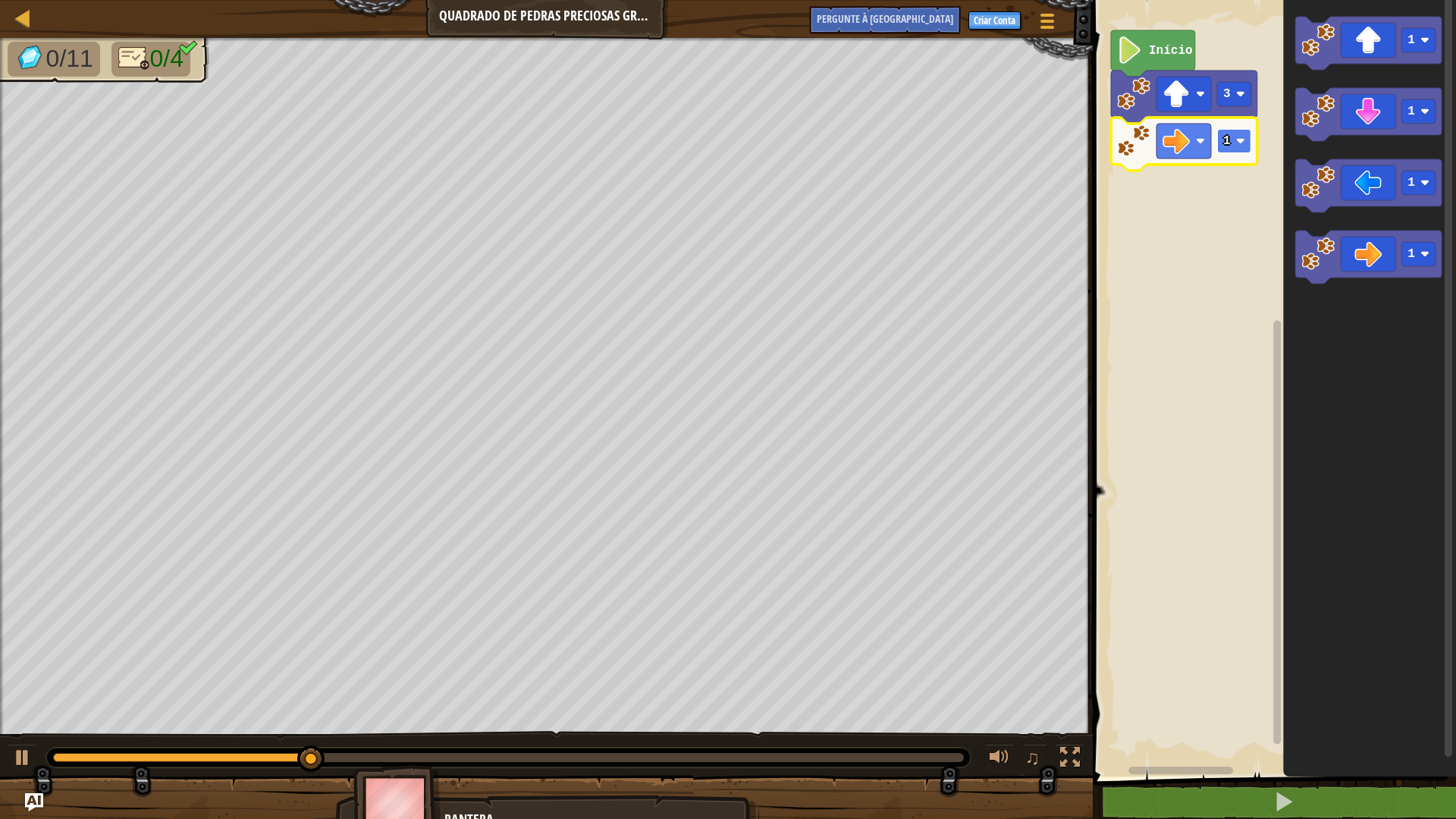
click at [1240, 153] on rect "Espaço de trabalho do Blockly" at bounding box center [1234, 141] width 34 height 25
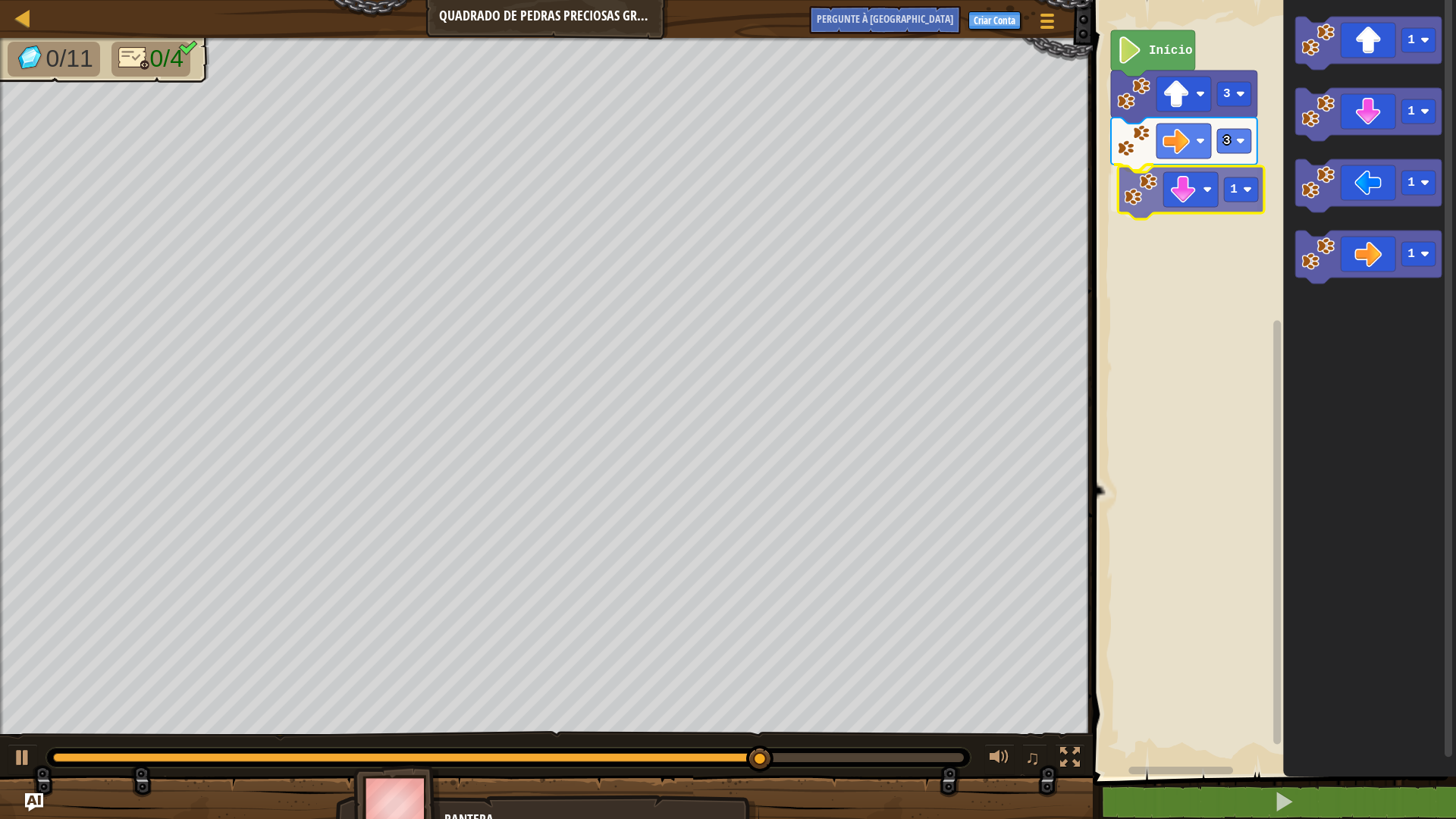
click at [1197, 202] on div "Início 3 3 1 1 1 1 1 1" at bounding box center [1272, 384] width 368 height 784
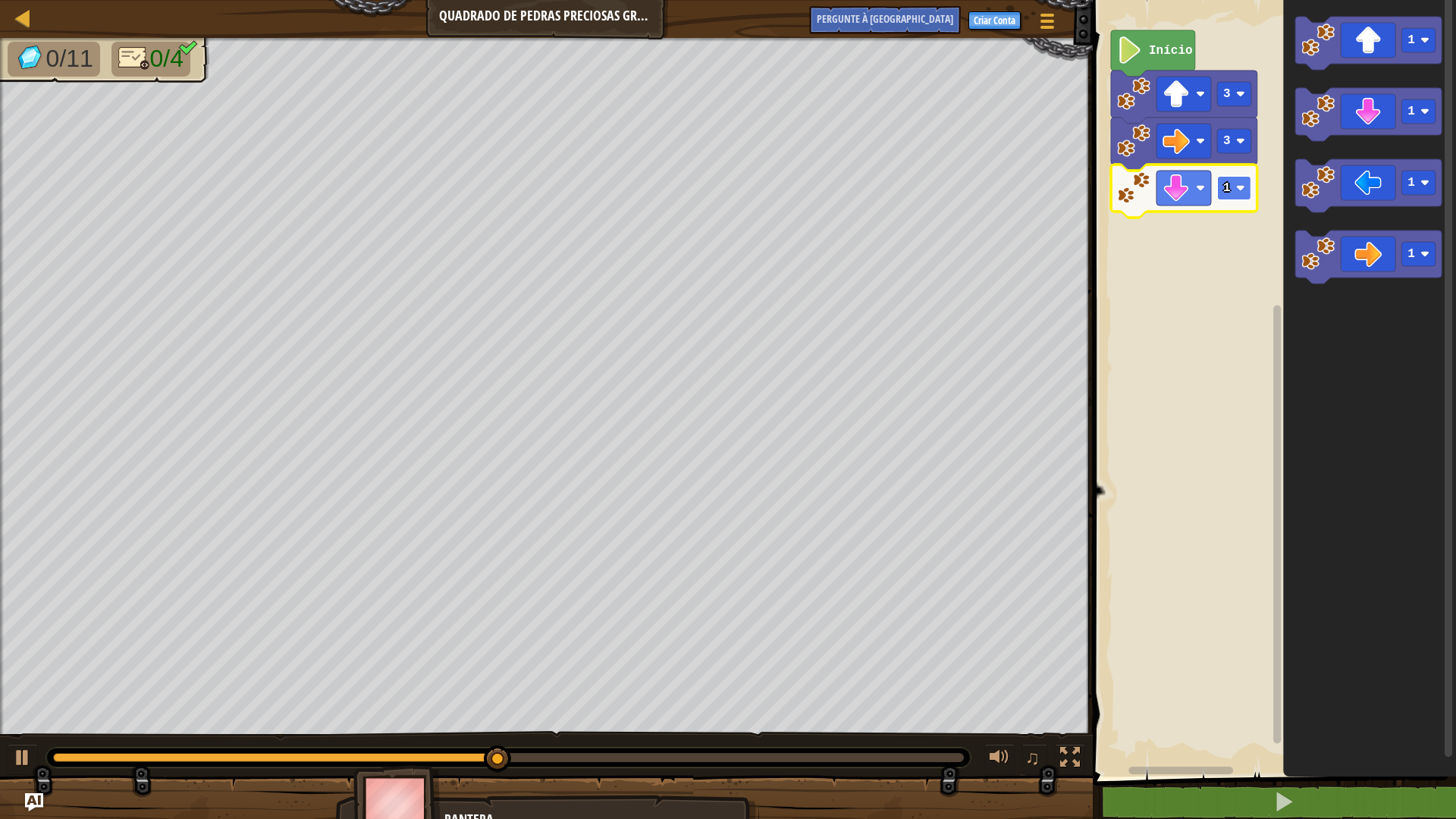
click at [1241, 183] on rect "Espaço de trabalho do Blockly" at bounding box center [1234, 188] width 34 height 25
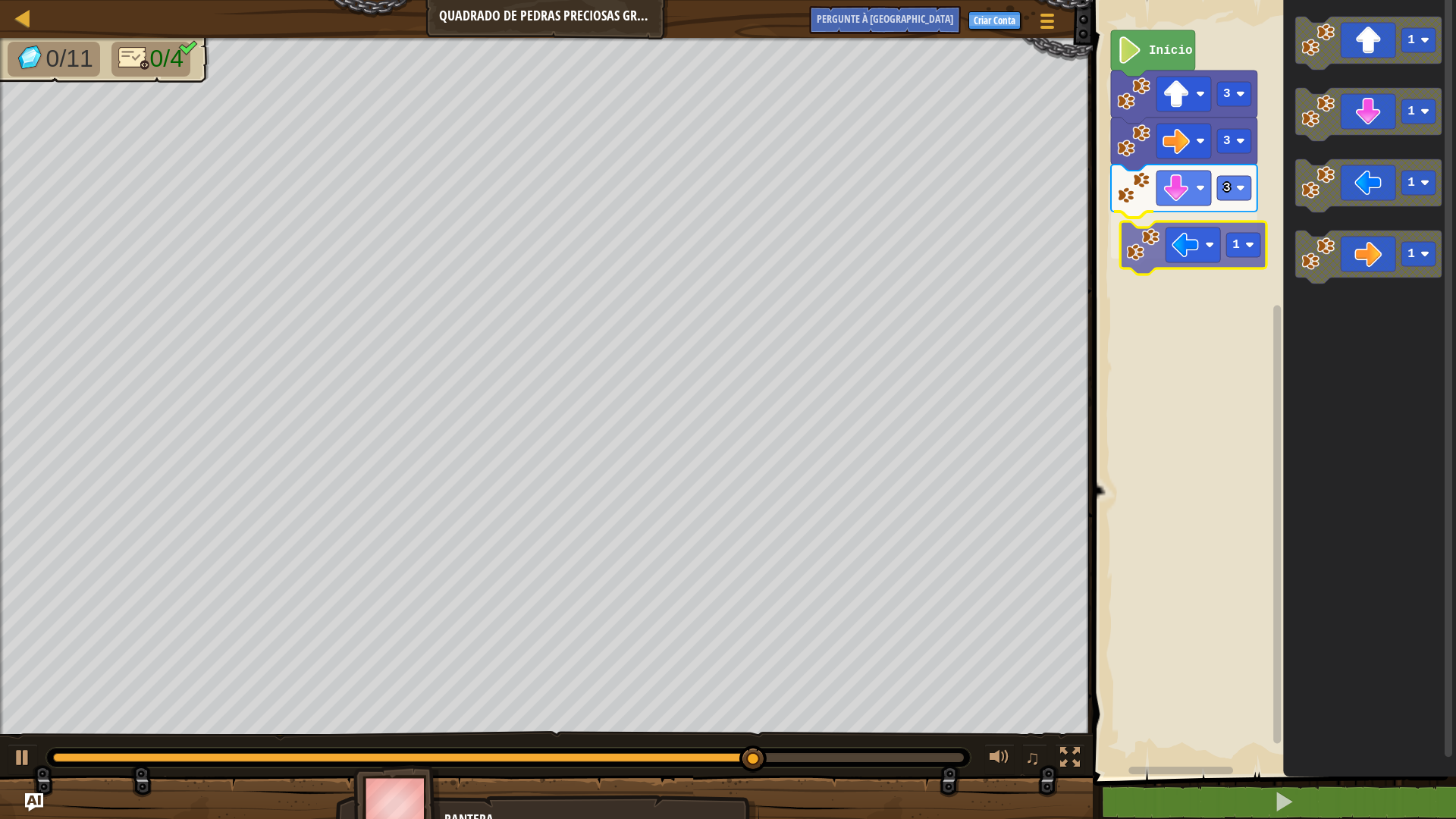
click at [1179, 261] on div "Início 3 3 3 1 1 1 1 1 1" at bounding box center [1272, 384] width 368 height 784
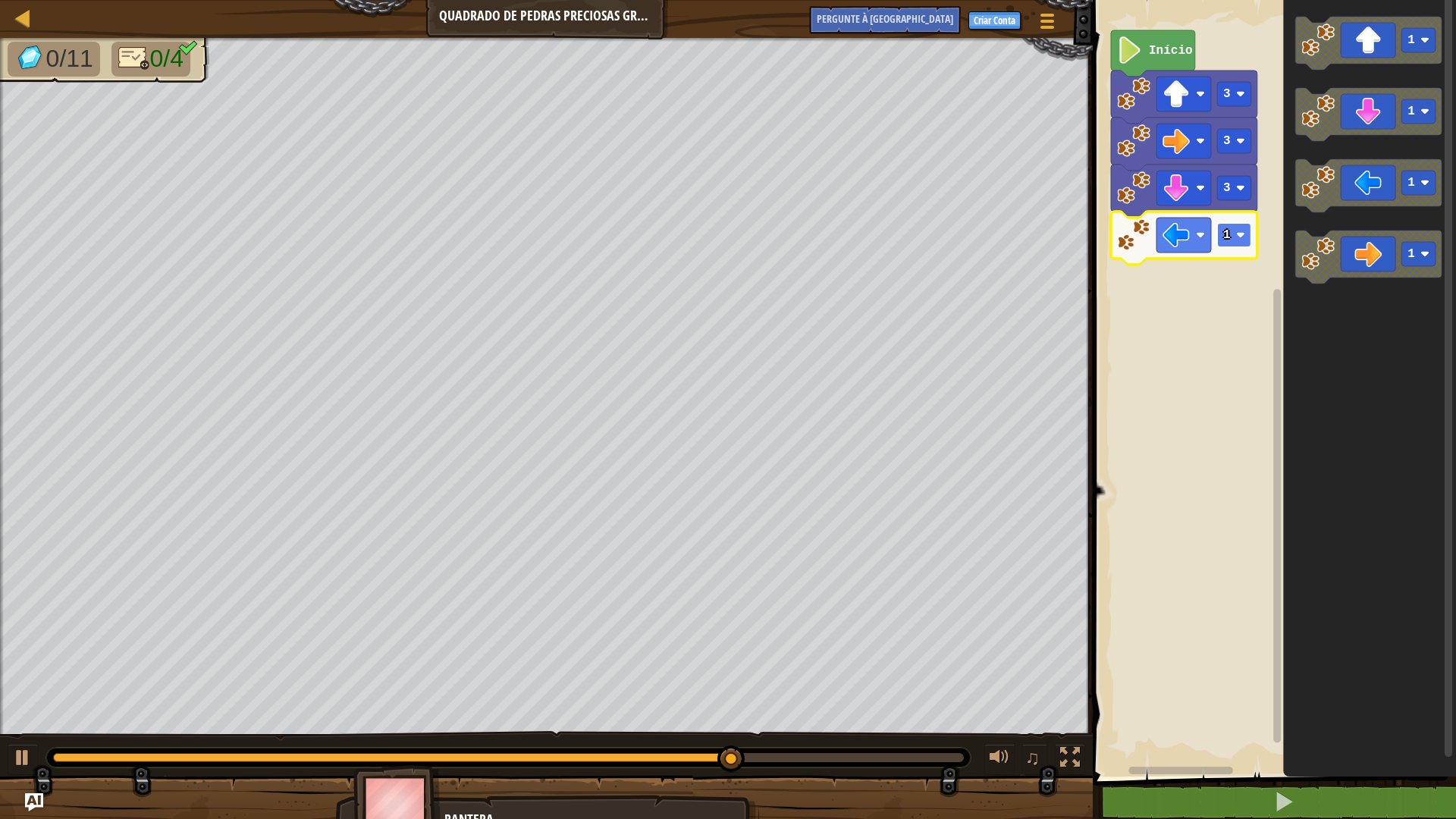
click at [1231, 235] on rect "Espaço de trabalho do Blockly" at bounding box center [1234, 235] width 34 height 25
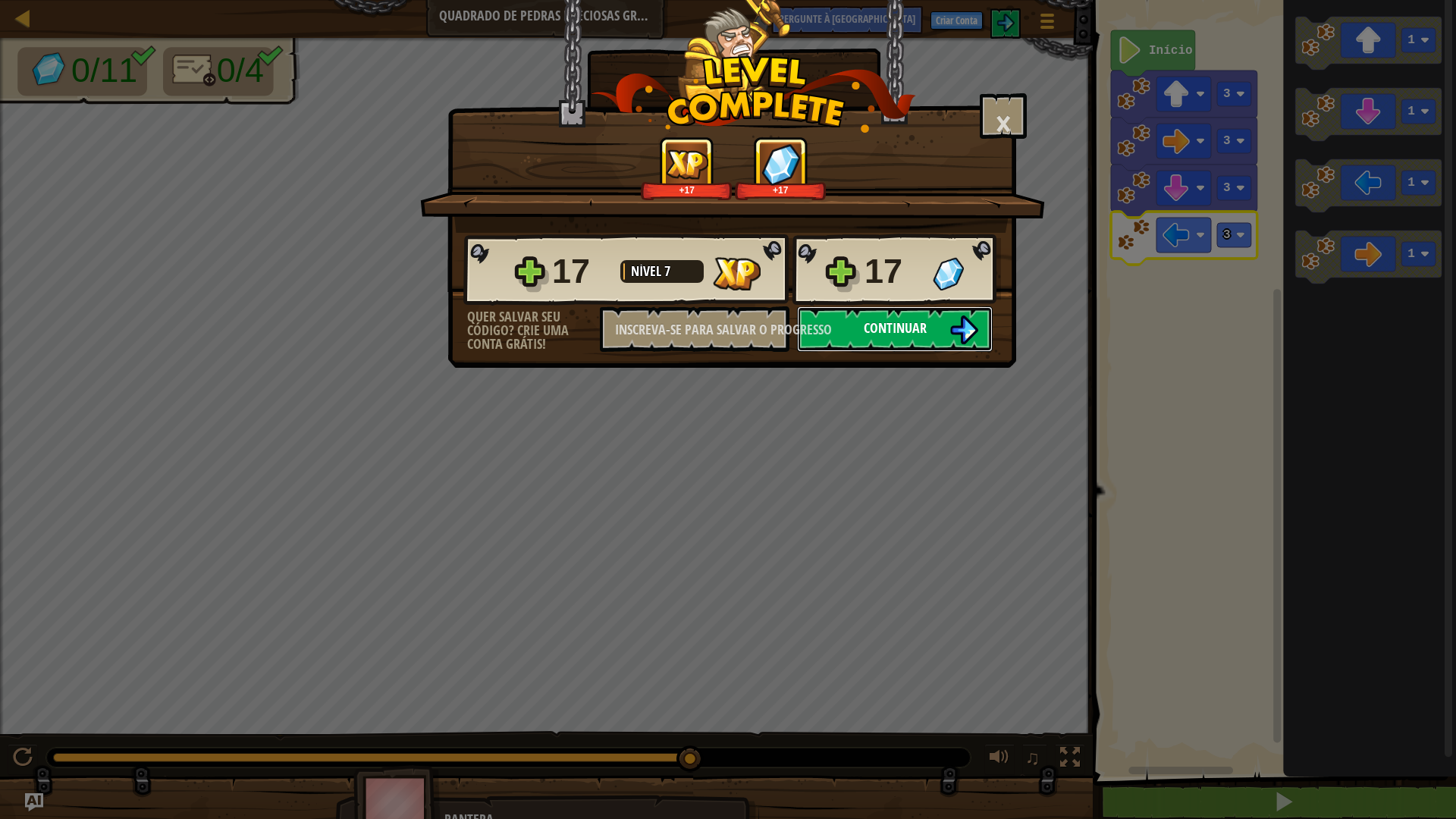
click at [922, 334] on font "Continuar" at bounding box center [895, 328] width 63 height 19
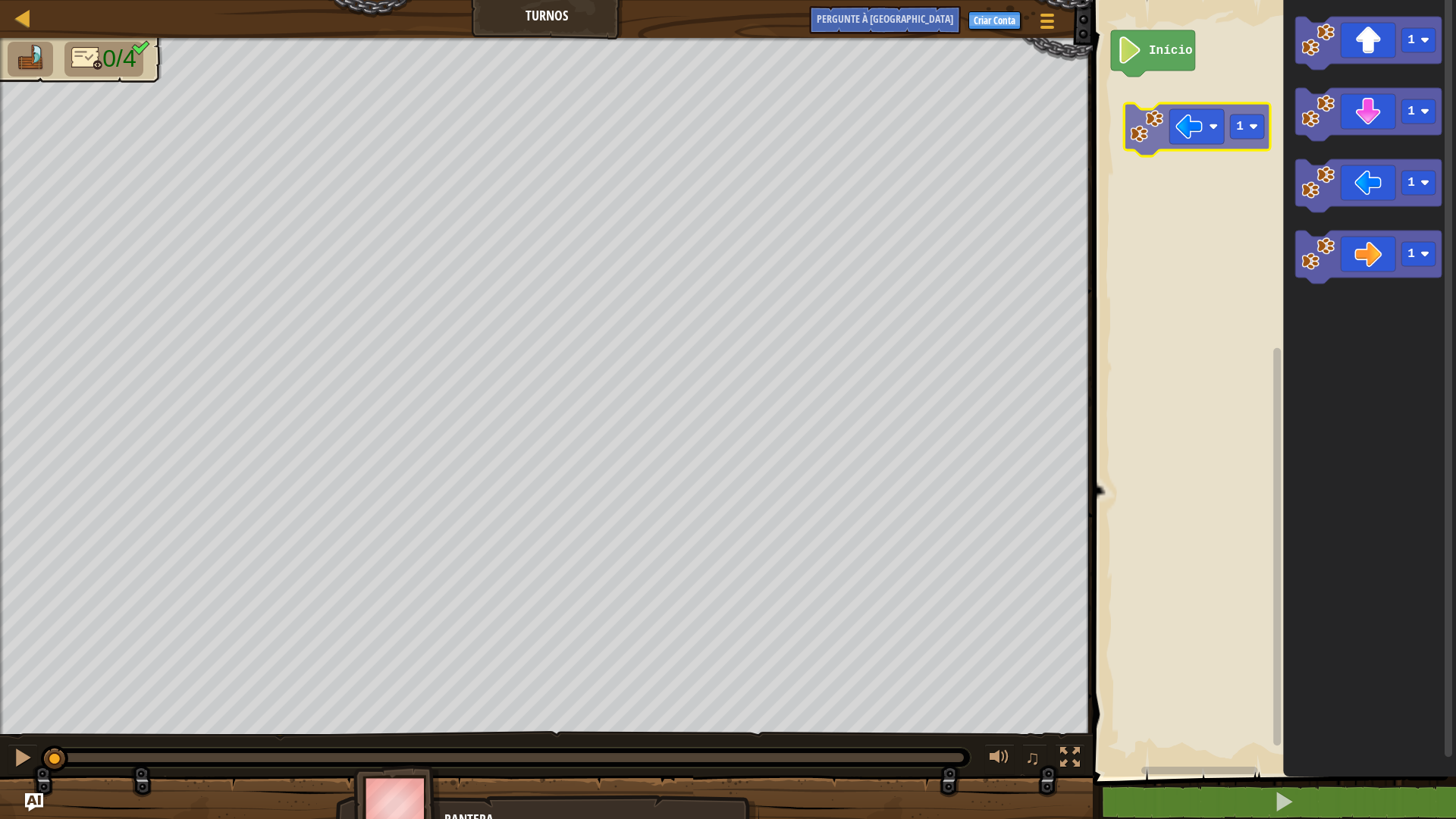
click at [1186, 110] on div "Início 1 1 1 1 1" at bounding box center [1272, 384] width 368 height 784
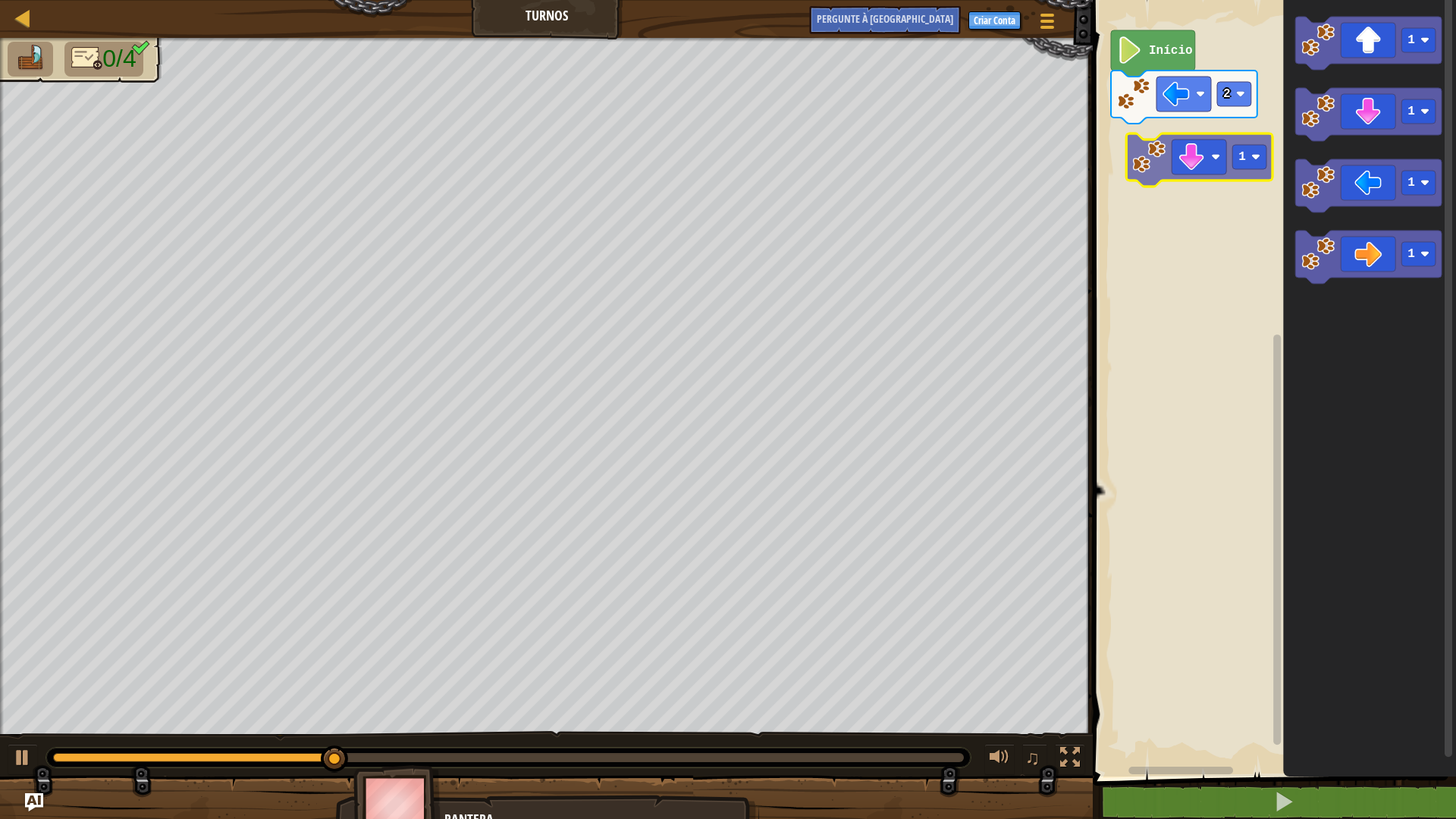
click at [1189, 162] on div "Início 2 1 1 1 1 1" at bounding box center [1272, 384] width 368 height 784
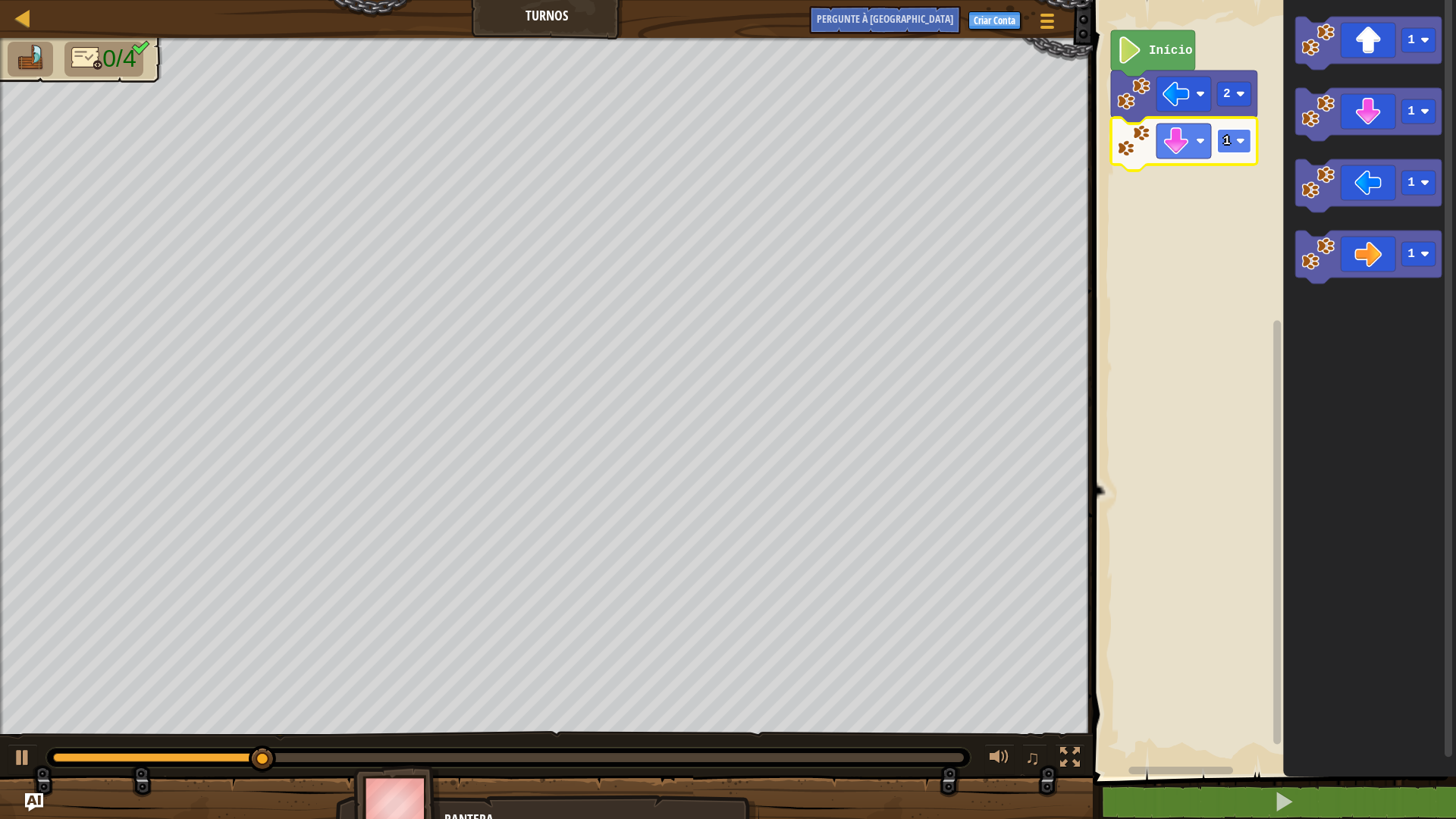
click at [1230, 135] on text "1" at bounding box center [1227, 141] width 8 height 13
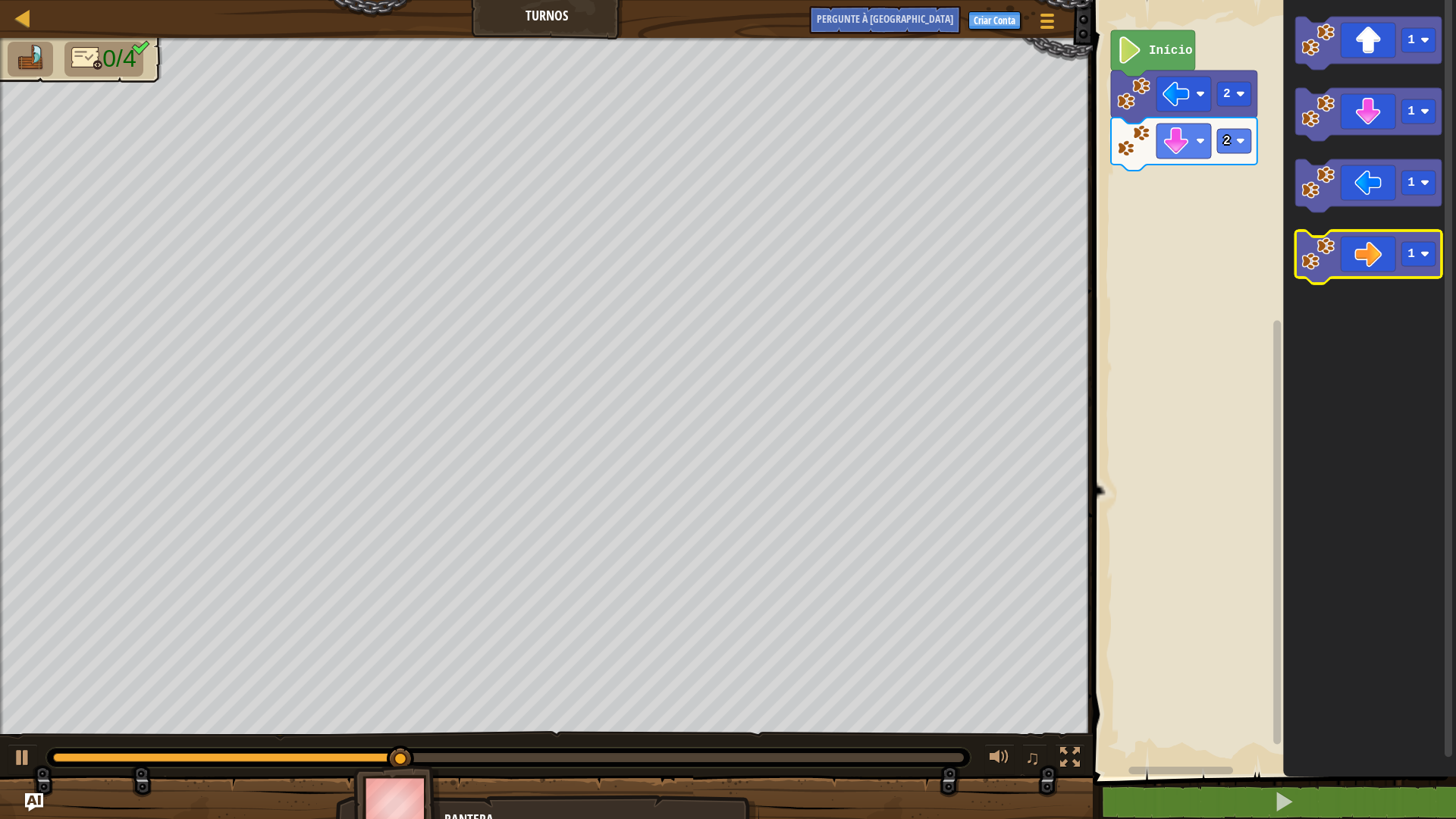
click at [1356, 247] on icon "Espaço de trabalho do Blockly" at bounding box center [1368, 257] width 146 height 53
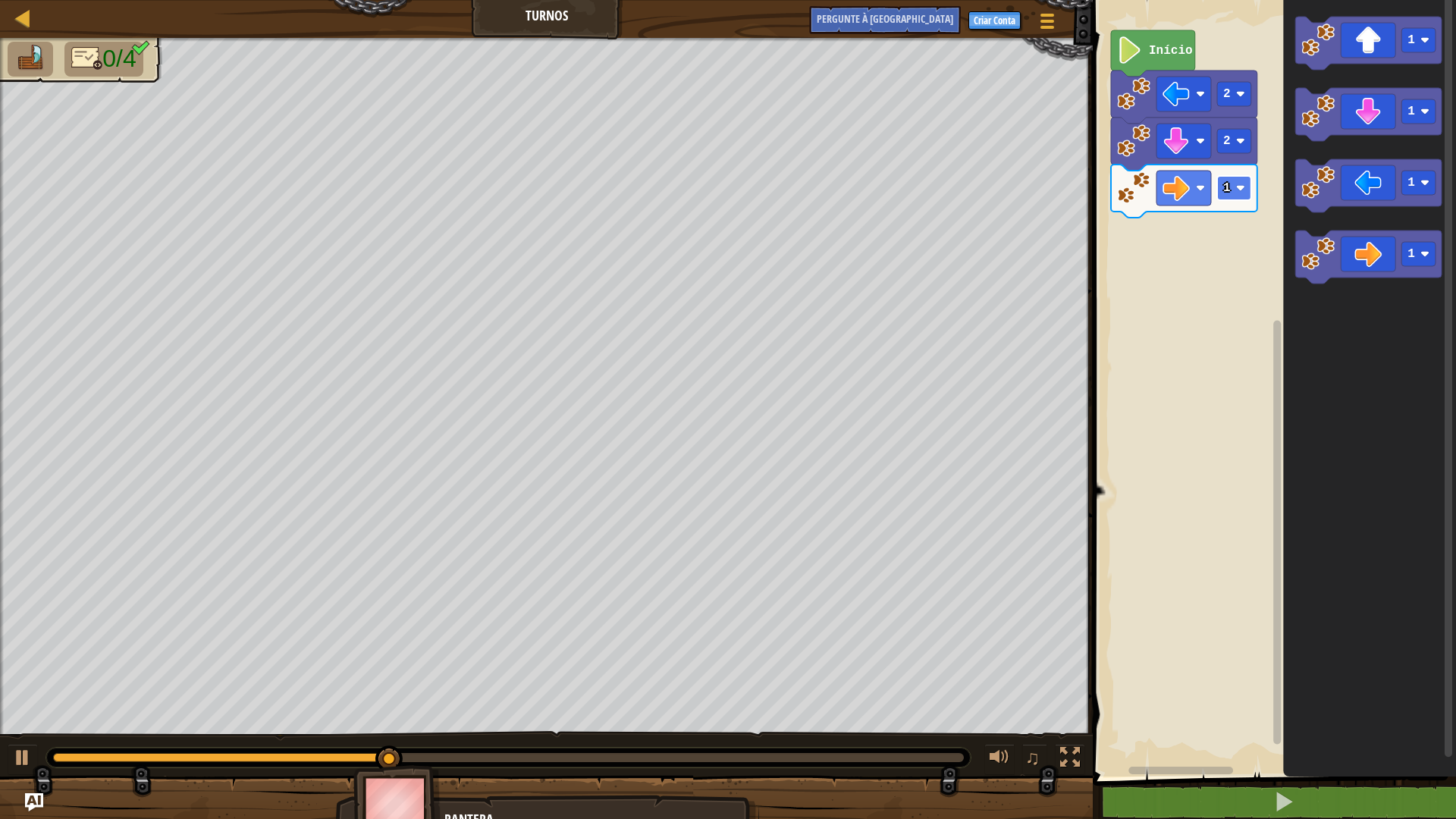
click at [1230, 196] on rect "Espaço de trabalho do Blockly" at bounding box center [1234, 188] width 34 height 25
click at [1310, 161] on g "1 1 1 1" at bounding box center [1368, 150] width 146 height 267
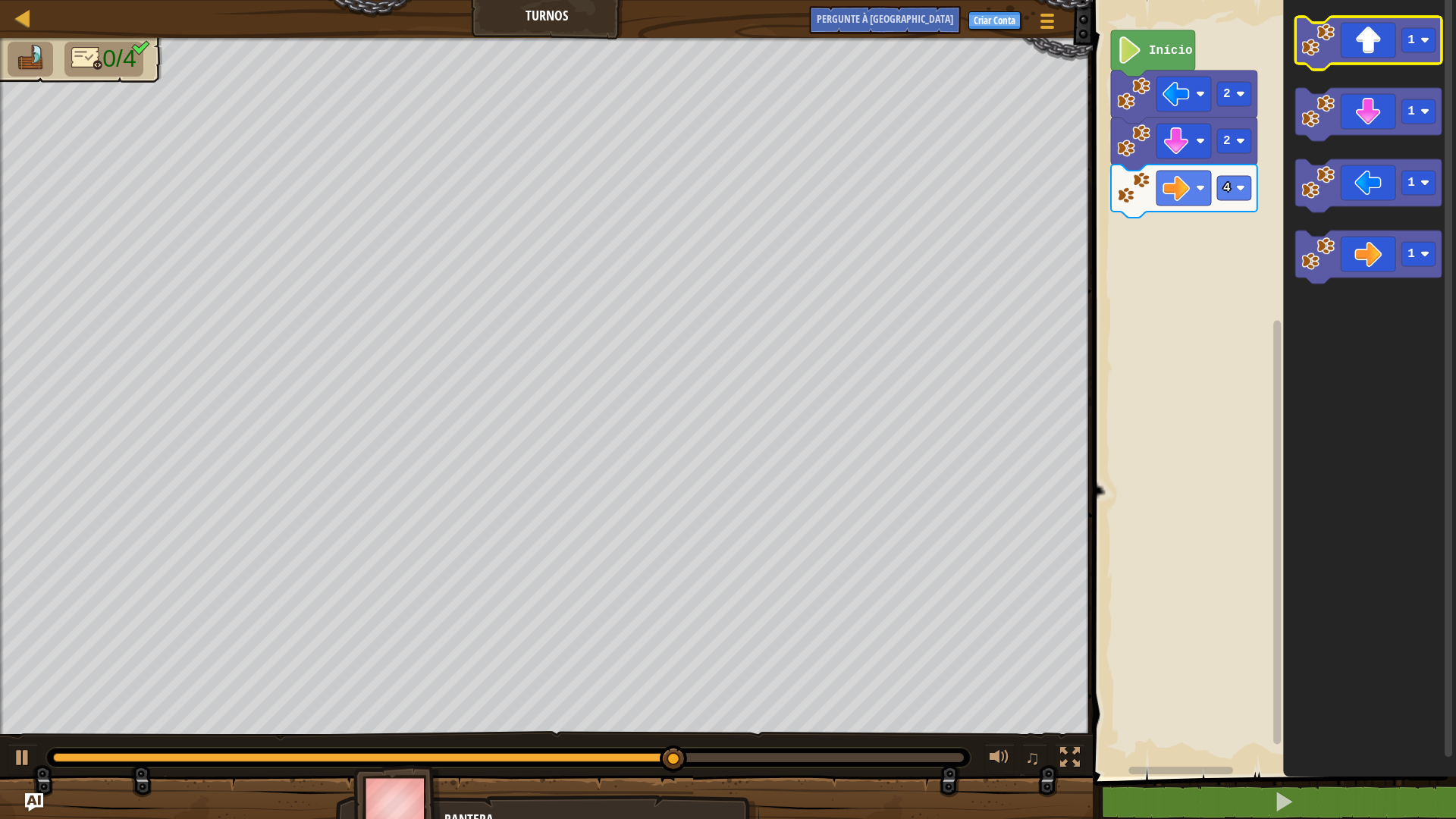
click at [1336, 57] on icon "Espaço de trabalho do Blockly" at bounding box center [1368, 43] width 146 height 53
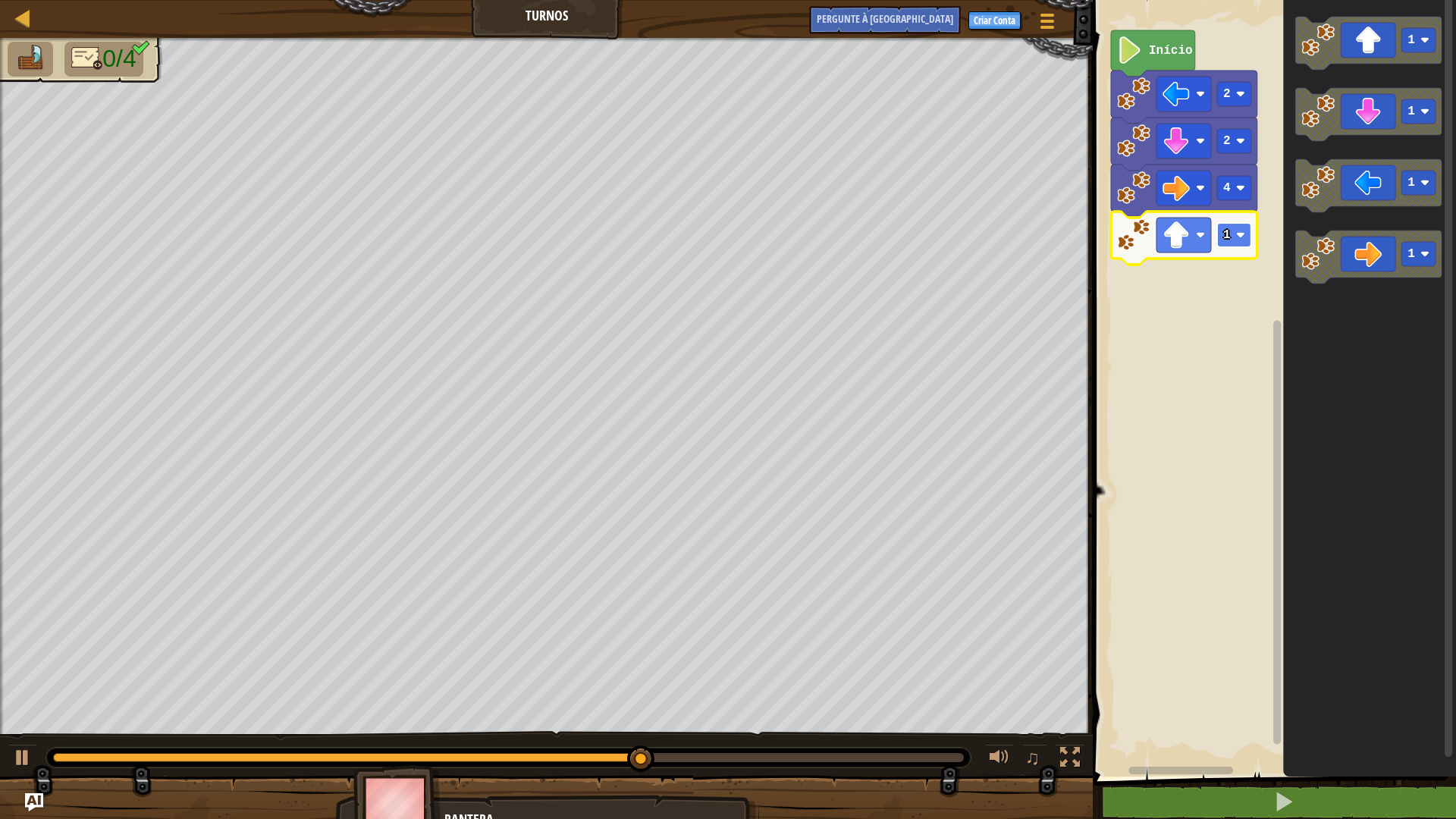
click at [1231, 227] on rect "Espaço de trabalho do Blockly" at bounding box center [1234, 235] width 34 height 25
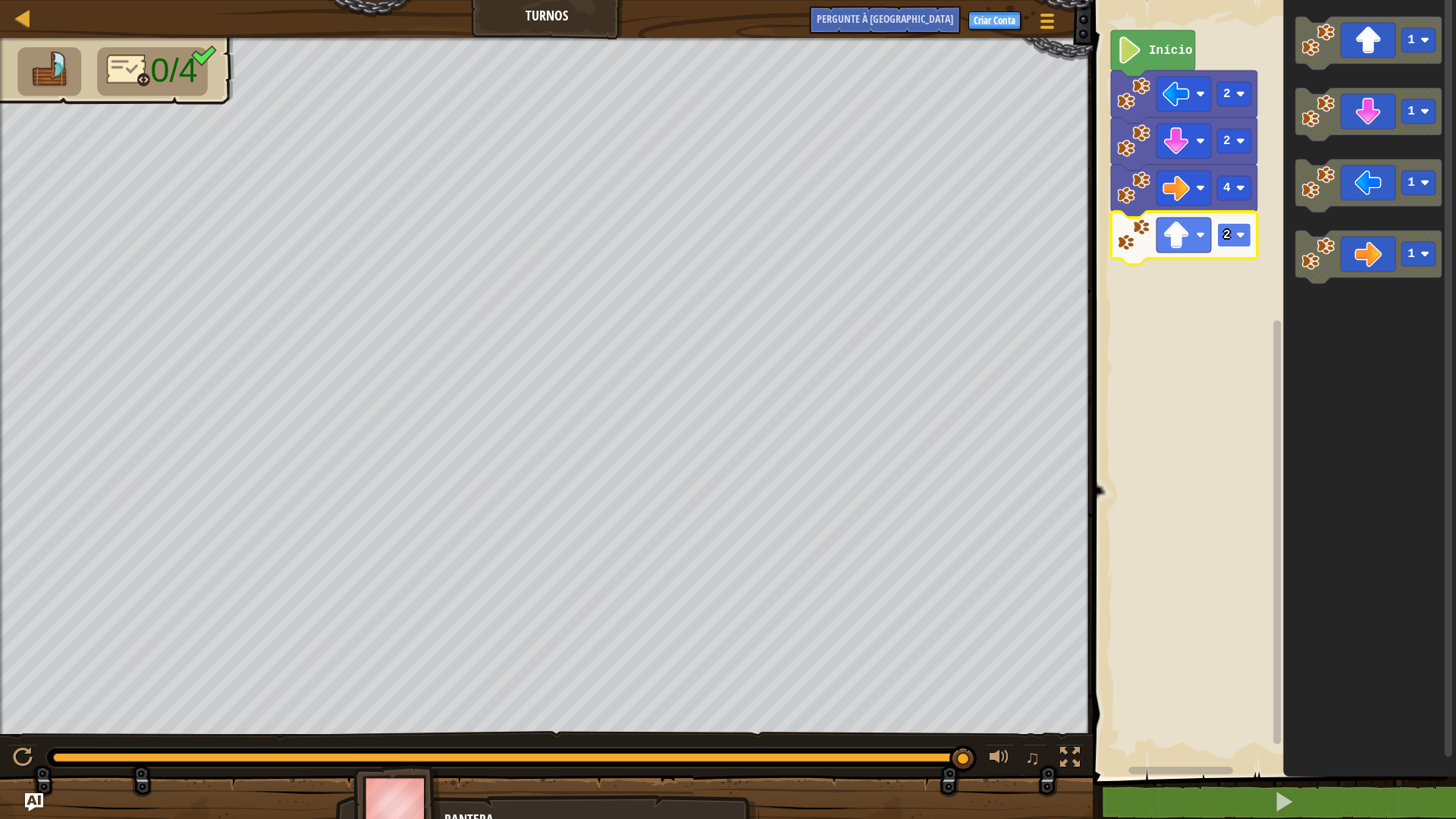
click at [1248, 242] on rect "Espaço de trabalho do Blockly" at bounding box center [1234, 235] width 34 height 25
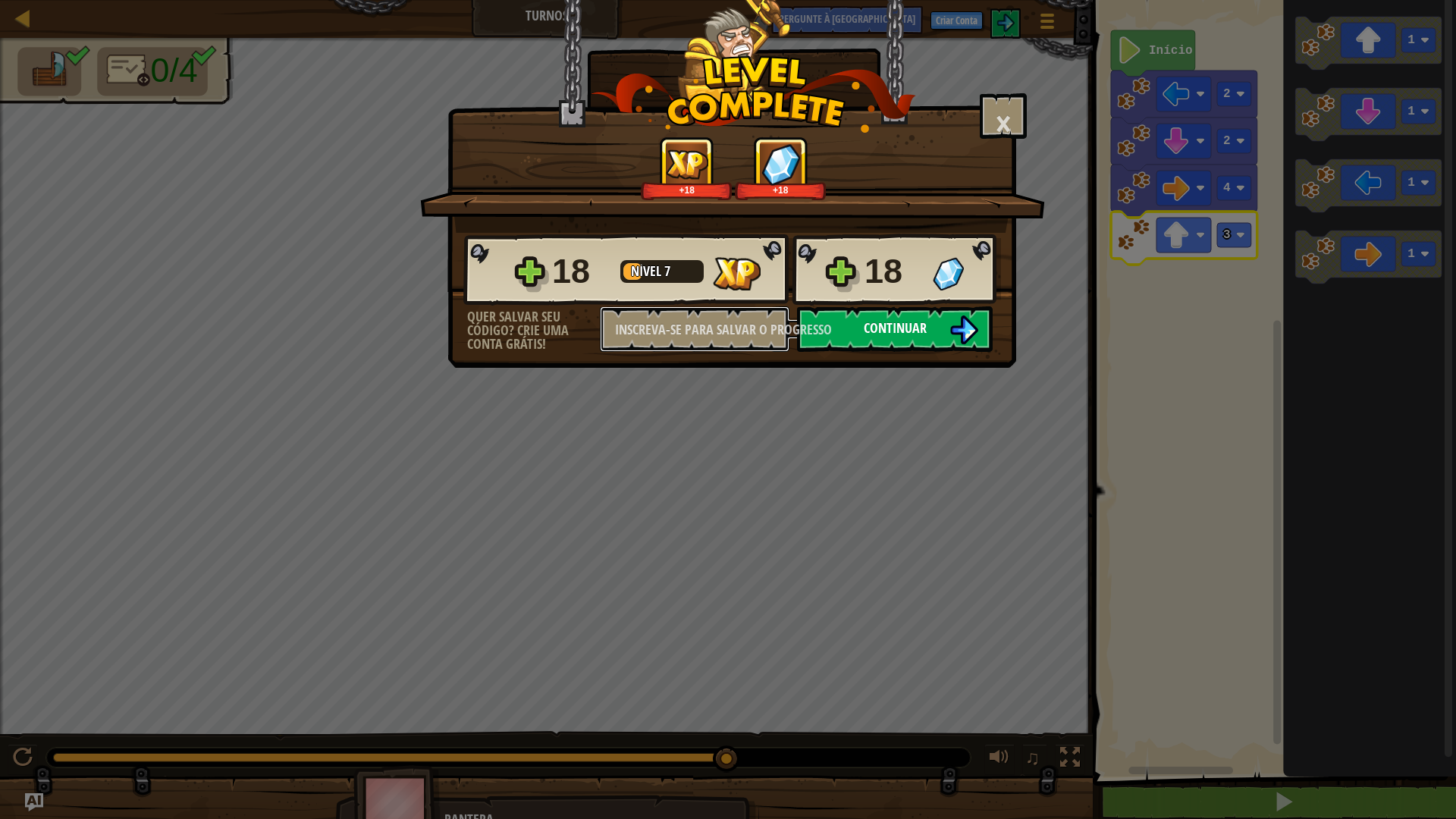
click at [831, 330] on font "Inscreva-se para salvar o progresso" at bounding box center [724, 330] width 217 height 19
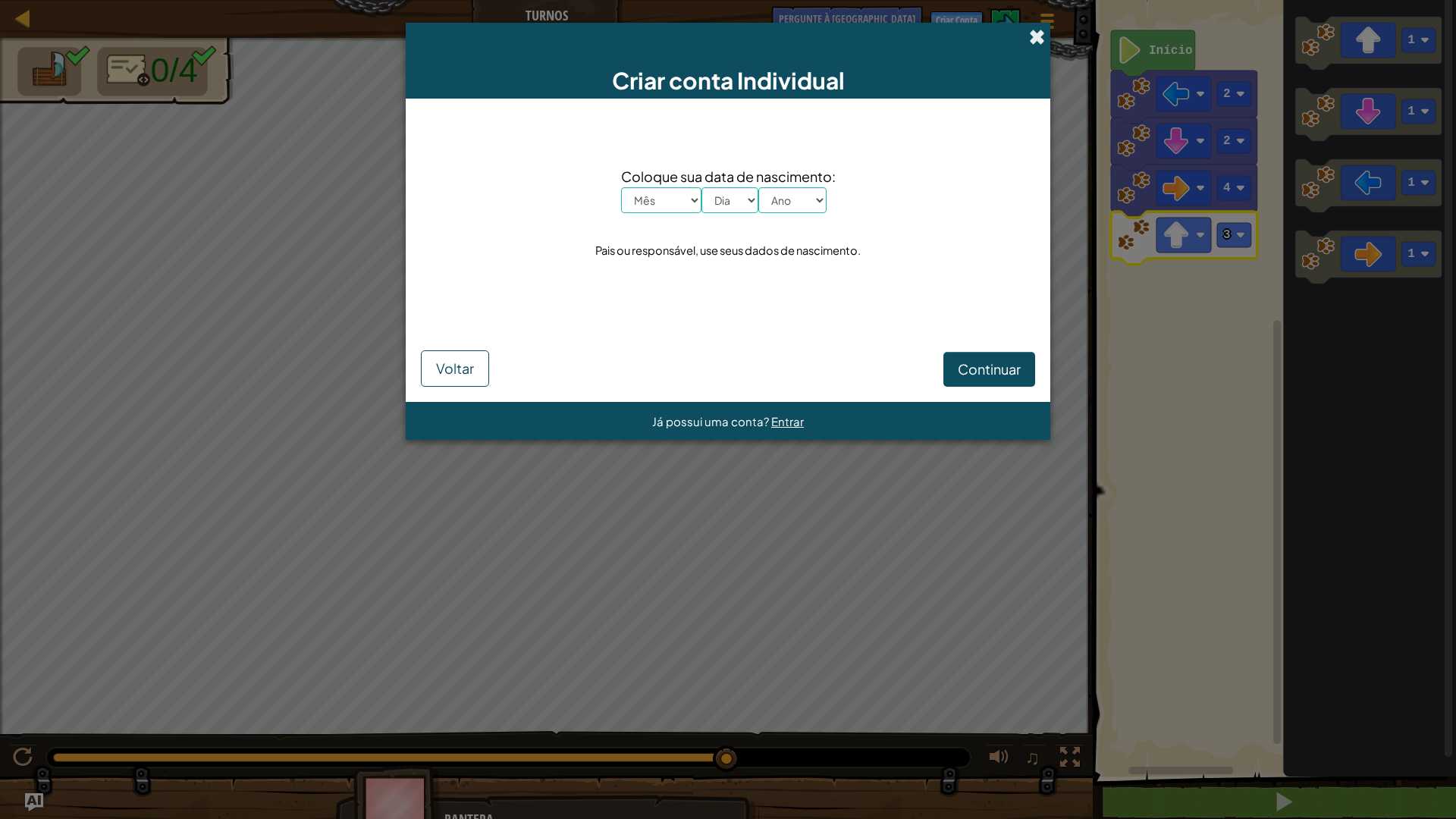
click at [1033, 34] on span at bounding box center [1037, 36] width 16 height 16
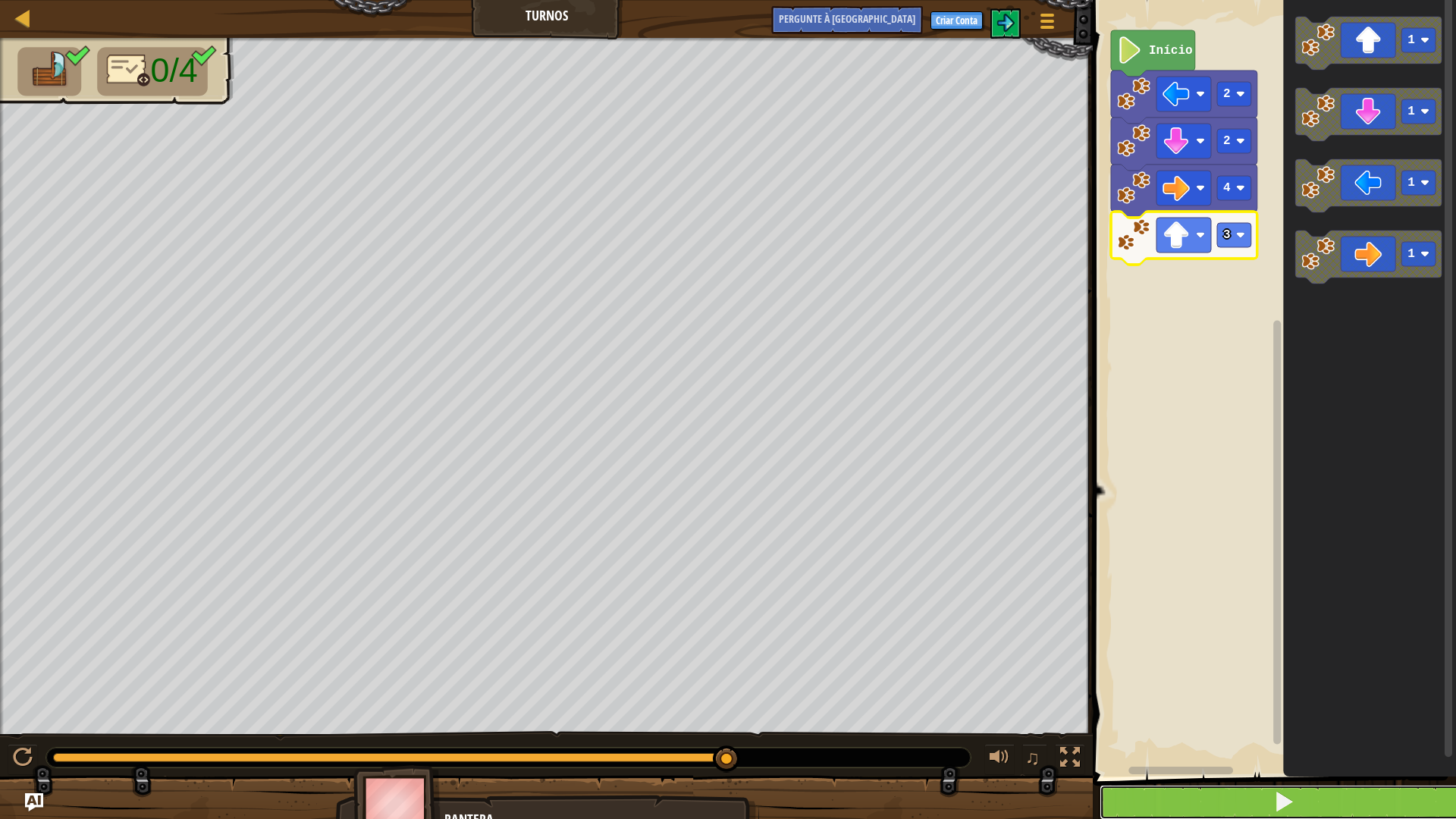
click at [1280, 716] on span at bounding box center [1283, 802] width 21 height 21
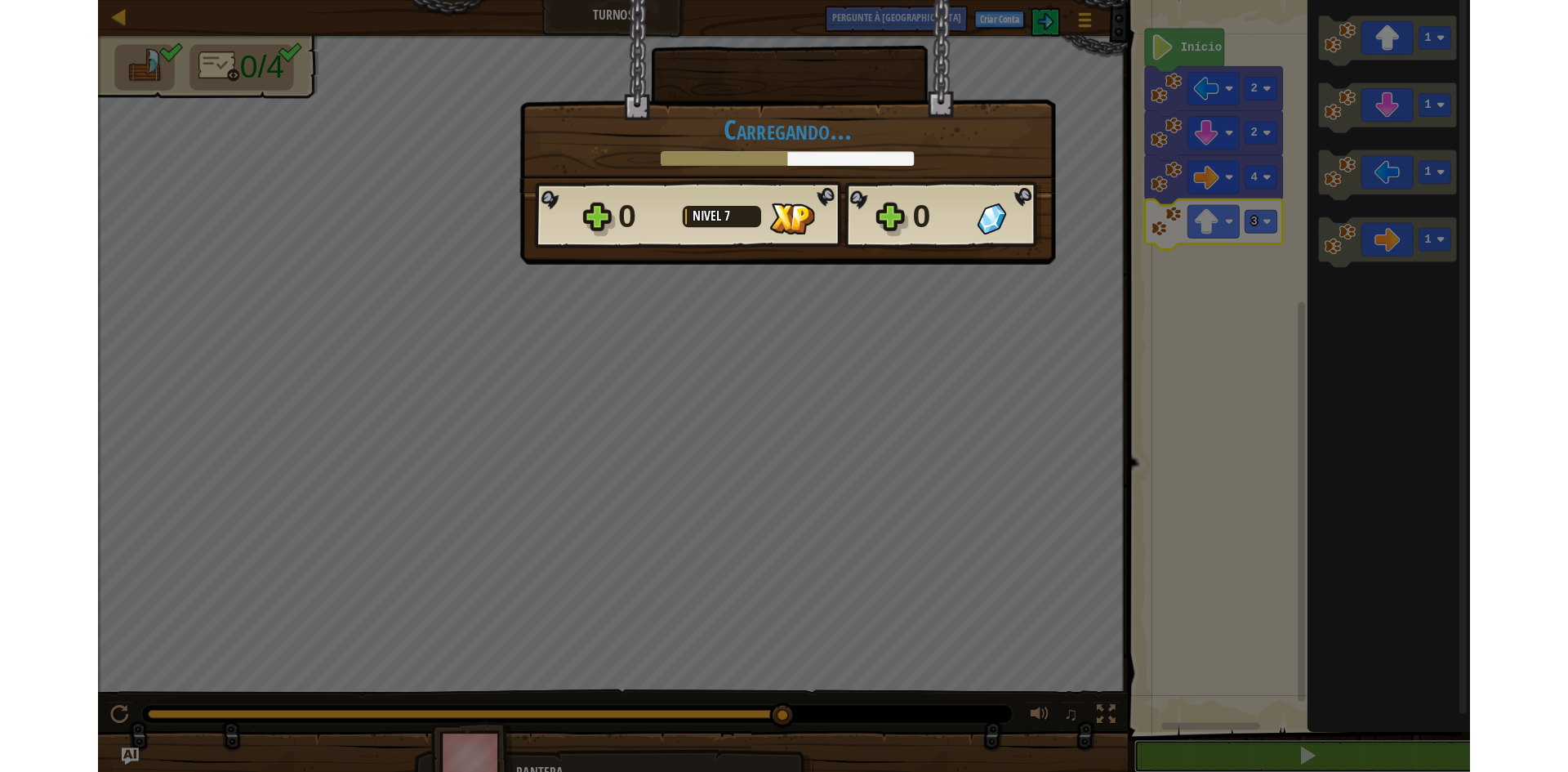
scroll to position [1, 0]
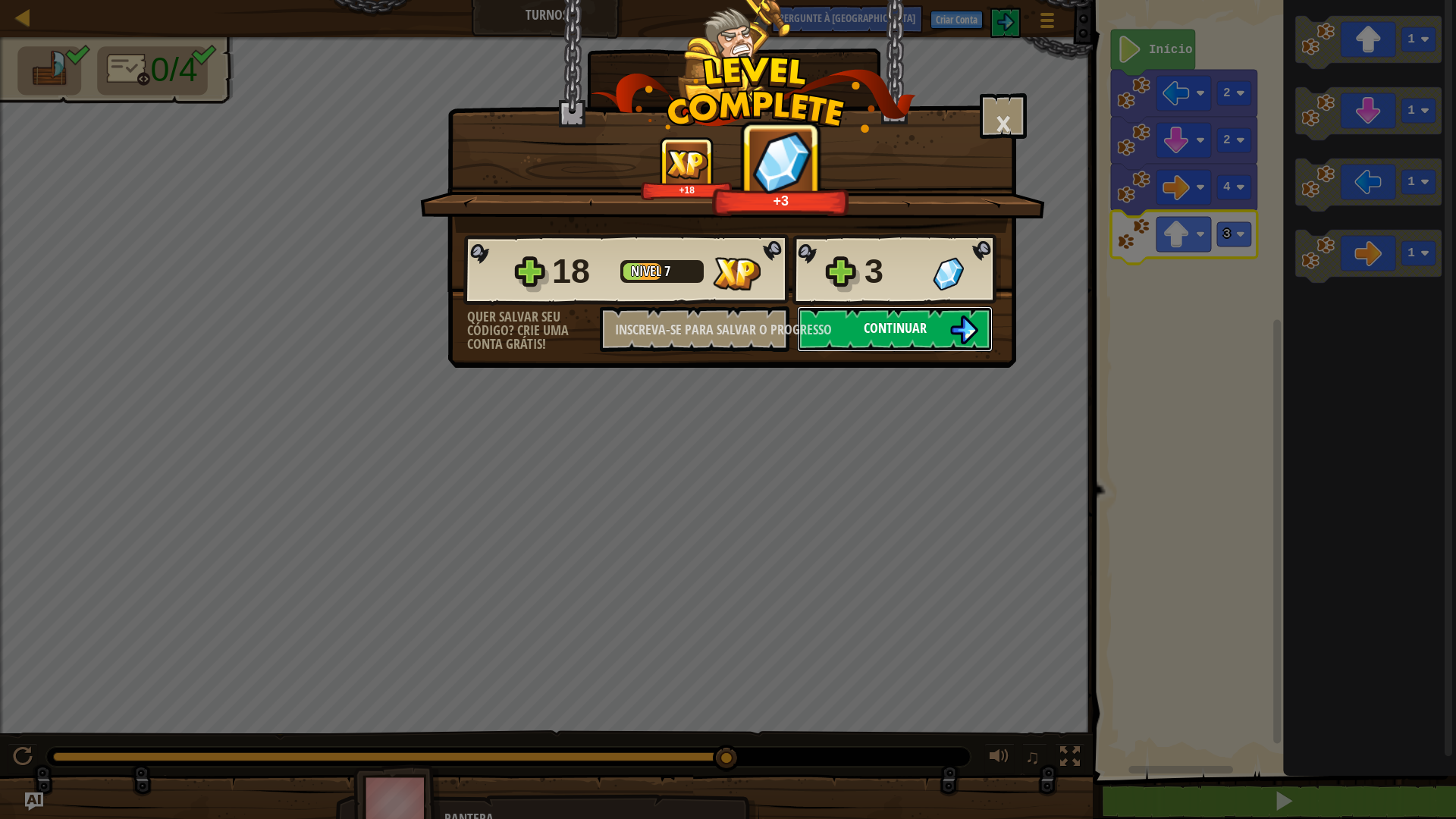
click at [867, 328] on font "Continuar" at bounding box center [895, 328] width 63 height 19
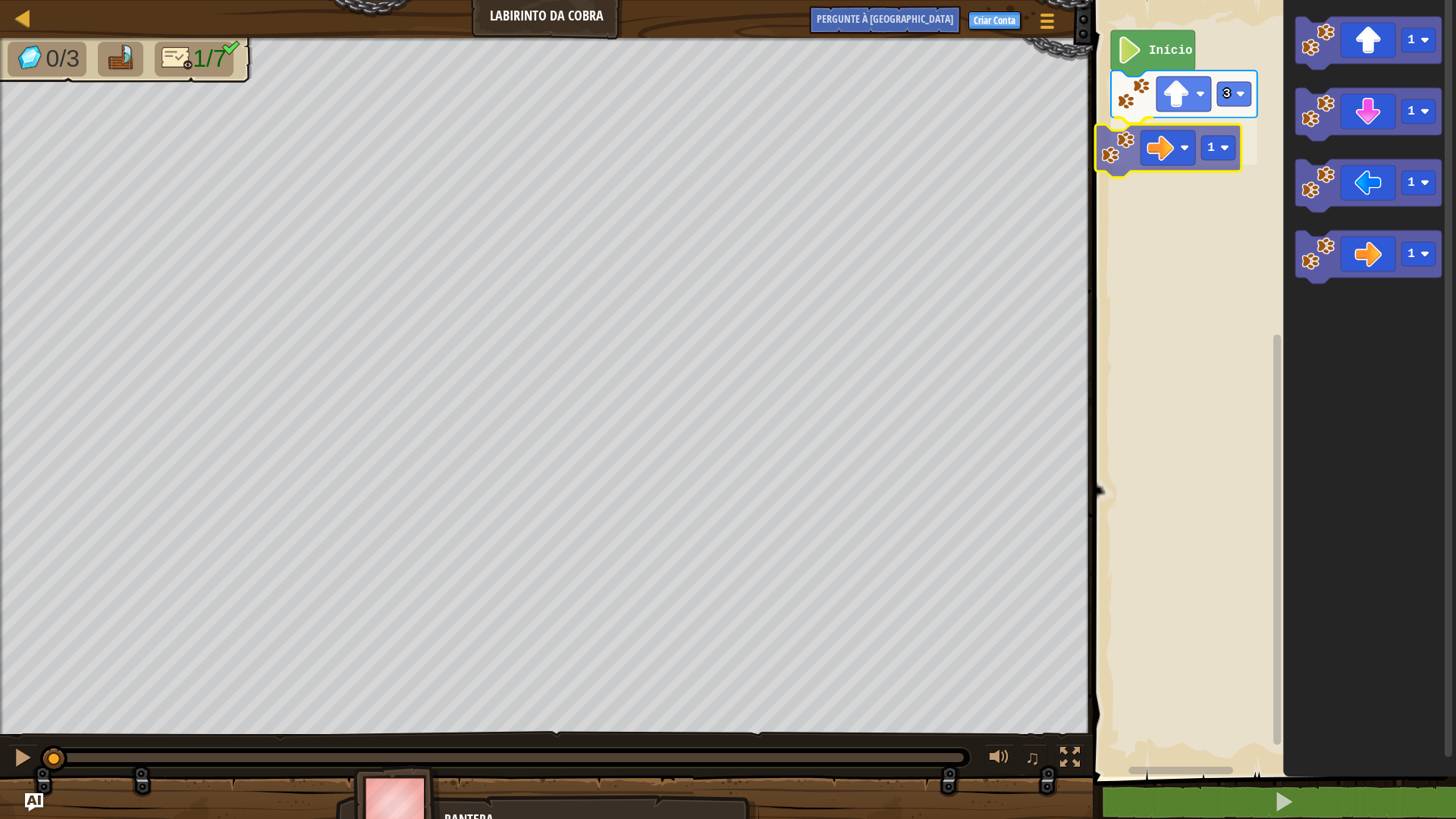
click at [1180, 149] on div "3 1 Início 1 1 1 1 1" at bounding box center [1272, 384] width 368 height 784
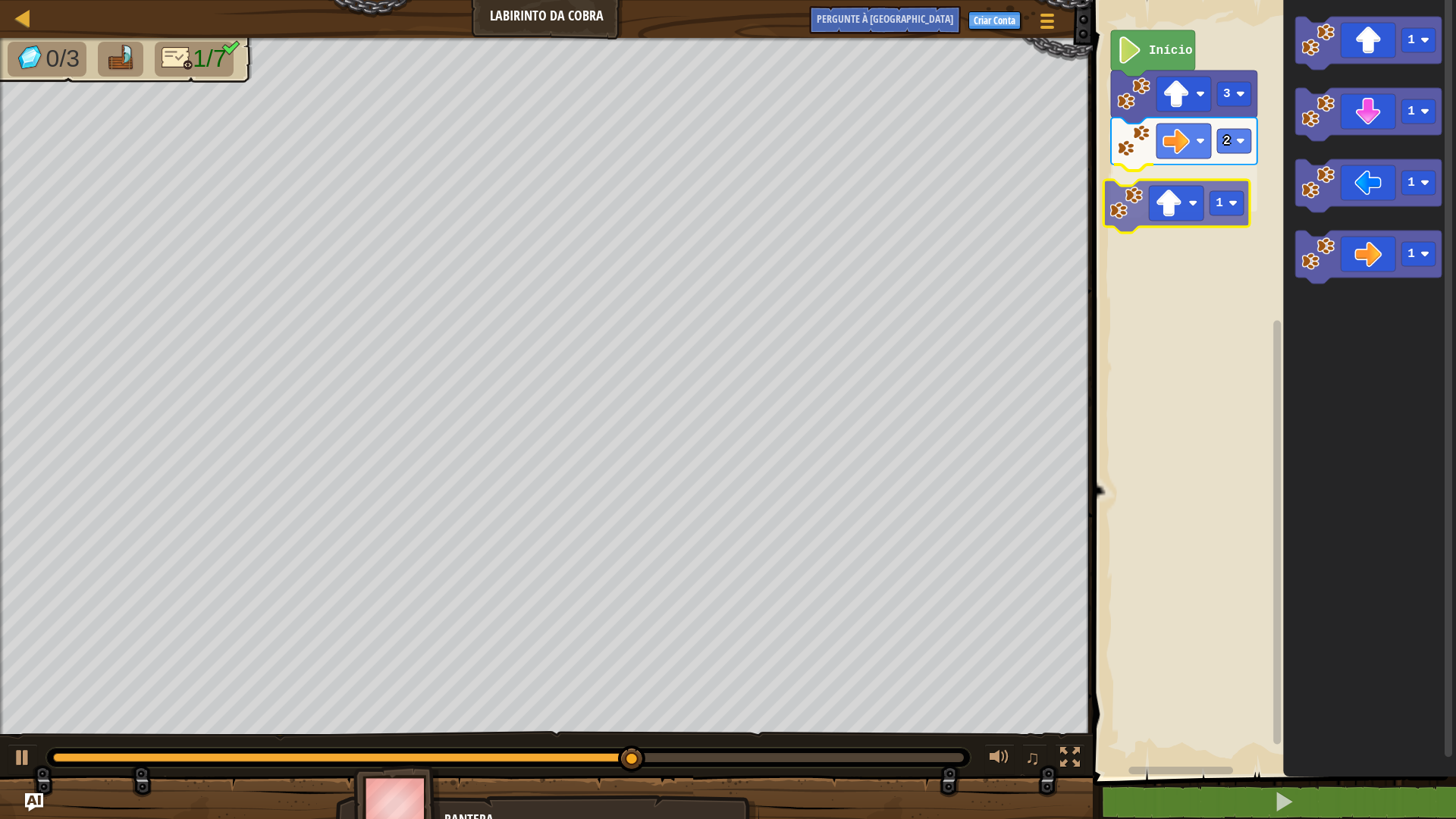
click at [1164, 207] on div "Início 3 2 1 1 1 1 1 1" at bounding box center [1272, 384] width 368 height 784
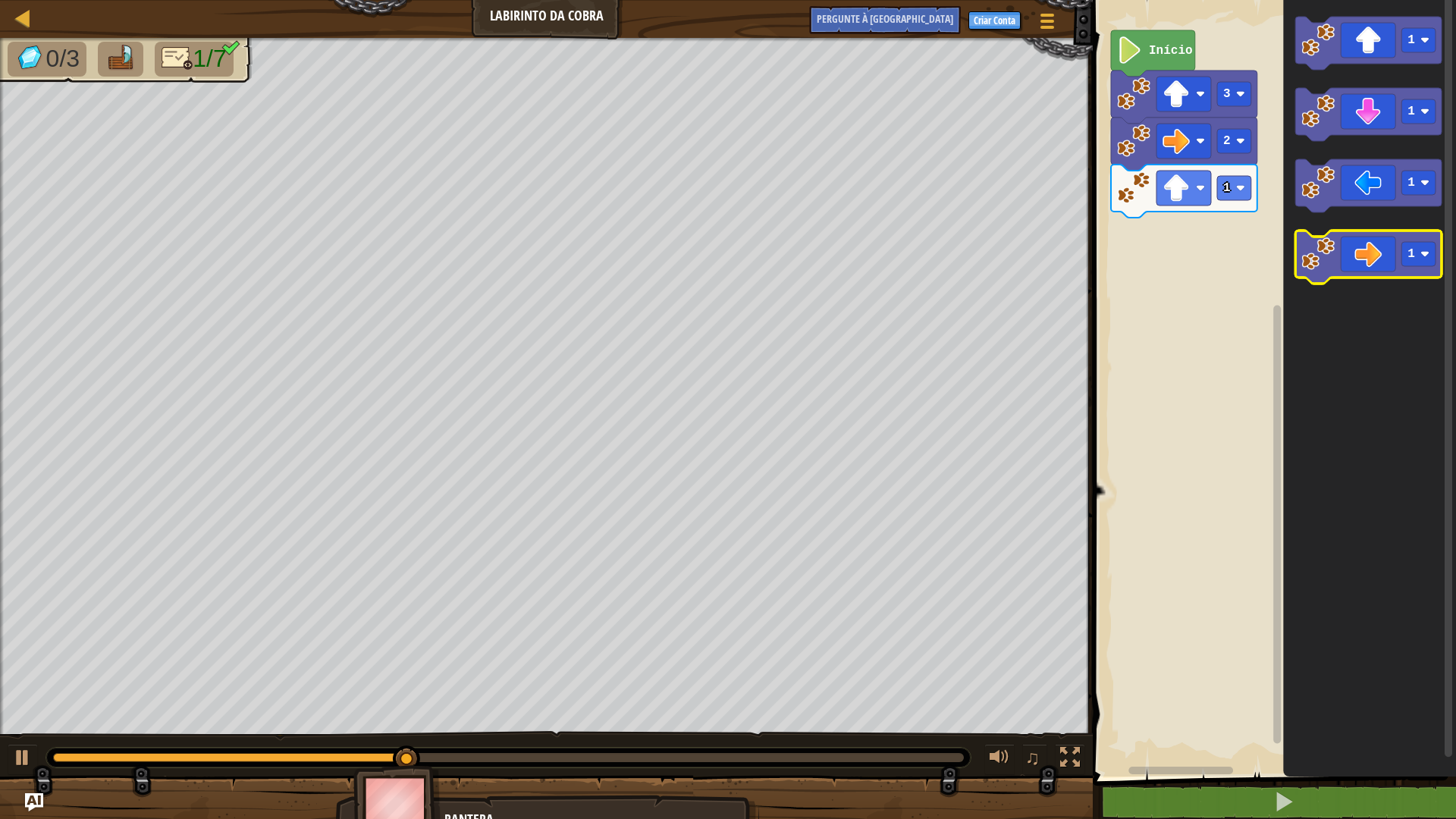
click at [1367, 251] on icon "Espaço de trabalho do Blockly" at bounding box center [1368, 257] width 146 height 53
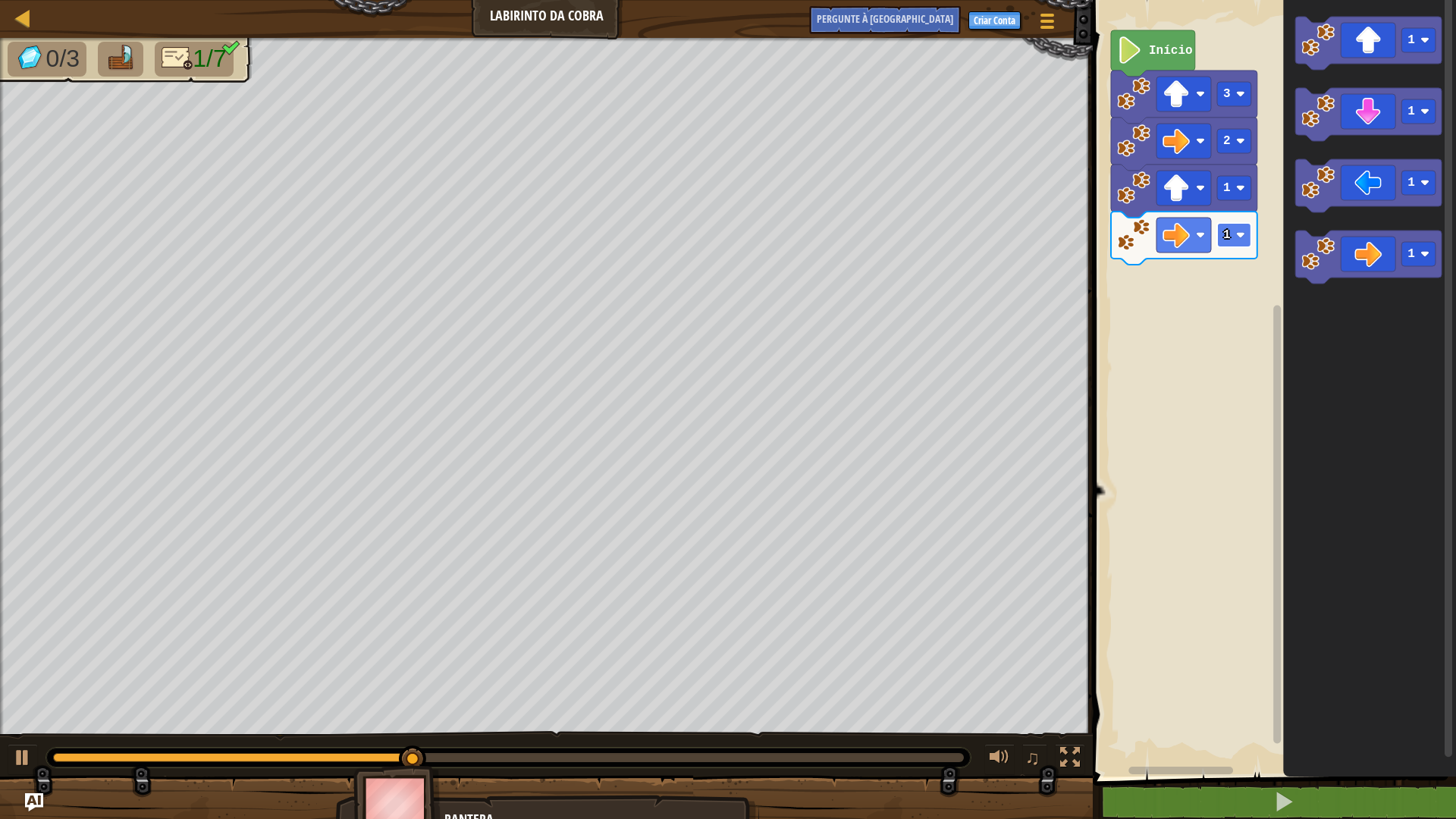
click at [1236, 229] on rect "Espaço de trabalho do Blockly" at bounding box center [1234, 235] width 34 height 25
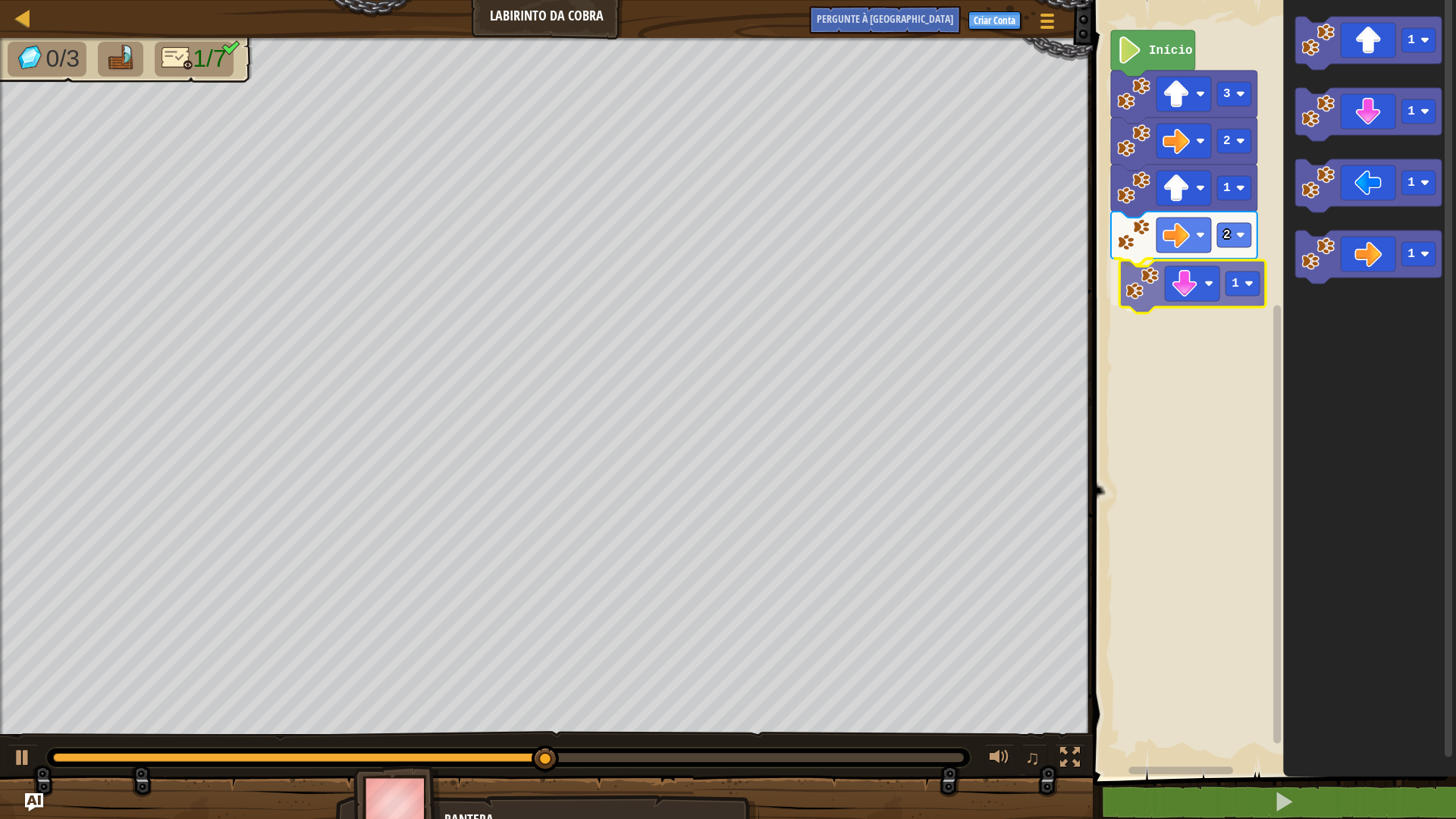
click at [1193, 272] on div "Início 3 2 1 2 1 1 1 1 1 1" at bounding box center [1272, 384] width 368 height 784
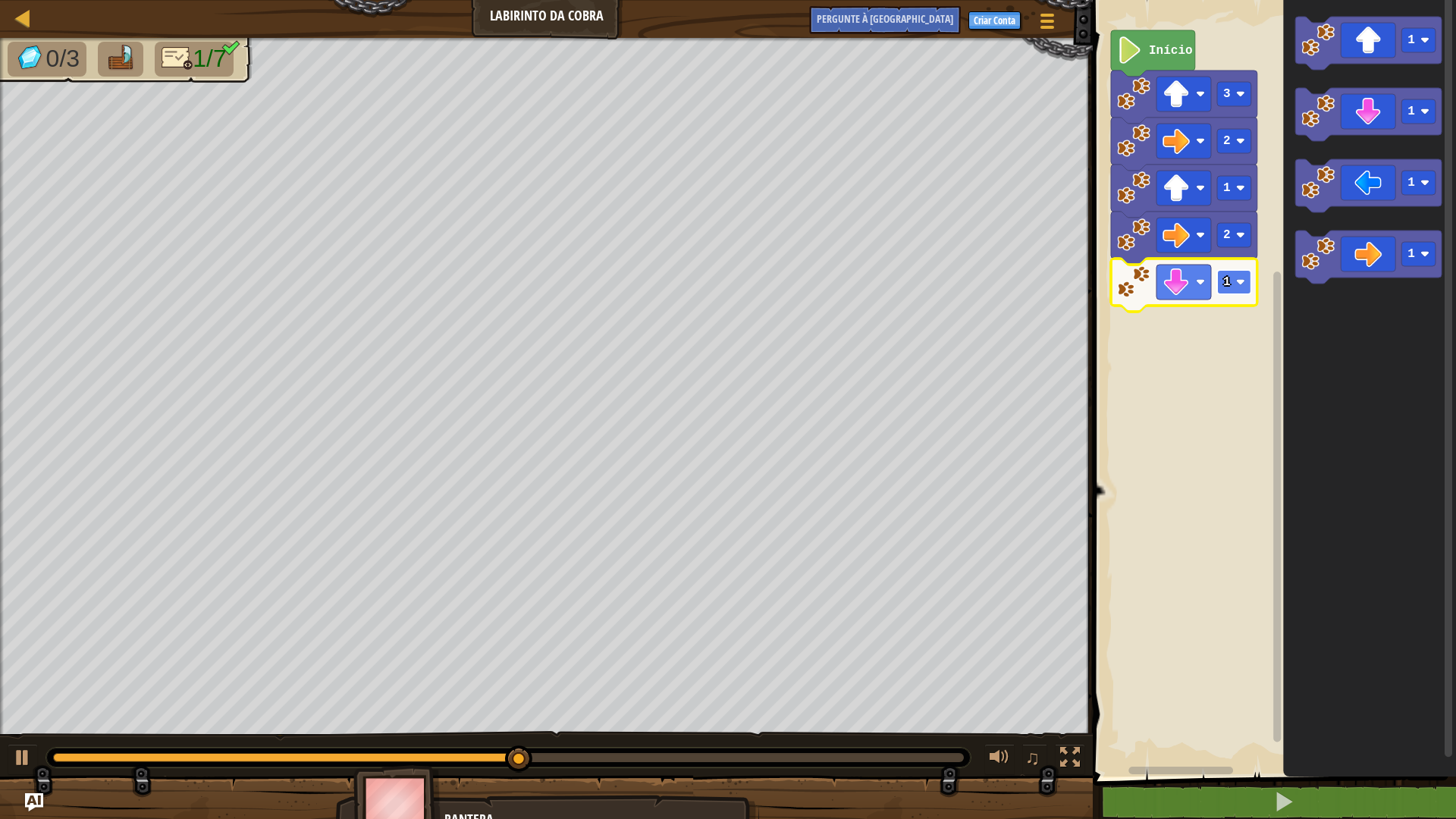
click at [1229, 284] on text "1" at bounding box center [1227, 282] width 8 height 13
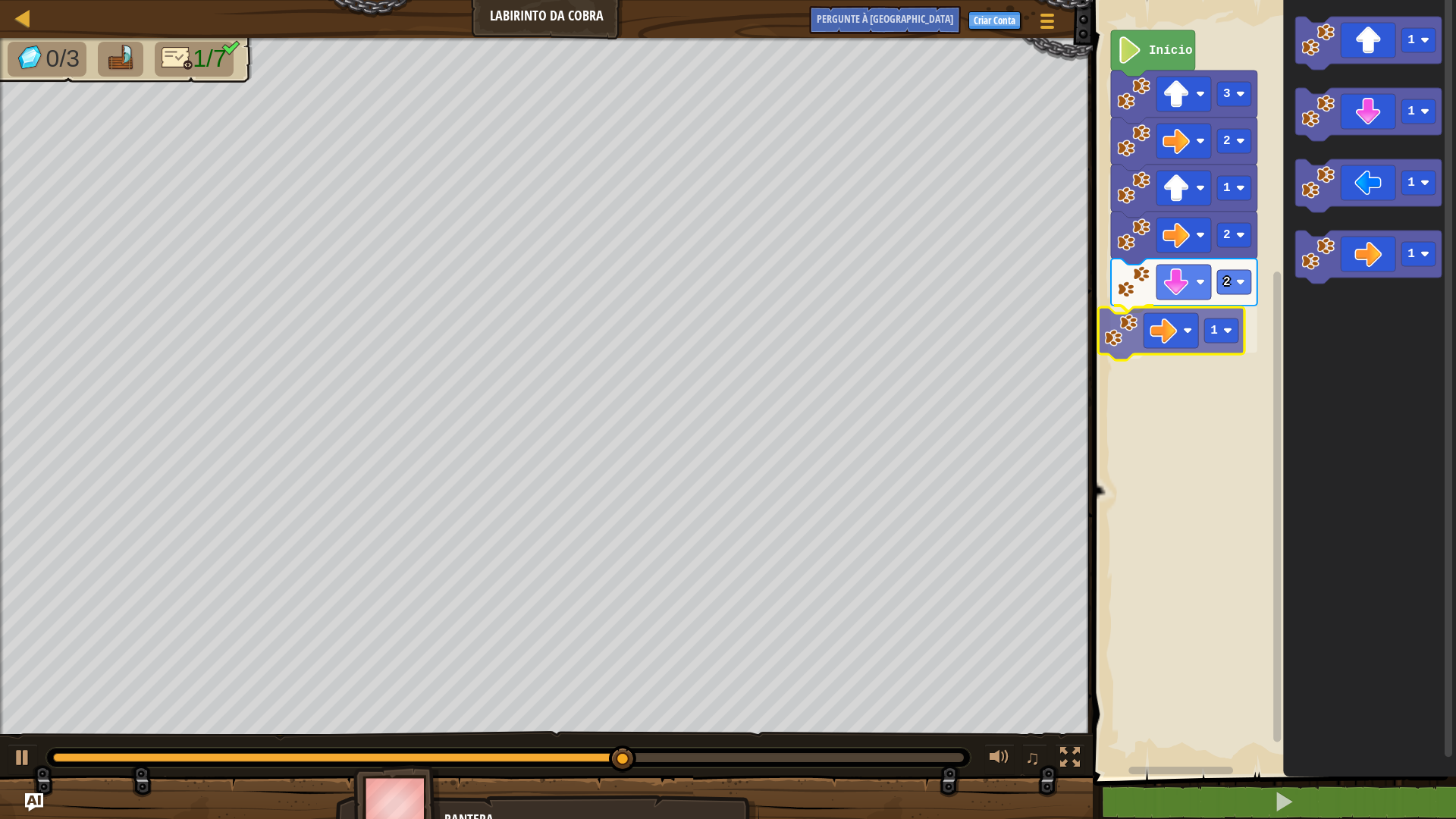
click at [1171, 323] on div "Início 3 2 1 2 2 1 1 1 1 1 1" at bounding box center [1272, 384] width 368 height 784
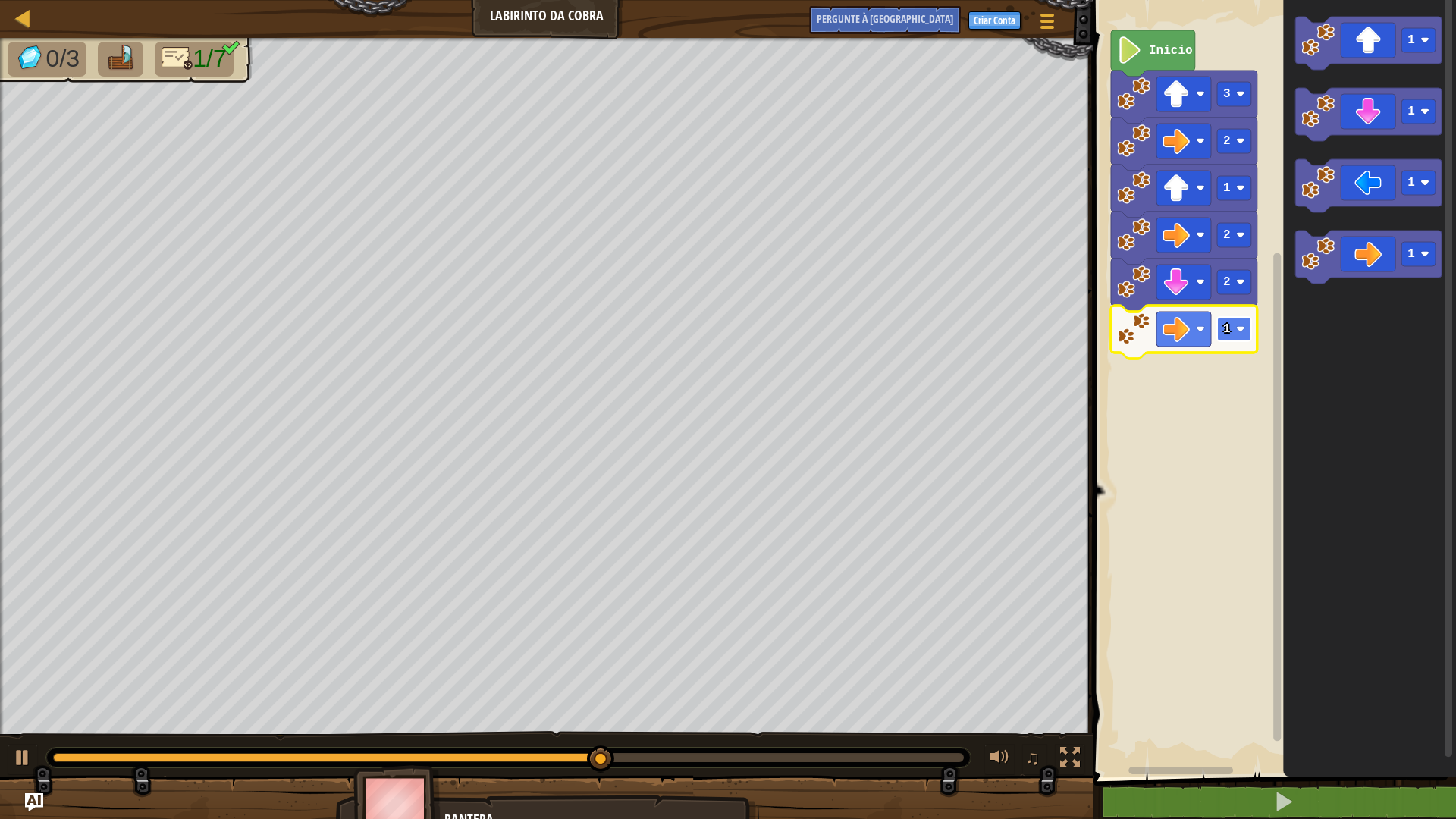
click at [1243, 333] on image "Espaço de trabalho do Blockly" at bounding box center [1240, 329] width 9 height 9
click at [1237, 349] on div "Início 3 2 1 2 2 2 1 1 1 1" at bounding box center [1272, 384] width 368 height 784
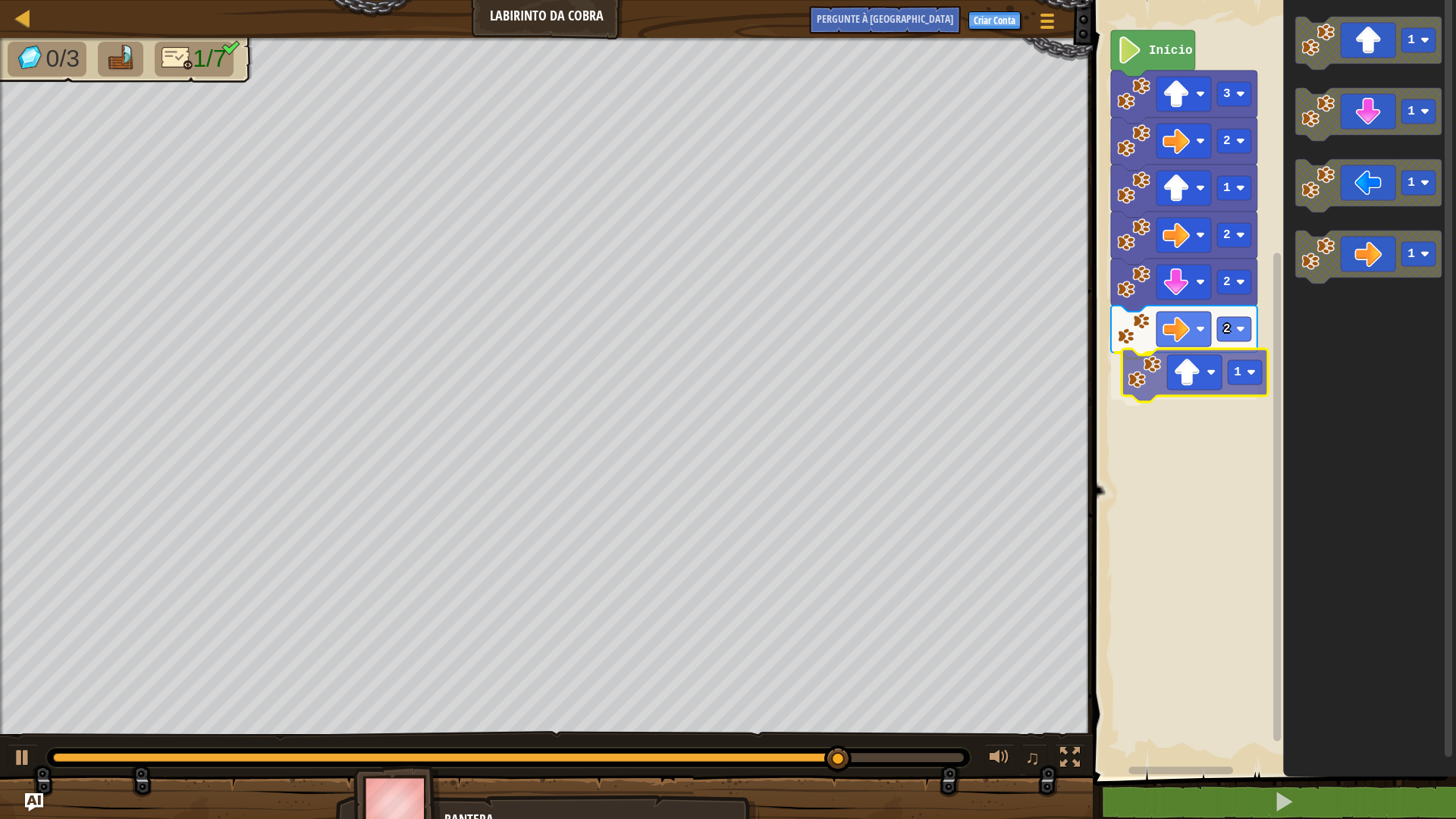
click at [1160, 373] on div "Início 3 2 1 2 2 2 1 1 1 1 1 1" at bounding box center [1272, 384] width 368 height 784
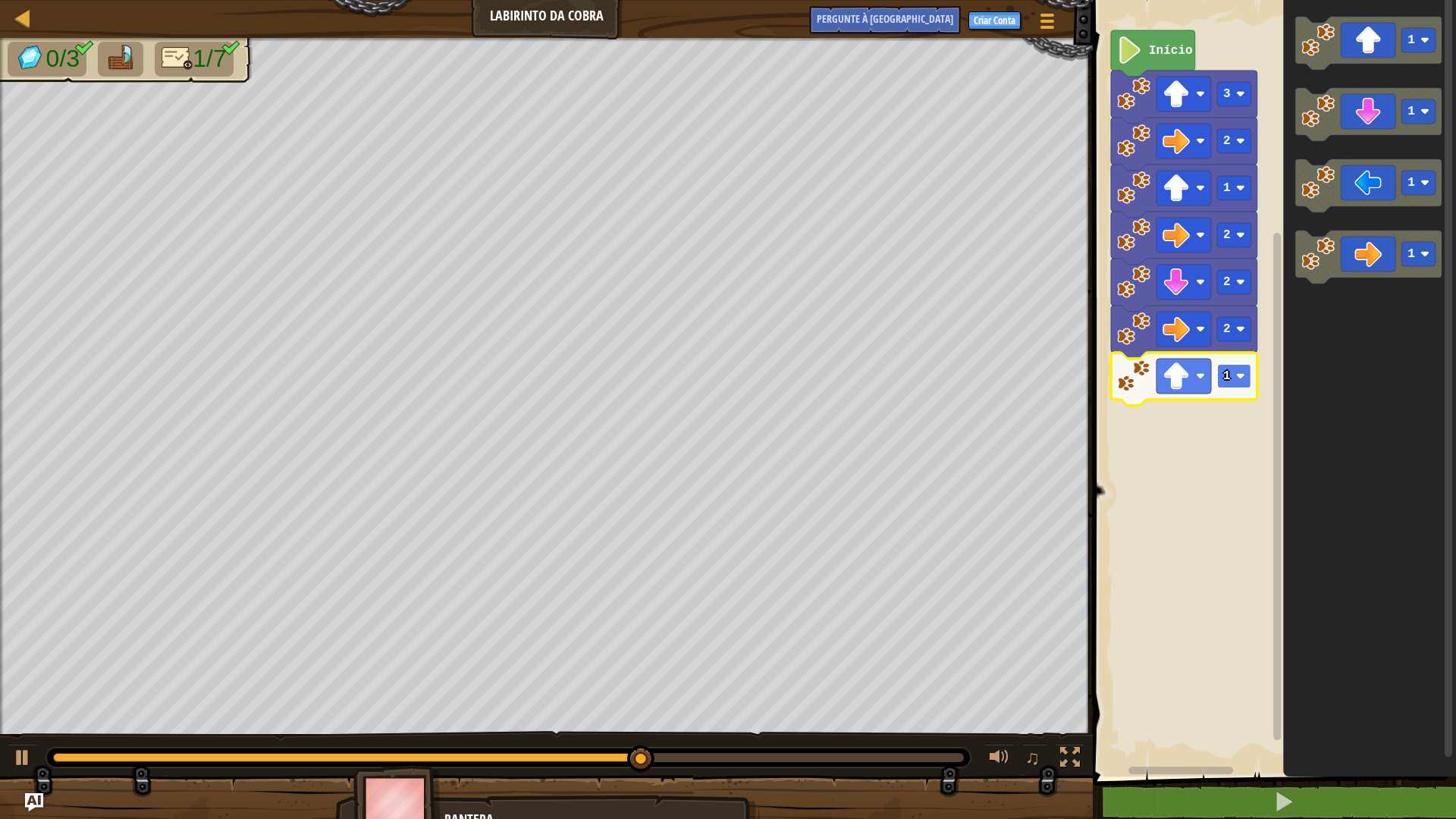
click at [1230, 372] on rect "Espaço de trabalho do Blockly" at bounding box center [1234, 376] width 34 height 25
click at [1225, 385] on rect "Espaço de trabalho do Blockly" at bounding box center [1234, 376] width 34 height 25
